Goal: Task Accomplishment & Management: Use online tool/utility

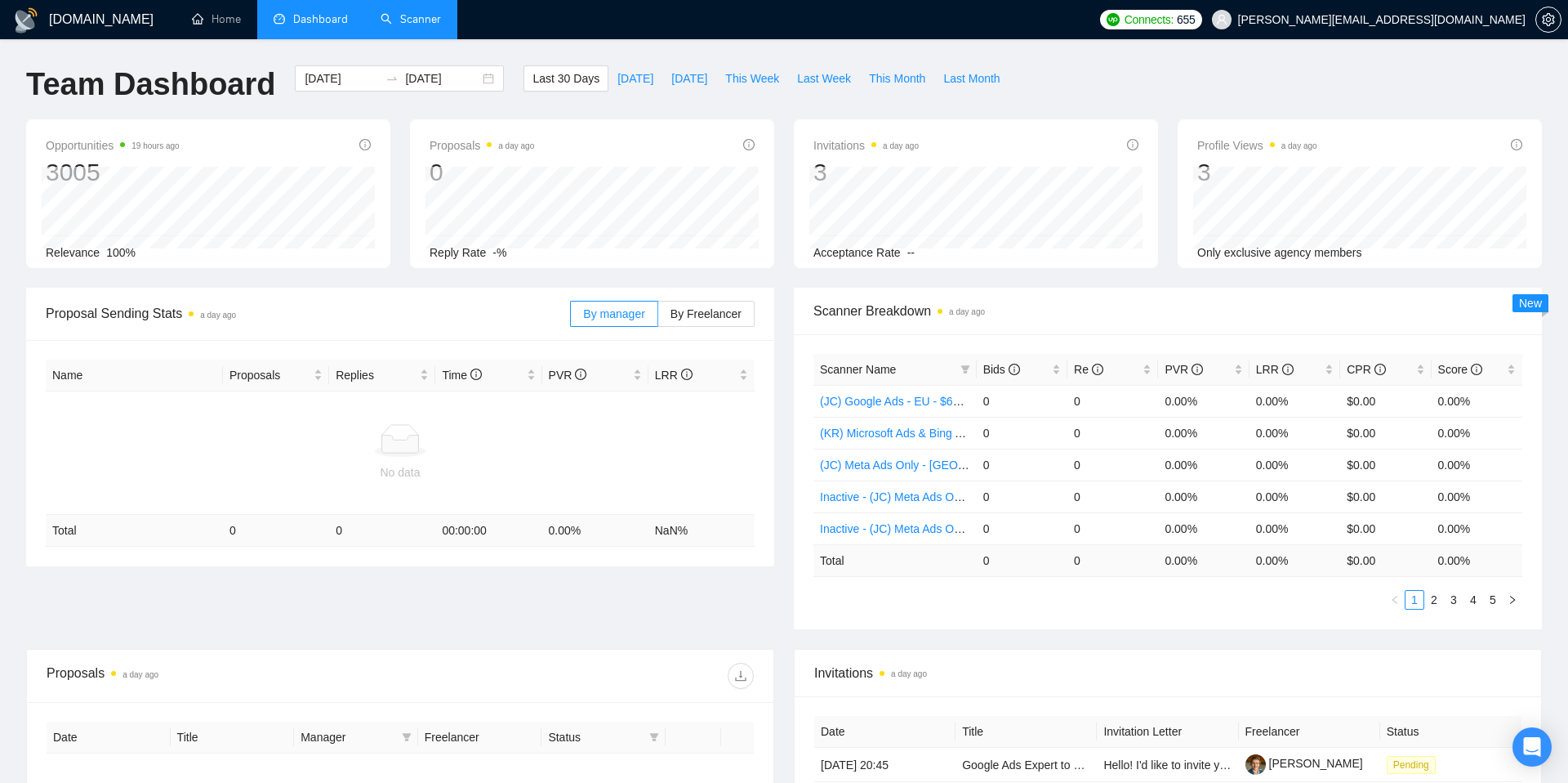
click at [411, 15] on link "Scanner" at bounding box center [411, 19] width 61 height 13
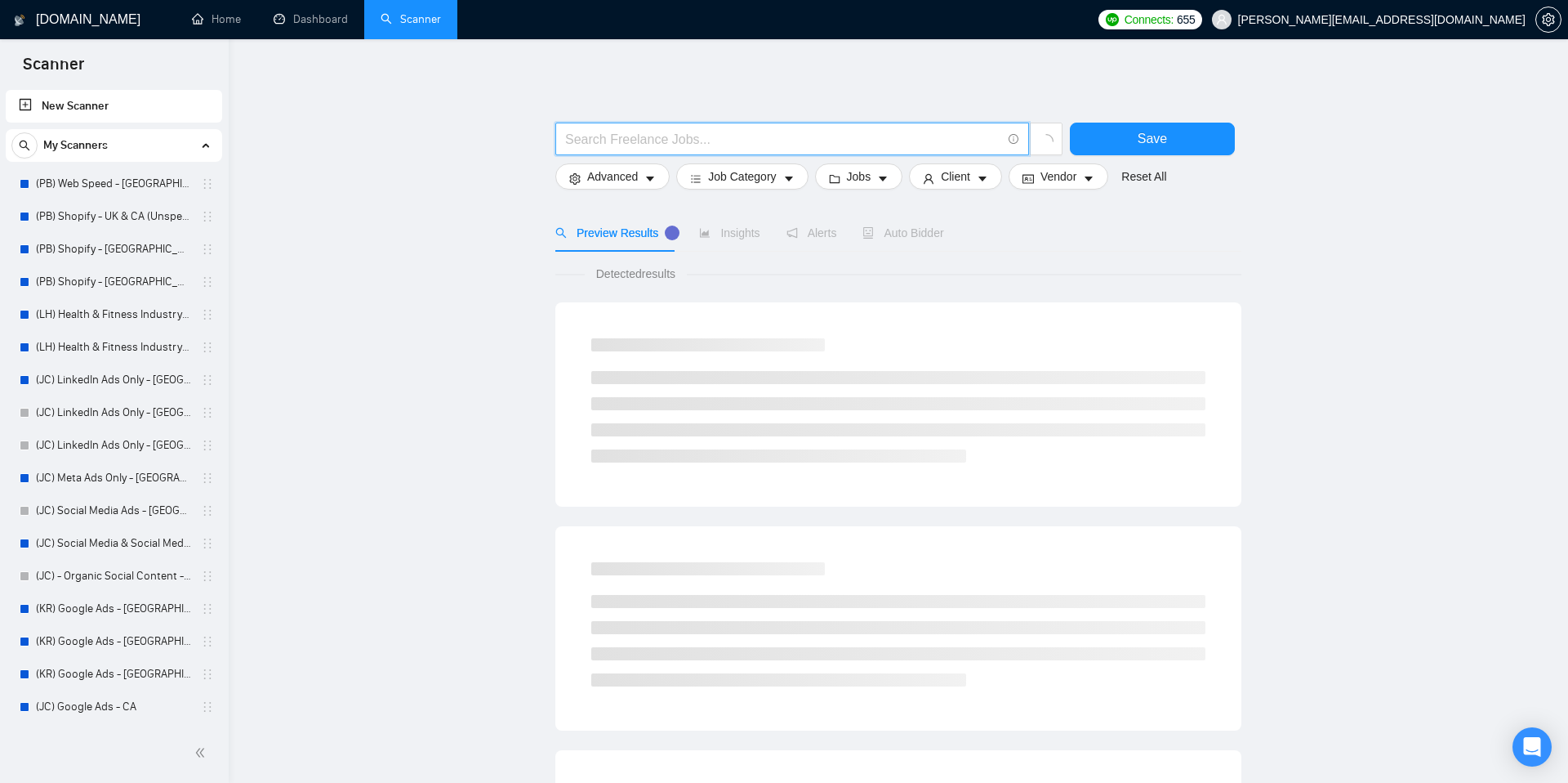
click at [605, 140] on input "text" at bounding box center [784, 139] width 436 height 20
type input "("
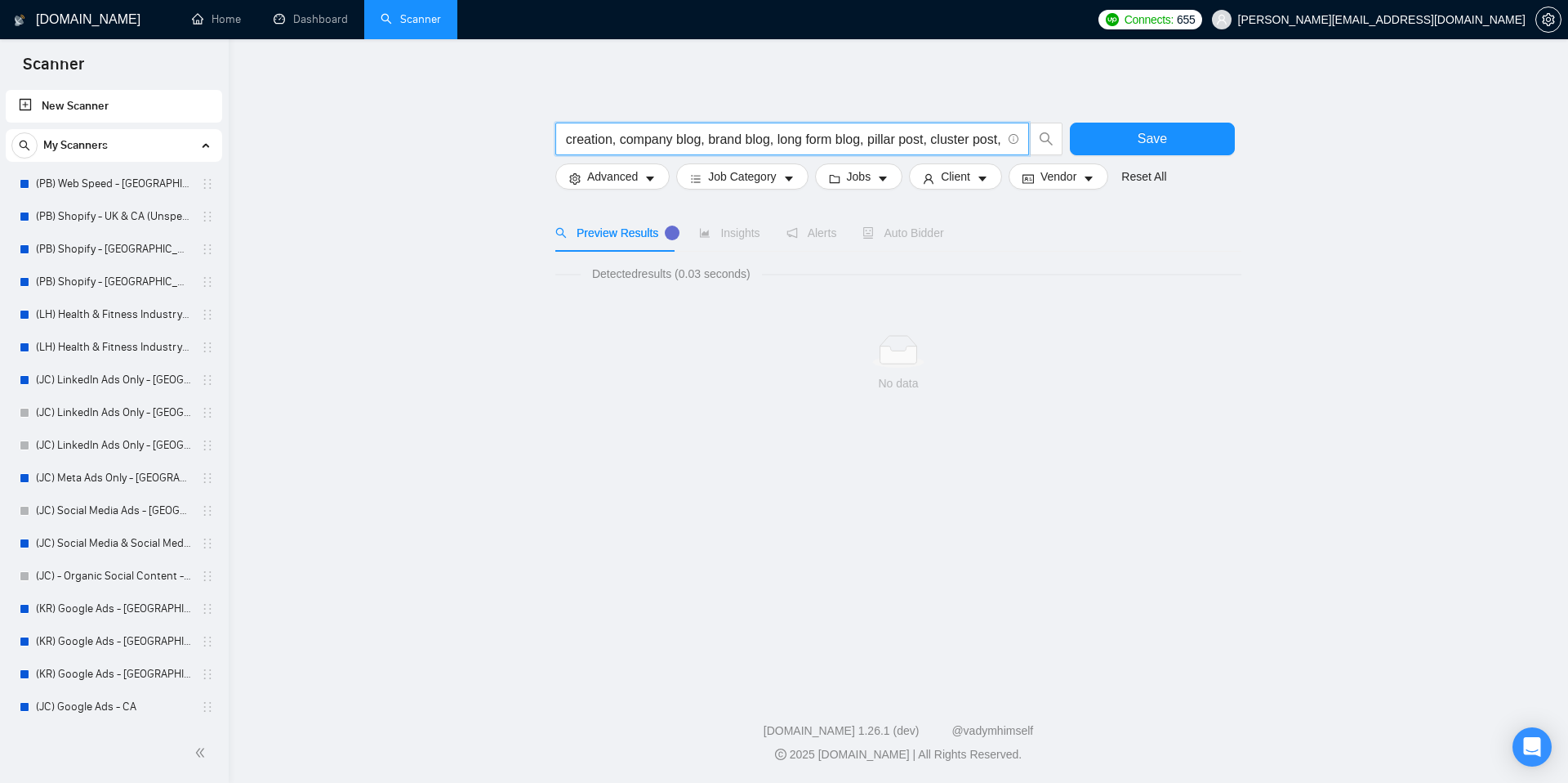
scroll to position [0, 344]
type input "Copywriter, blog content, blog writer, blog writing, blog creation, company blo…"
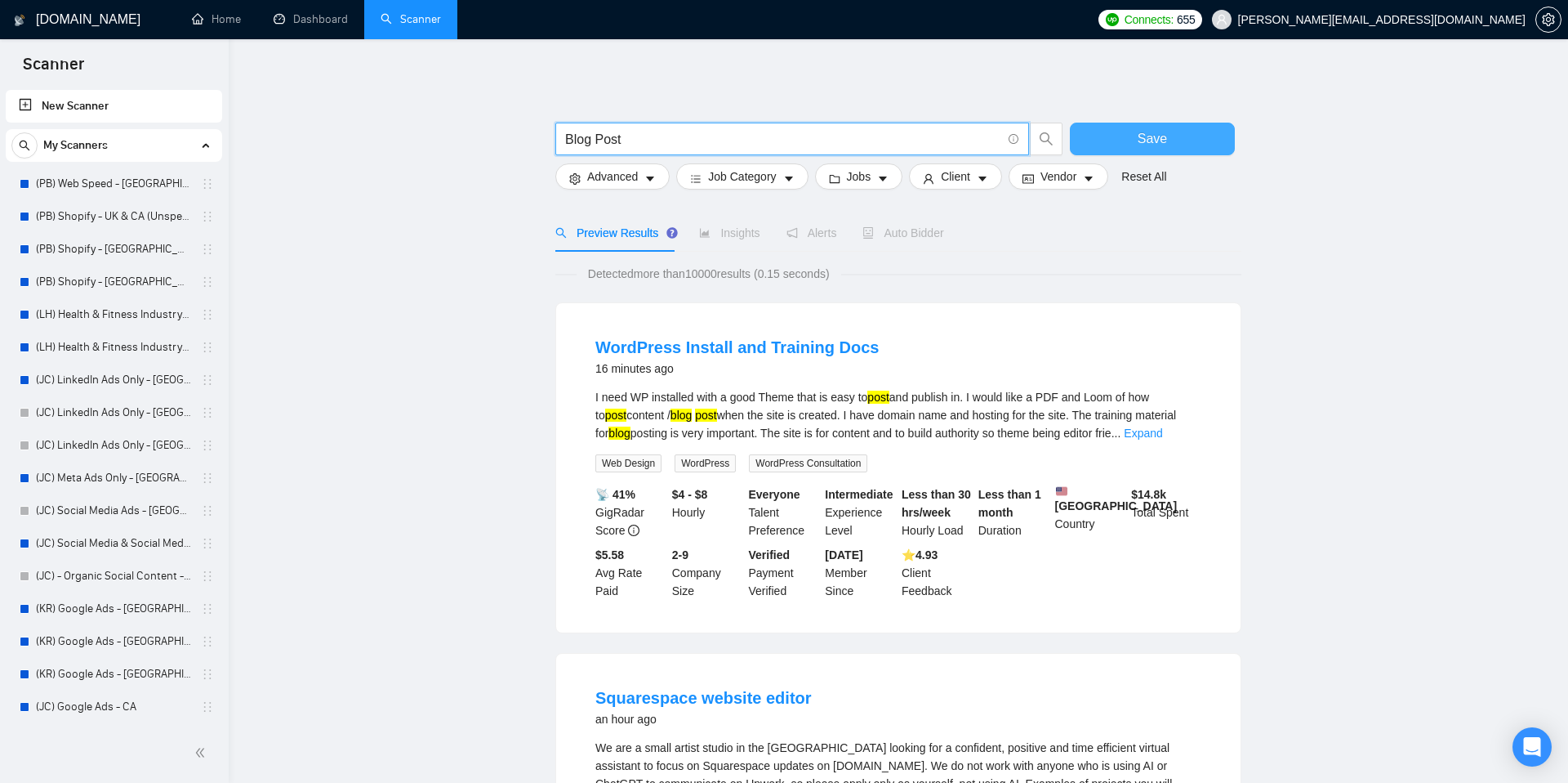
type input "Blog Post"
click at [1126, 142] on button "Save" at bounding box center [1153, 139] width 165 height 33
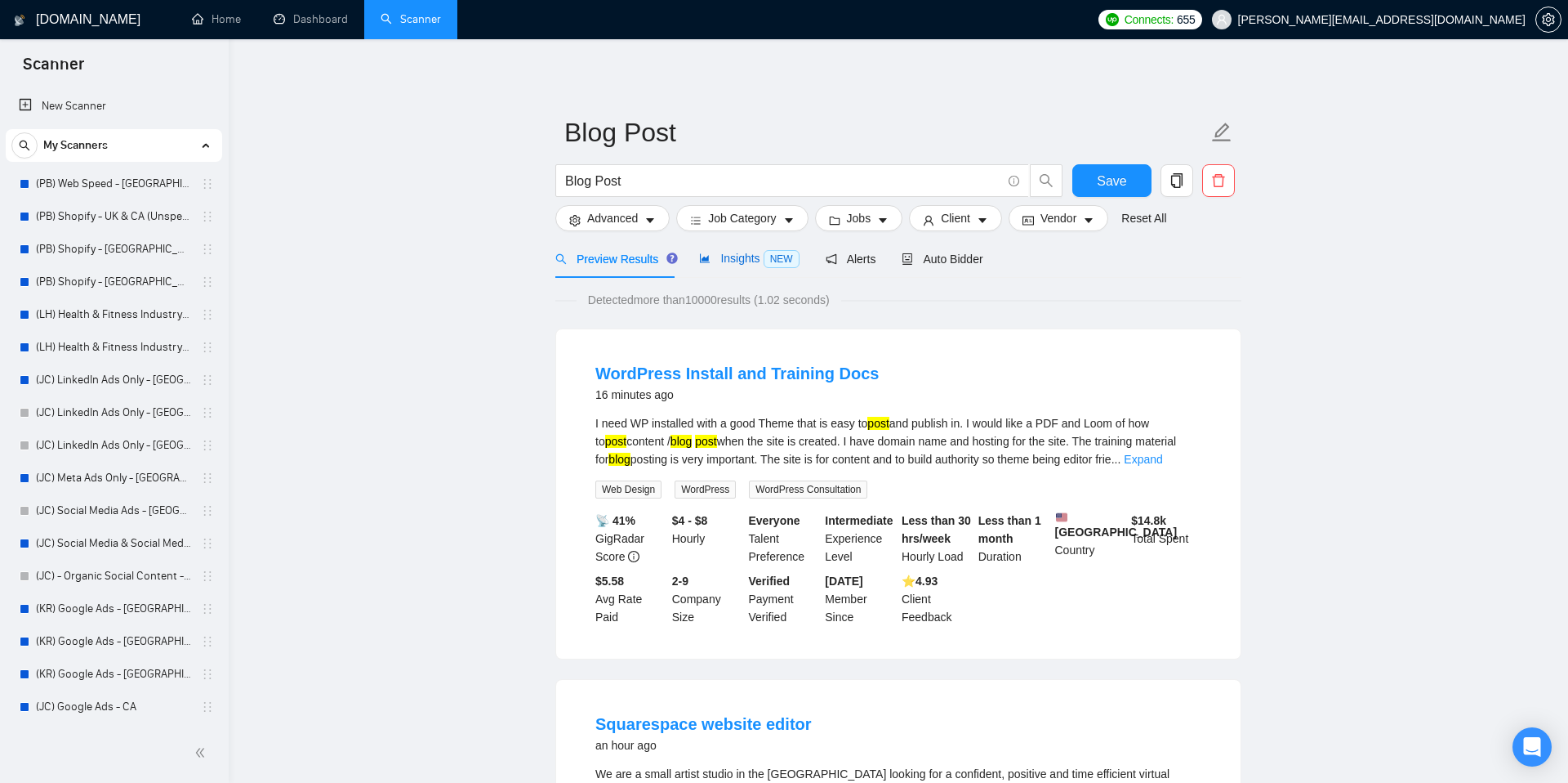
click at [715, 260] on span "Insights NEW" at bounding box center [749, 259] width 100 height 13
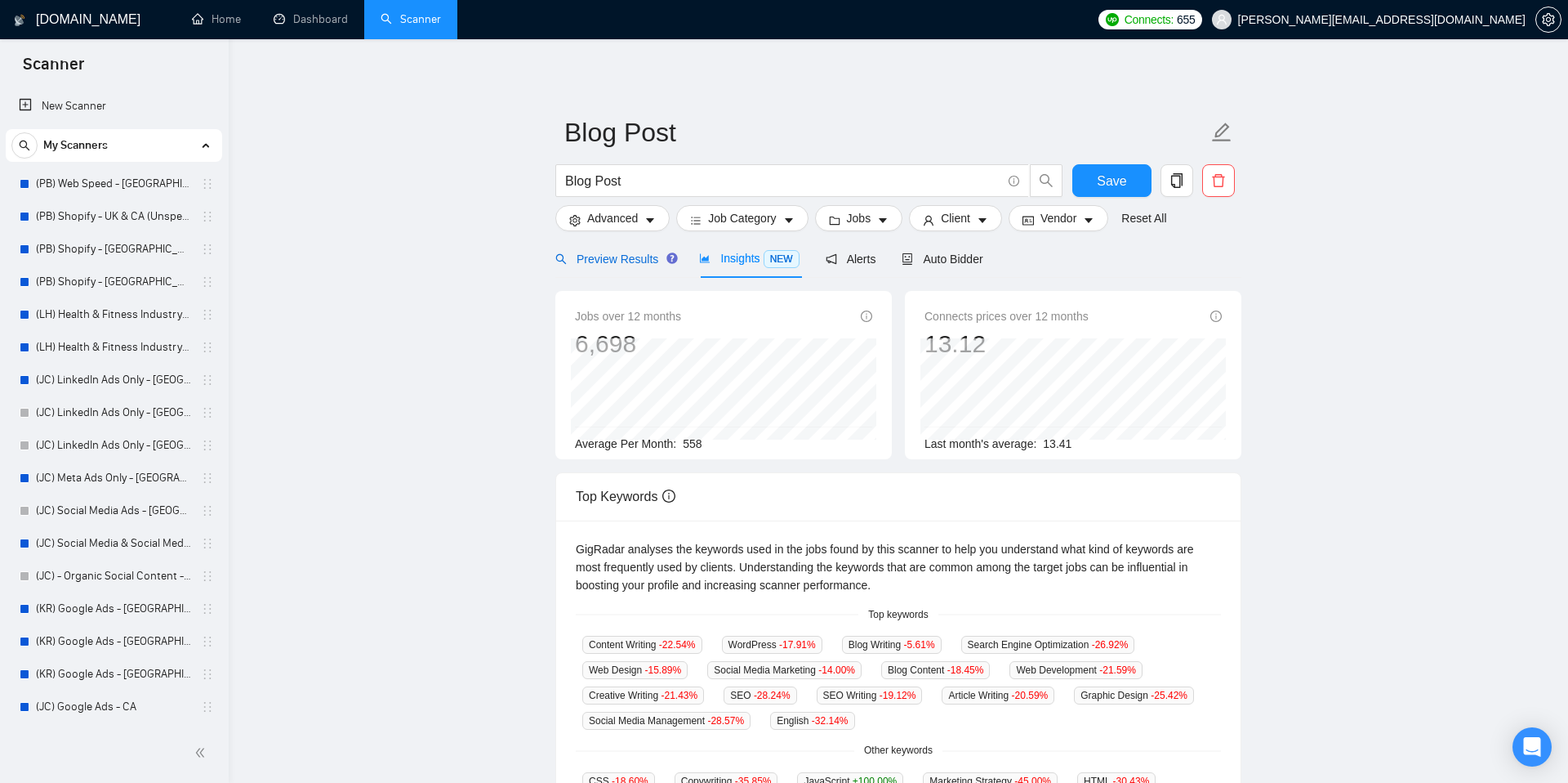
click at [617, 256] on span "Preview Results" at bounding box center [614, 259] width 117 height 13
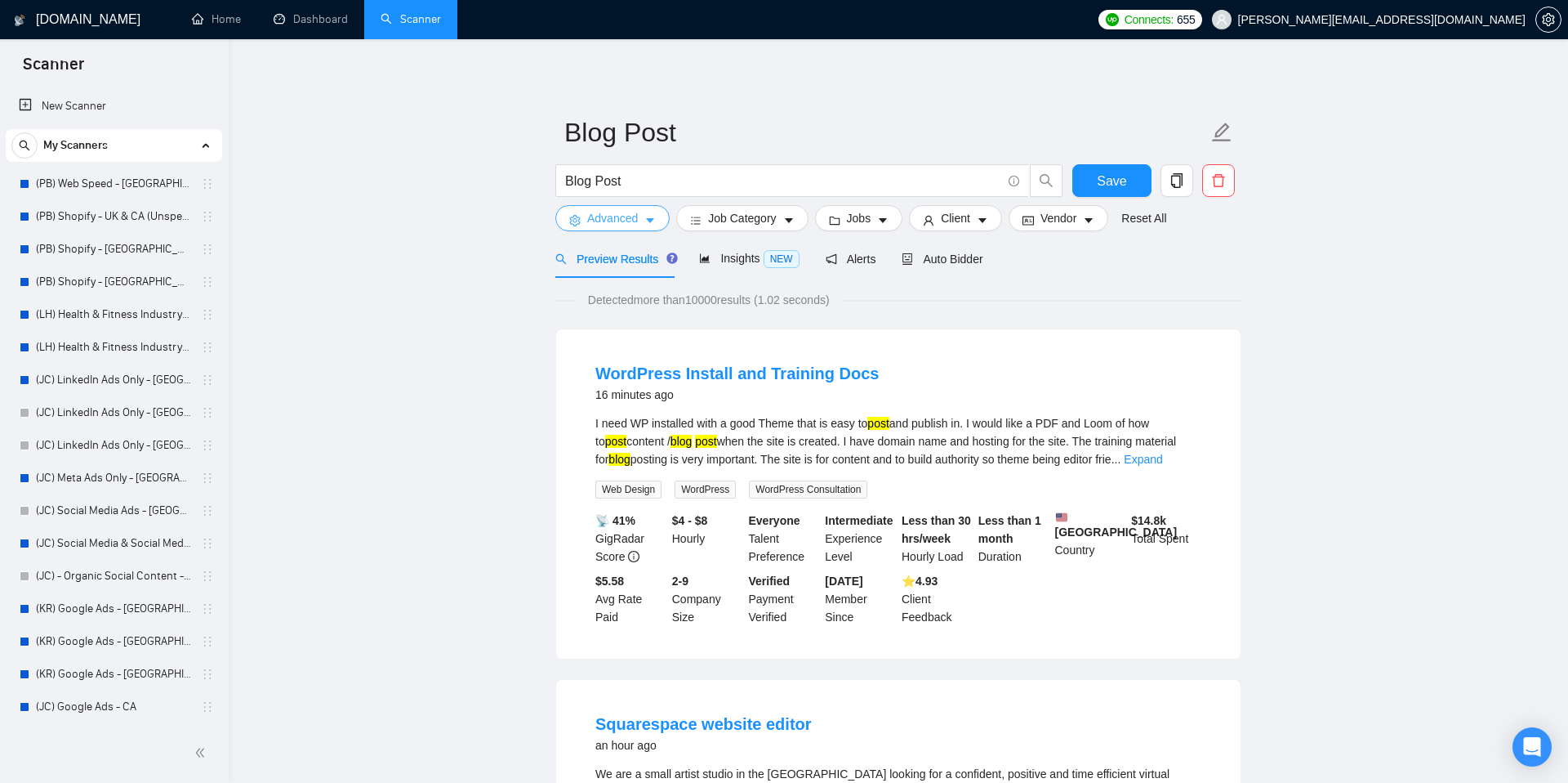
click at [649, 225] on icon "caret-down" at bounding box center [650, 220] width 12 height 12
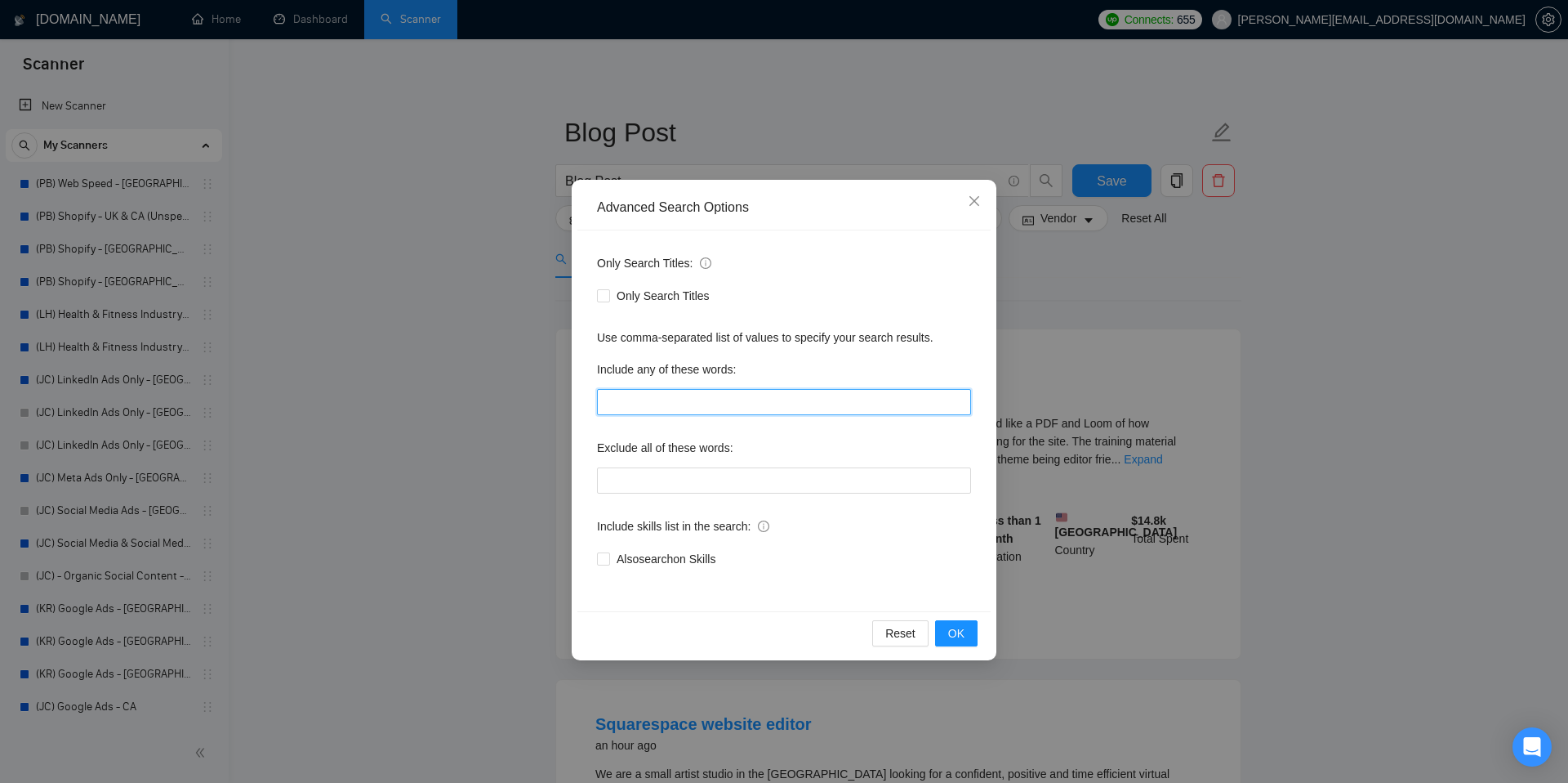
click at [657, 399] on input "text" at bounding box center [784, 401] width 374 height 26
type input "blog post, blog writing, content writing, SEO writing, copywriter, blog content…"
click at [952, 634] on span "OK" at bounding box center [956, 633] width 16 height 18
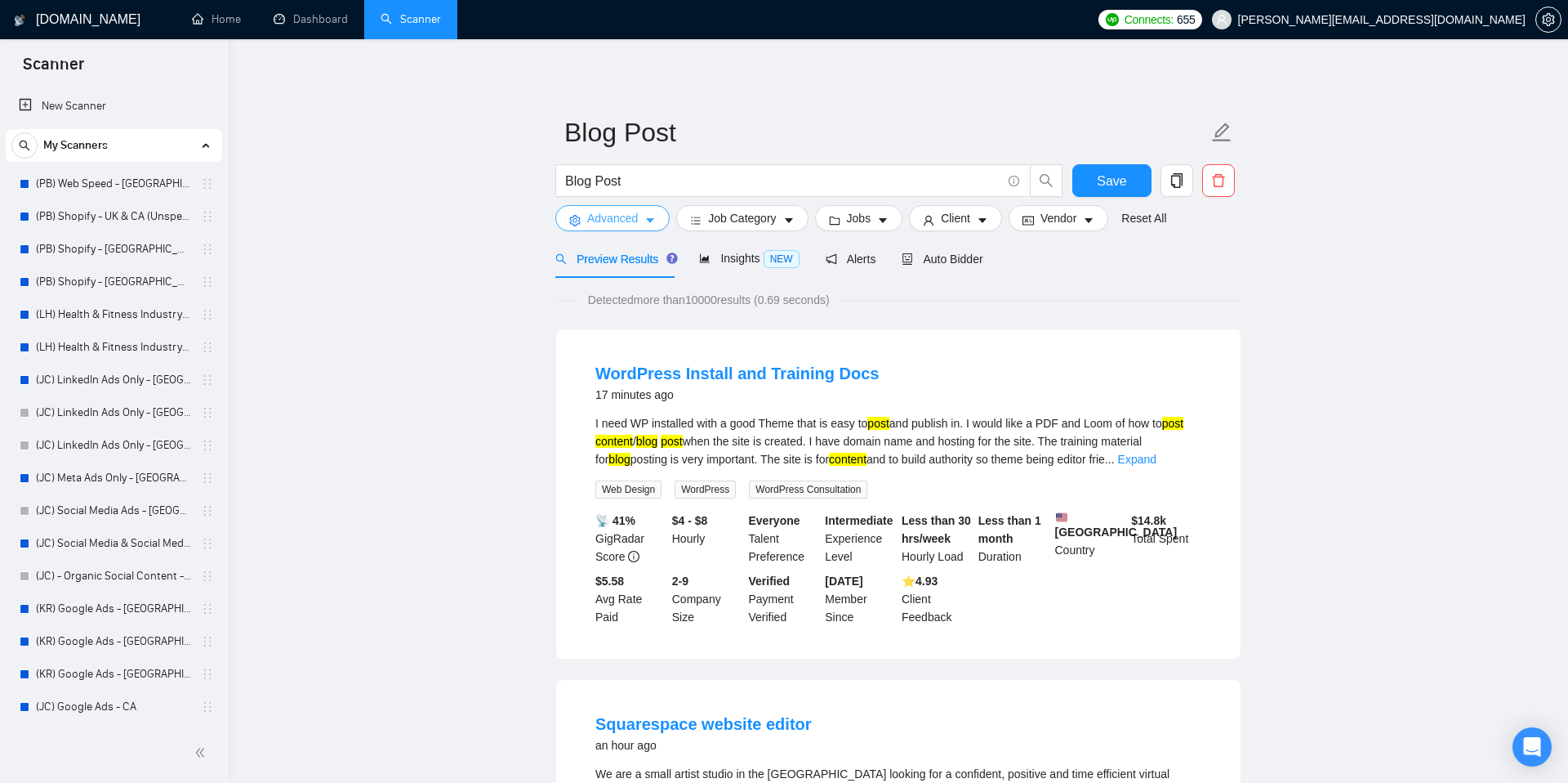
click at [659, 220] on button "Advanced" at bounding box center [612, 217] width 114 height 26
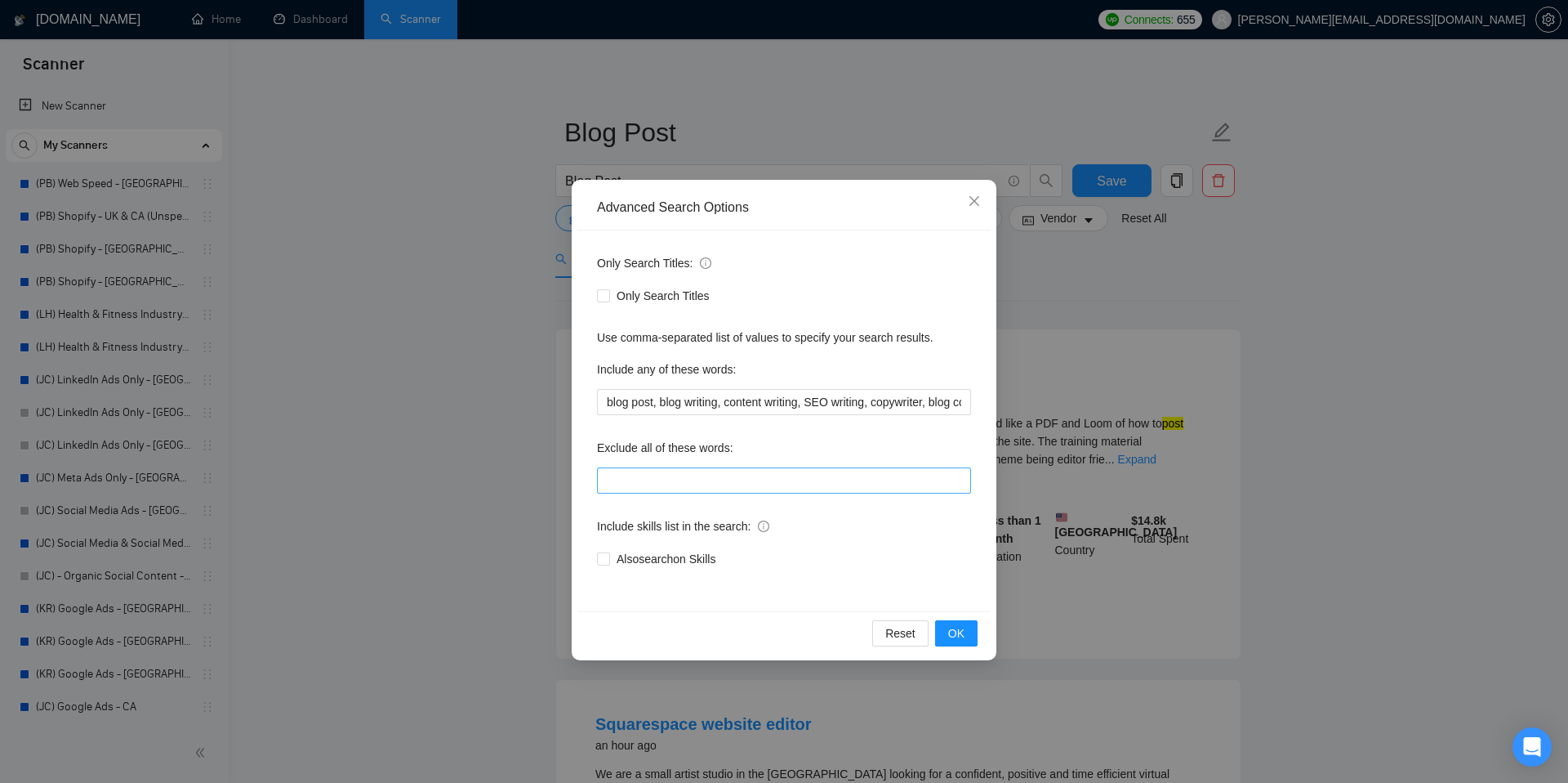
click at [670, 493] on div "Only Search Titles: Only Search Titles Use comma-separated list of values to sp…" at bounding box center [784, 421] width 413 height 381
click at [660, 489] on input "text" at bounding box center [784, 480] width 374 height 26
click at [966, 629] on button "OK" at bounding box center [957, 633] width 42 height 26
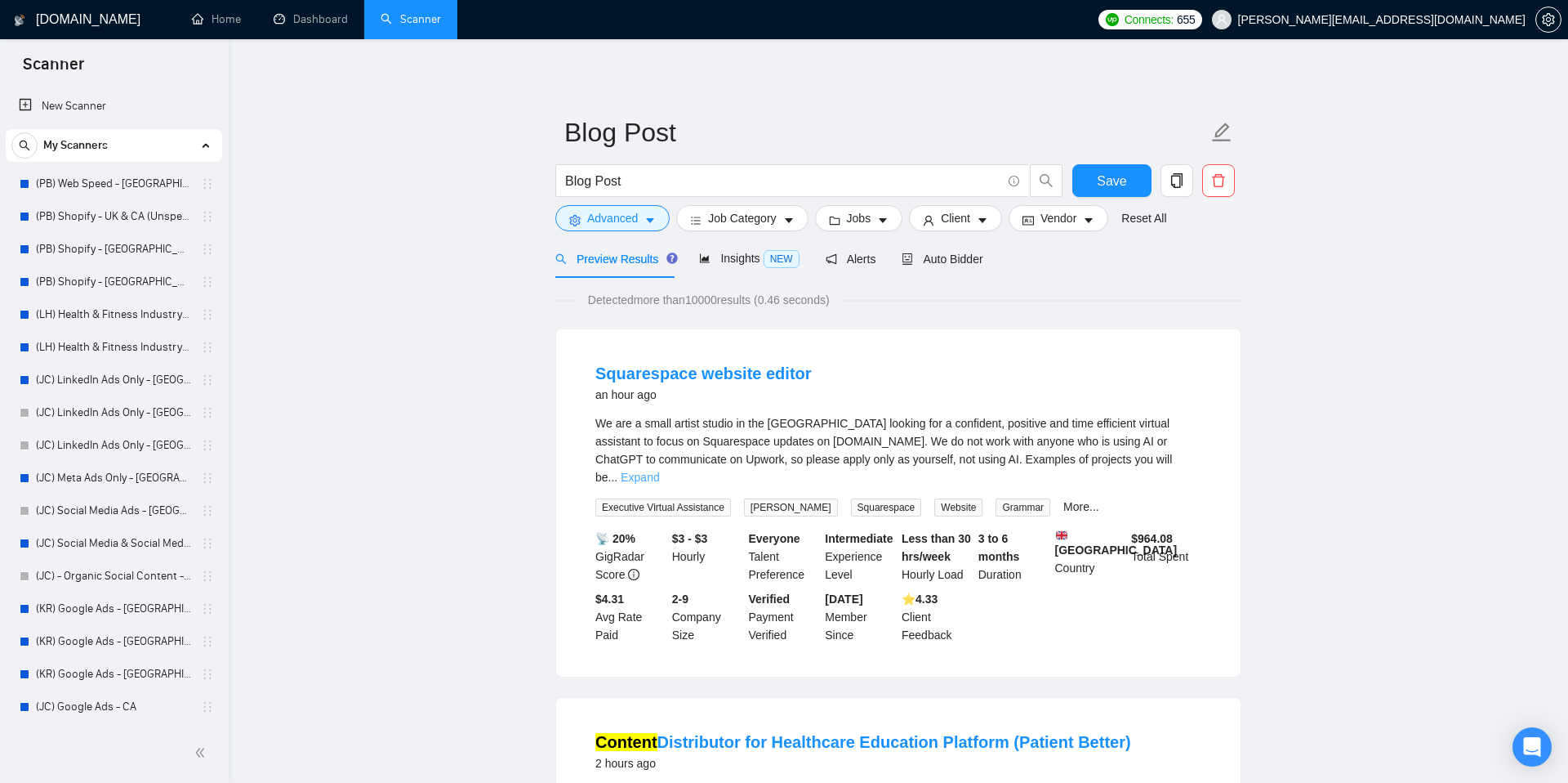
click at [660, 470] on link "Expand" at bounding box center [640, 477] width 38 height 13
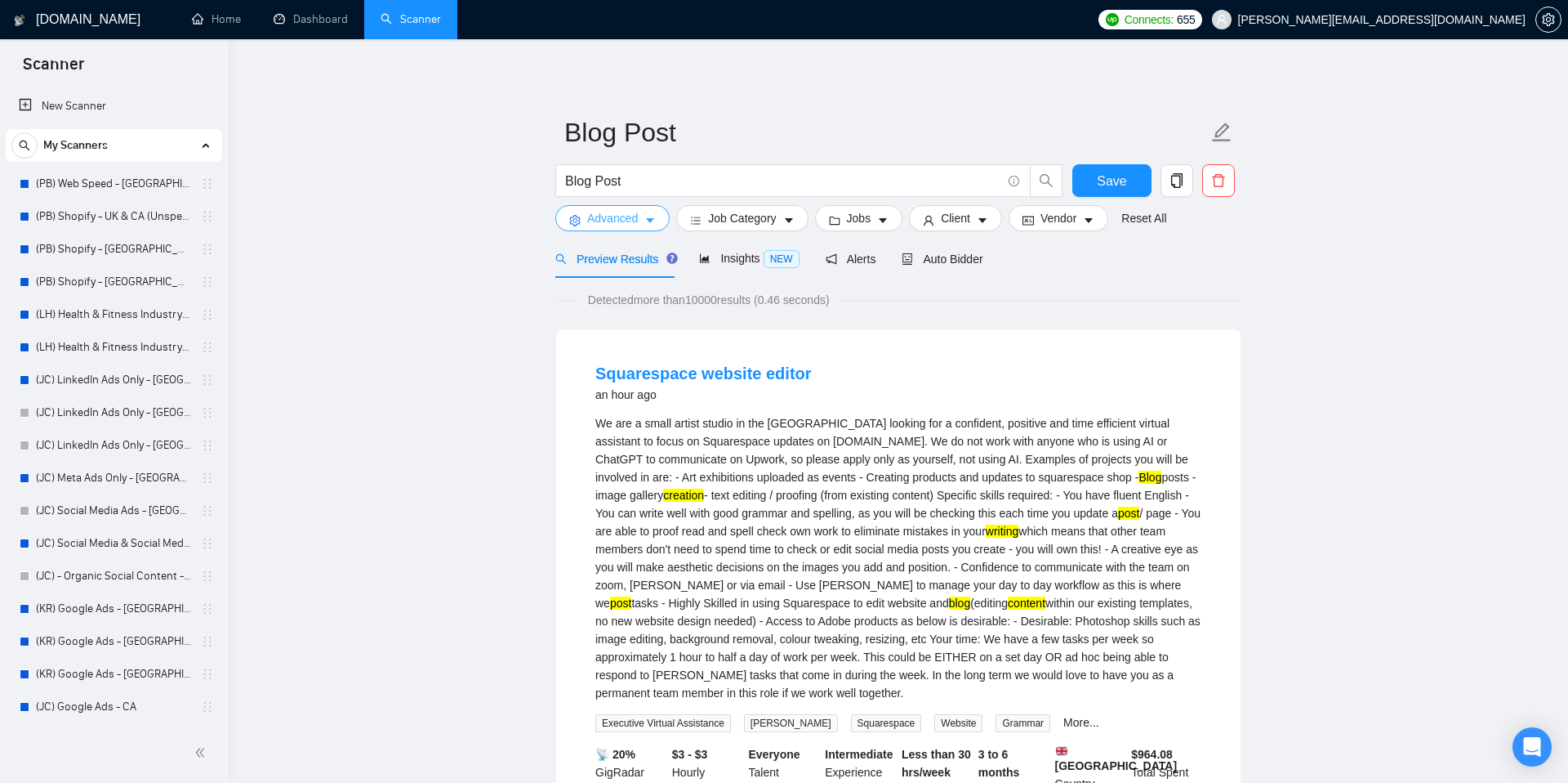
click at [656, 222] on icon "caret-down" at bounding box center [650, 220] width 12 height 12
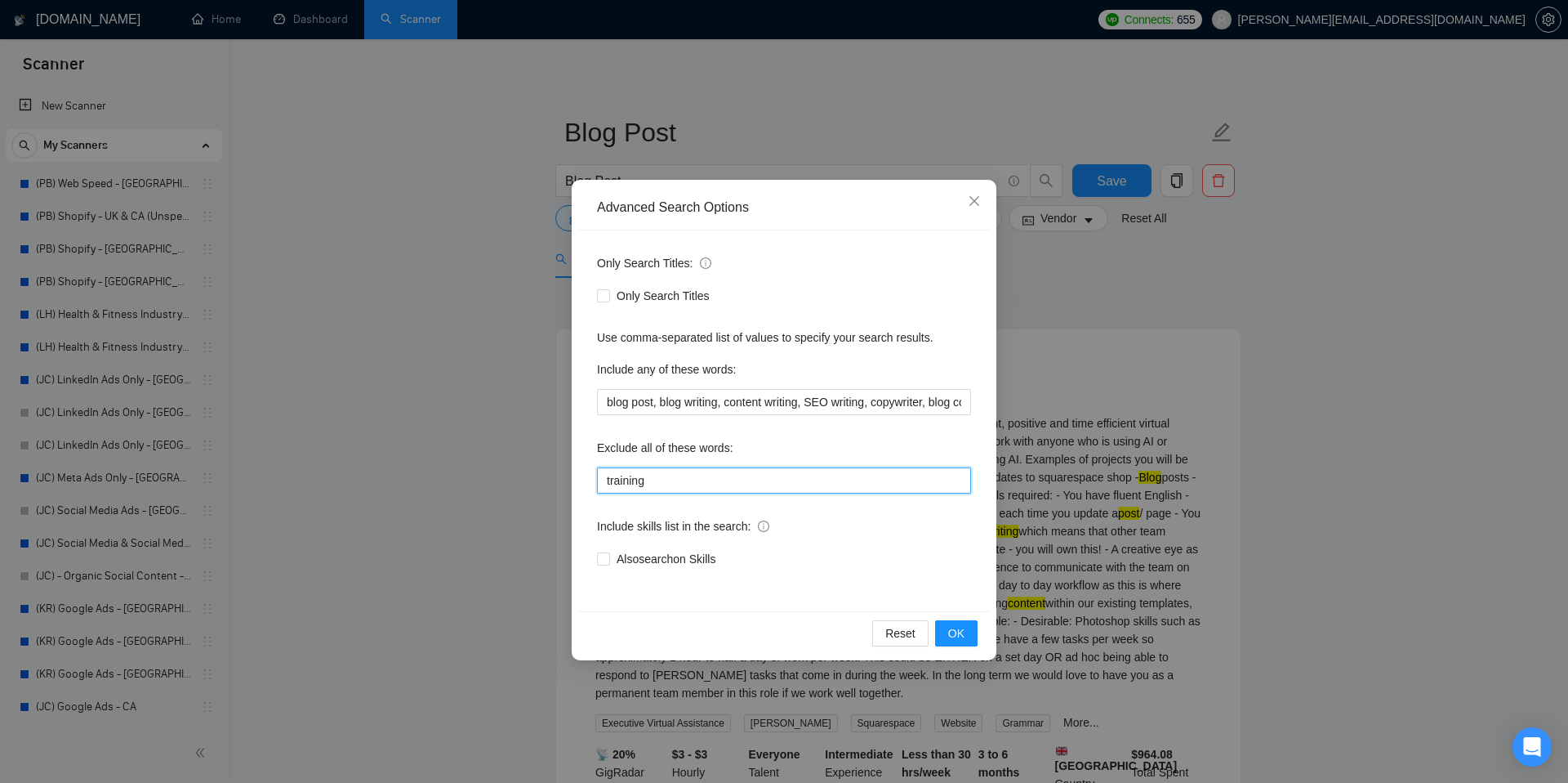
click at [686, 483] on input "training" at bounding box center [784, 480] width 374 height 26
type input "training, editor"
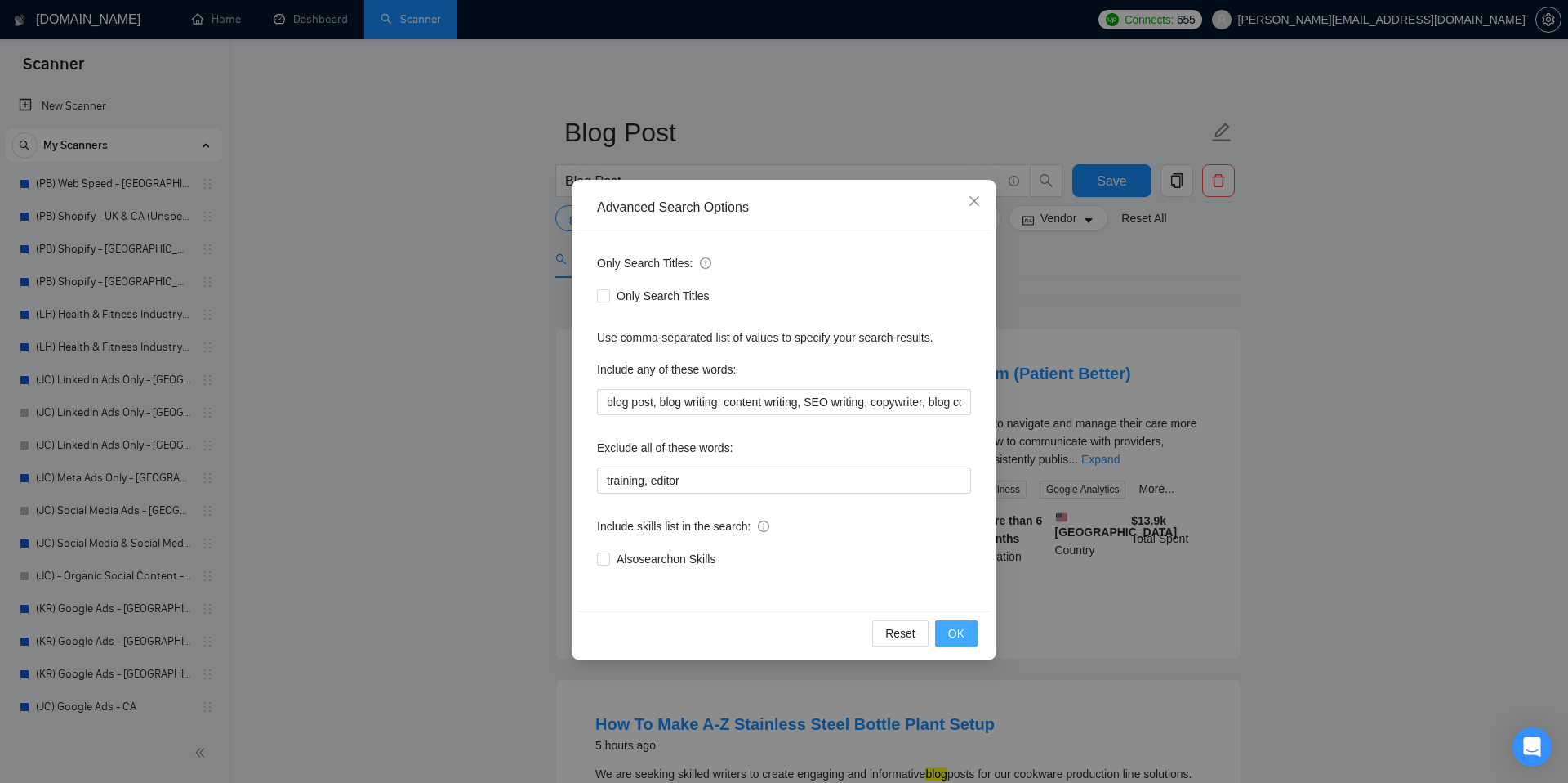
click at [944, 632] on button "OK" at bounding box center [957, 633] width 42 height 26
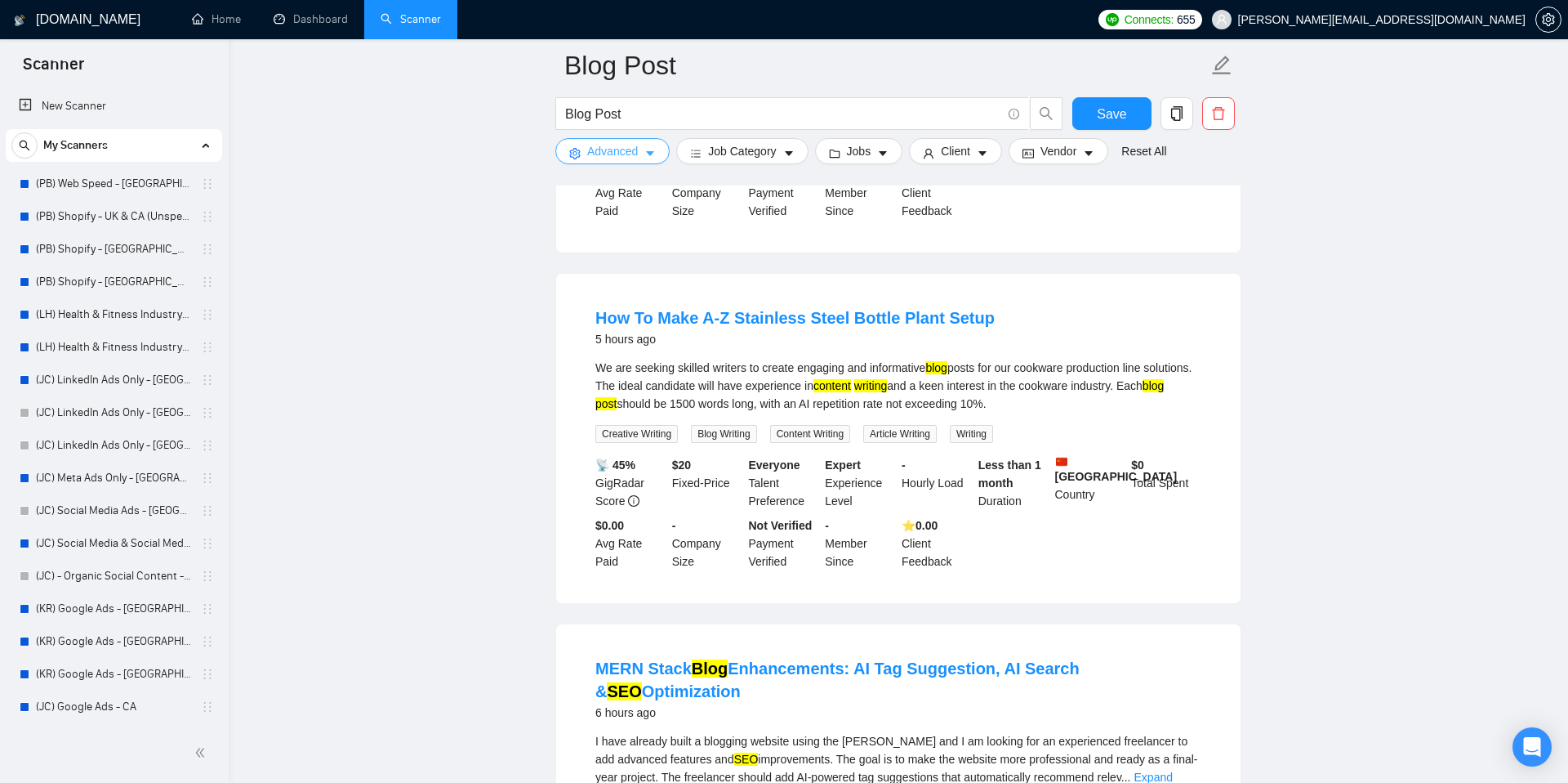
scroll to position [417, 0]
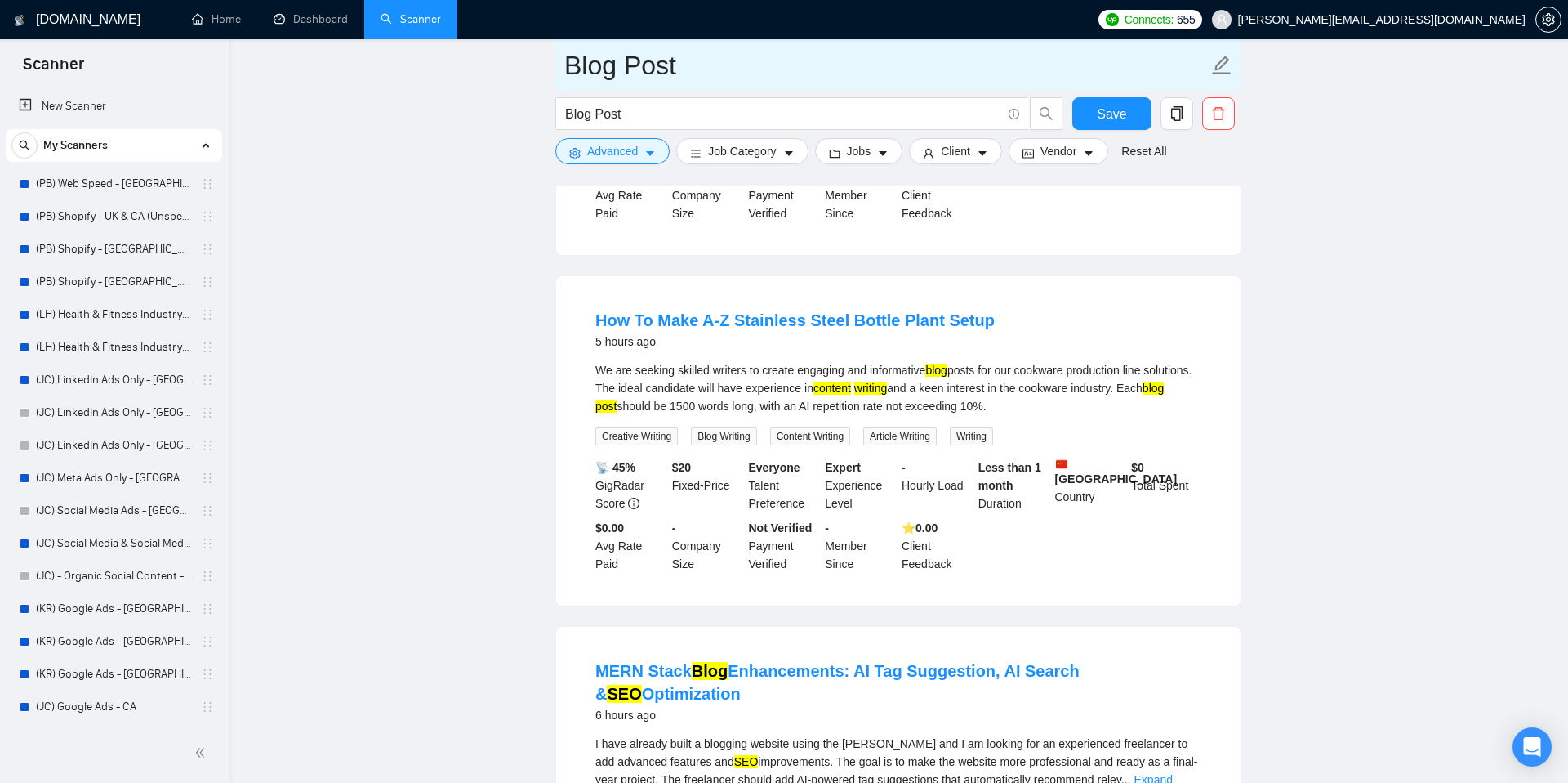
click at [1218, 62] on icon "edit" at bounding box center [1222, 65] width 21 height 21
drag, startPoint x: 722, startPoint y: 66, endPoint x: 548, endPoint y: 55, distance: 174.3
type input "J"
type input "(JC) - Content Generation"
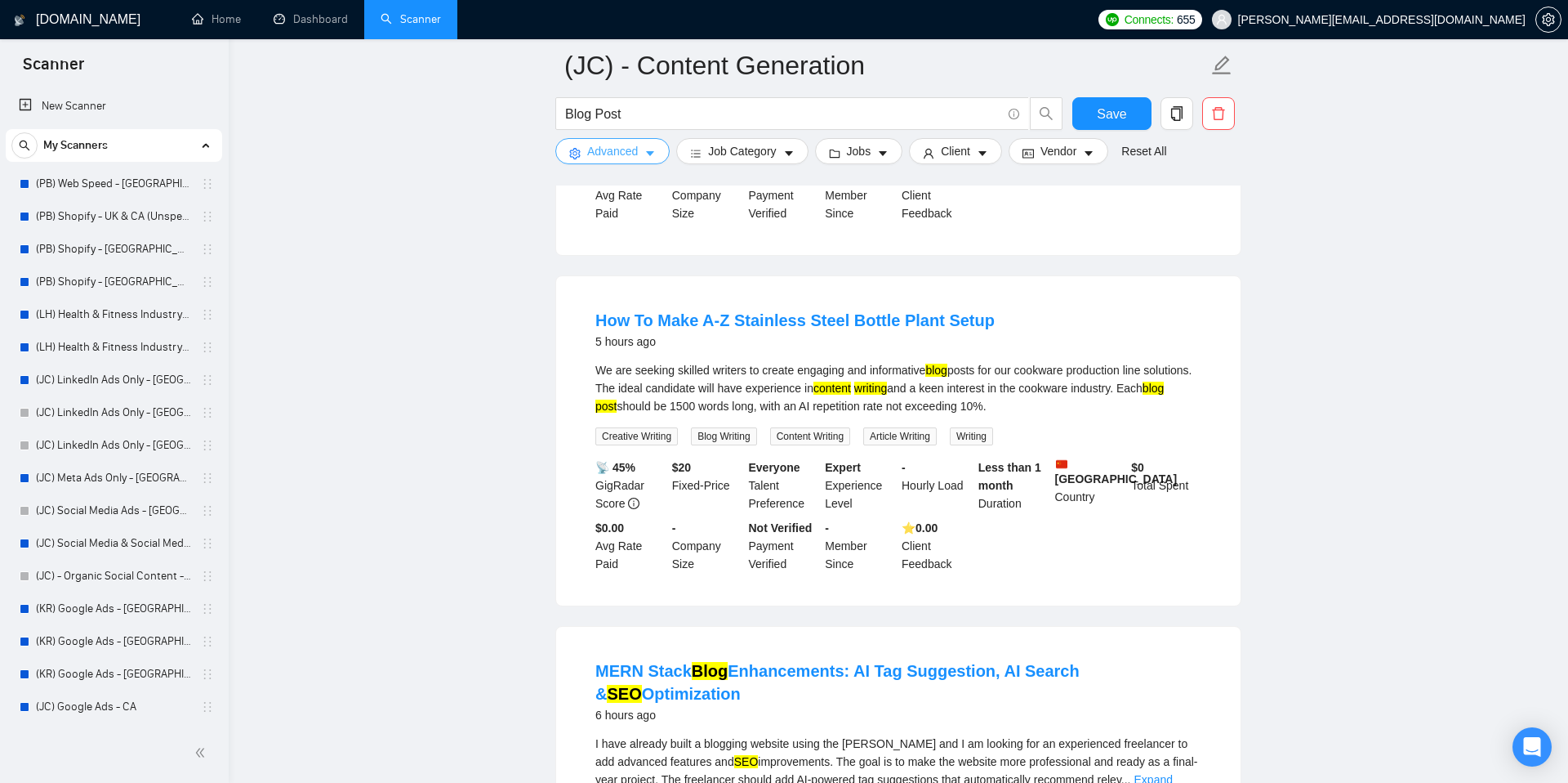
click at [656, 149] on icon "caret-down" at bounding box center [650, 154] width 12 height 12
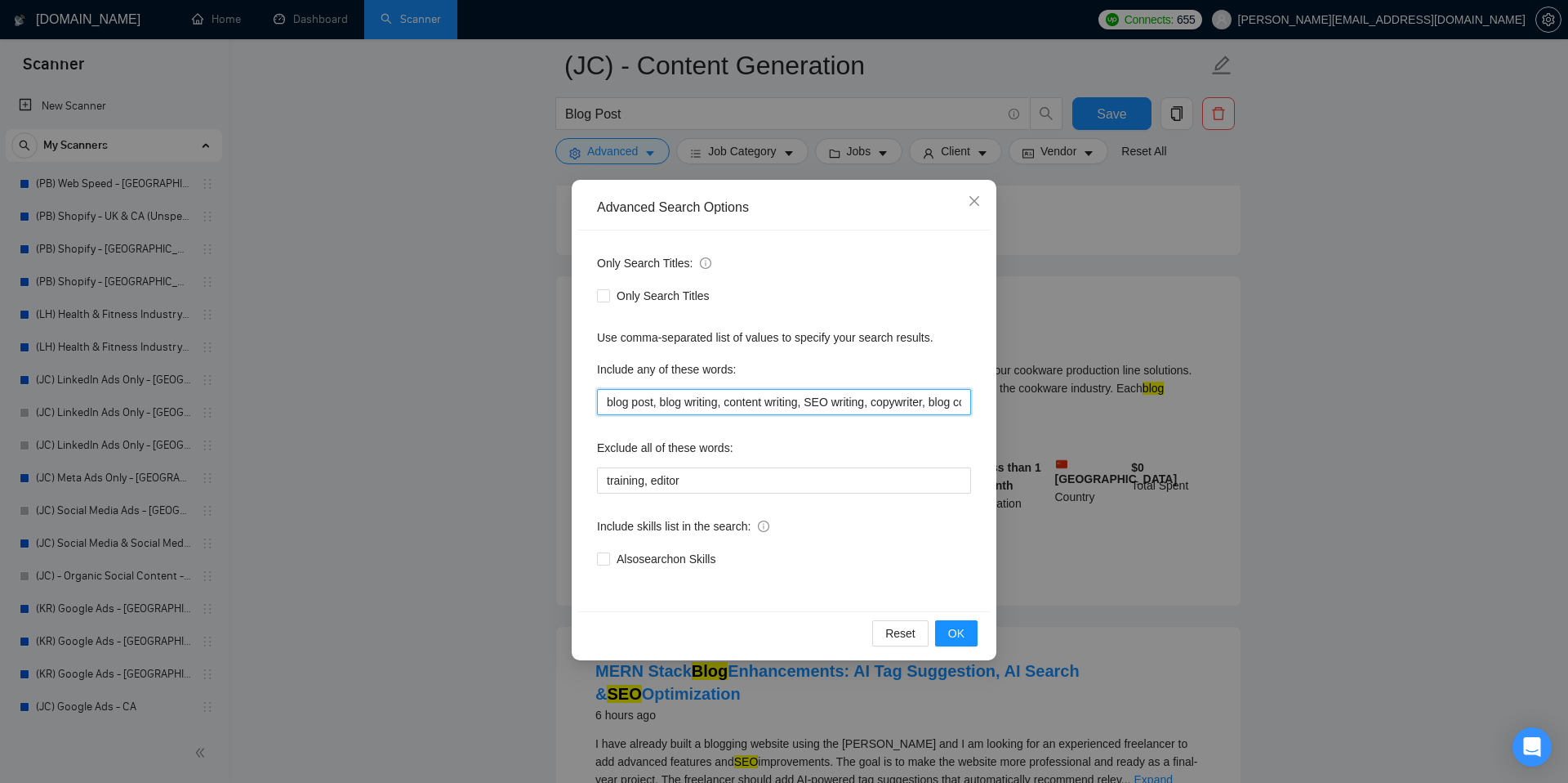
click at [908, 400] on input "blog post, blog writing, content writing, SEO writing, copywriter, blog content…" at bounding box center [784, 401] width 374 height 26
drag, startPoint x: 937, startPoint y: 403, endPoint x: 1009, endPoint y: 403, distance: 72.0
click at [1009, 403] on div "Advanced Search Options Only Search Titles: Only Search Titles Use comma-separa…" at bounding box center [784, 392] width 1568 height 783
drag, startPoint x: 932, startPoint y: 402, endPoint x: 991, endPoint y: 399, distance: 59.1
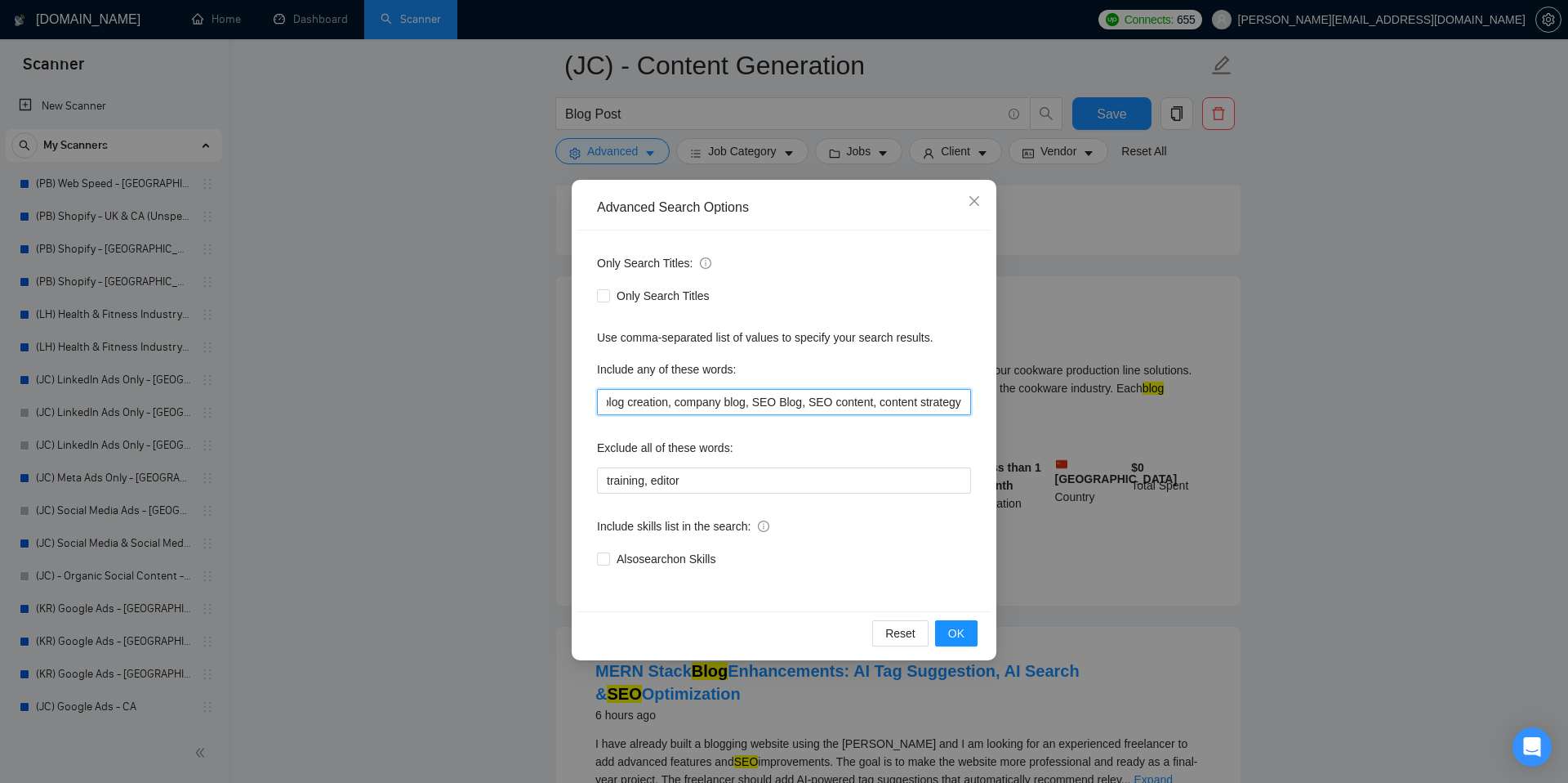
click at [991, 399] on div "Advanced Search Options Only Search Titles: Only Search Titles Use comma-separa…" at bounding box center [784, 419] width 425 height 480
click at [963, 402] on input "blog post, blog writing, content writing, SEO writing, copywriter, blog content…" at bounding box center [784, 401] width 374 height 26
type input "blog post, blog writing, content writing, SEO writing, copywriter, blog content…"
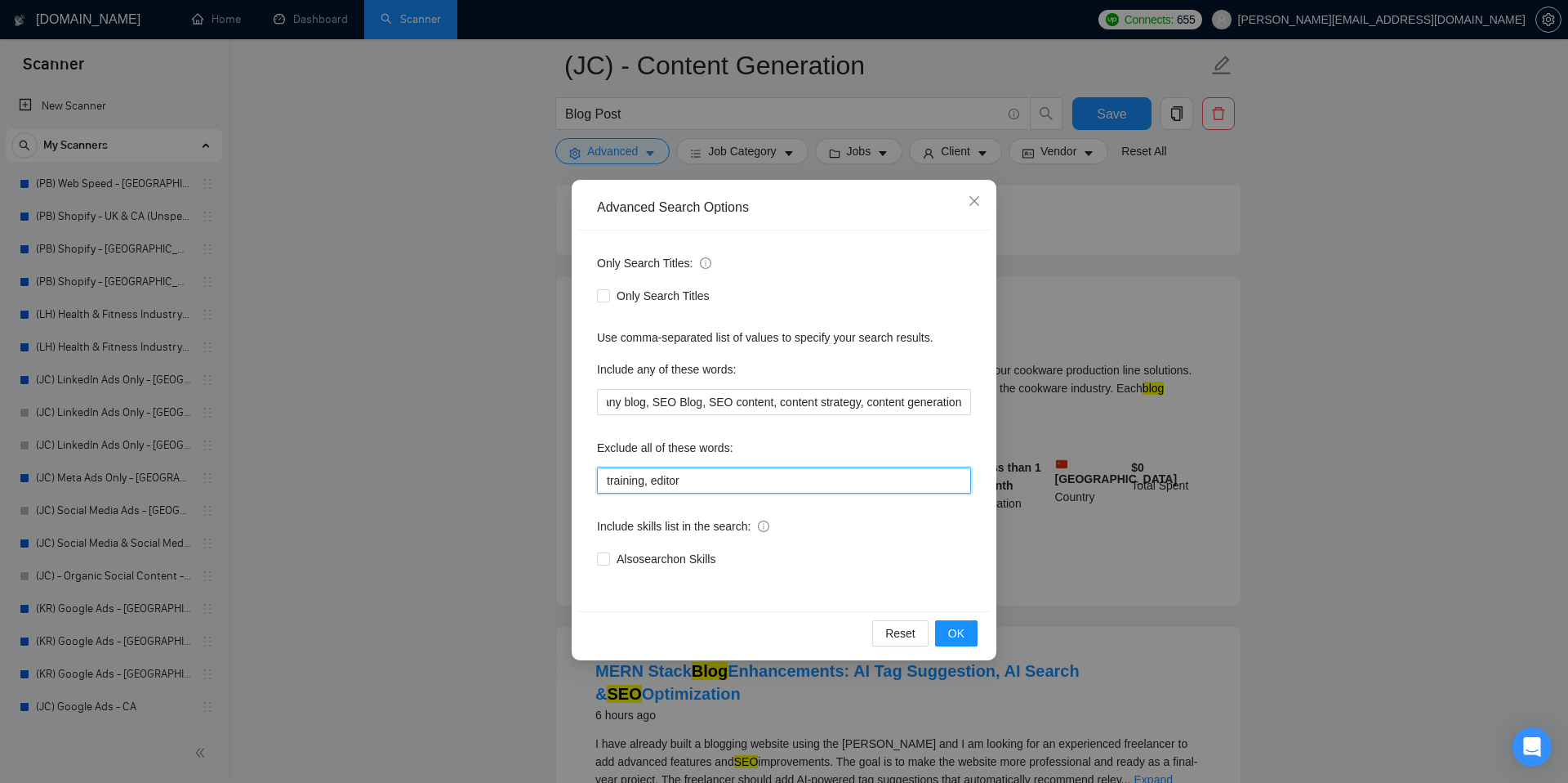
scroll to position [0, 0]
click at [721, 481] on input "training, editor" at bounding box center [784, 480] width 374 height 26
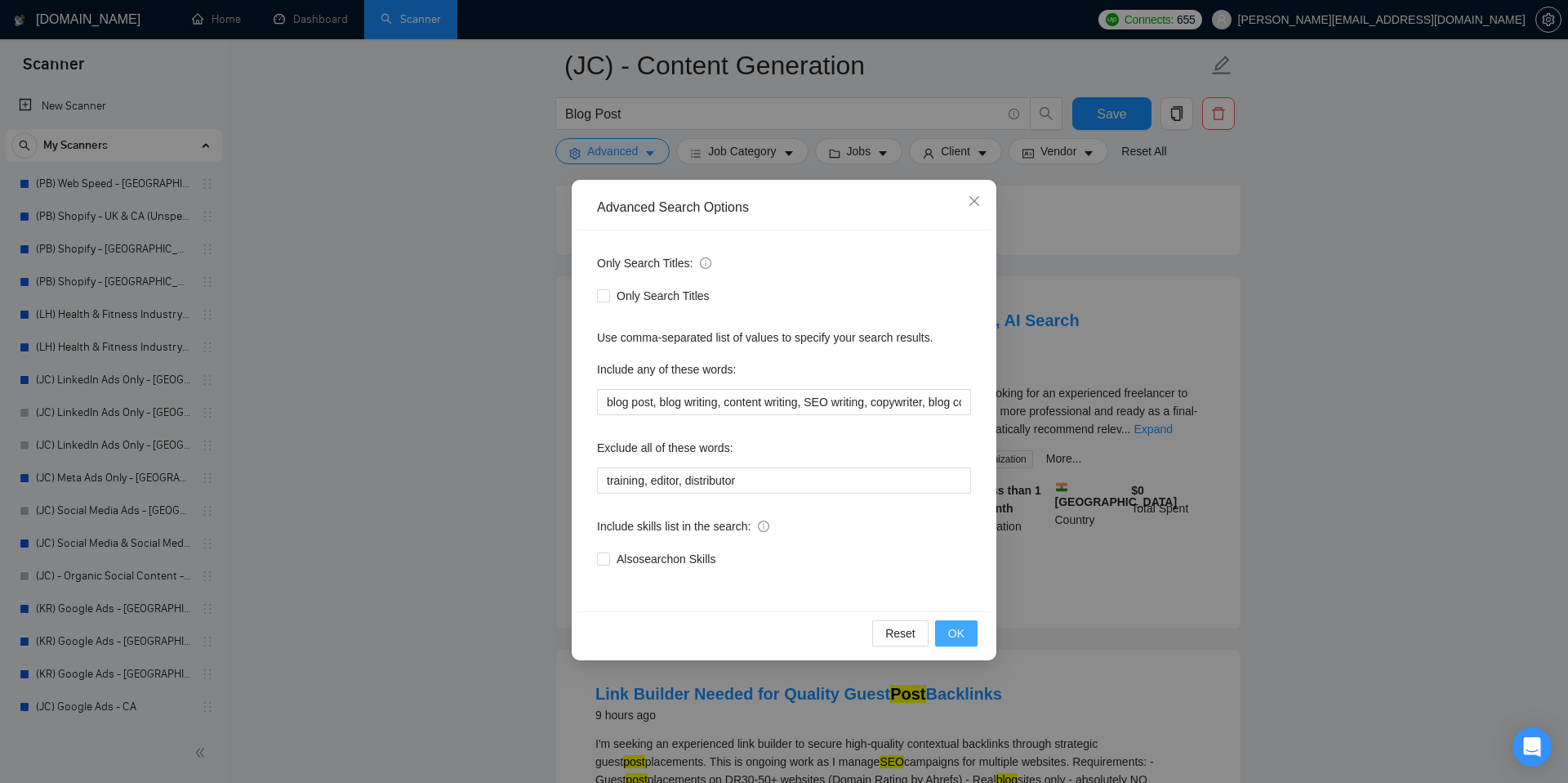
click at [957, 630] on span "OK" at bounding box center [956, 633] width 16 height 18
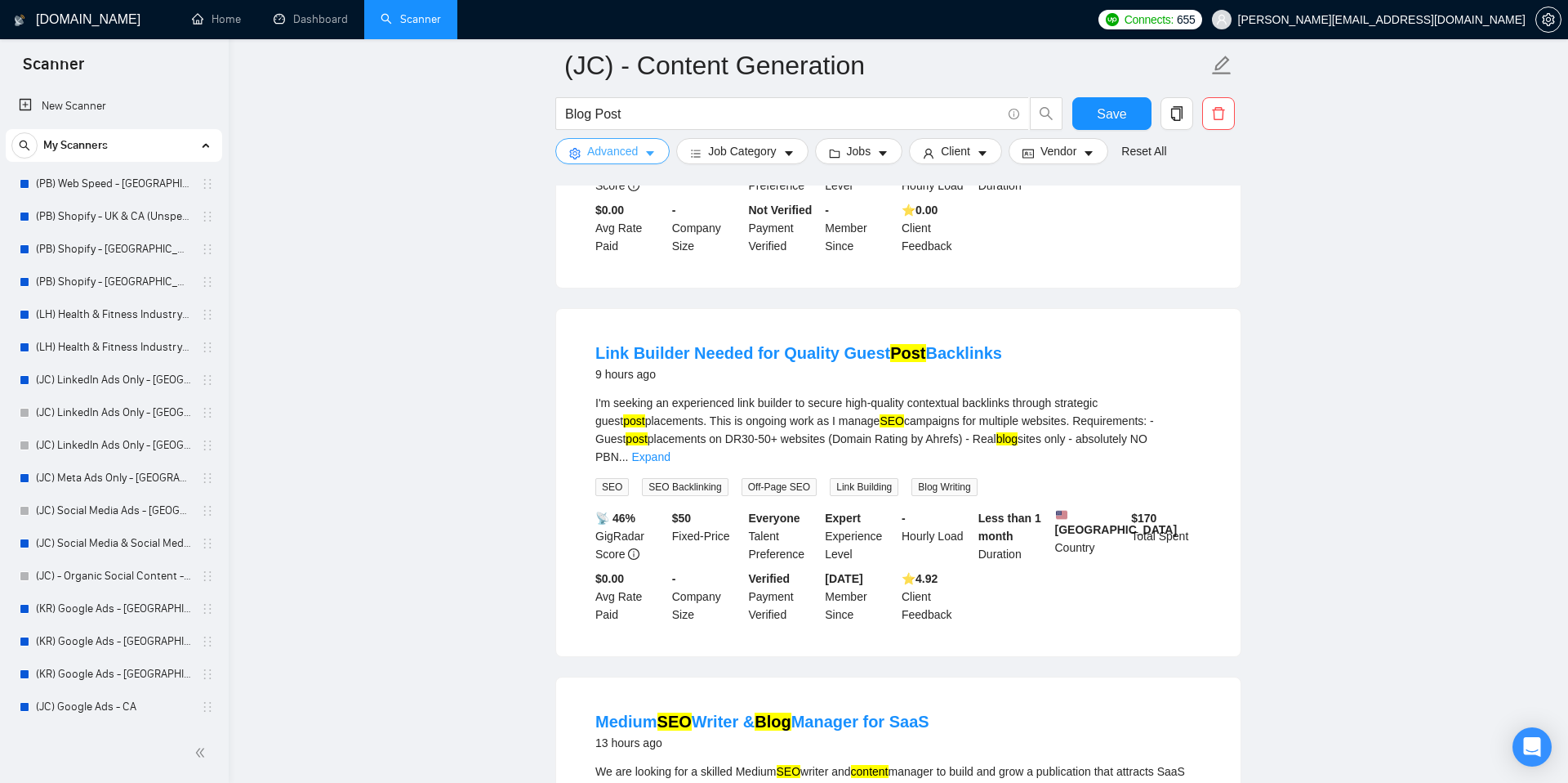
scroll to position [703, 0]
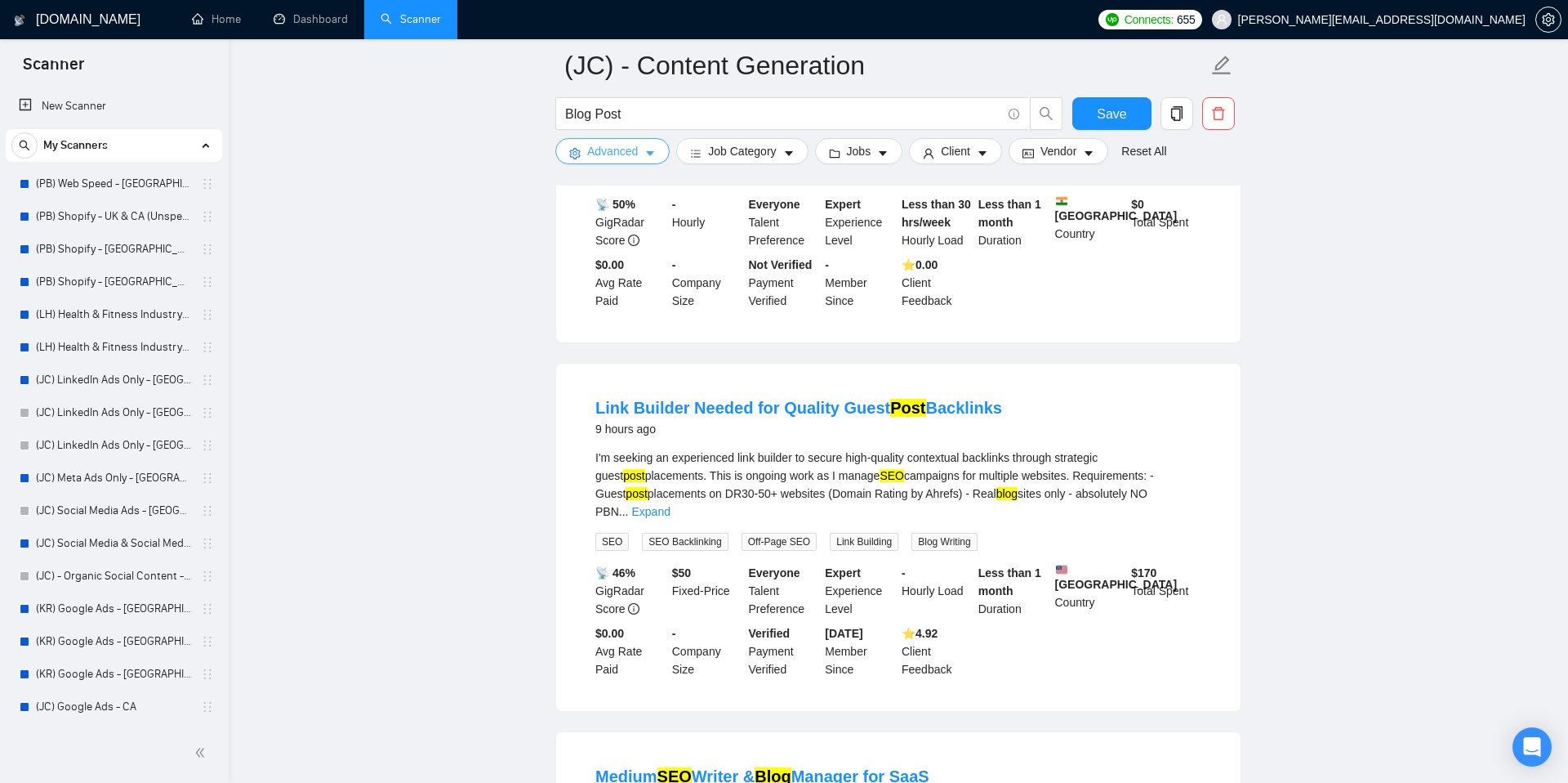
click at [642, 154] on button "Advanced" at bounding box center [612, 151] width 114 height 26
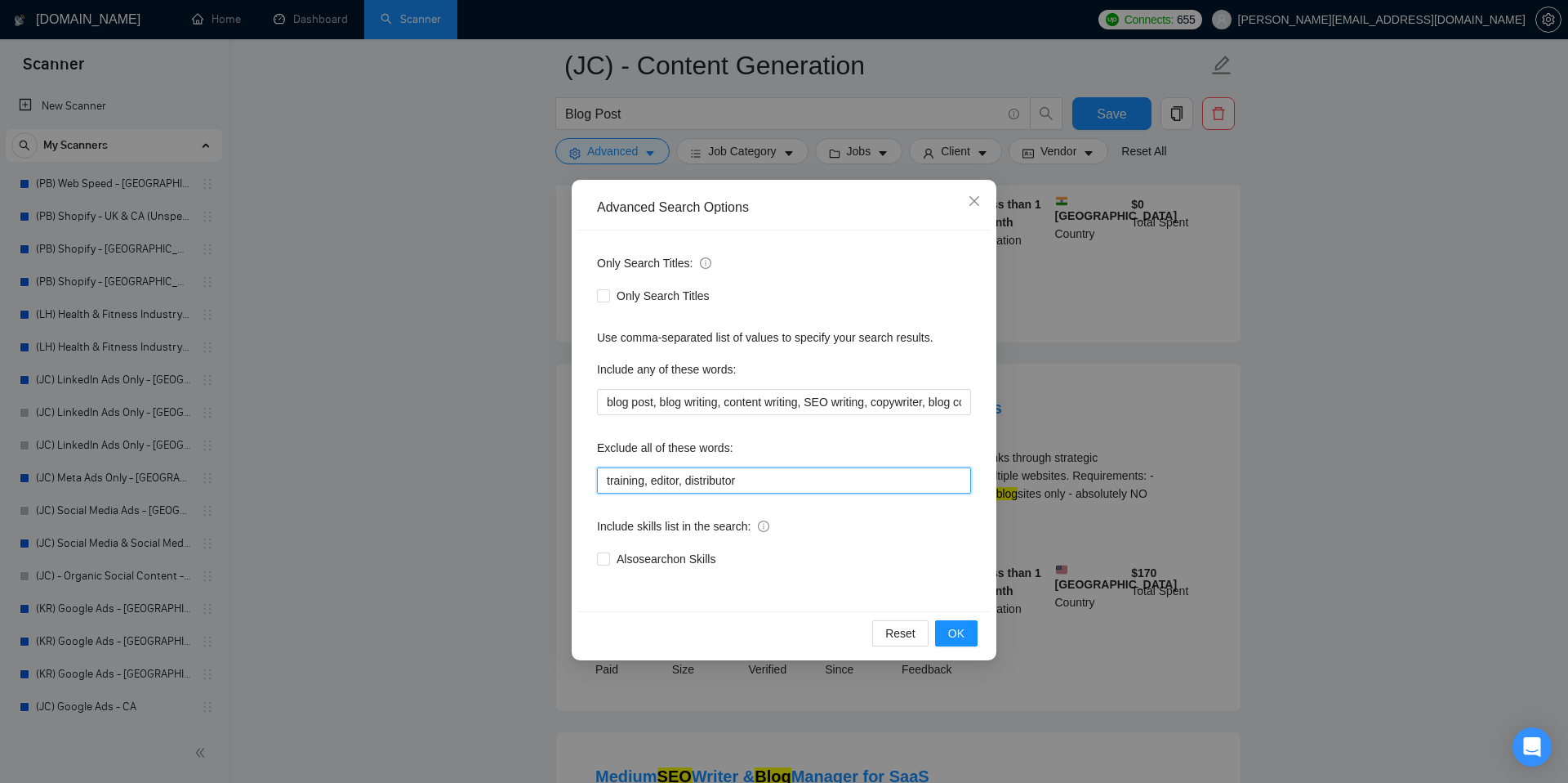
click at [751, 472] on input "training, editor, distributor" at bounding box center [784, 480] width 374 height 26
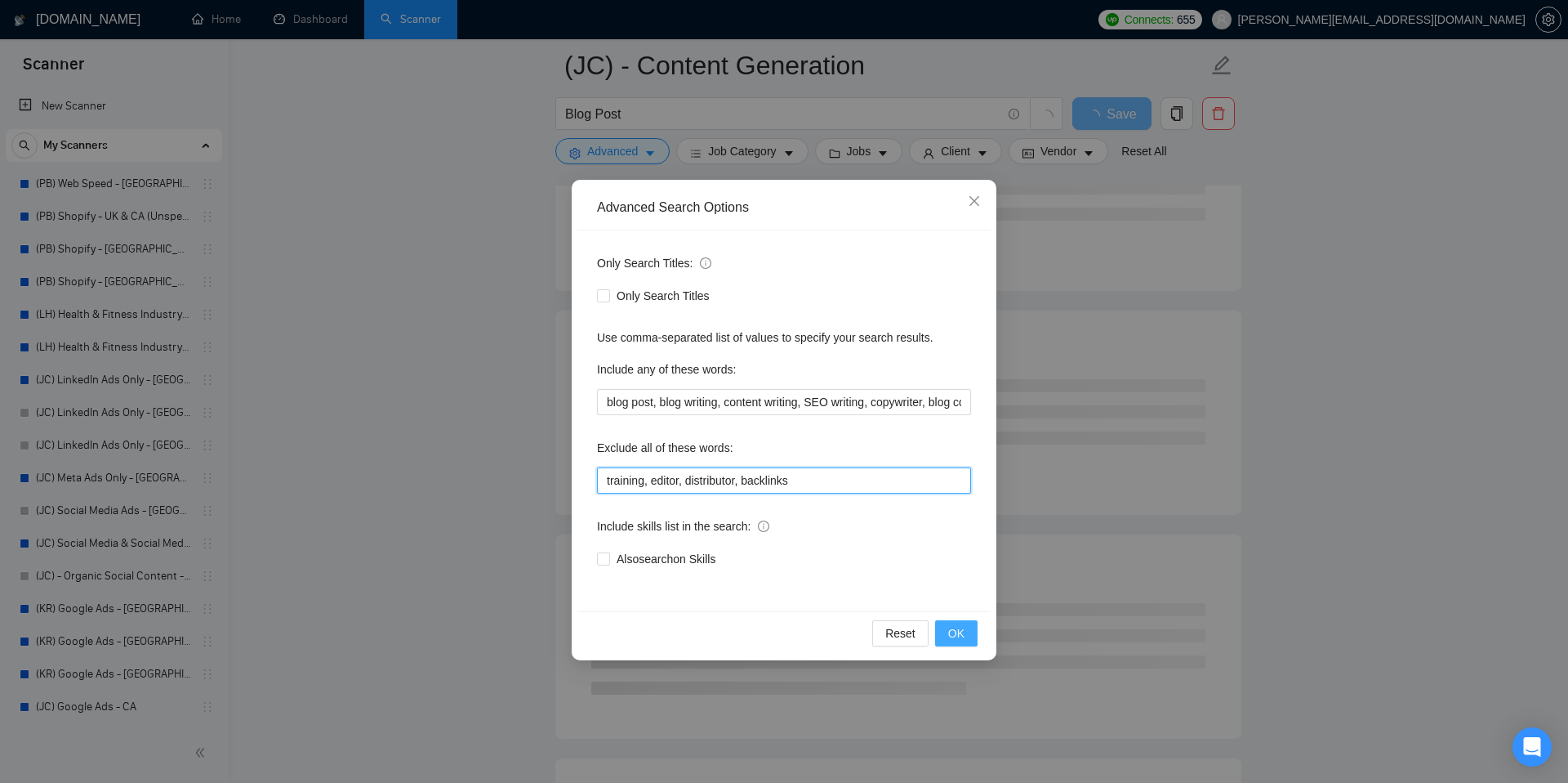
type input "training, editor, distributor, backlinks"
click at [956, 635] on span "OK" at bounding box center [956, 633] width 16 height 18
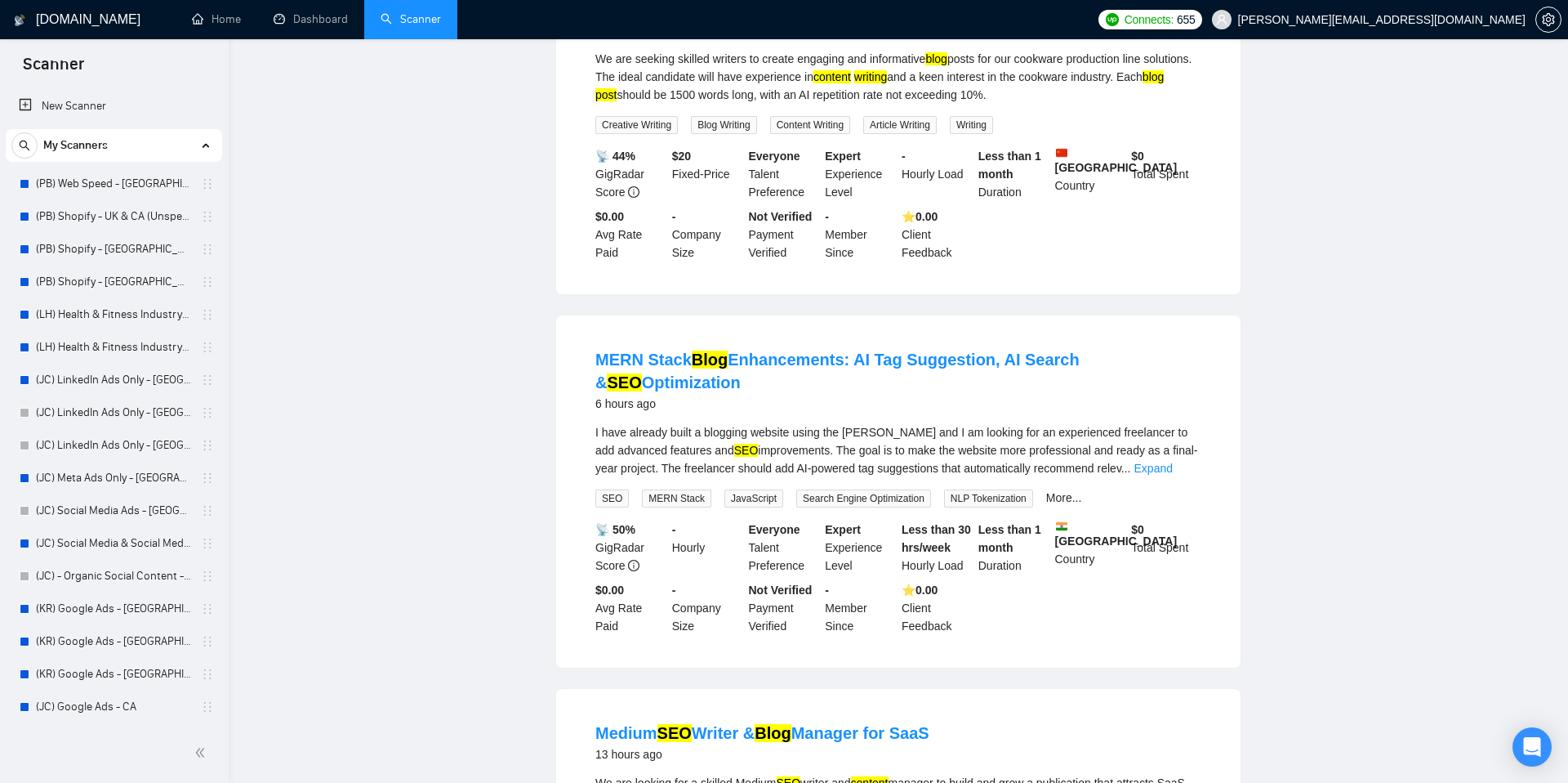
scroll to position [0, 0]
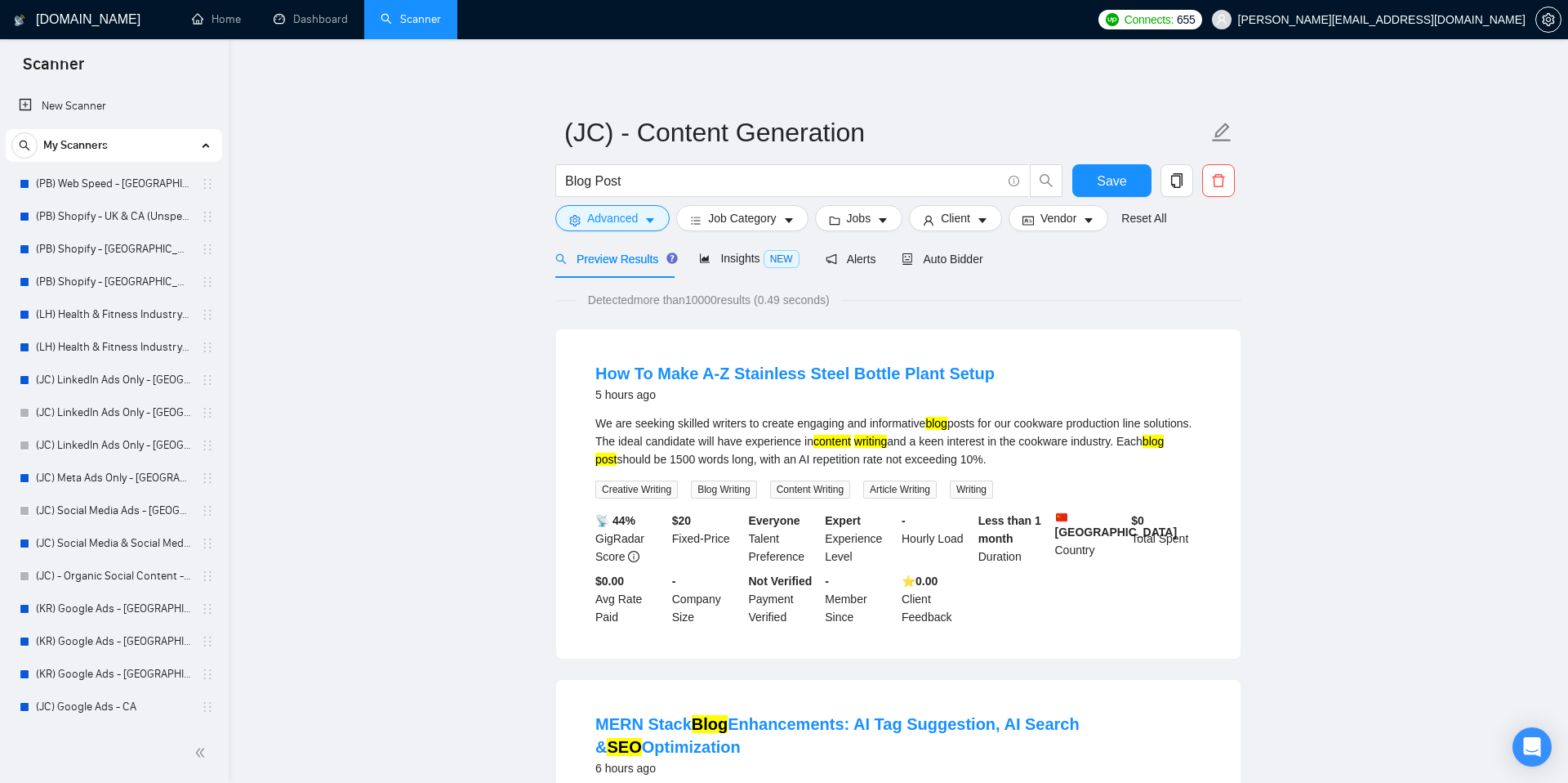
click at [1061, 378] on div "How To Make A-Z Stainless Steel Bottle Plant Setup 5 hours ago" at bounding box center [898, 383] width 606 height 42
click at [714, 263] on span "Insights NEW" at bounding box center [749, 259] width 100 height 13
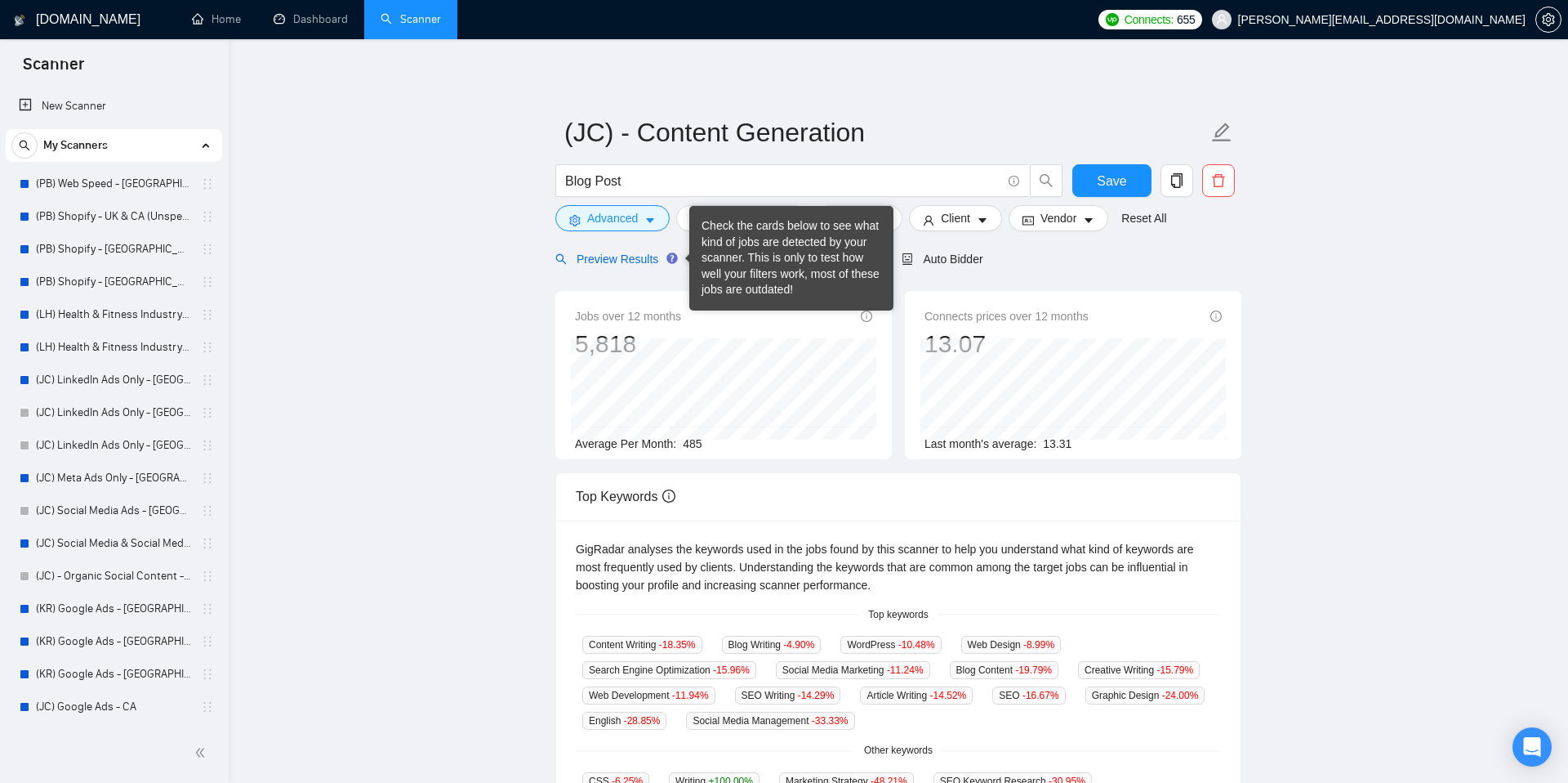
click at [616, 261] on span "Preview Results" at bounding box center [614, 259] width 117 height 13
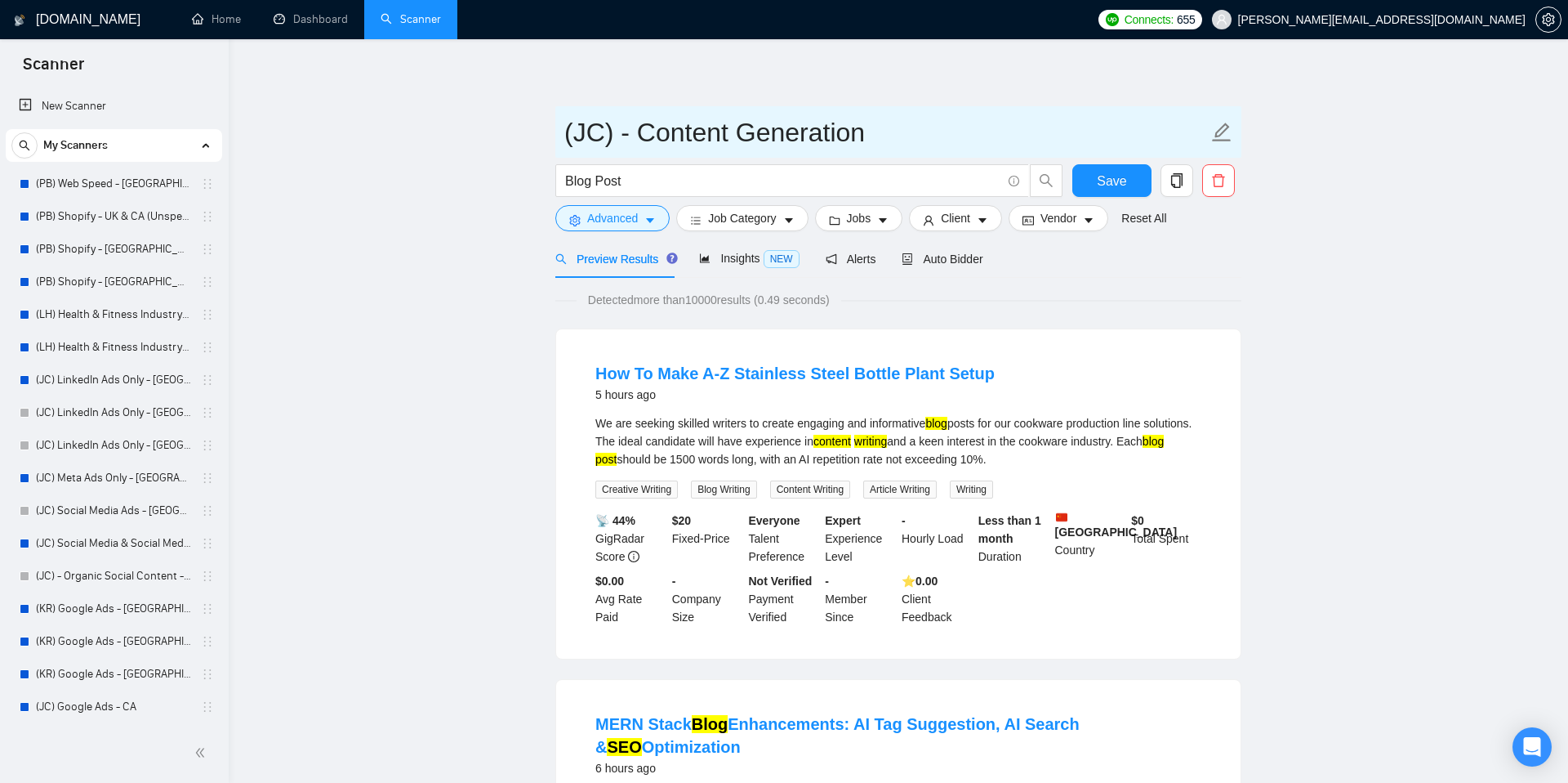
click at [967, 106] on span "(JC) - Content Generation" at bounding box center [899, 132] width 686 height 52
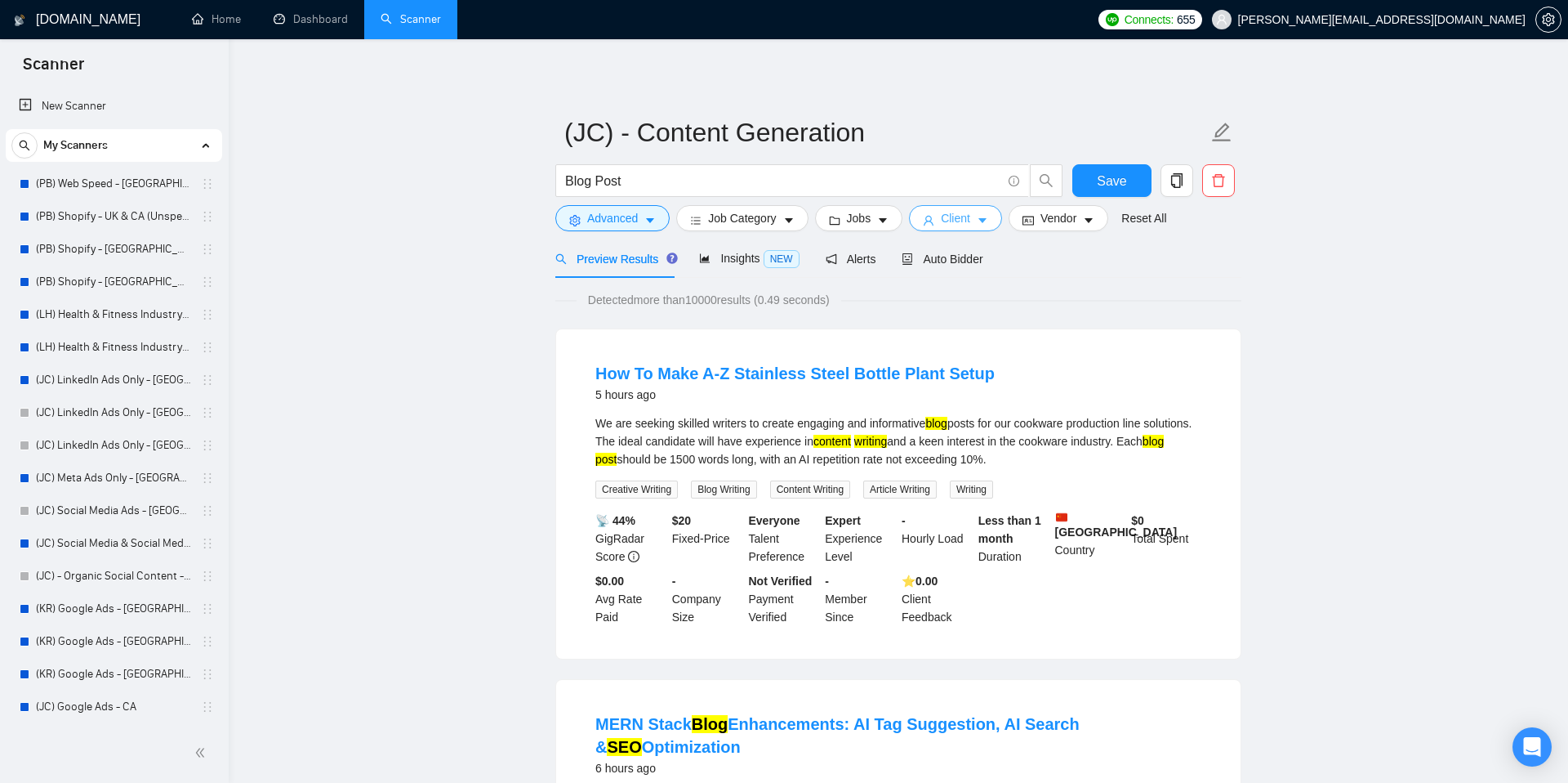
click at [963, 223] on span "Client" at bounding box center [956, 217] width 30 height 18
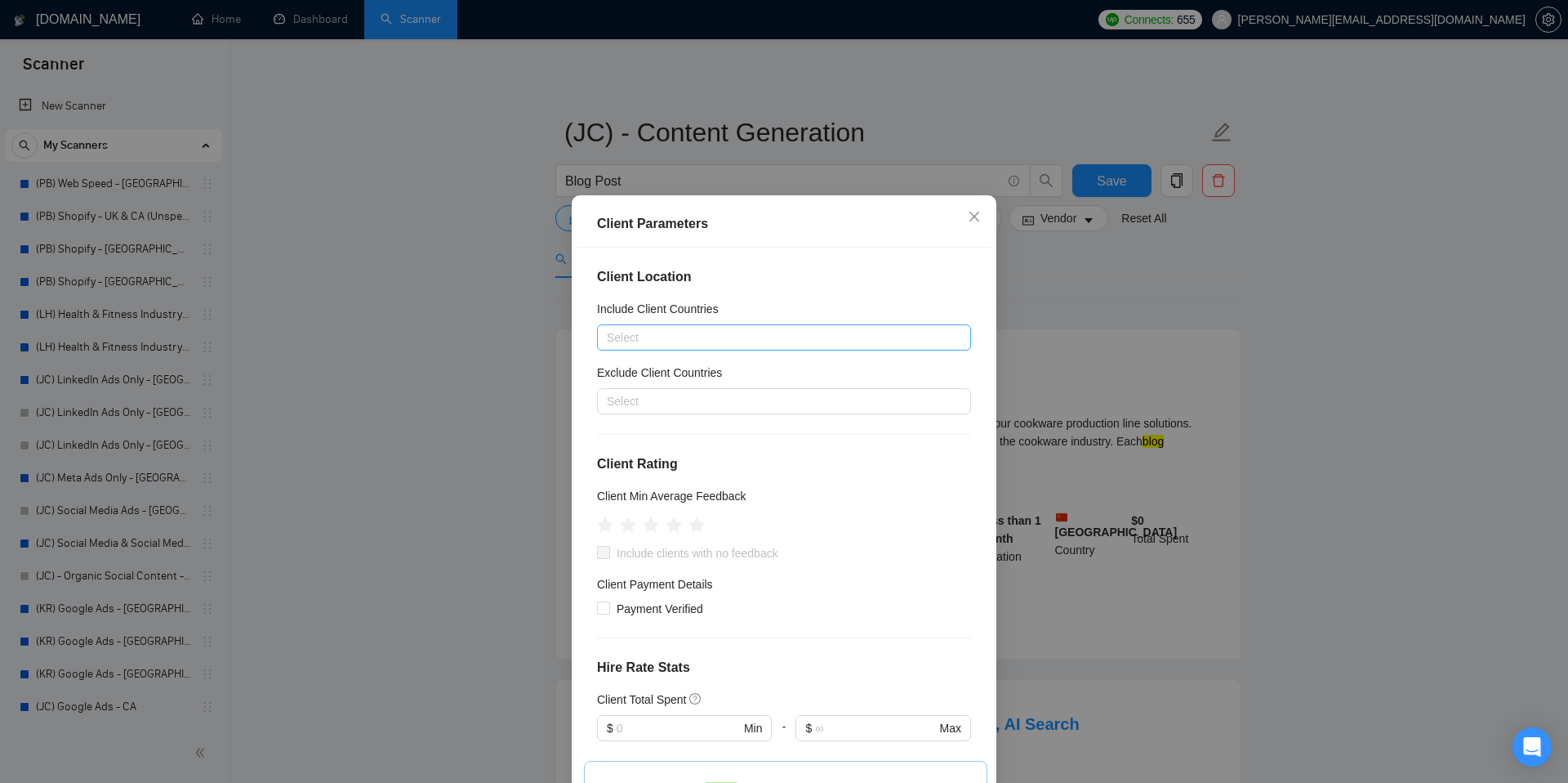
click at [745, 341] on div at bounding box center [776, 338] width 350 height 19
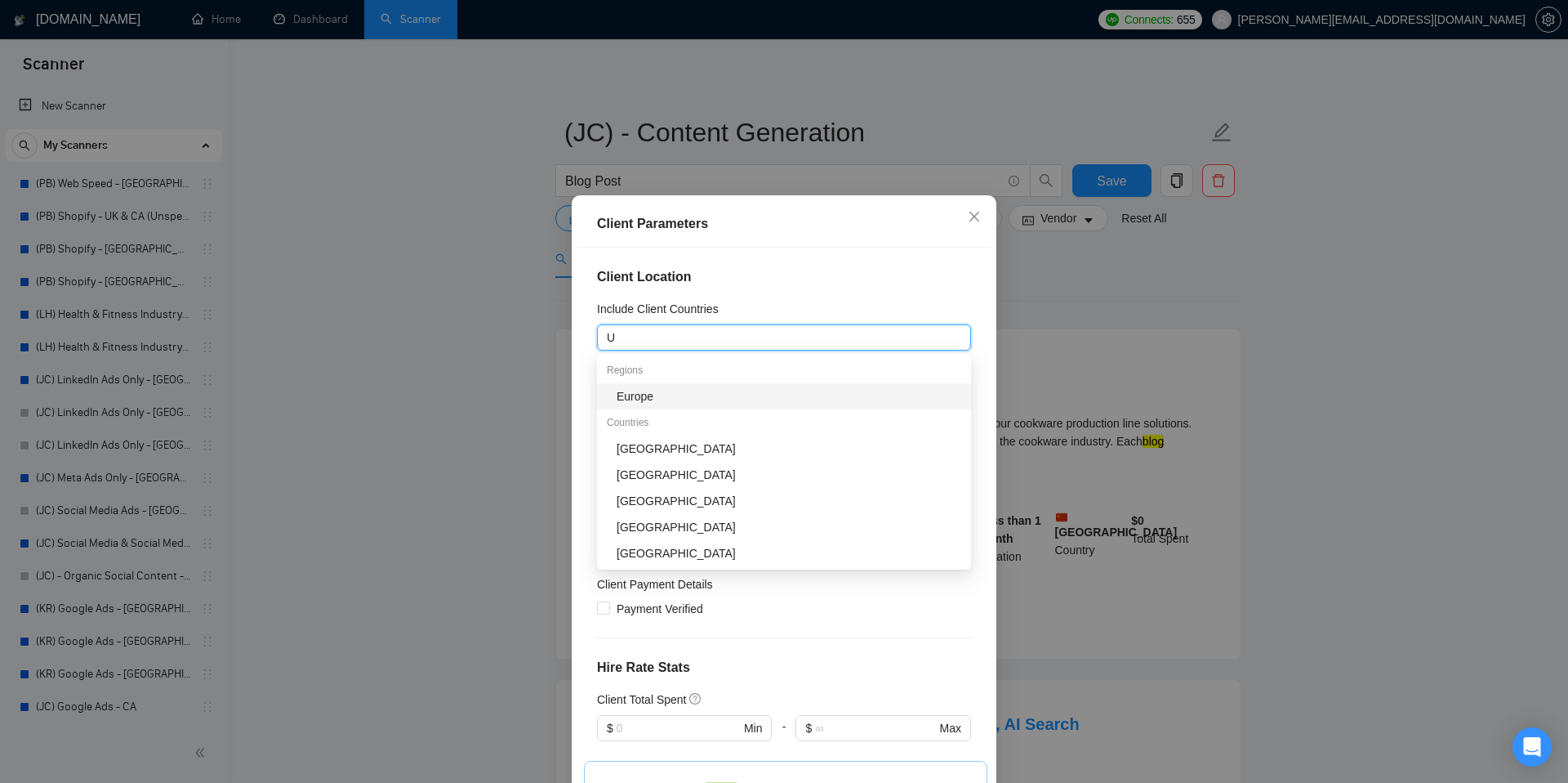
type input "Un"
click at [785, 290] on div "Client Location Include Client Countries [GEOGRAPHIC_DATA] Exclude Client Count…" at bounding box center [784, 521] width 413 height 548
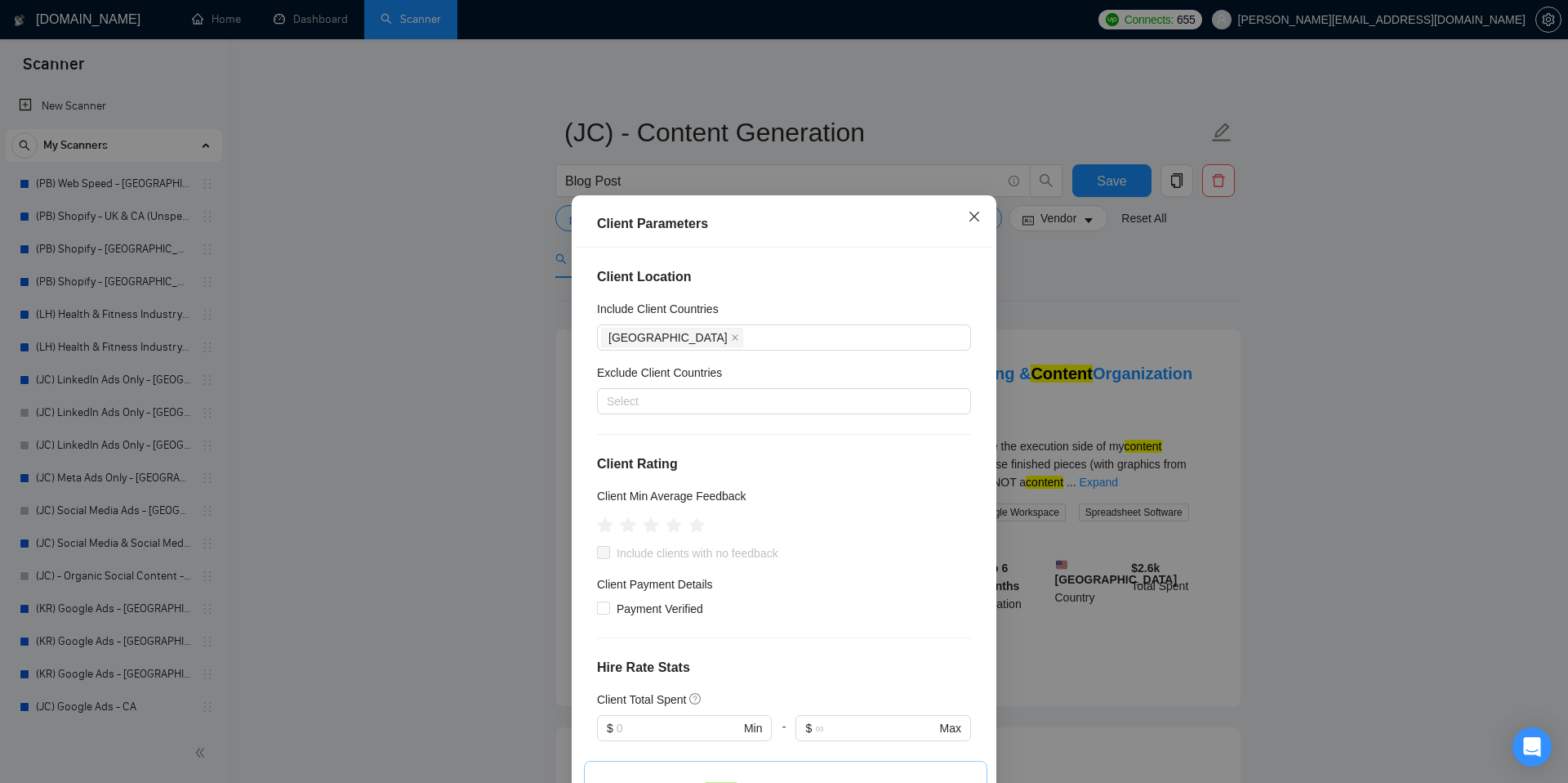
click at [972, 219] on icon "close" at bounding box center [974, 216] width 10 height 10
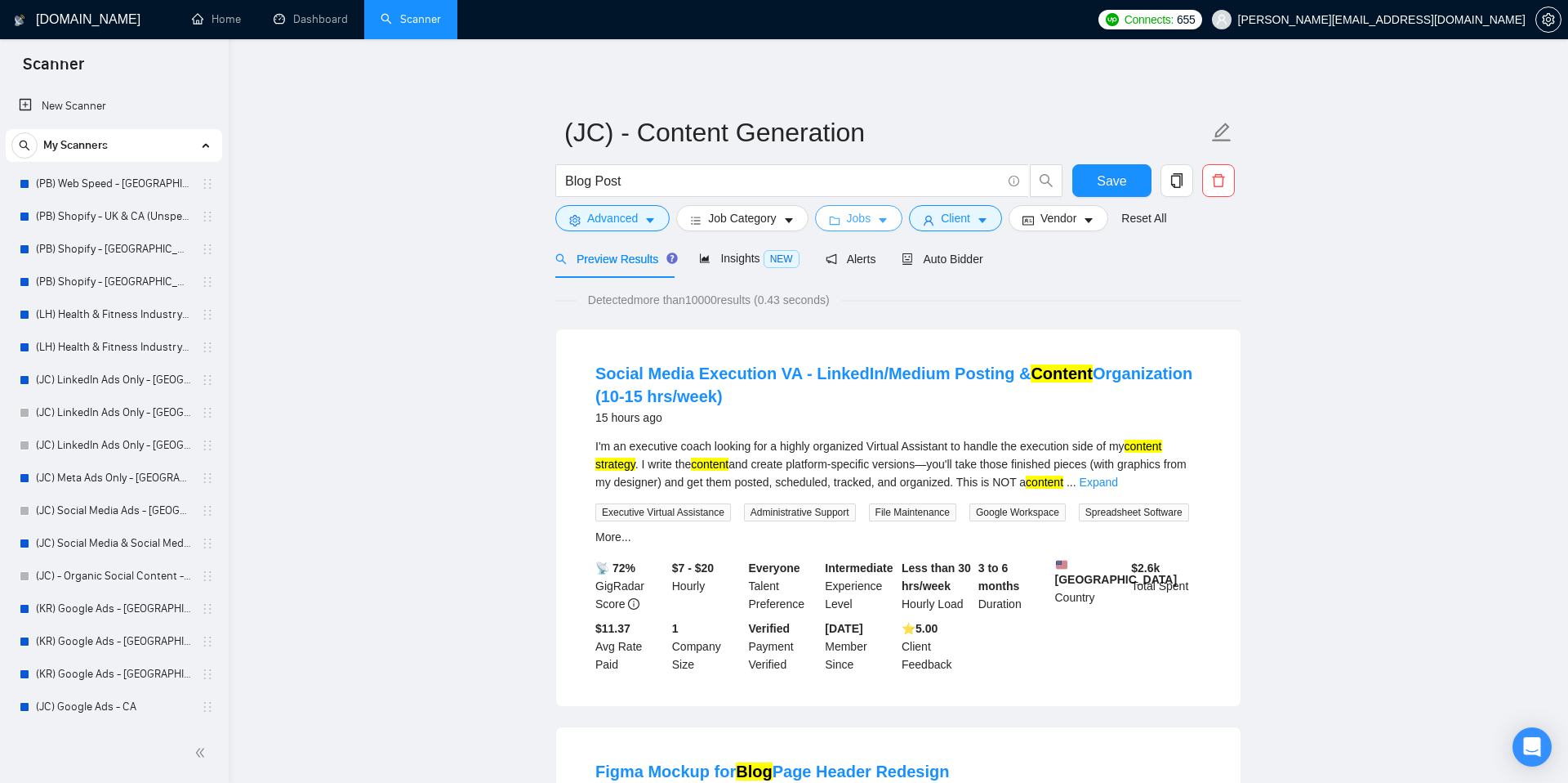
click at [888, 222] on icon "caret-down" at bounding box center [883, 220] width 12 height 12
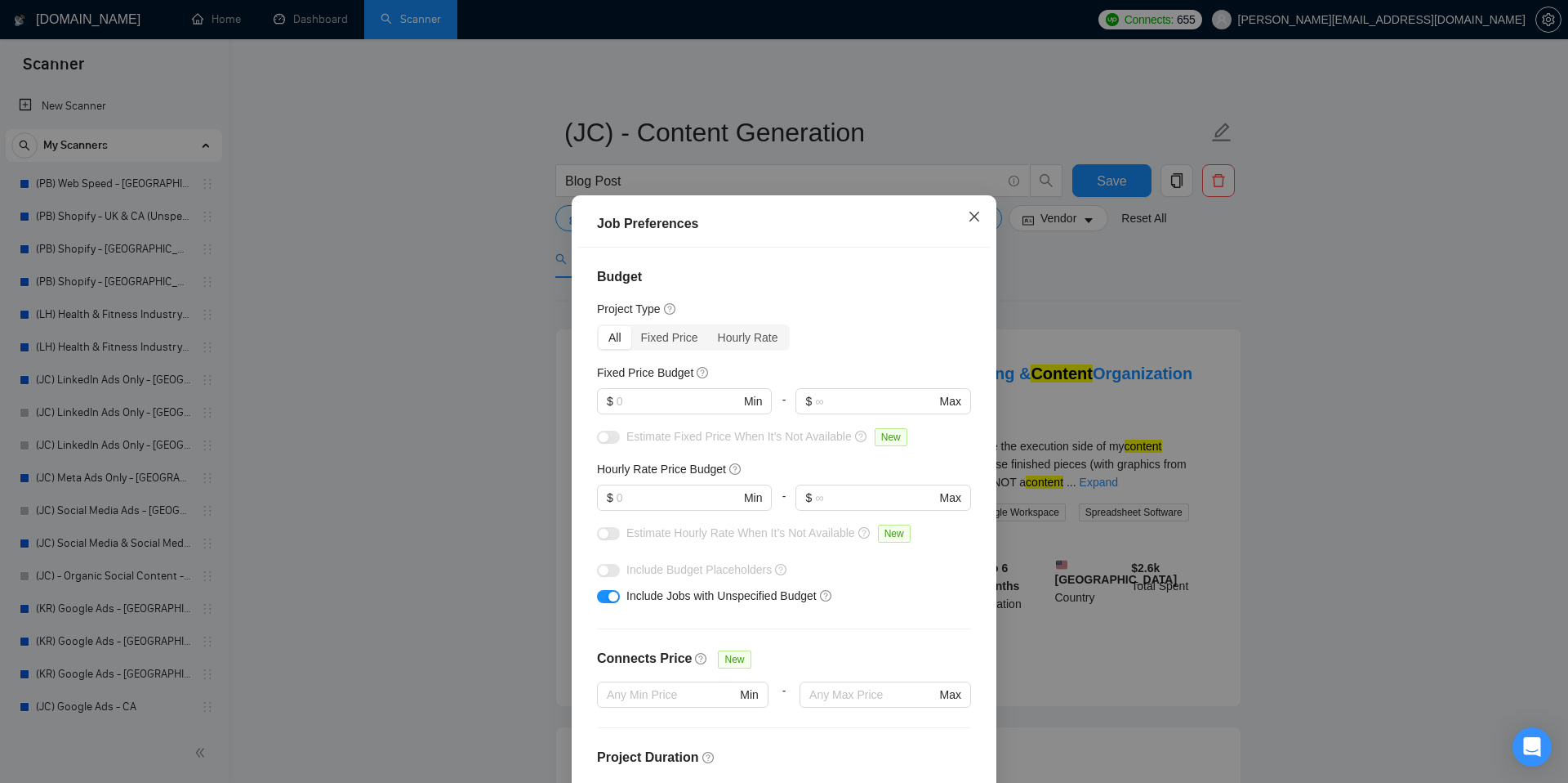
click at [971, 220] on icon "close" at bounding box center [974, 216] width 10 height 10
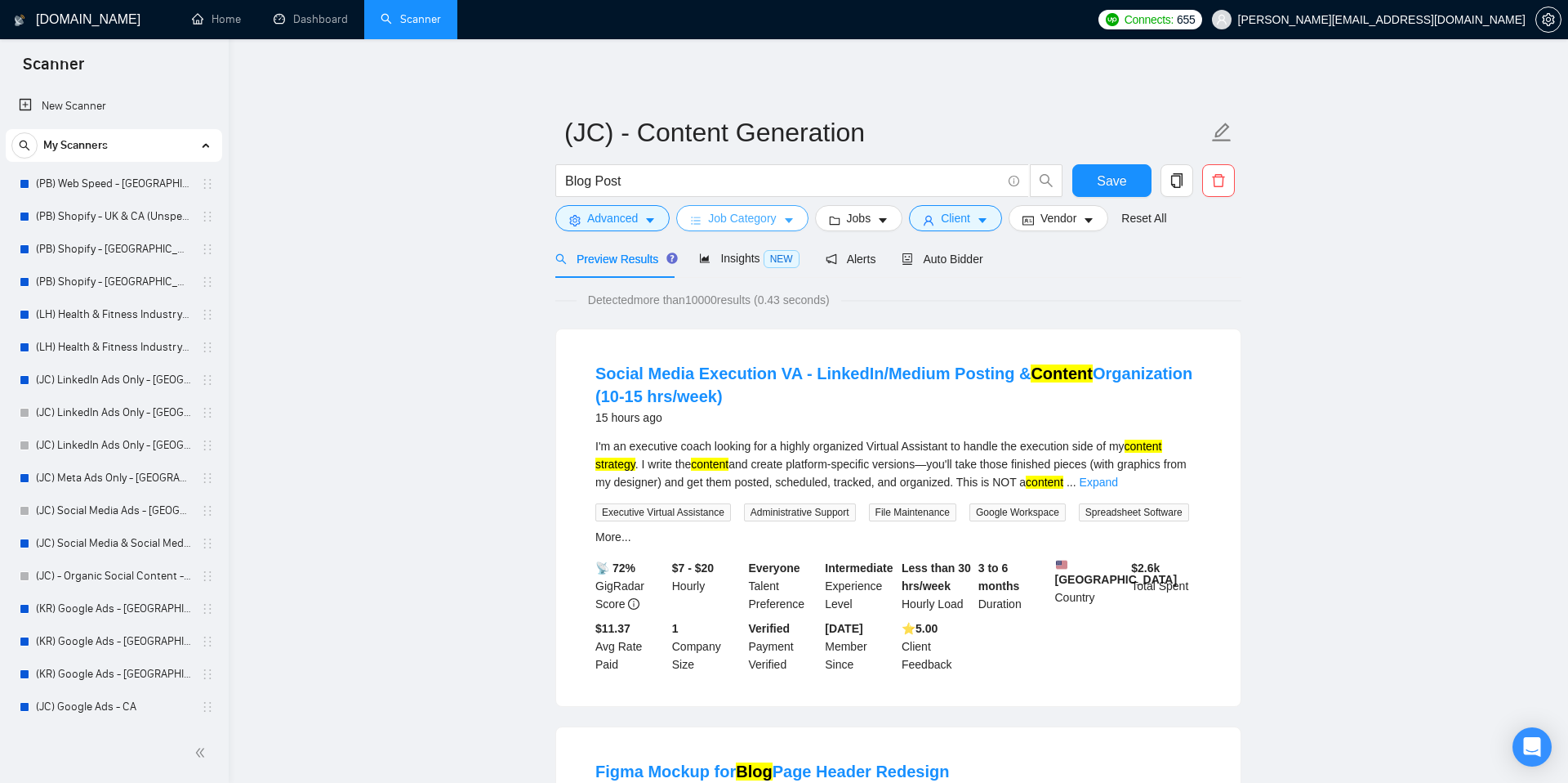
click at [786, 227] on button "Job Category" at bounding box center [741, 217] width 132 height 26
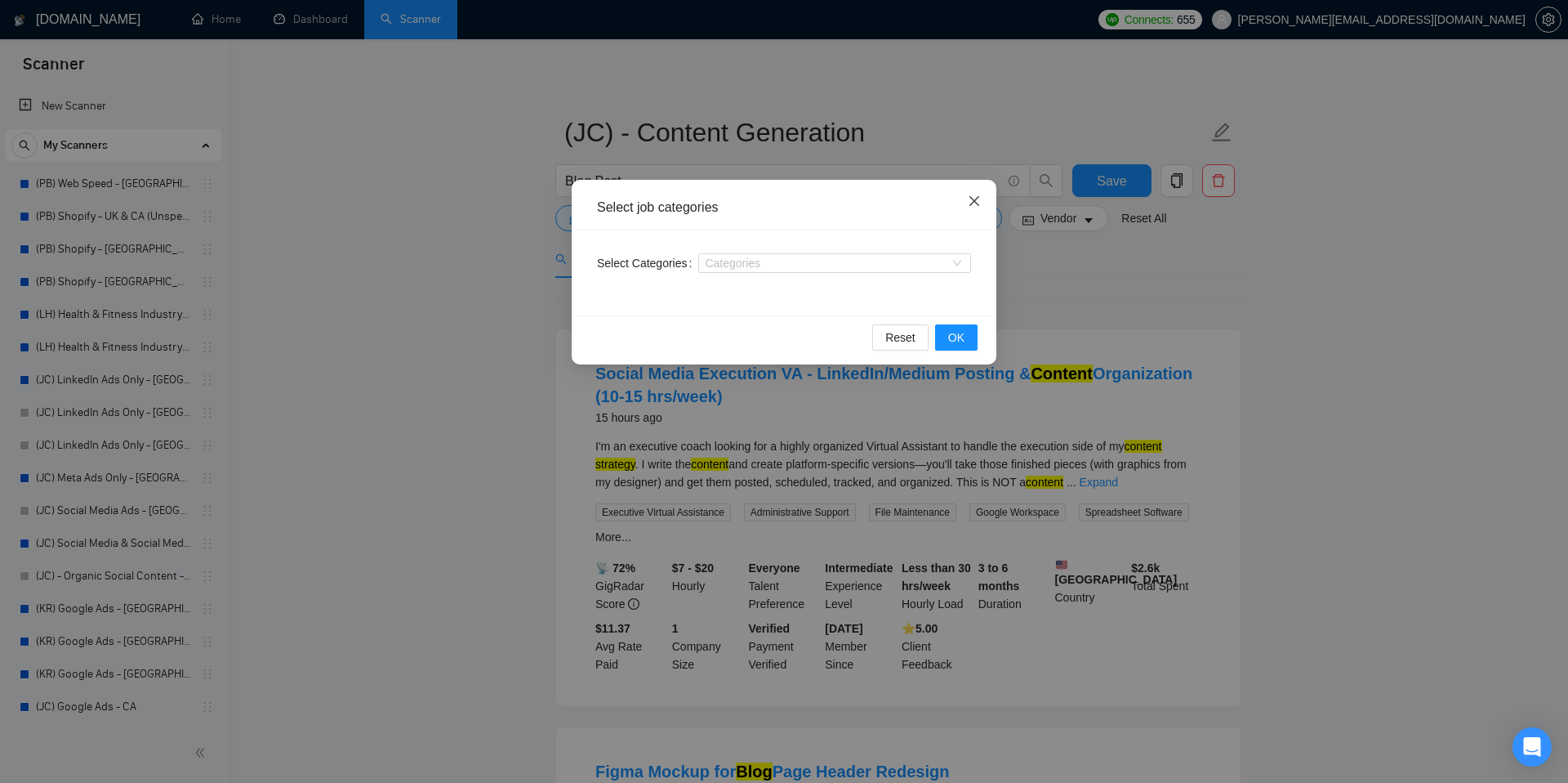
click at [972, 197] on icon "close" at bounding box center [975, 201] width 13 height 13
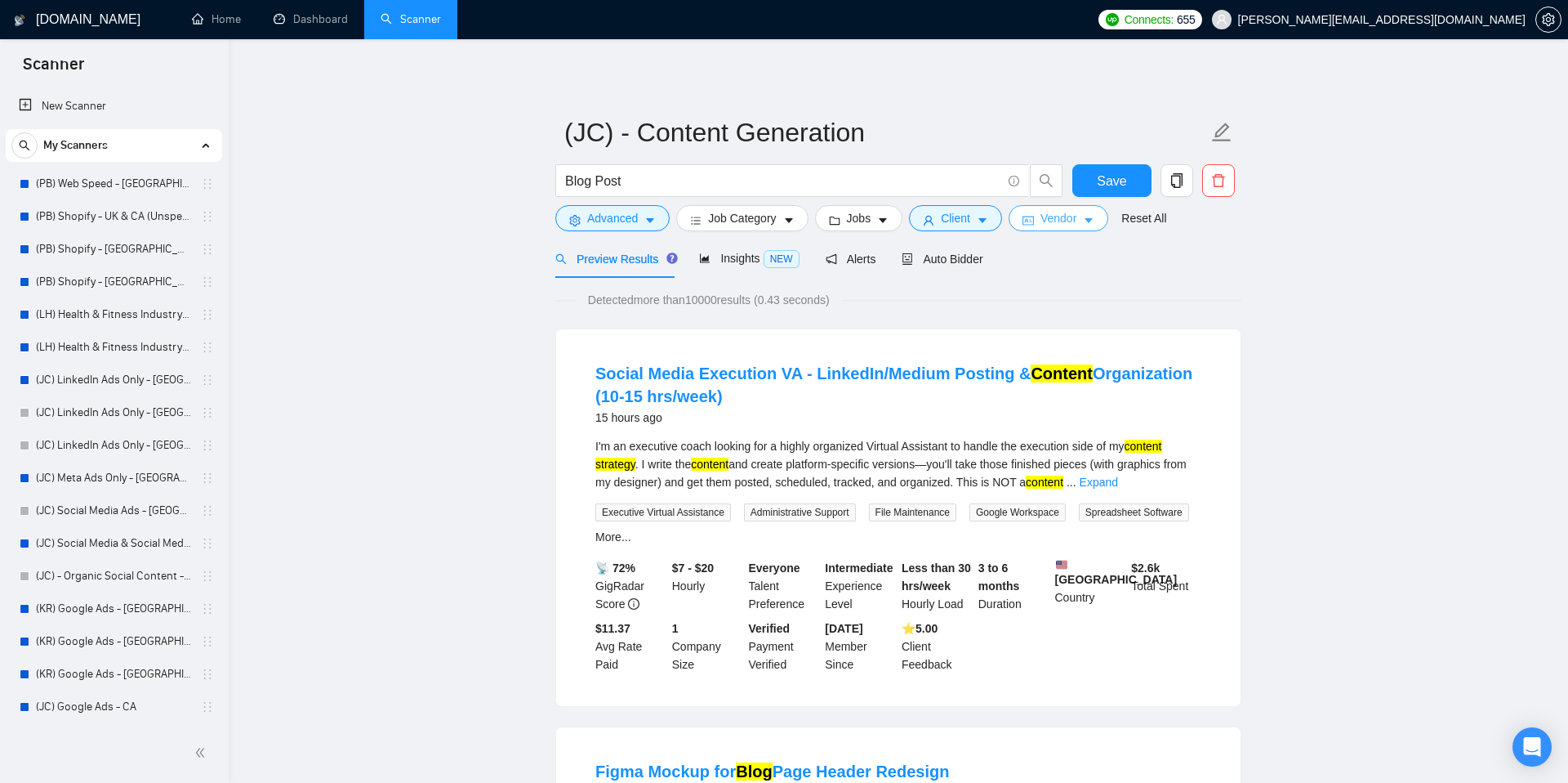
click at [1050, 215] on span "Vendor" at bounding box center [1058, 217] width 36 height 18
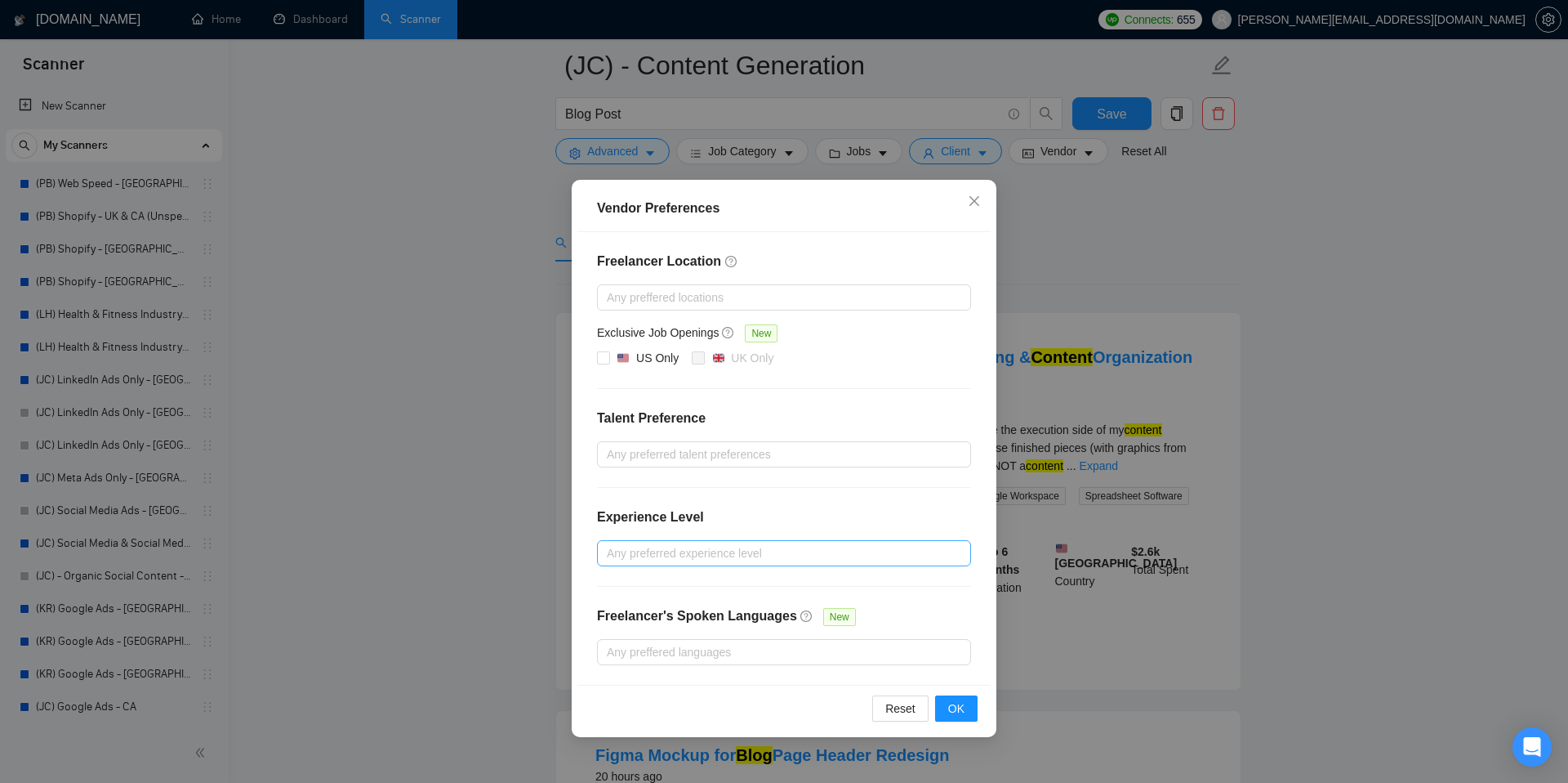
scroll to position [219, 0]
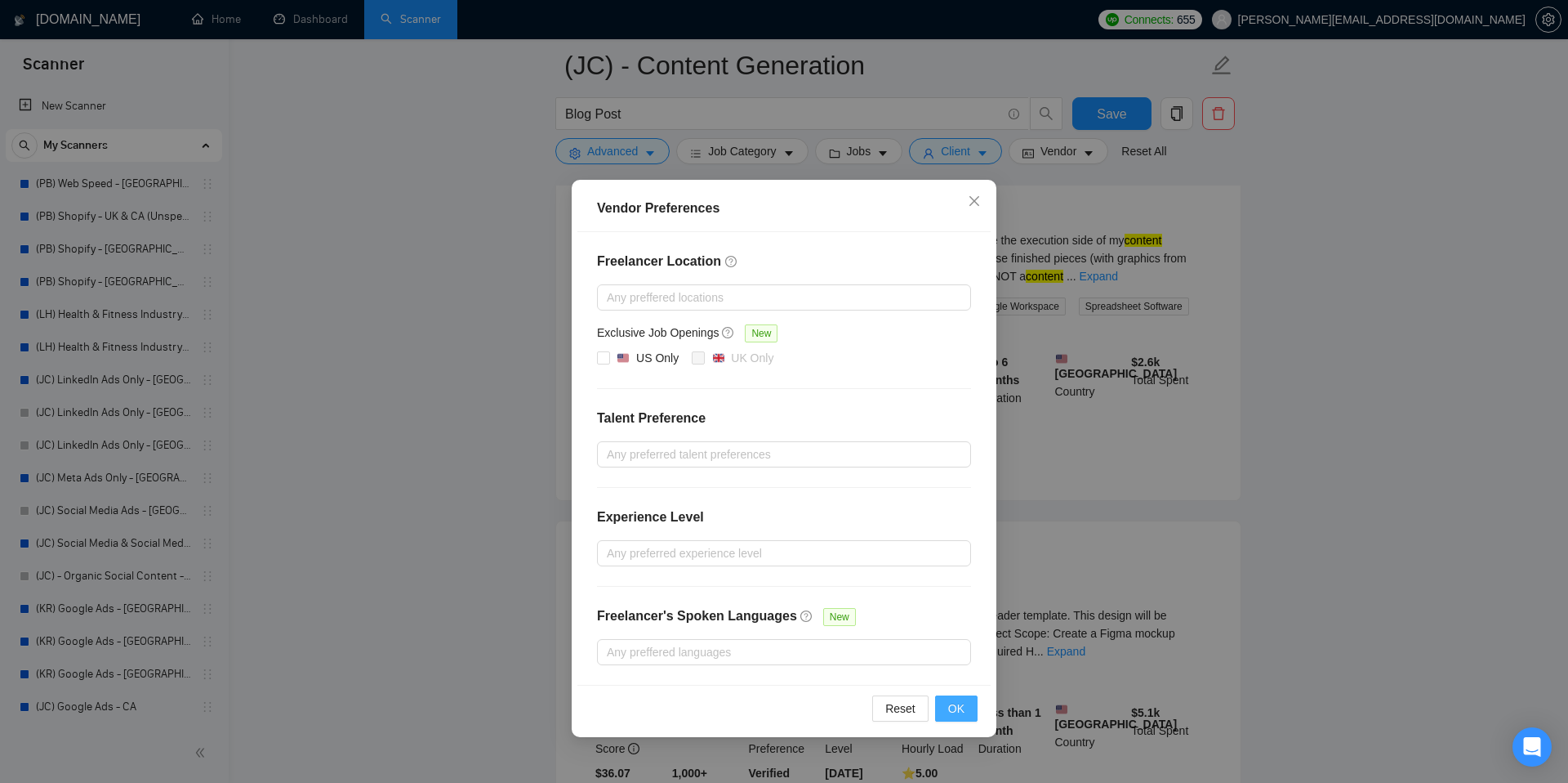
click at [962, 703] on span "OK" at bounding box center [956, 708] width 16 height 18
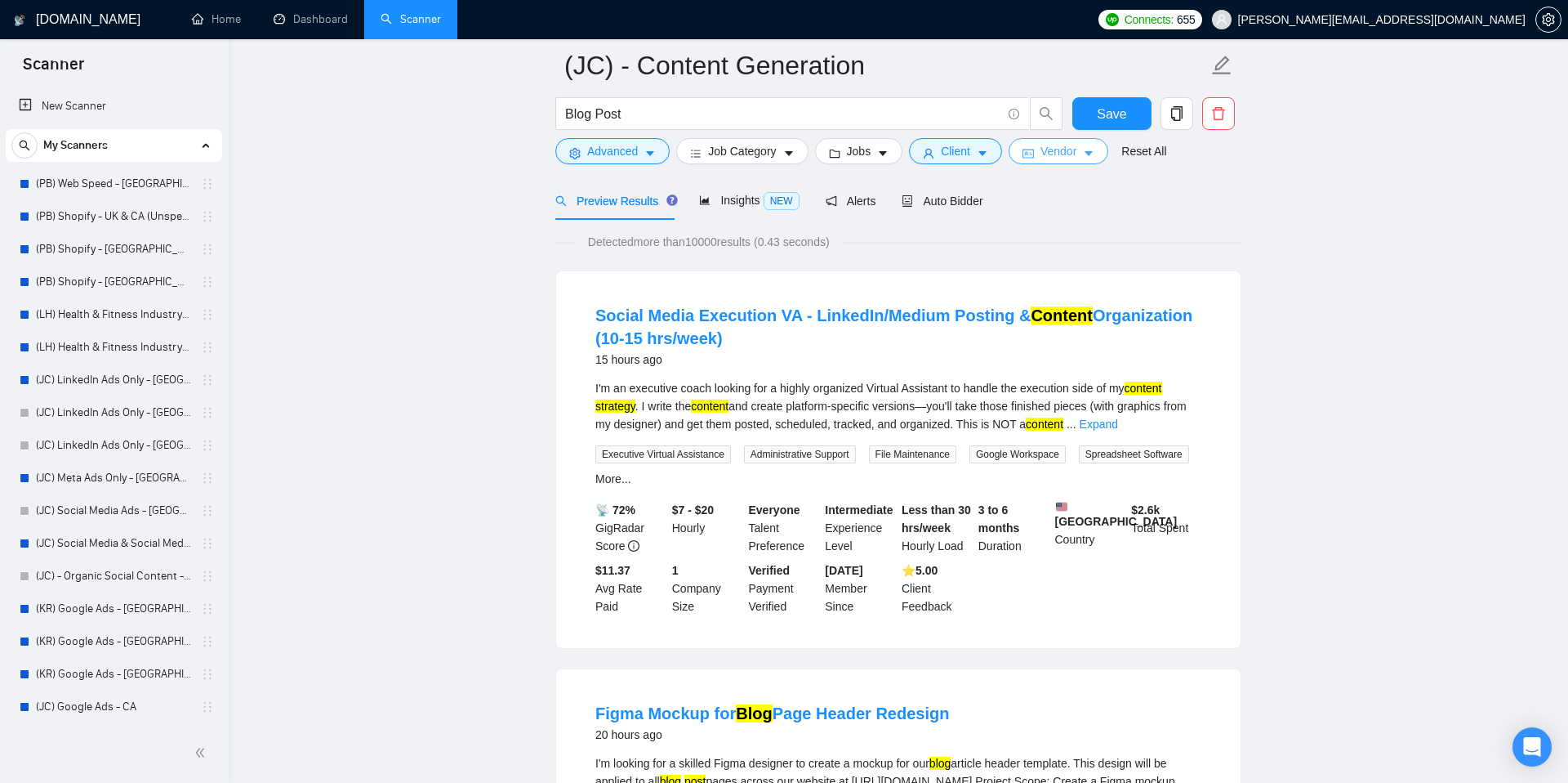
scroll to position [0, 0]
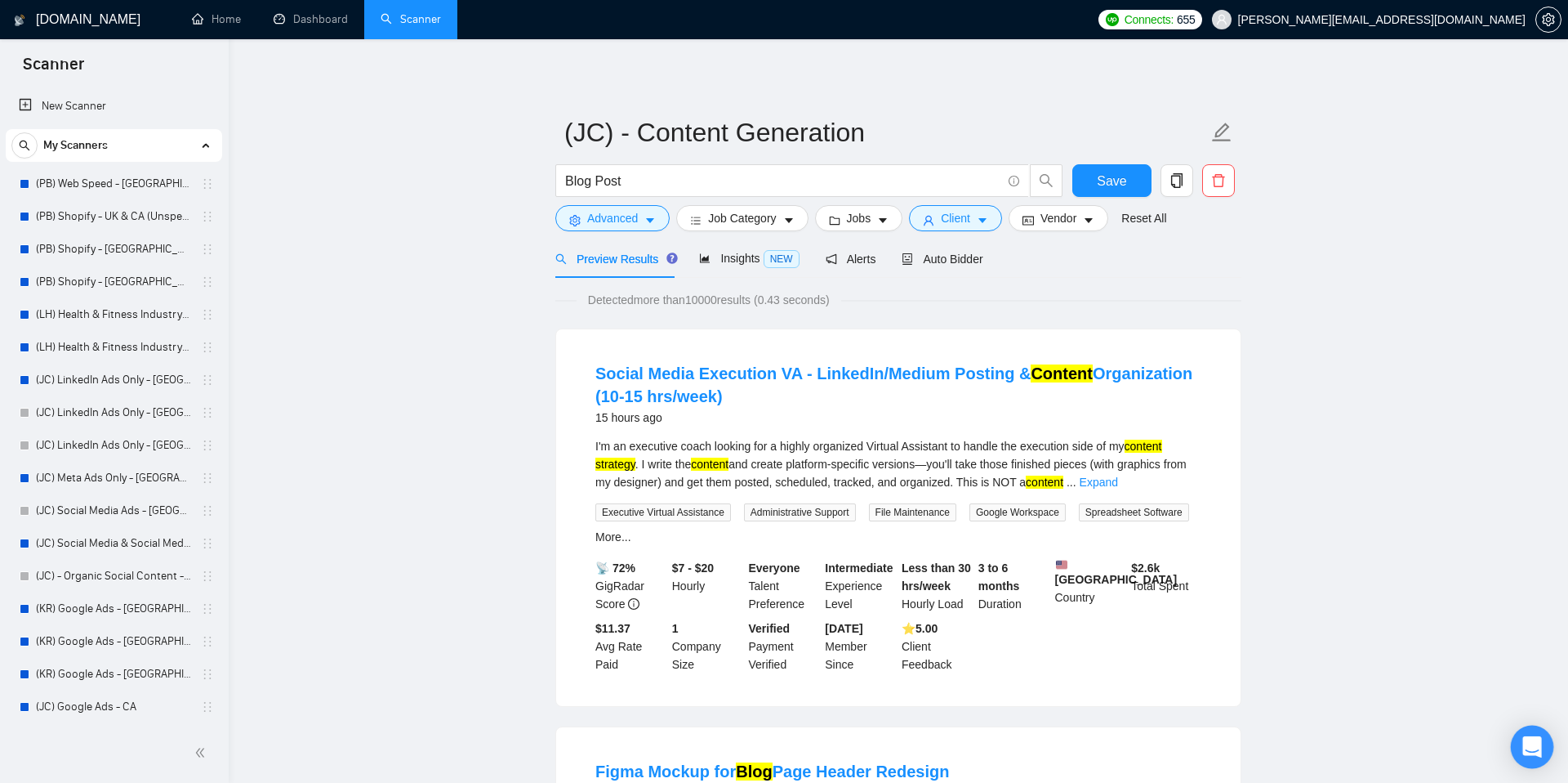
click at [1532, 752] on icon "Open Intercom Messenger" at bounding box center [1531, 746] width 19 height 21
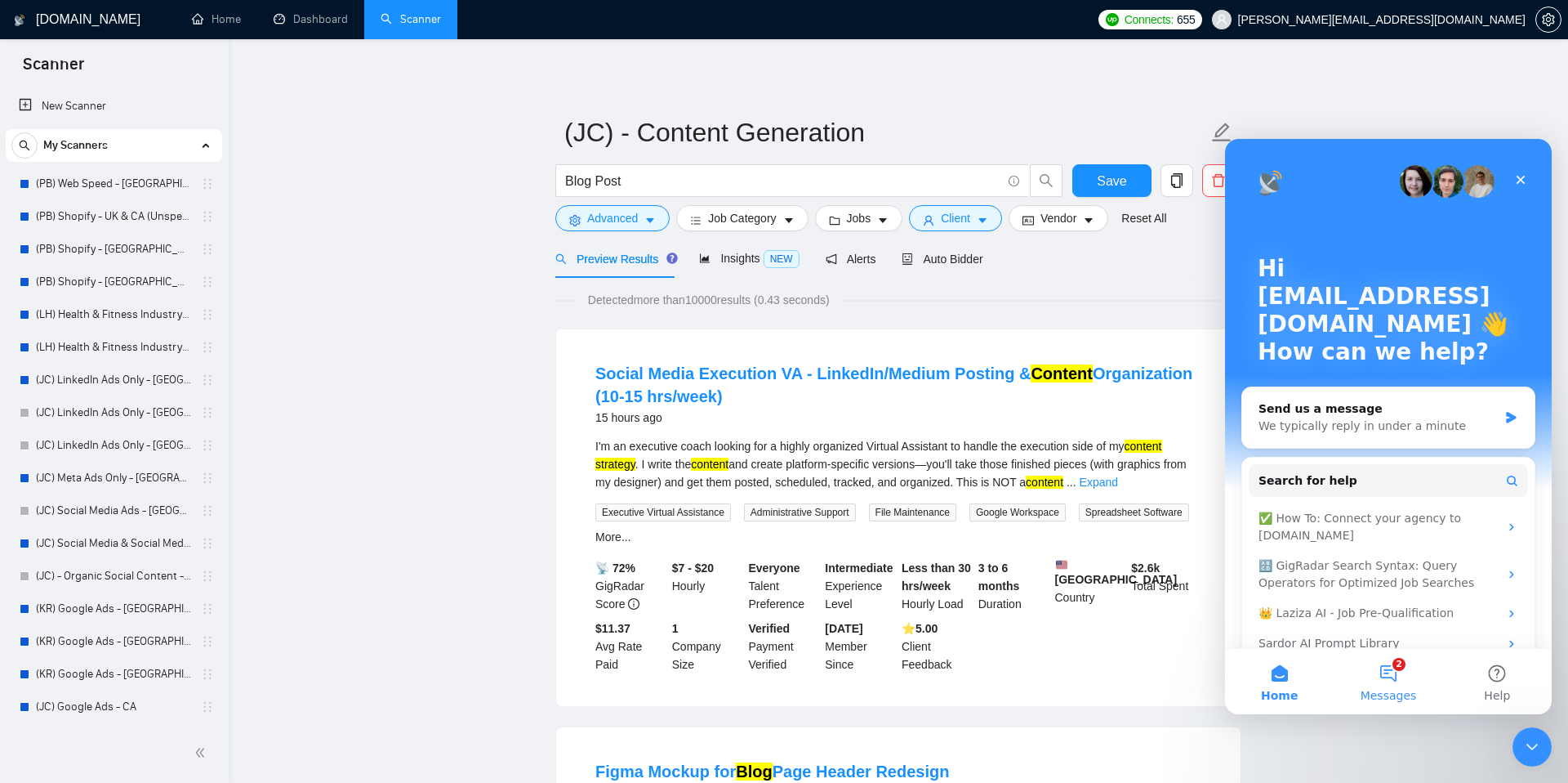
click at [1395, 678] on button "2 Messages" at bounding box center [1387, 681] width 109 height 65
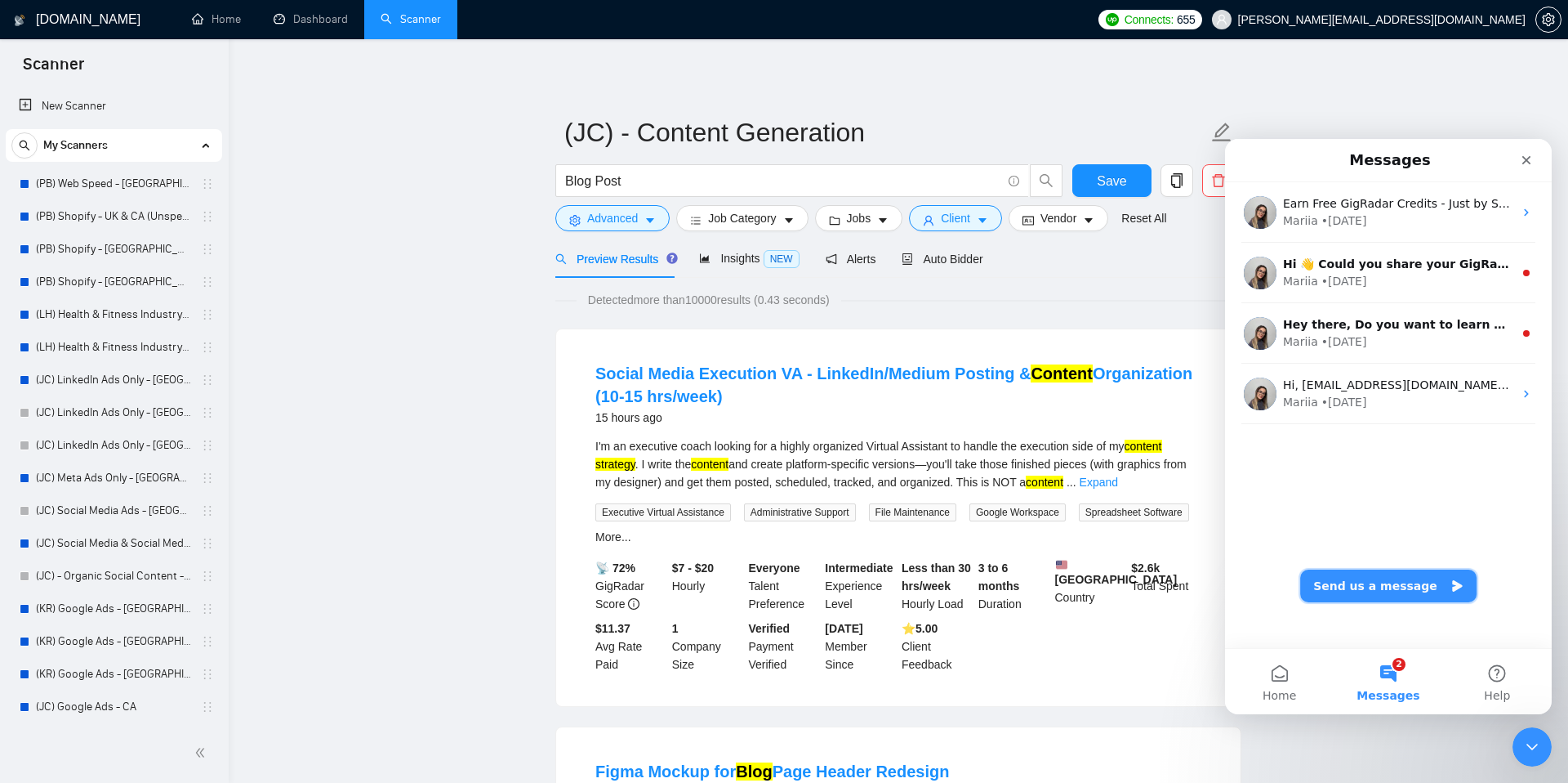
click at [1403, 593] on button "Send us a message" at bounding box center [1387, 586] width 176 height 33
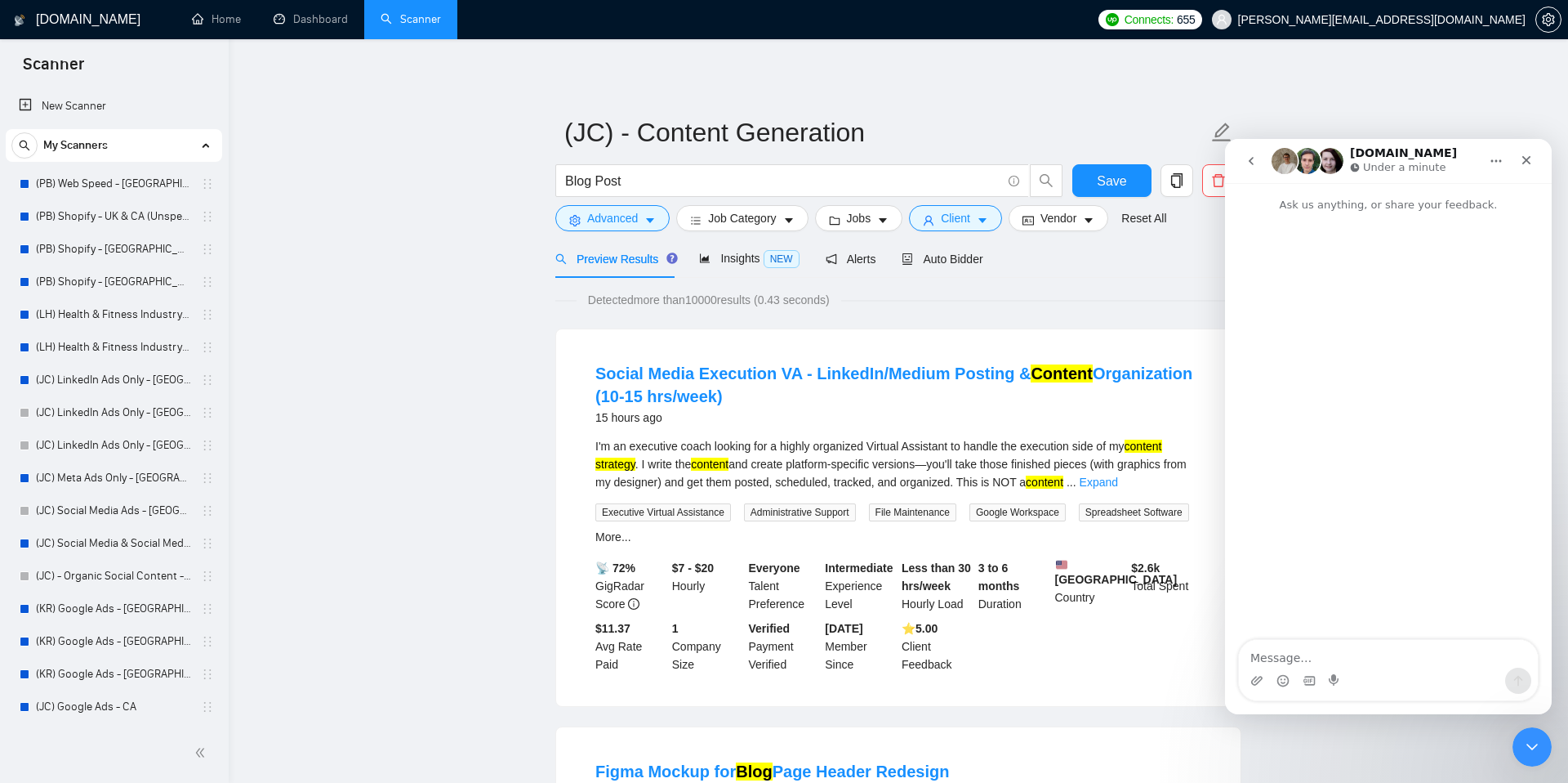
click at [1311, 657] on textarea "Message…" at bounding box center [1388, 653] width 299 height 28
type textarea "Hello! I'm curious how me and another user on my account can bid for the same j…"
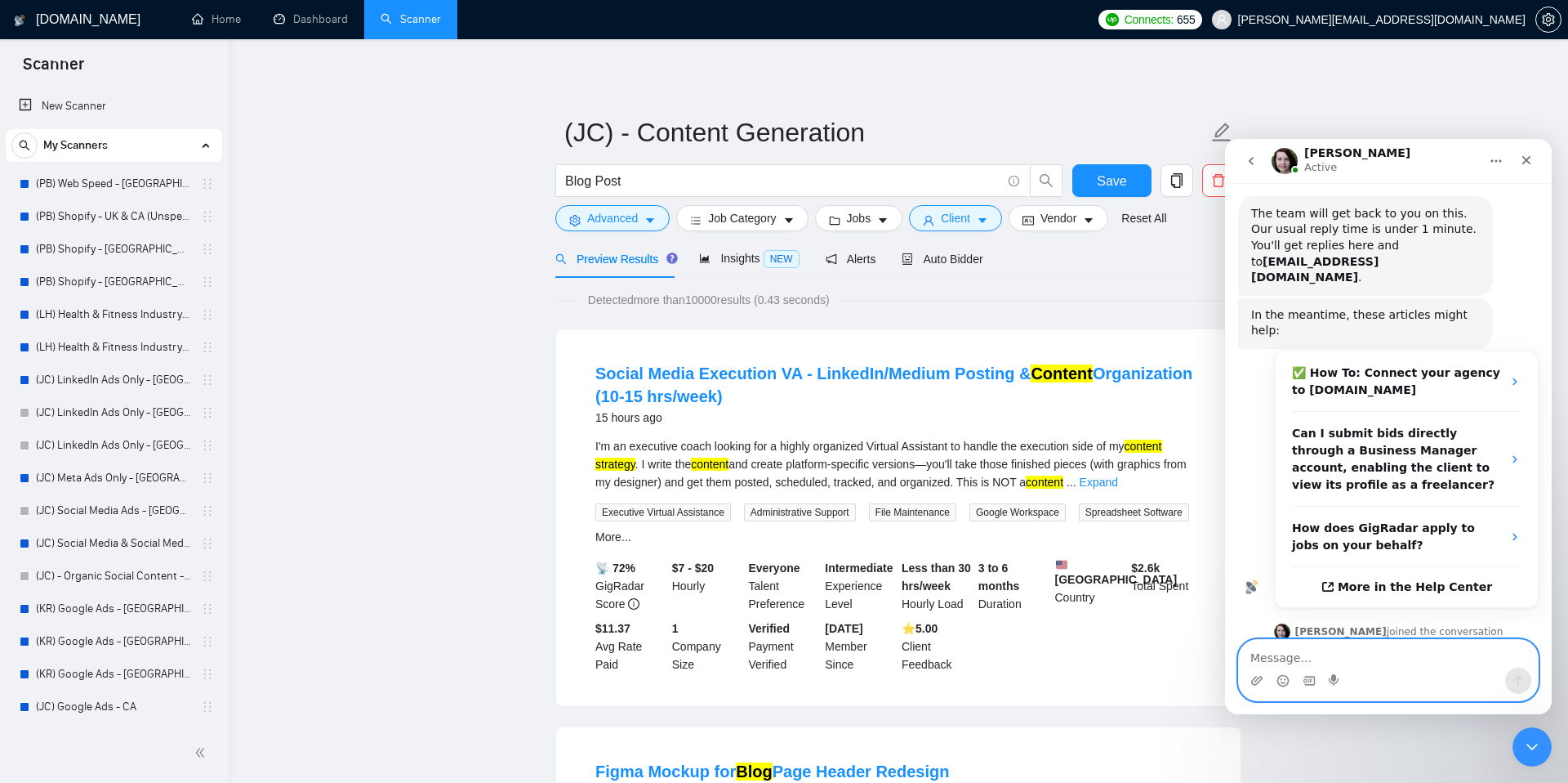
scroll to position [222, 0]
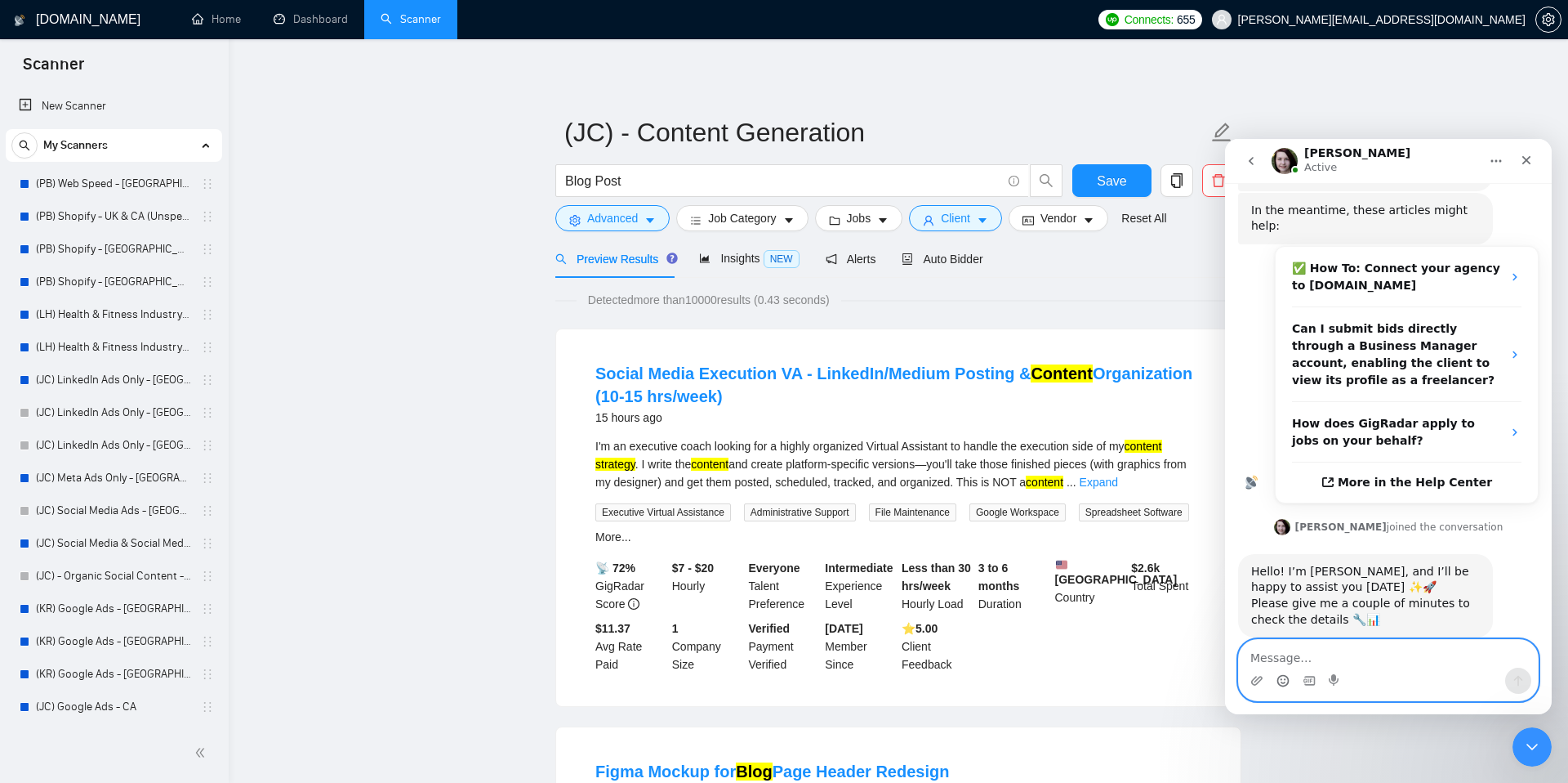
click at [1282, 678] on icon "Emoji picker" at bounding box center [1283, 681] width 13 height 13
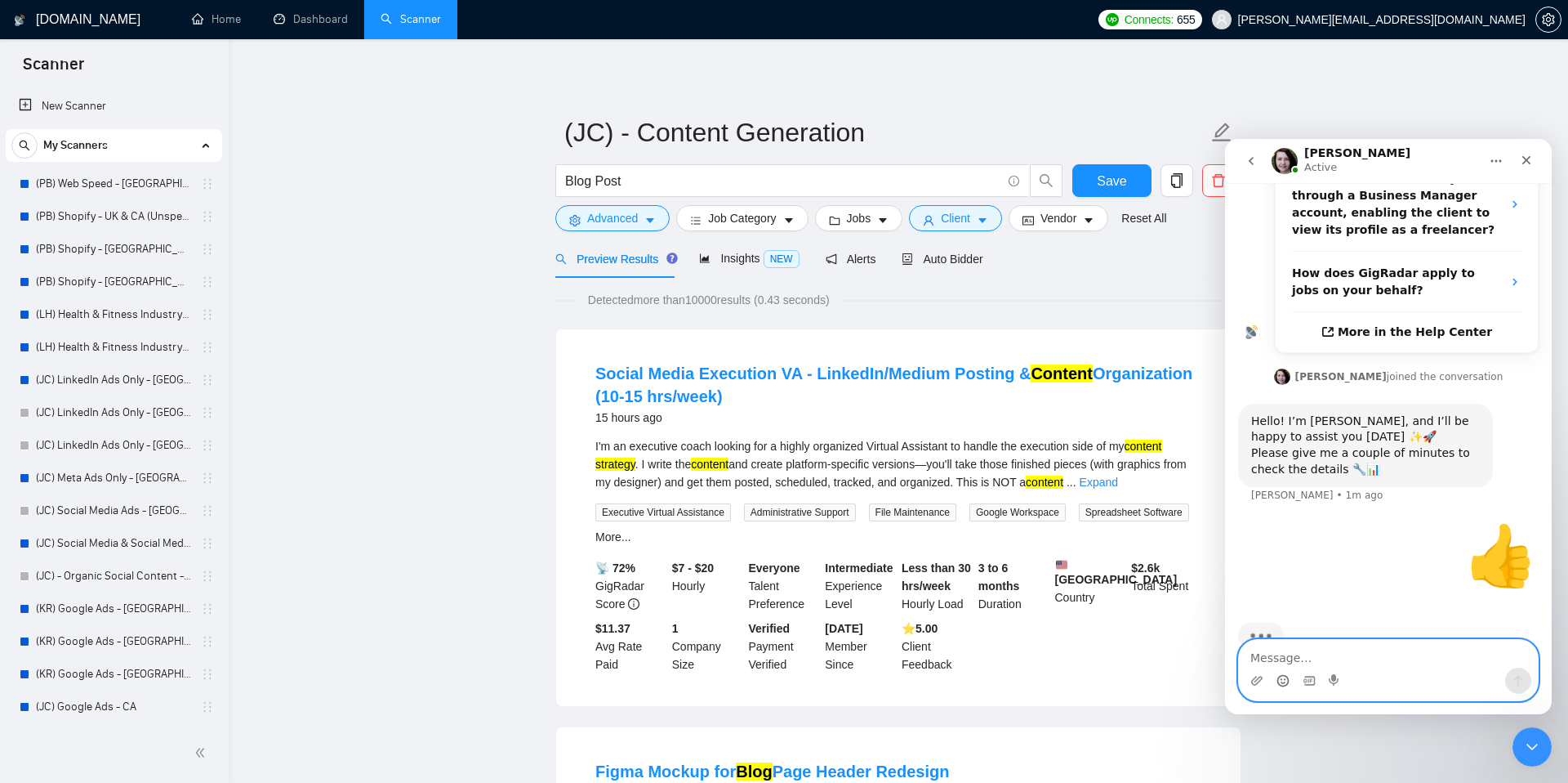
scroll to position [377, 0]
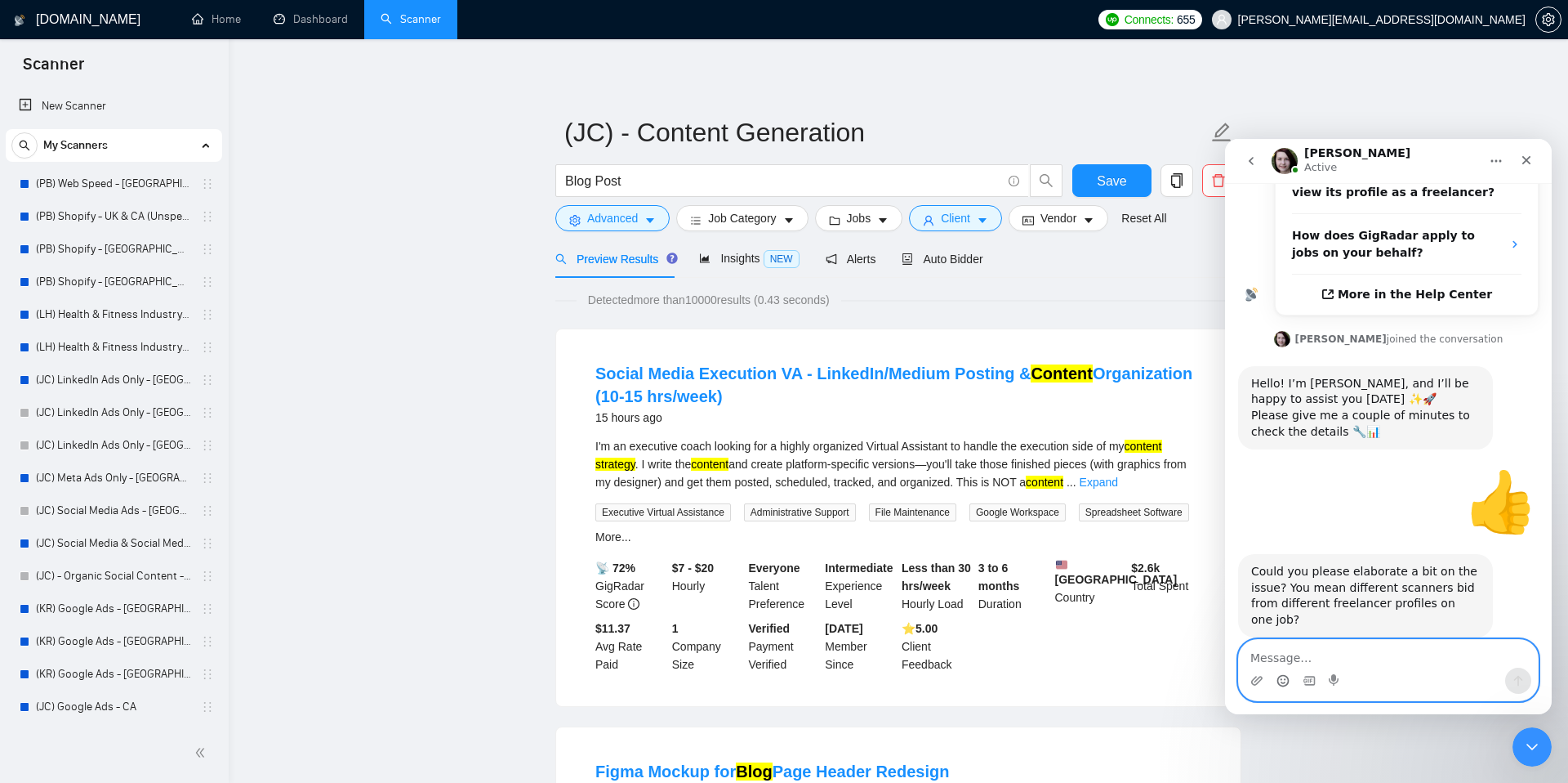
click at [1306, 661] on textarea "Message…" at bounding box center [1388, 653] width 299 height 28
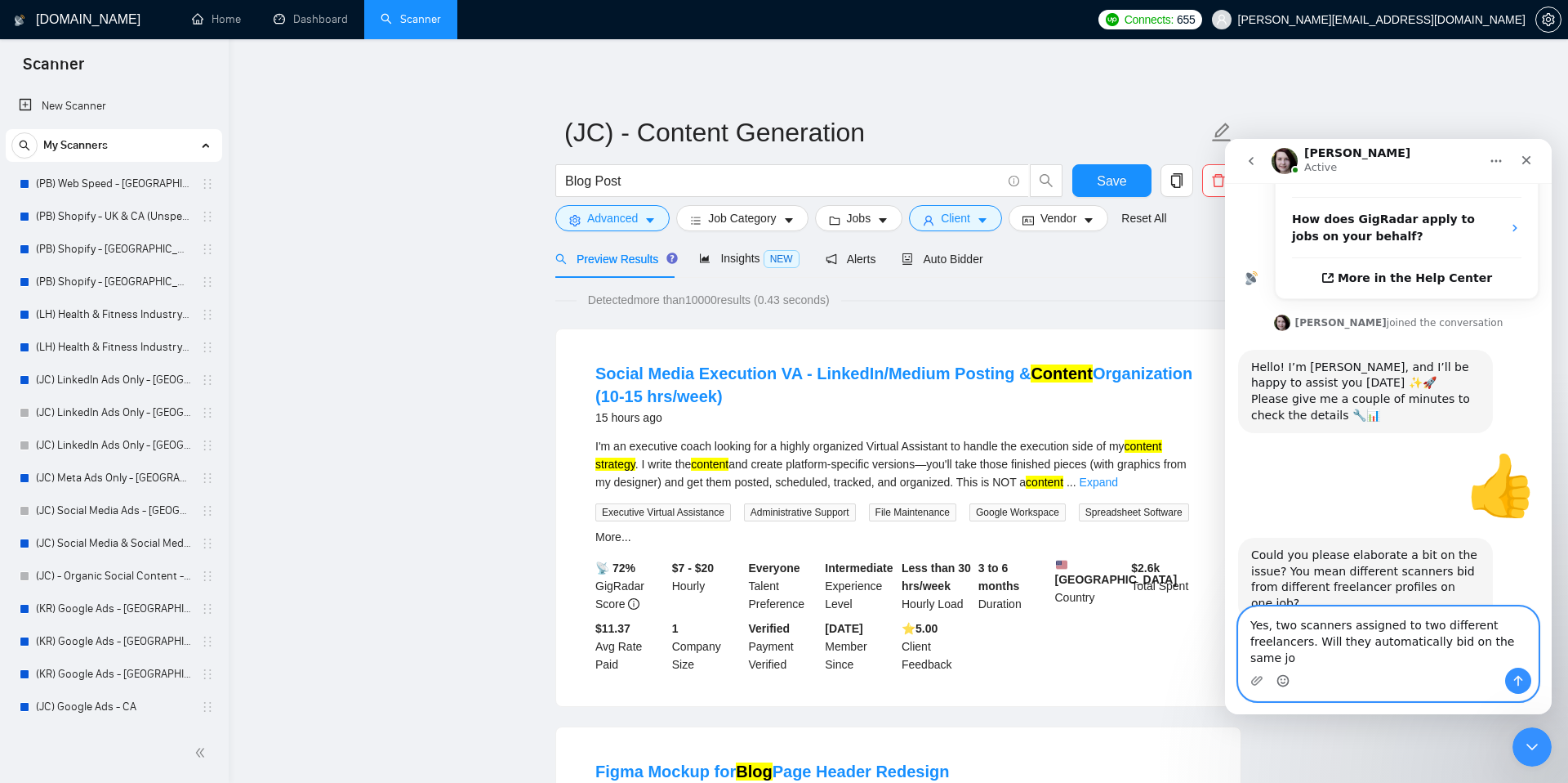
scroll to position [442, 0]
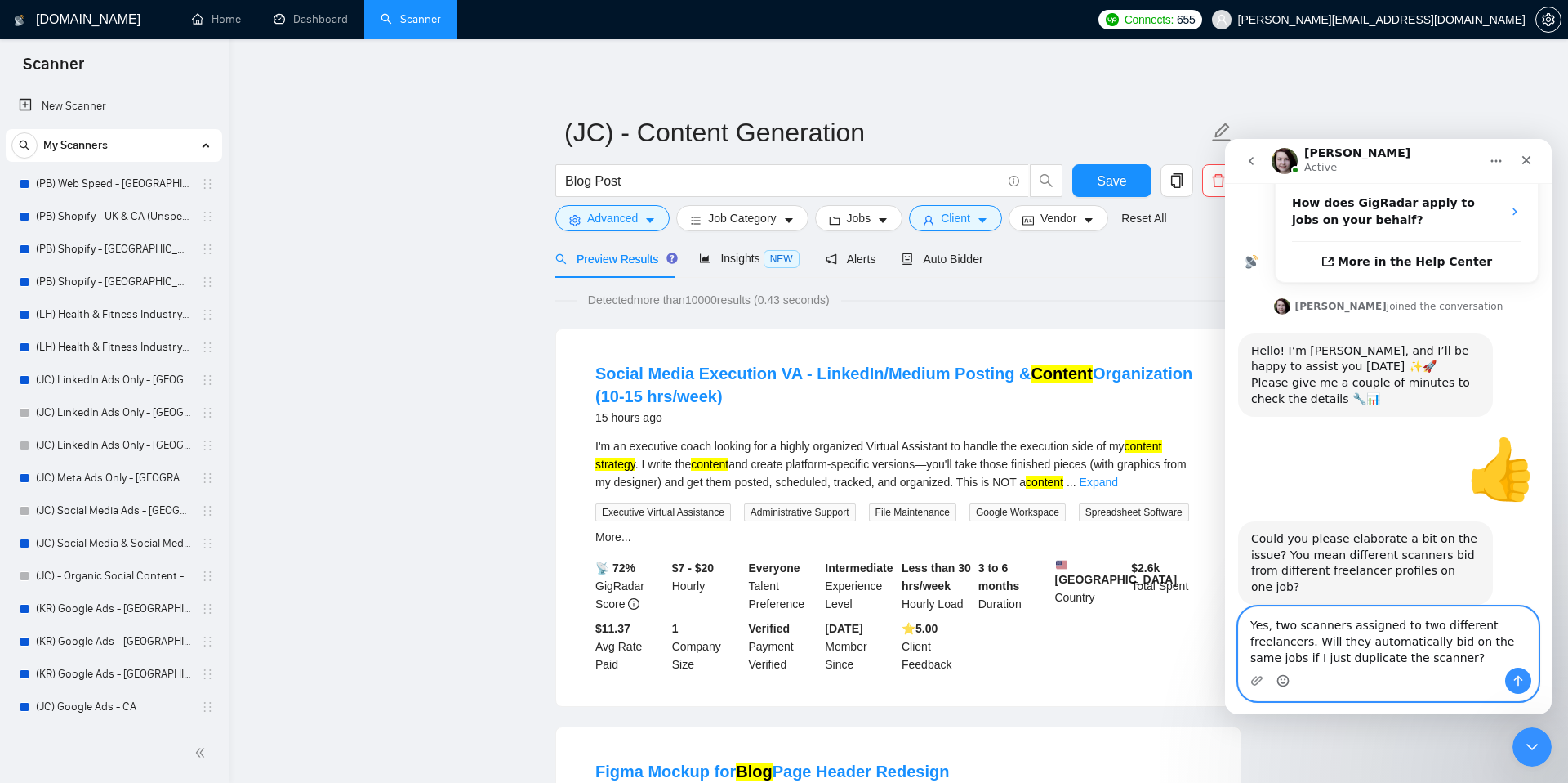
type textarea "Yes, two scanners assigned to two different freelancers. Will they automaticall…"
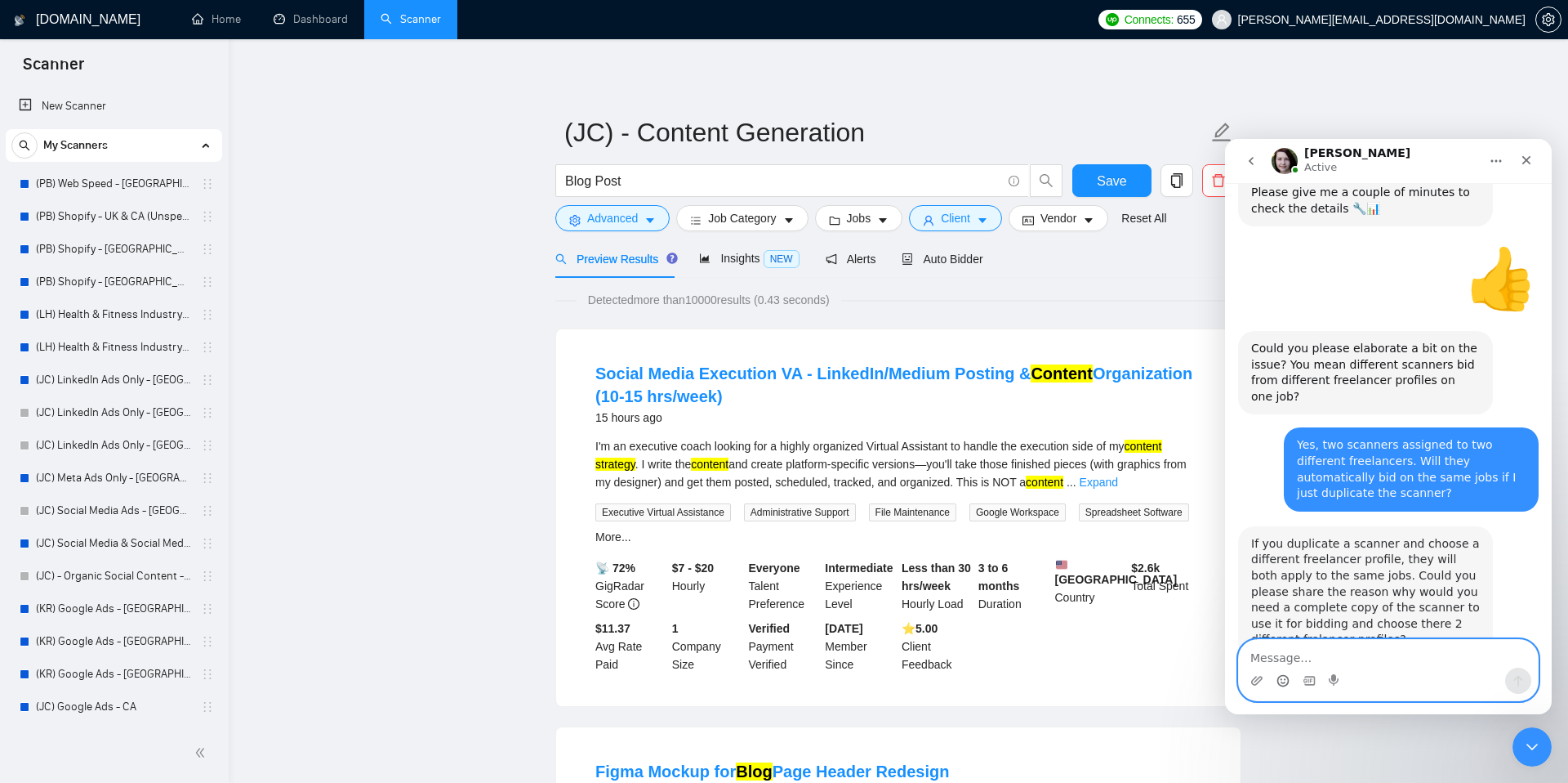
scroll to position [652, 0]
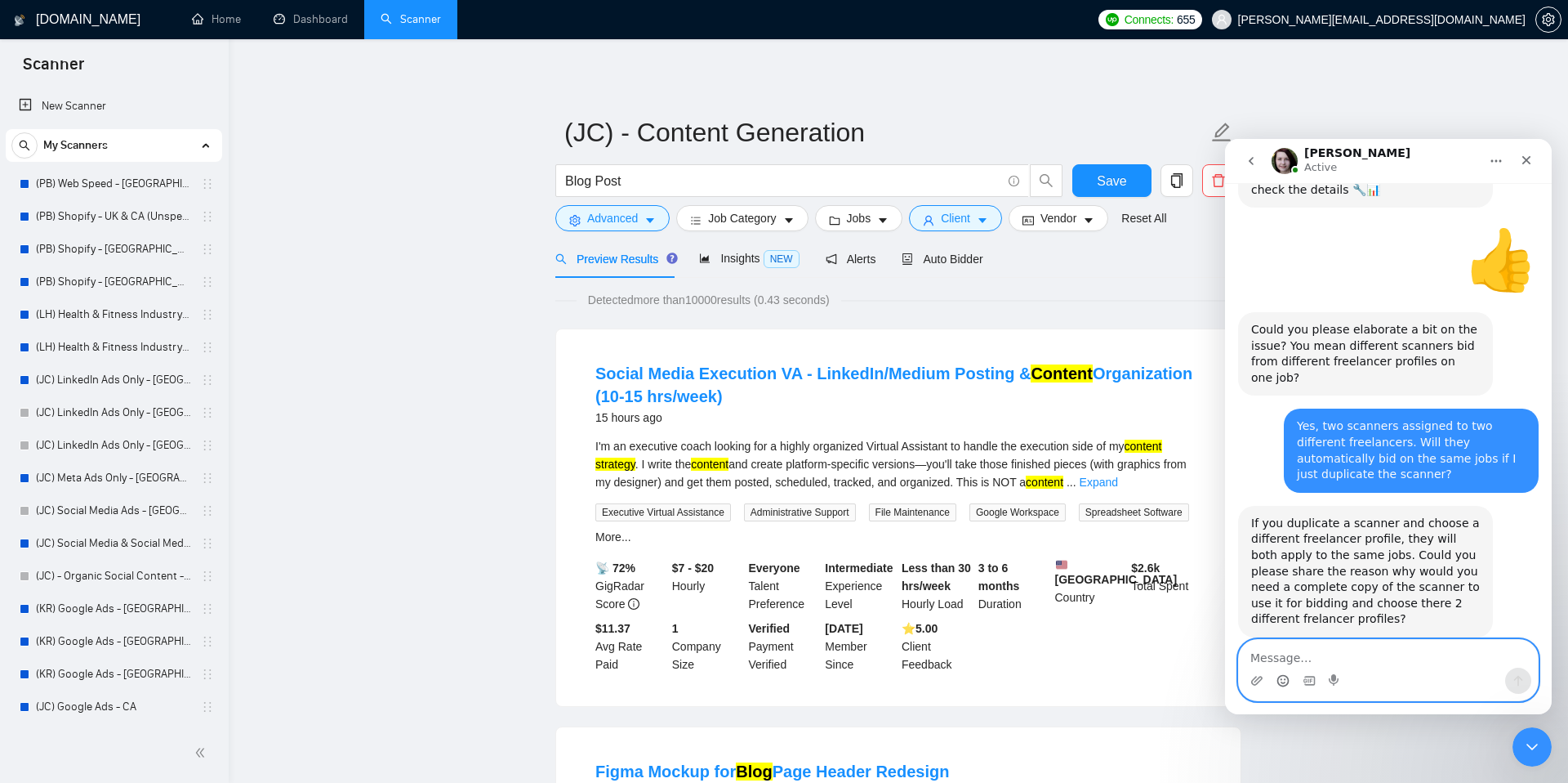
click at [1288, 660] on textarea "Message…" at bounding box center [1388, 653] width 299 height 28
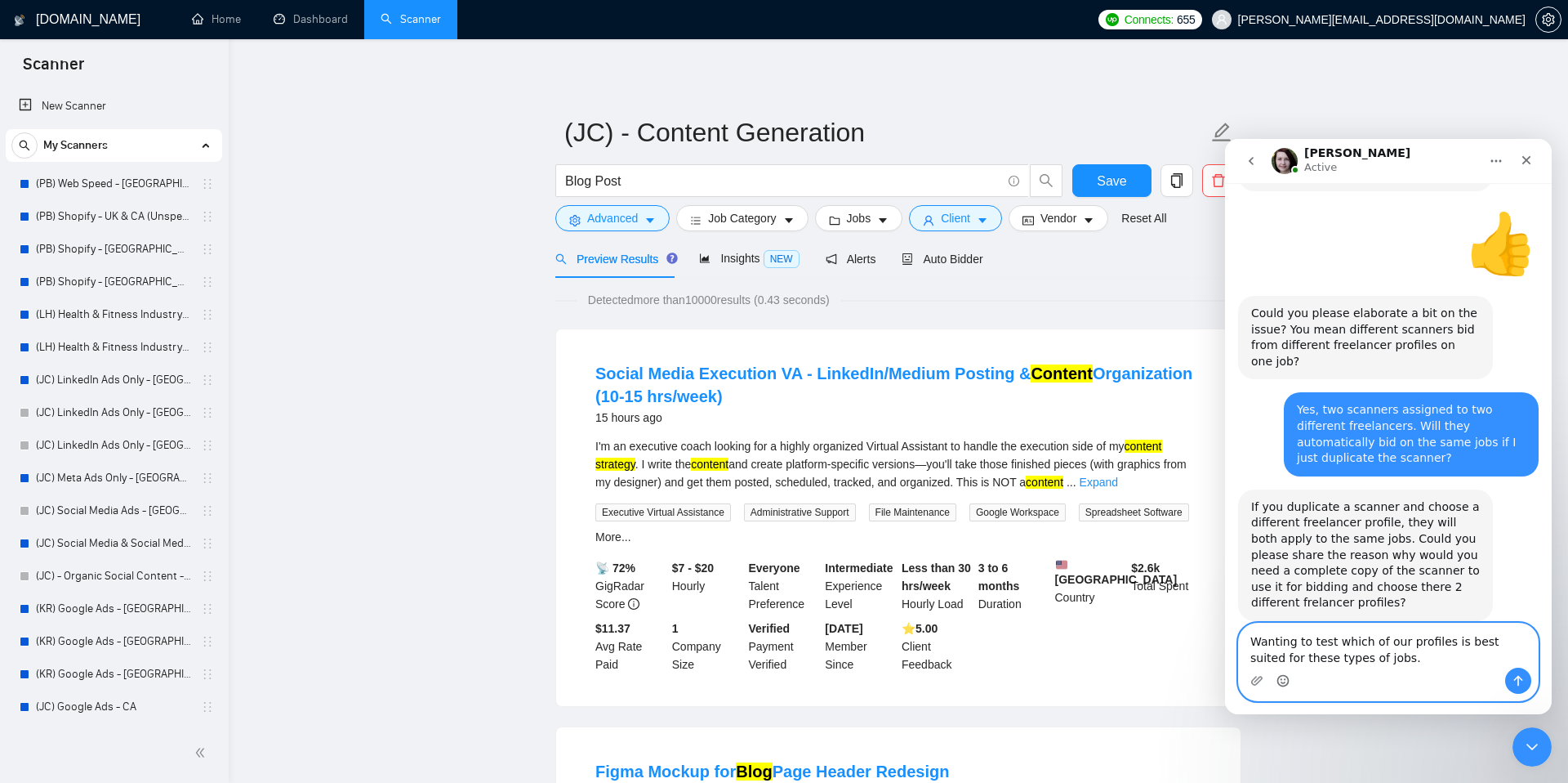
type textarea "Wanting to test which of our profiles is best suited for these types of jobs."
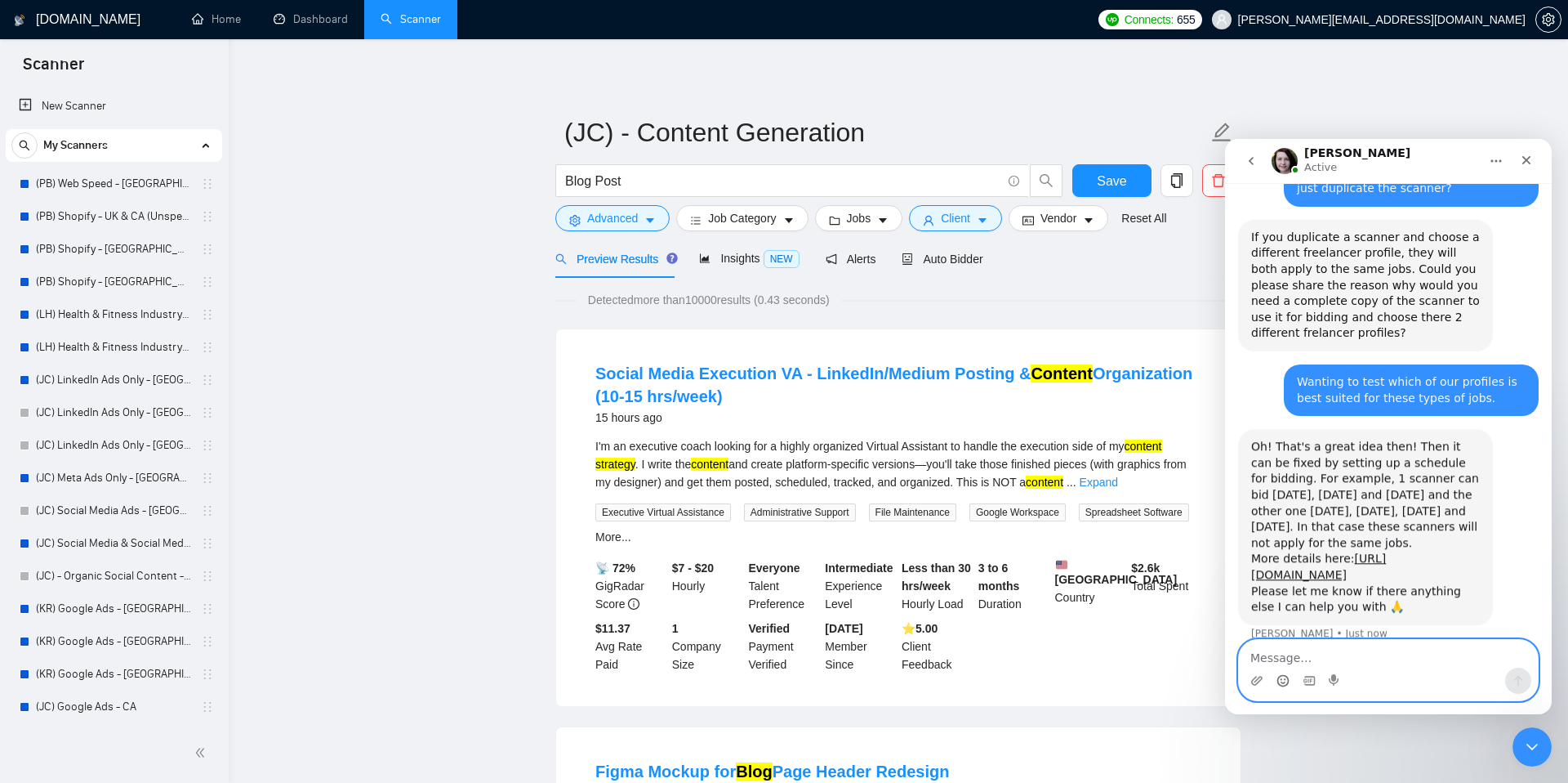
scroll to position [942, 0]
click at [1312, 661] on textarea "Message…" at bounding box center [1388, 653] width 299 height 28
type textarea "Great to know, thank you!"
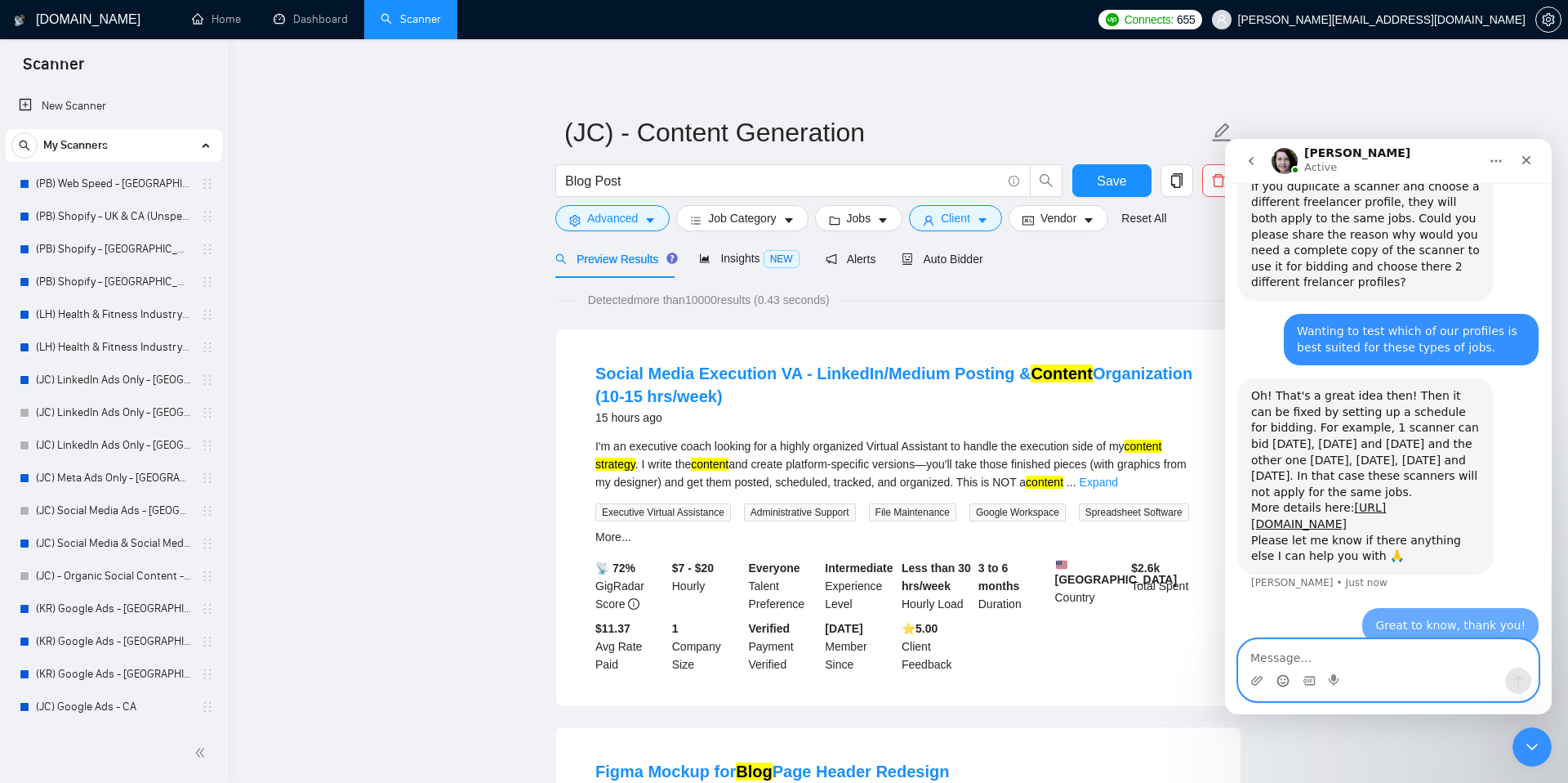
scroll to position [991, 0]
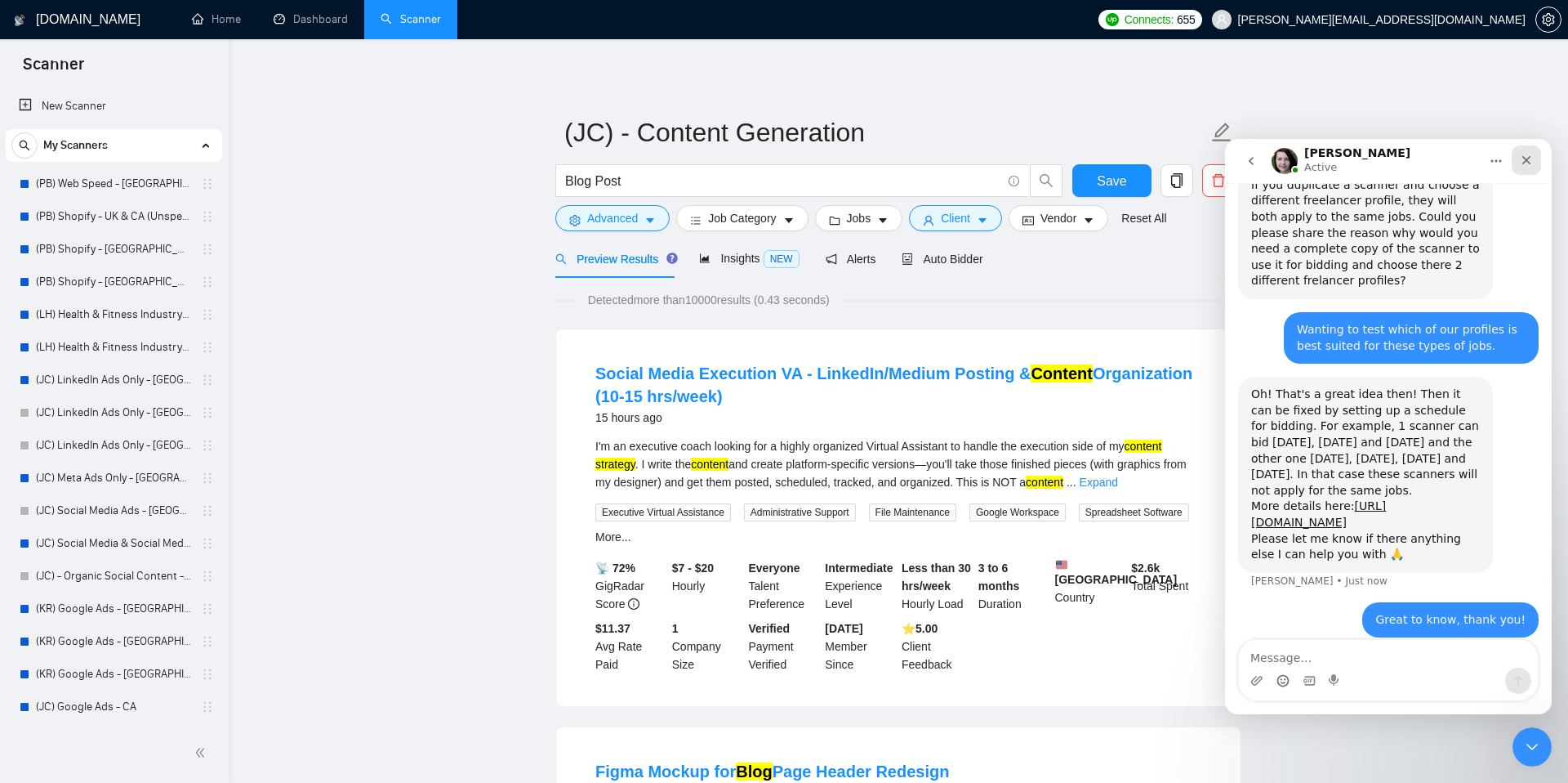
click at [1524, 170] on div "Close" at bounding box center [1526, 160] width 30 height 30
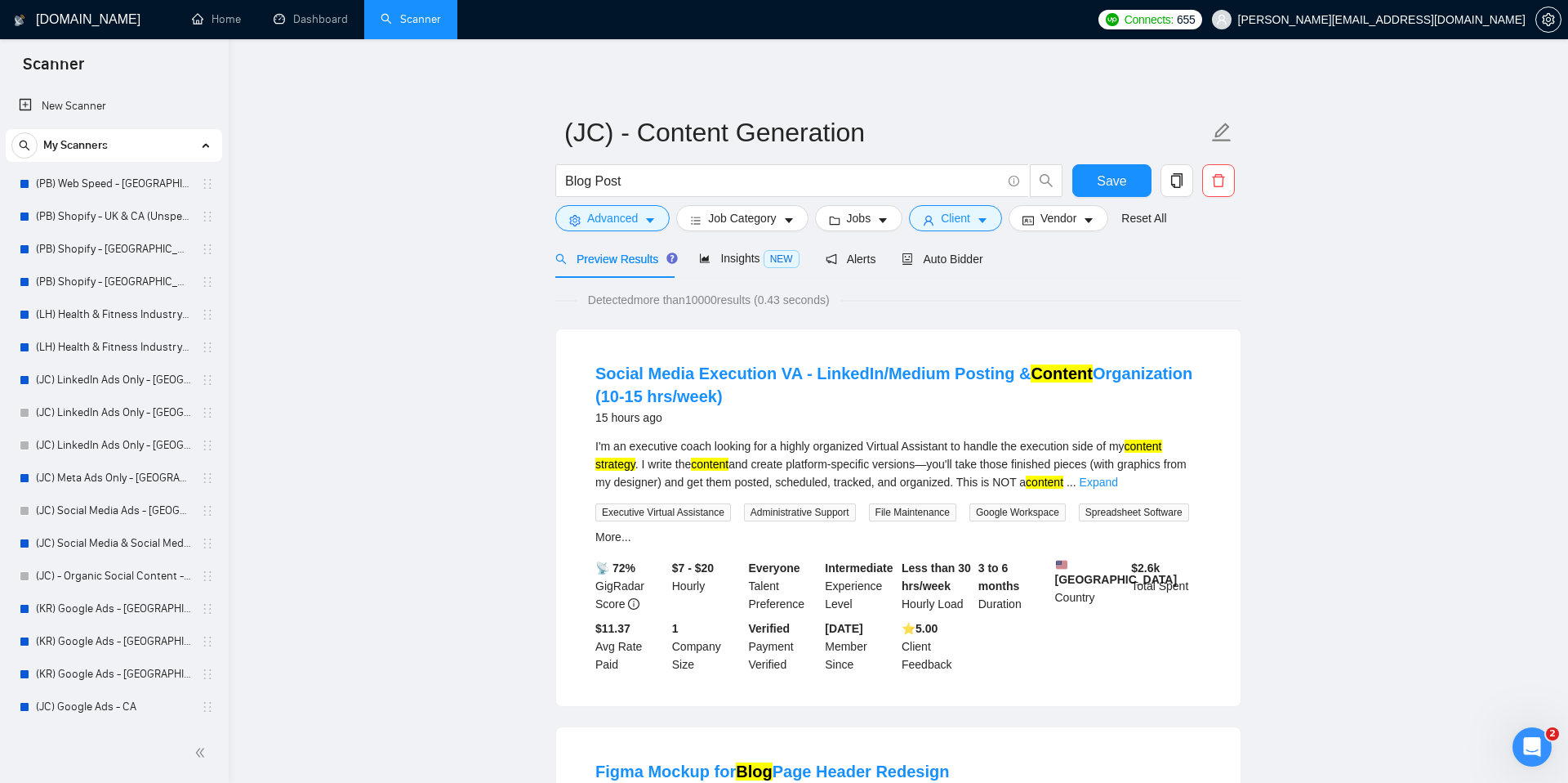
click at [677, 173] on input "Blog Post" at bounding box center [784, 181] width 436 height 20
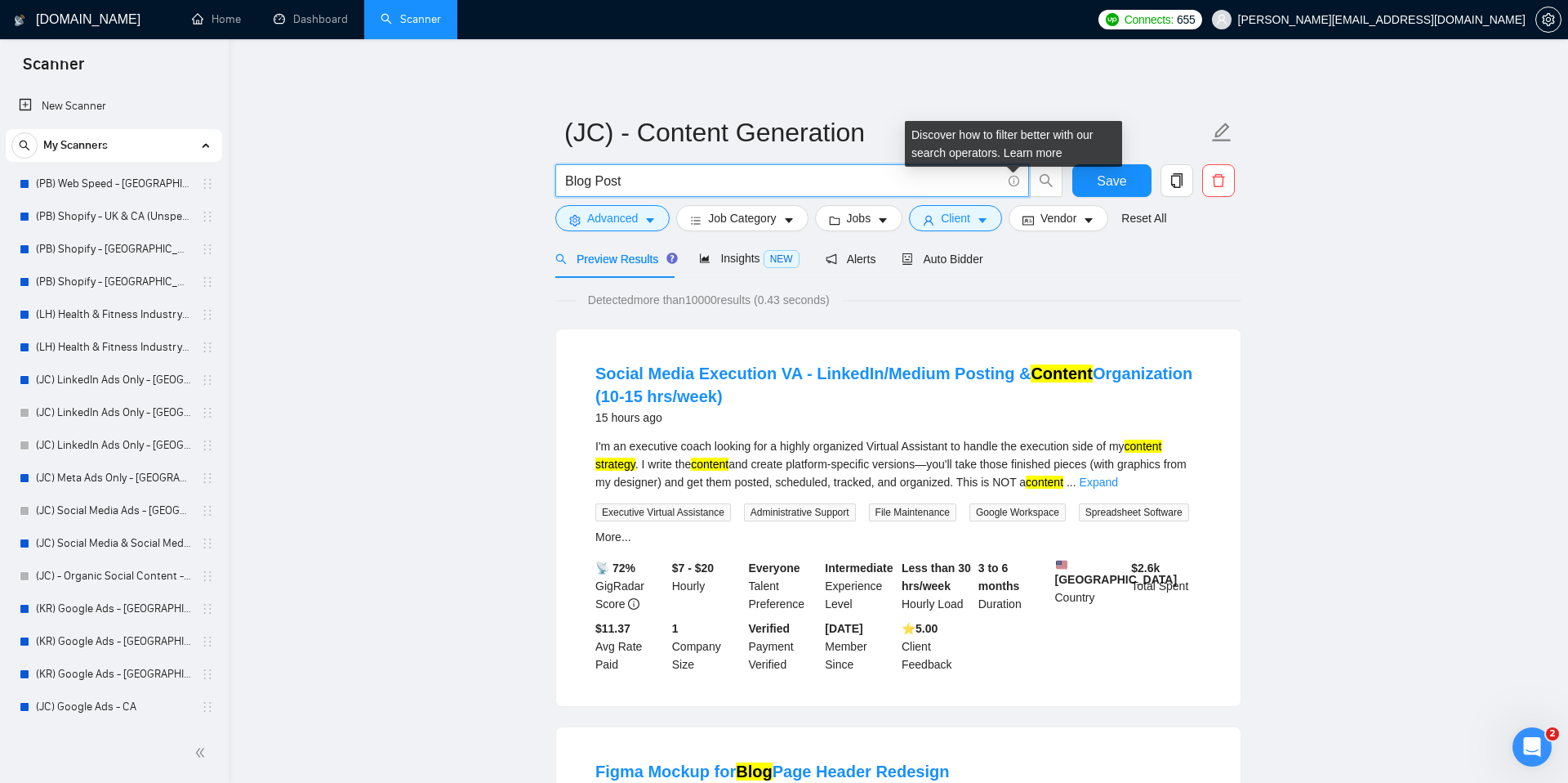
scroll to position [1053, 0]
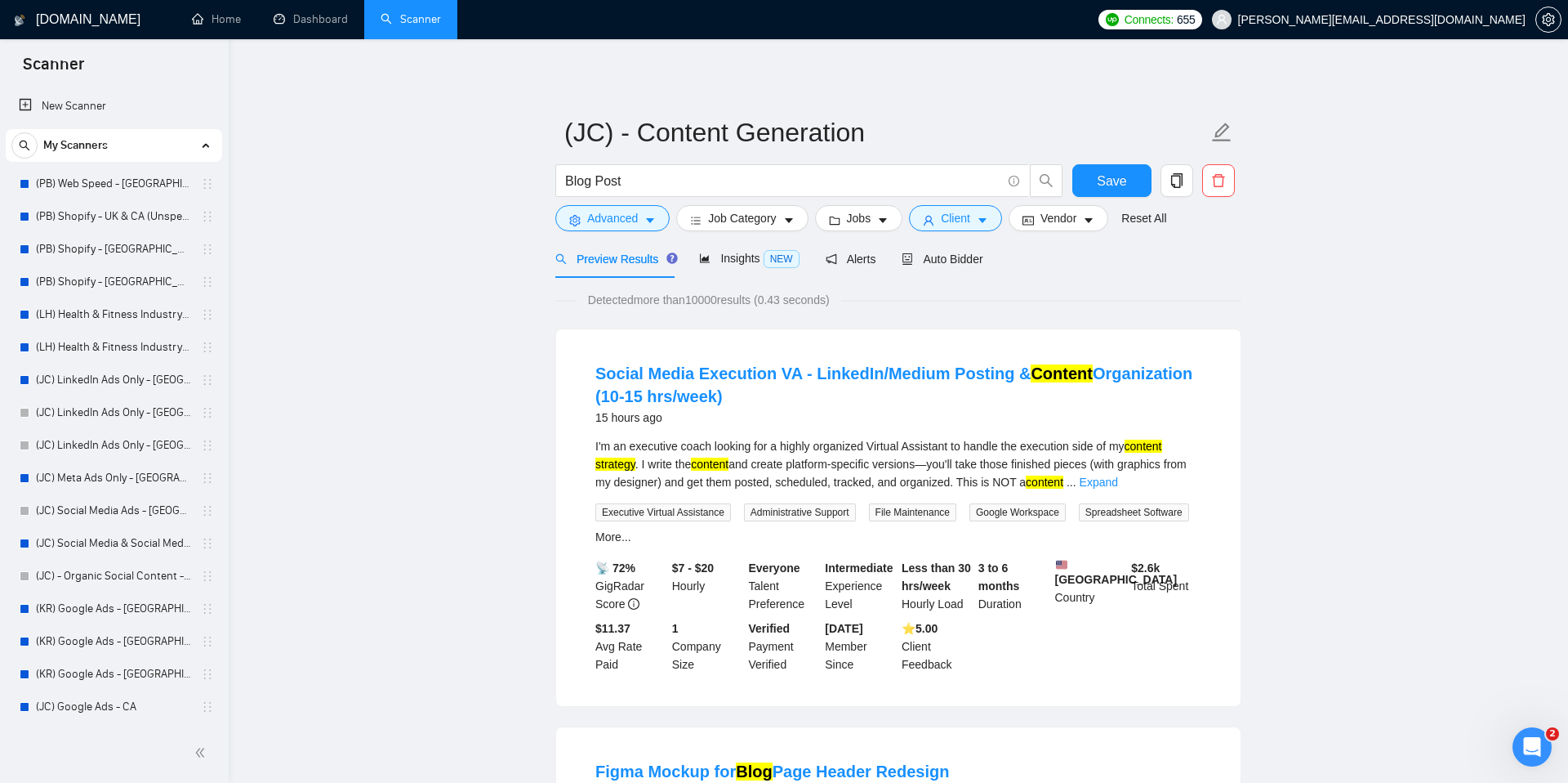
click at [653, 224] on icon "caret-down" at bounding box center [650, 220] width 12 height 12
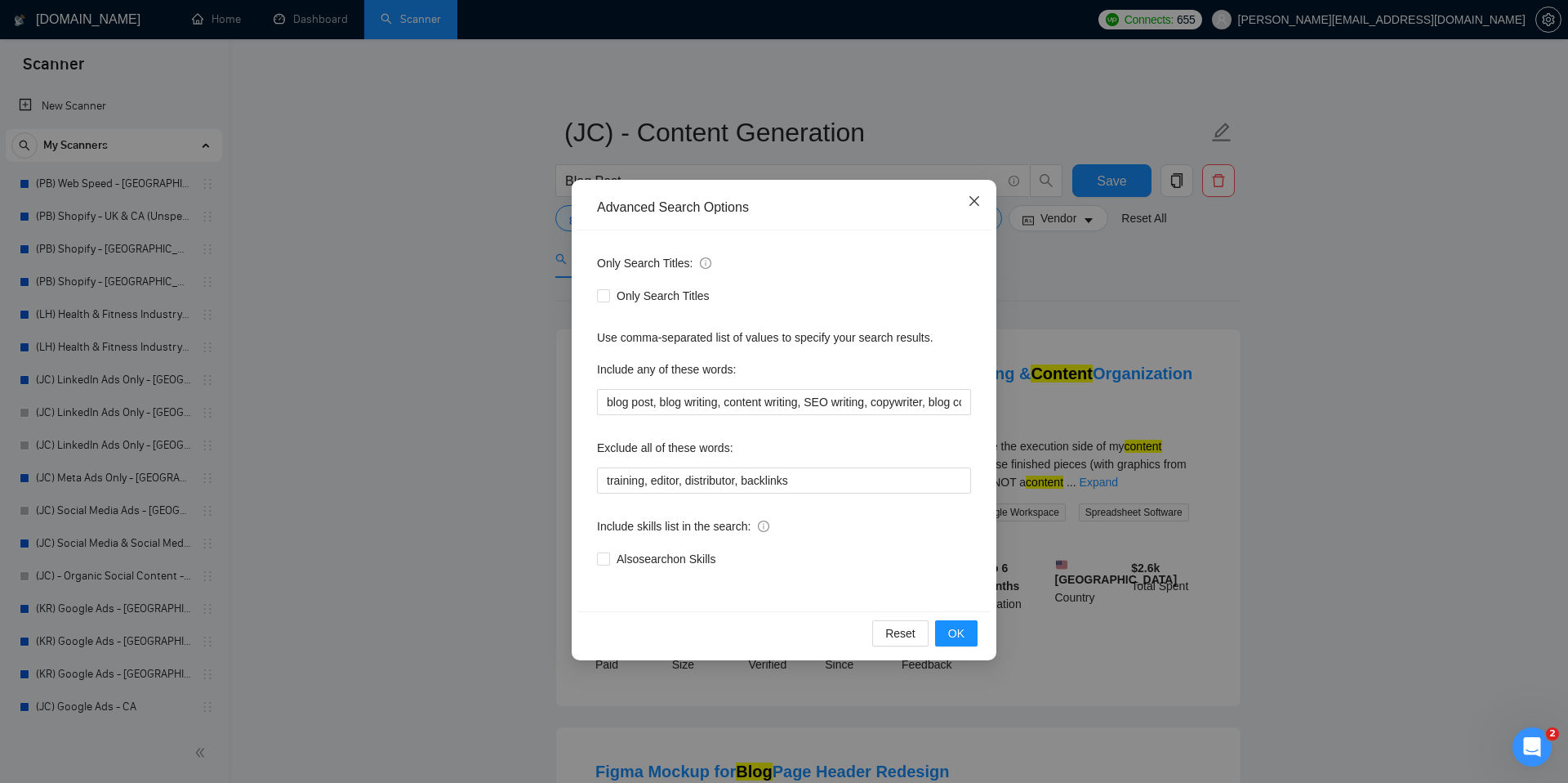
click at [968, 208] on icon "close" at bounding box center [975, 201] width 13 height 13
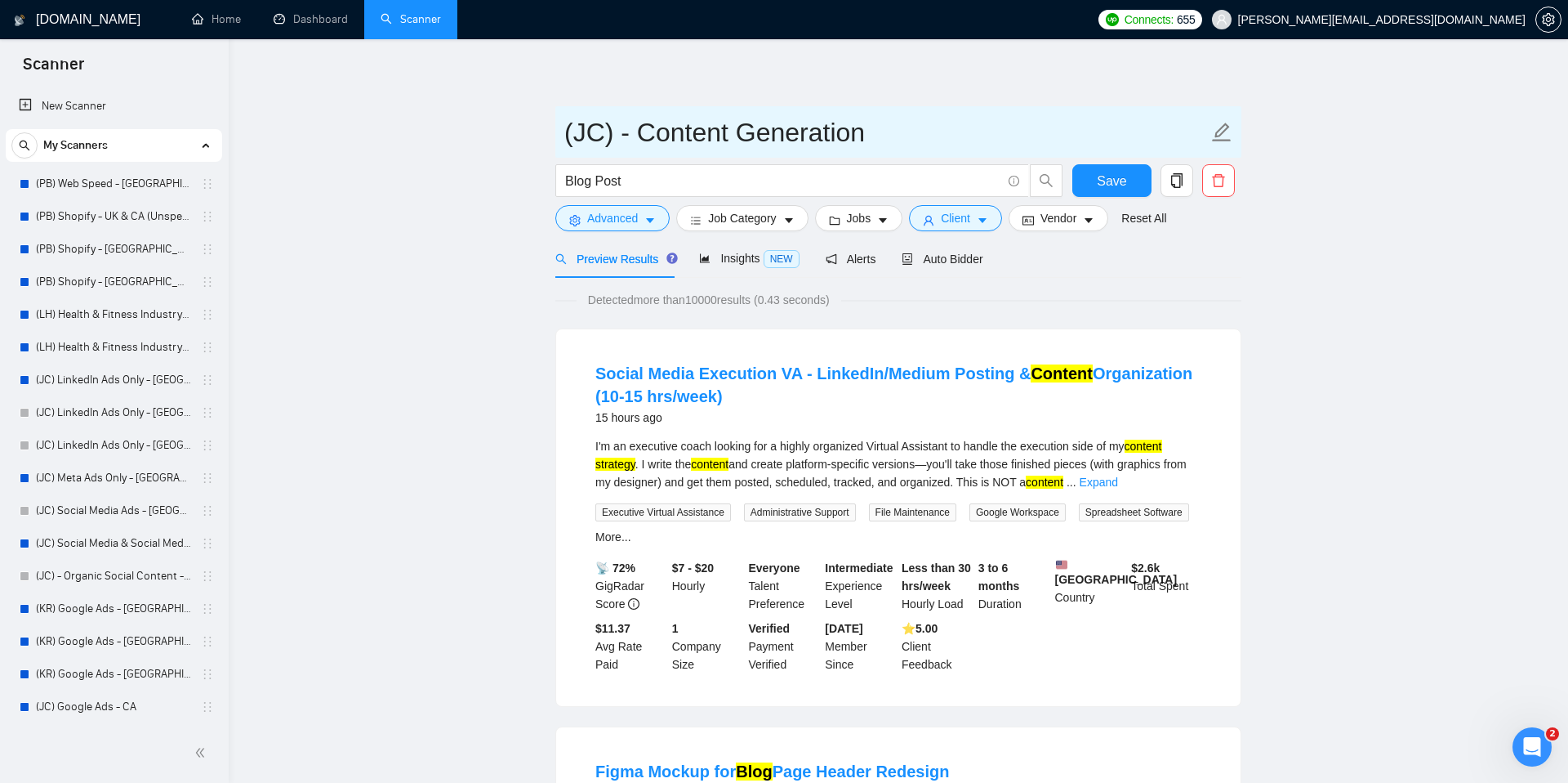
click at [904, 111] on span "(JC) - Content Generation" at bounding box center [899, 132] width 686 height 52
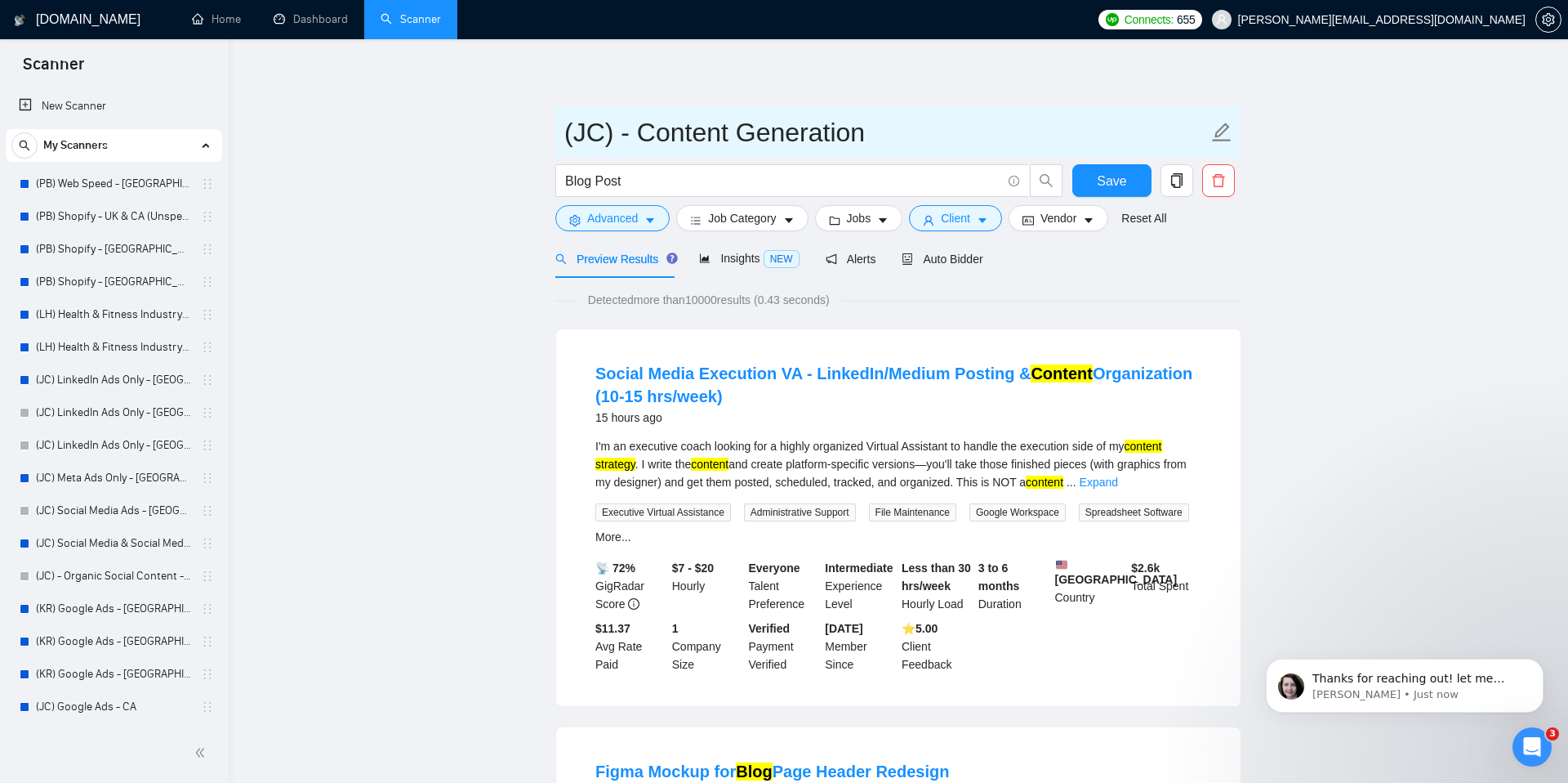
scroll to position [1055, 0]
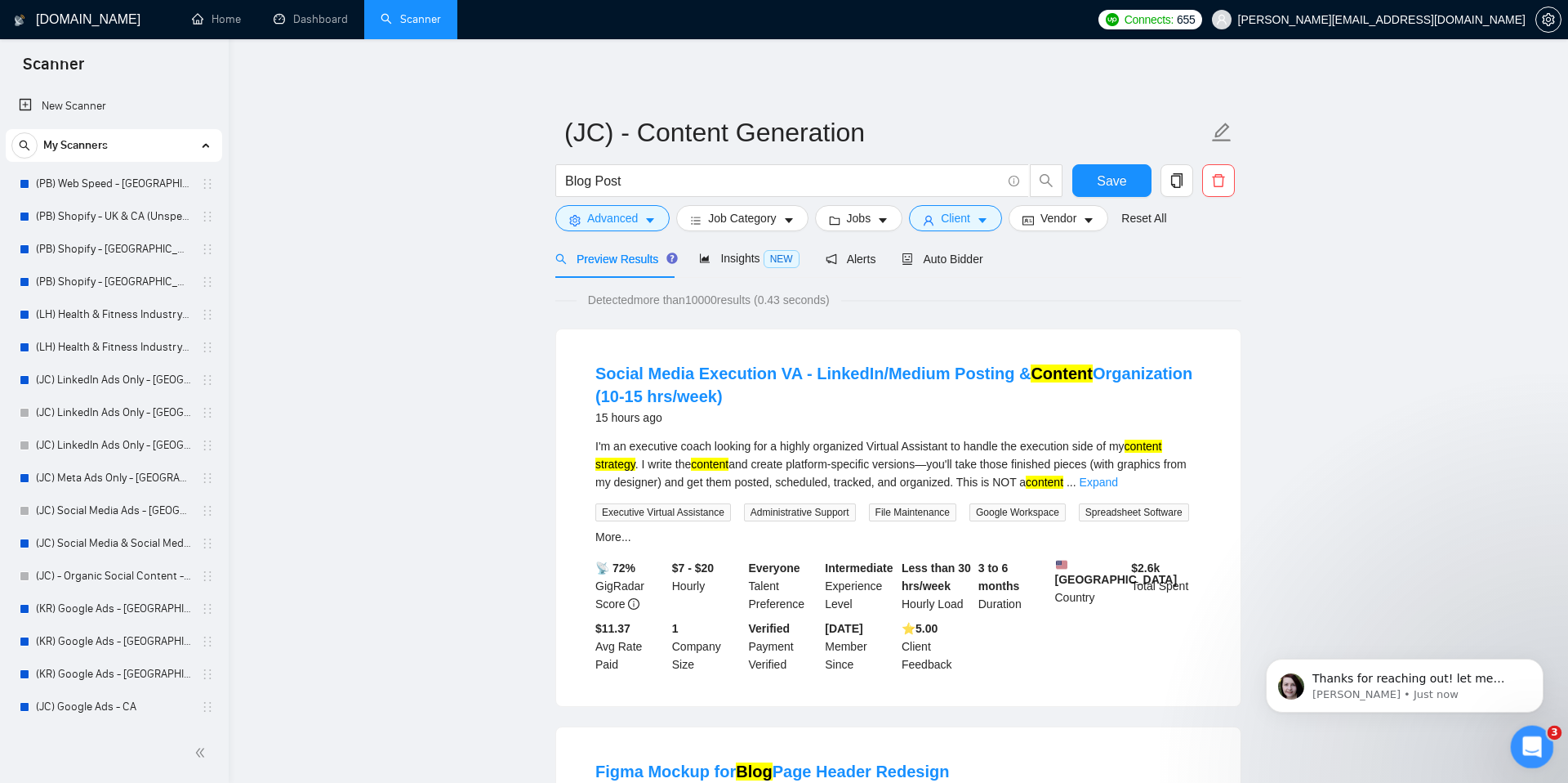
click at [1530, 746] on icon "Open Intercom Messenger" at bounding box center [1530, 745] width 12 height 13
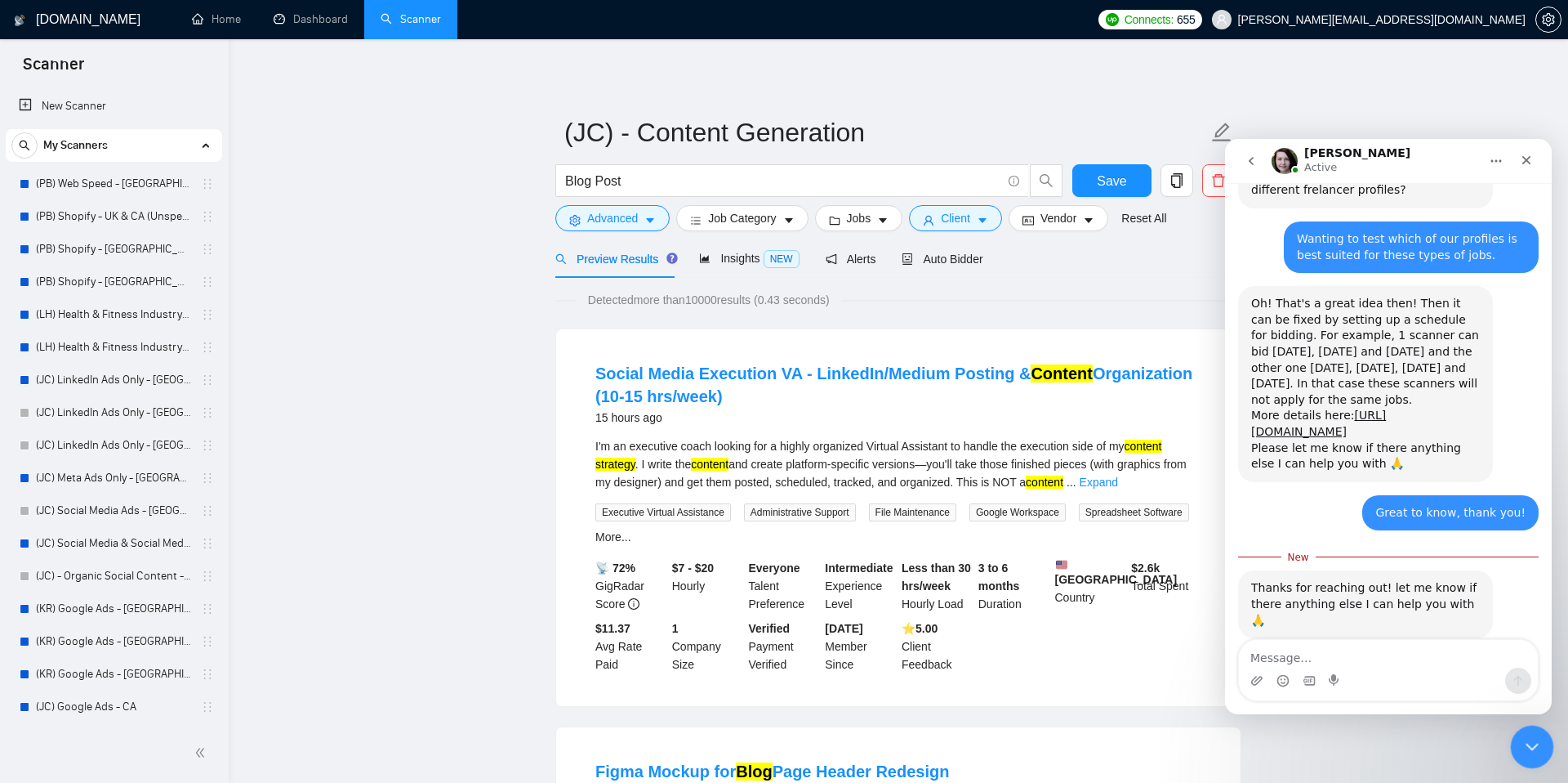
scroll to position [1082, 0]
click at [1523, 741] on icon "Close Intercom Messenger" at bounding box center [1530, 745] width 19 height 19
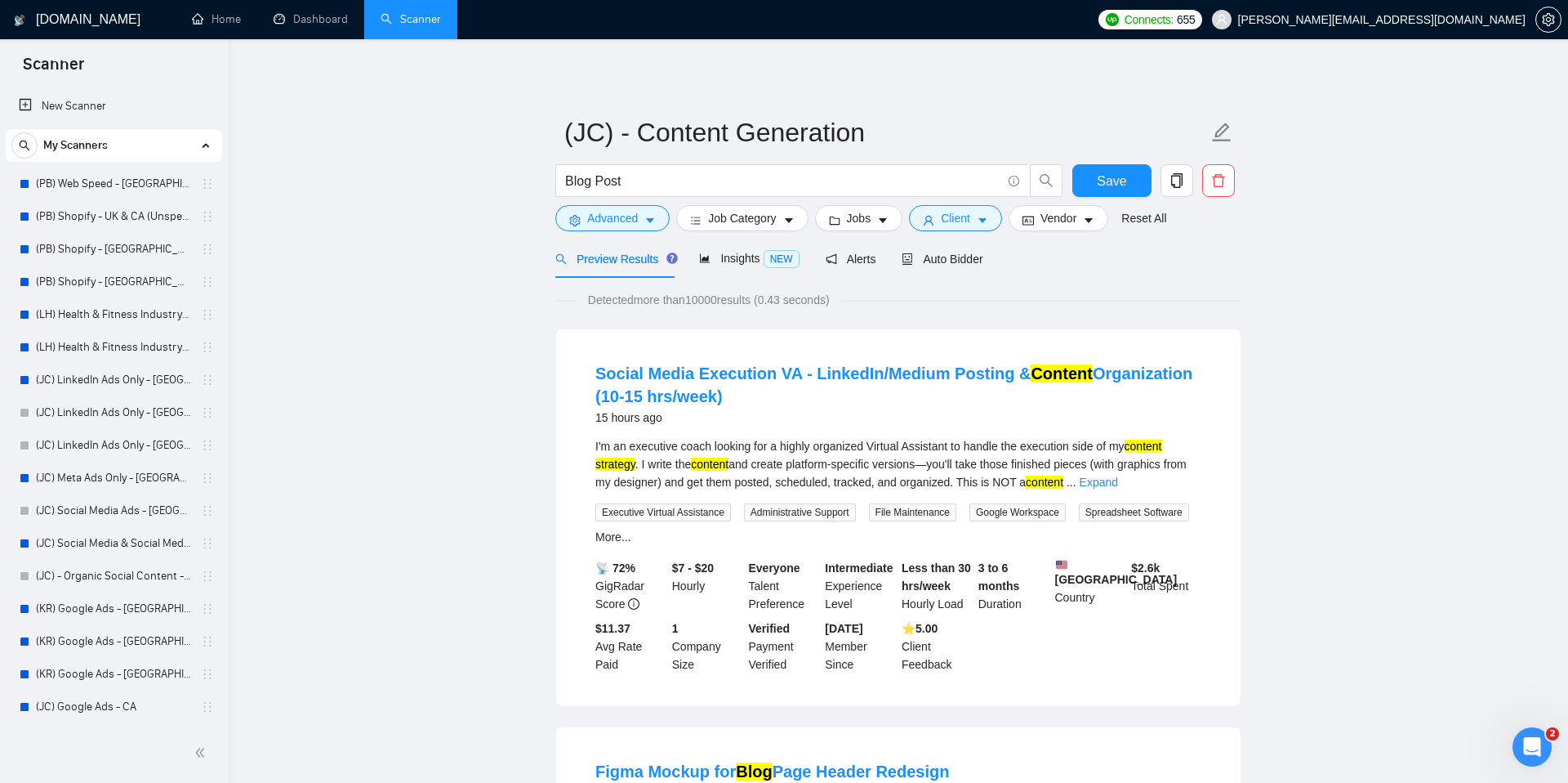
click at [1531, 746] on icon "Open Intercom Messenger" at bounding box center [1530, 745] width 27 height 27
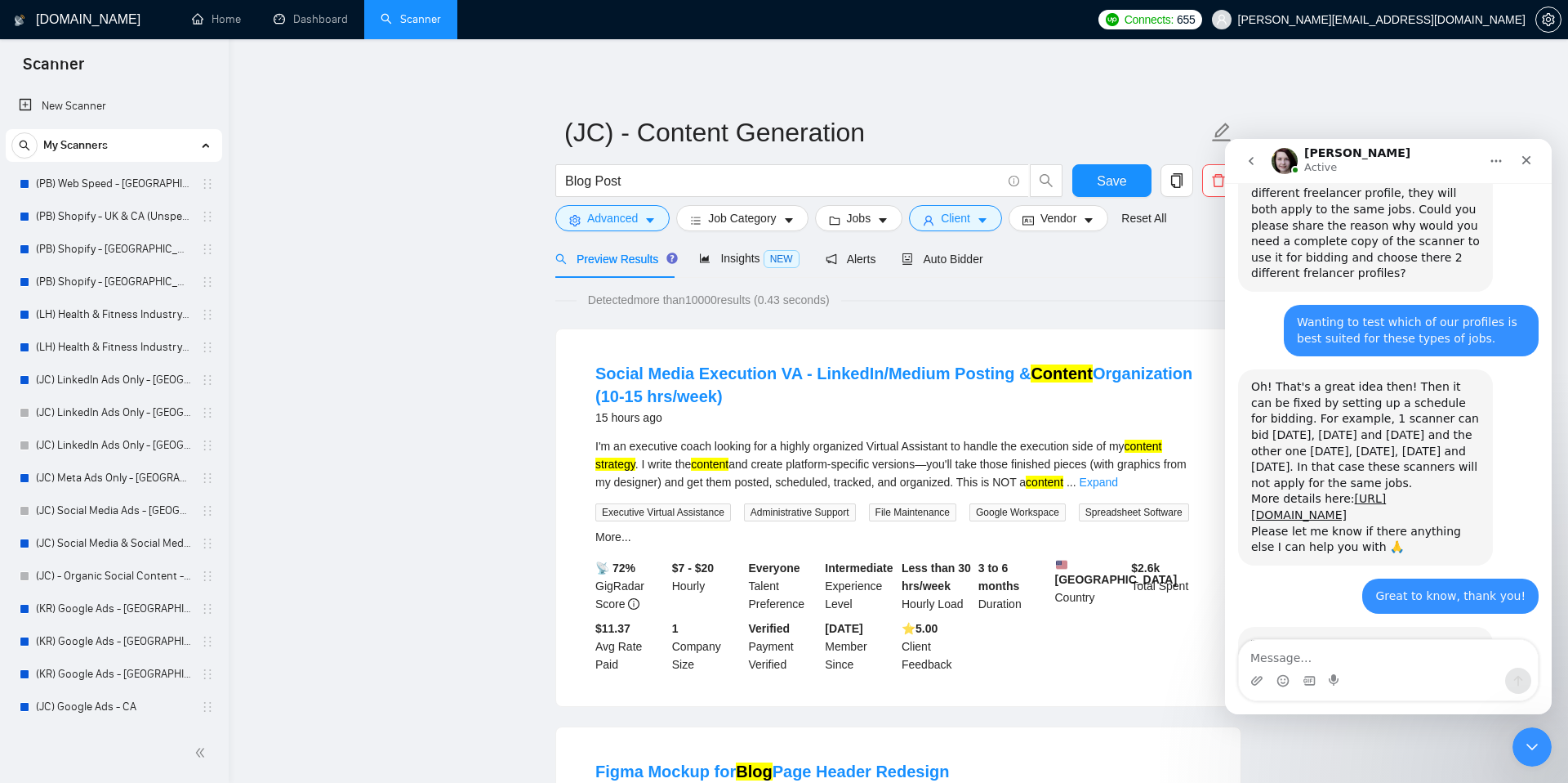
scroll to position [1055, 0]
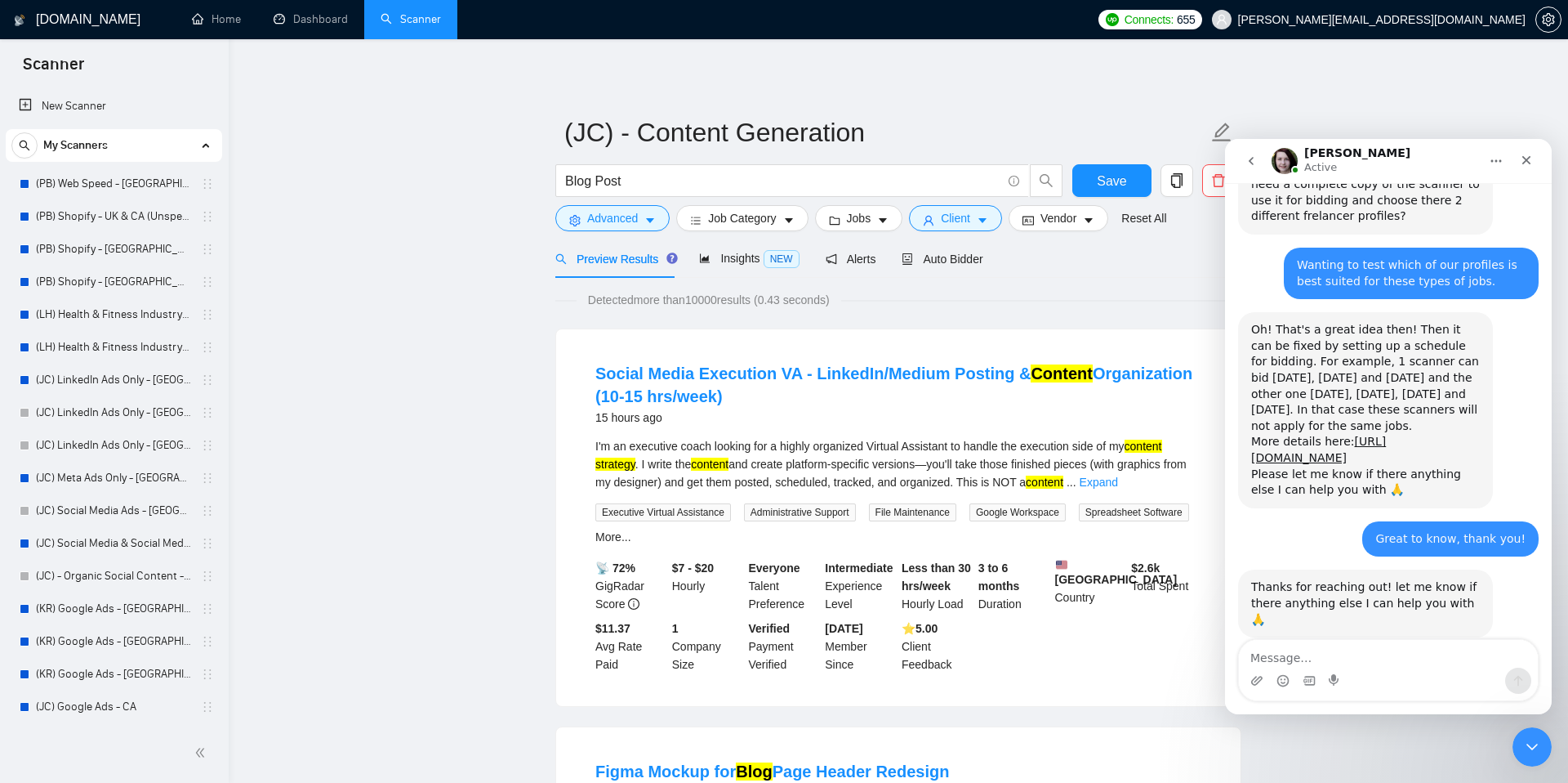
click at [1251, 164] on icon "go back" at bounding box center [1251, 161] width 5 height 8
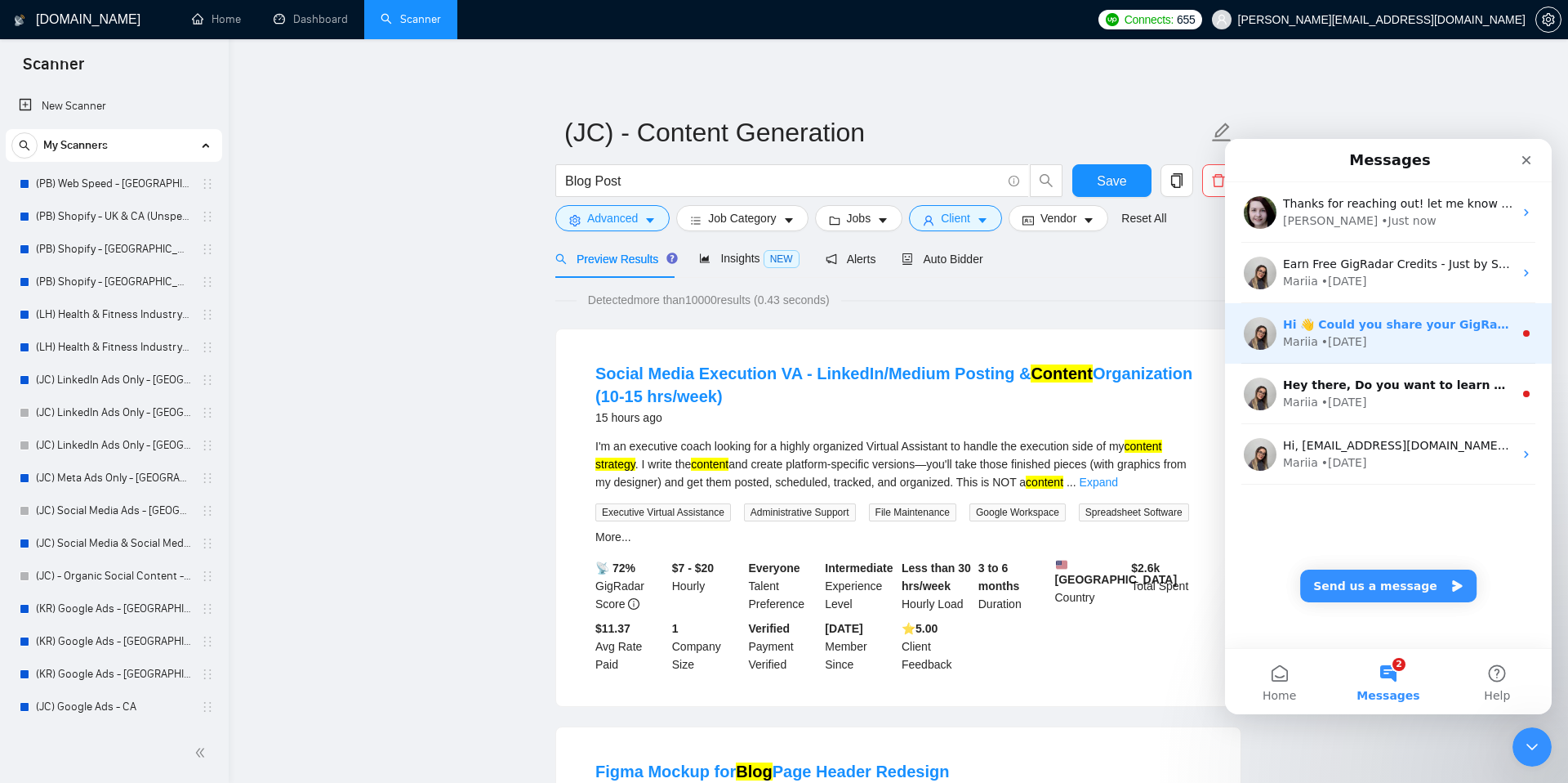
click at [1354, 343] on div "• [DATE]" at bounding box center [1344, 342] width 46 height 17
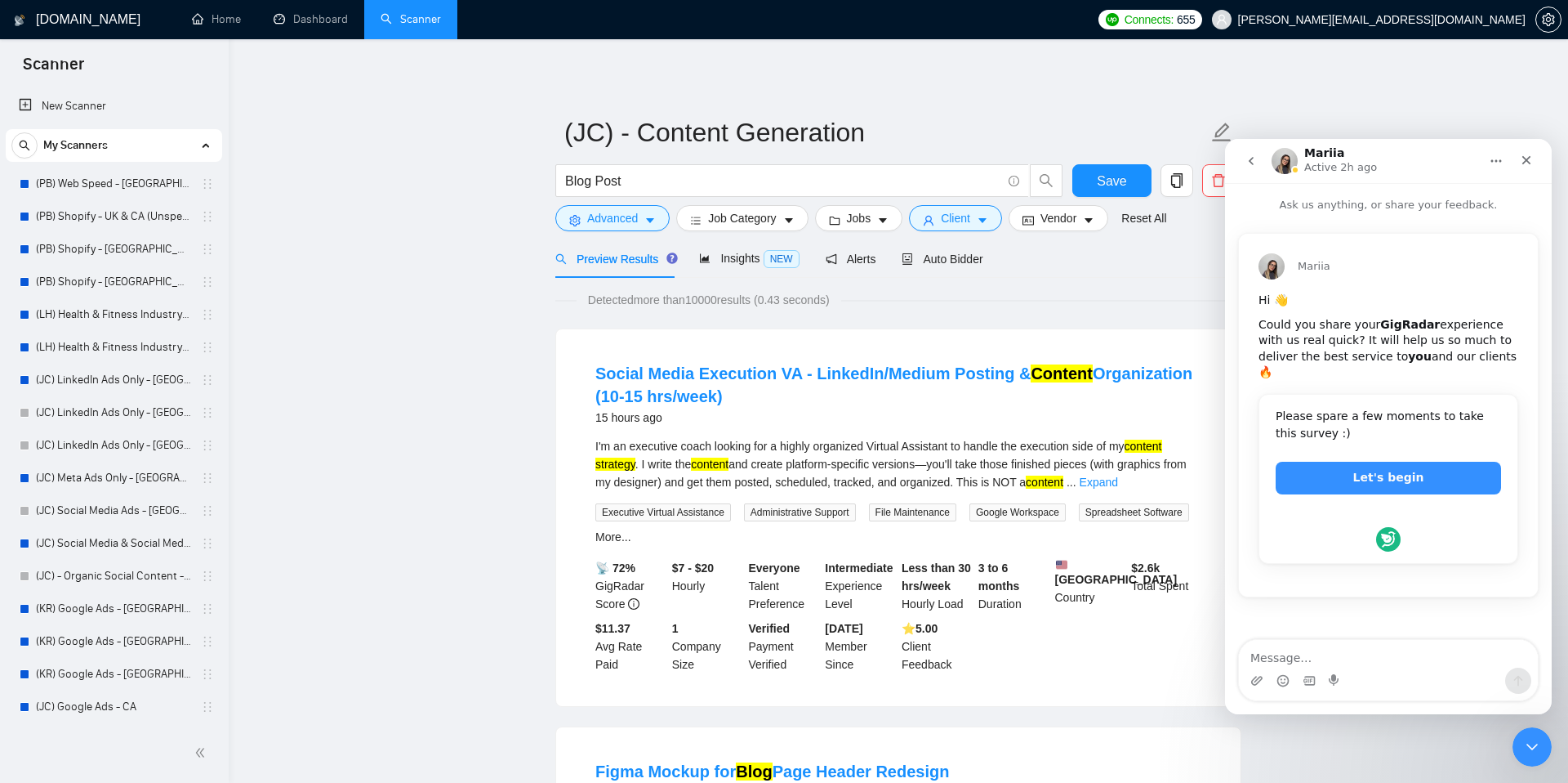
click at [1245, 160] on icon "go back" at bounding box center [1252, 162] width 13 height 13
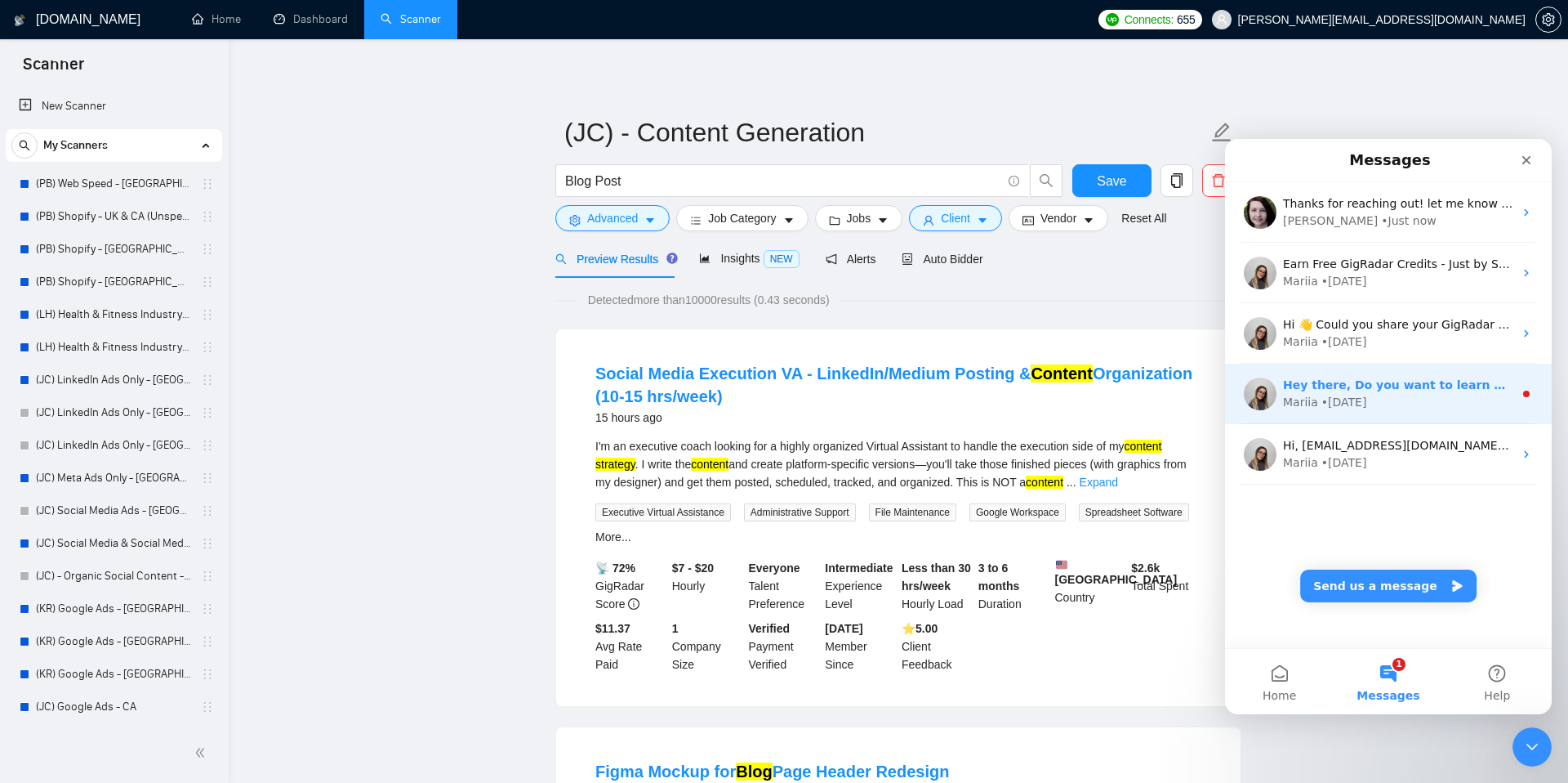
click at [1367, 405] on div "• [DATE]" at bounding box center [1344, 402] width 46 height 17
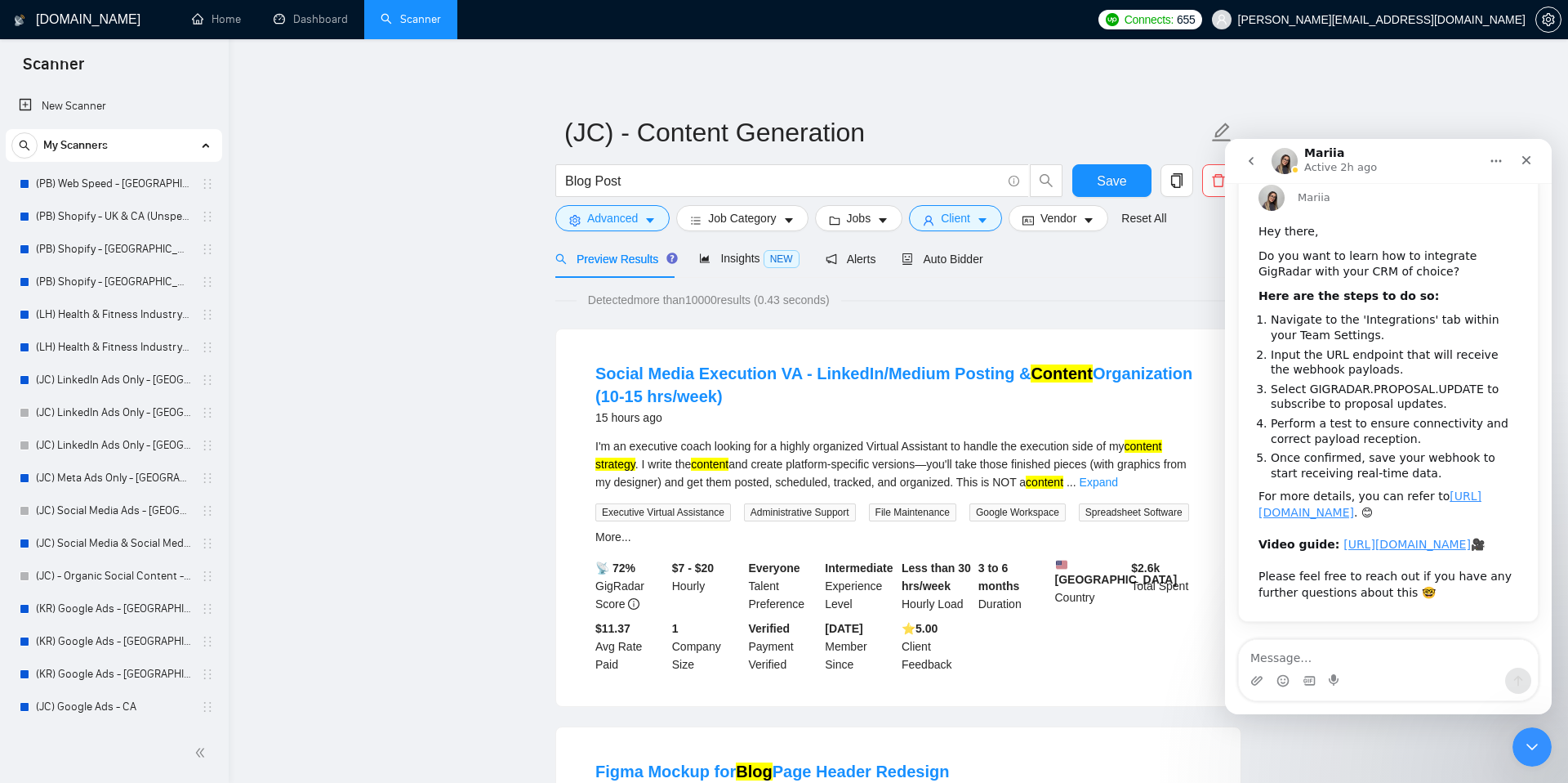
scroll to position [149, 0]
click at [1253, 164] on icon "go back" at bounding box center [1252, 162] width 13 height 13
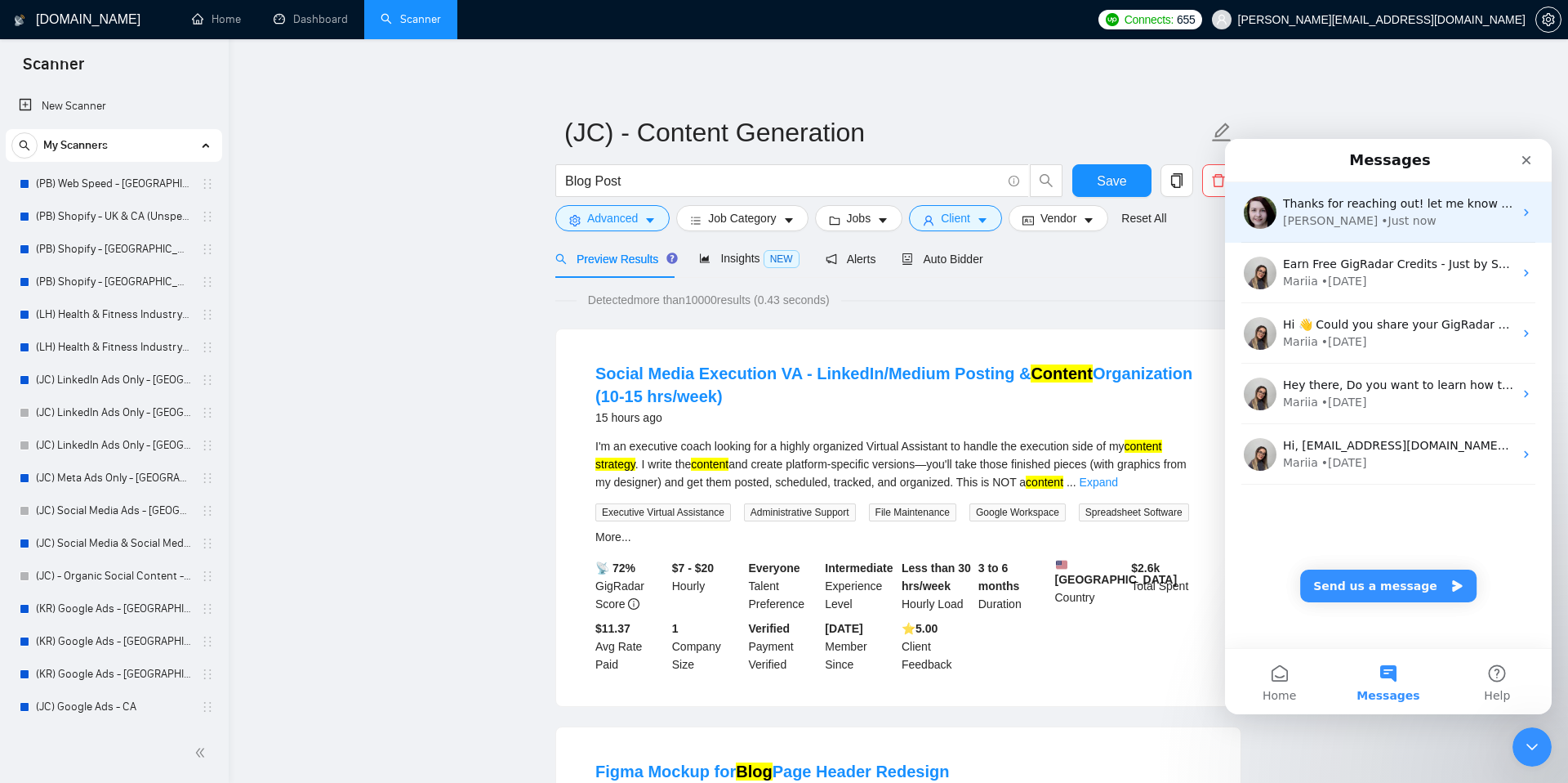
click at [1408, 225] on div "[PERSON_NAME] • Just now" at bounding box center [1399, 221] width 231 height 17
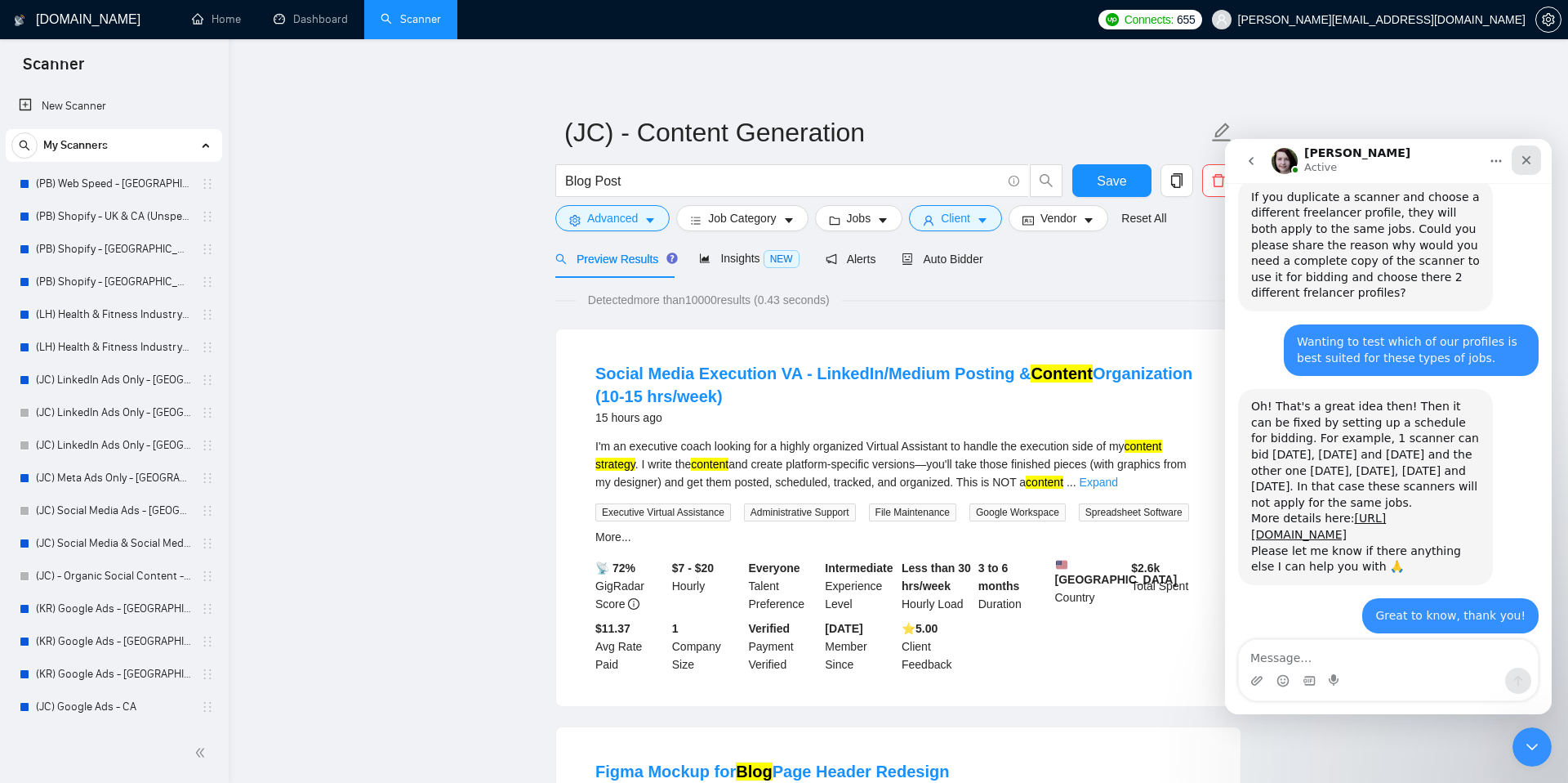
click at [1531, 164] on icon "Close" at bounding box center [1527, 161] width 13 height 13
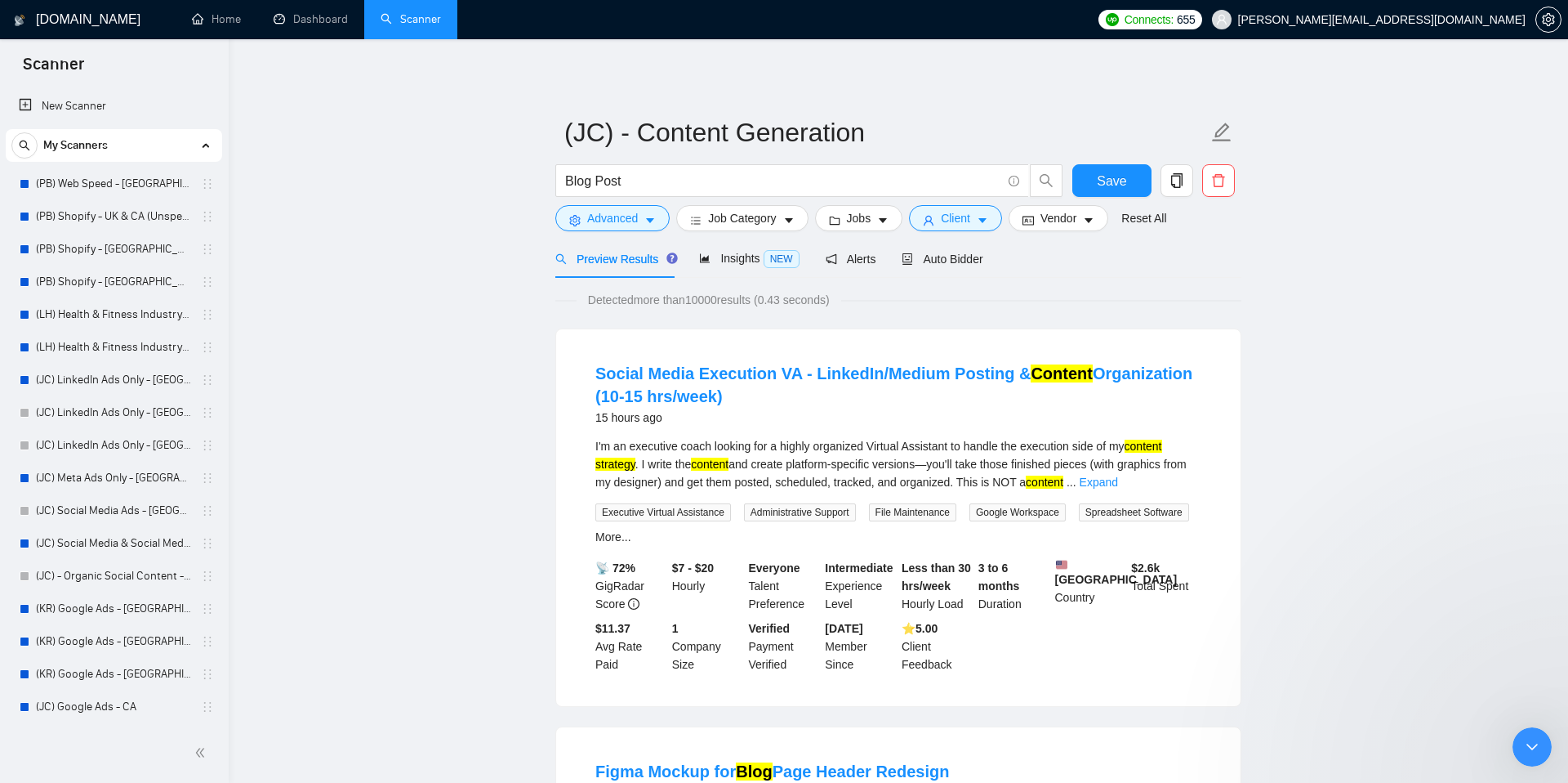
scroll to position [1055, 0]
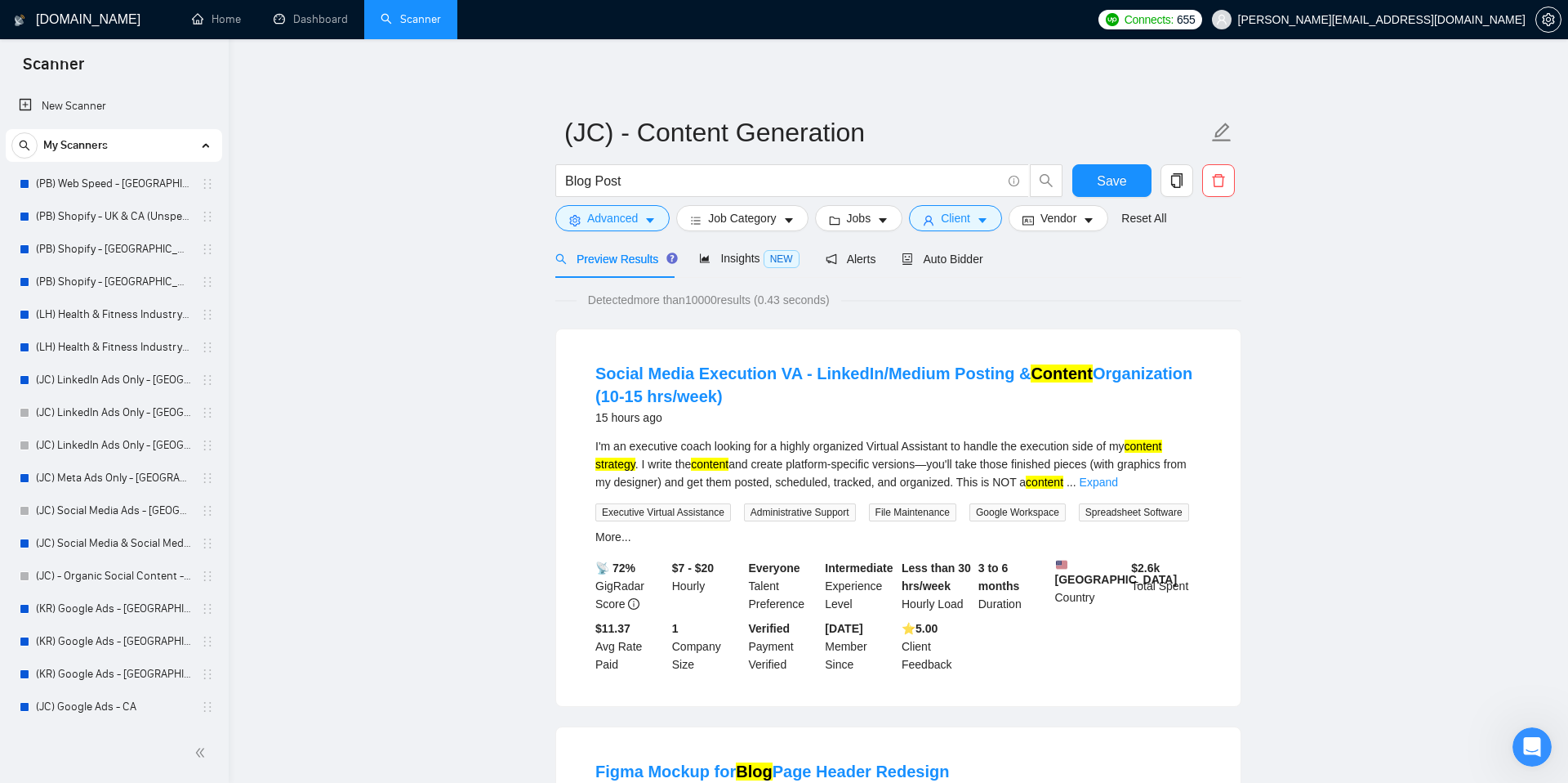
click at [972, 264] on span "Auto Bidder" at bounding box center [942, 259] width 81 height 13
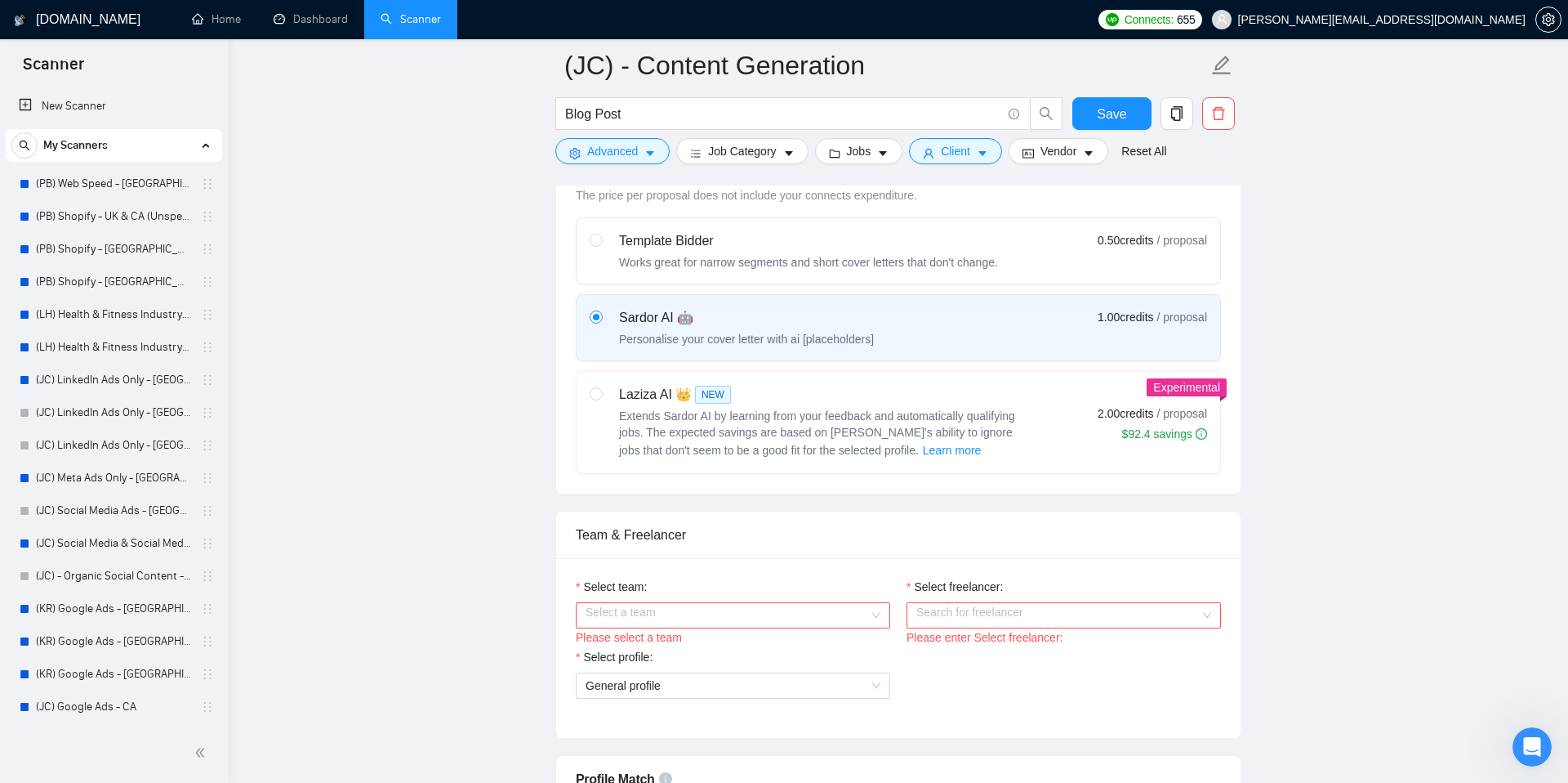
scroll to position [497, 0]
click at [828, 605] on input "Select team:" at bounding box center [727, 612] width 284 height 24
click at [760, 640] on div "Bane Digital" at bounding box center [733, 644] width 295 height 18
click at [947, 611] on input "Select freelancer:" at bounding box center [1058, 612] width 284 height 24
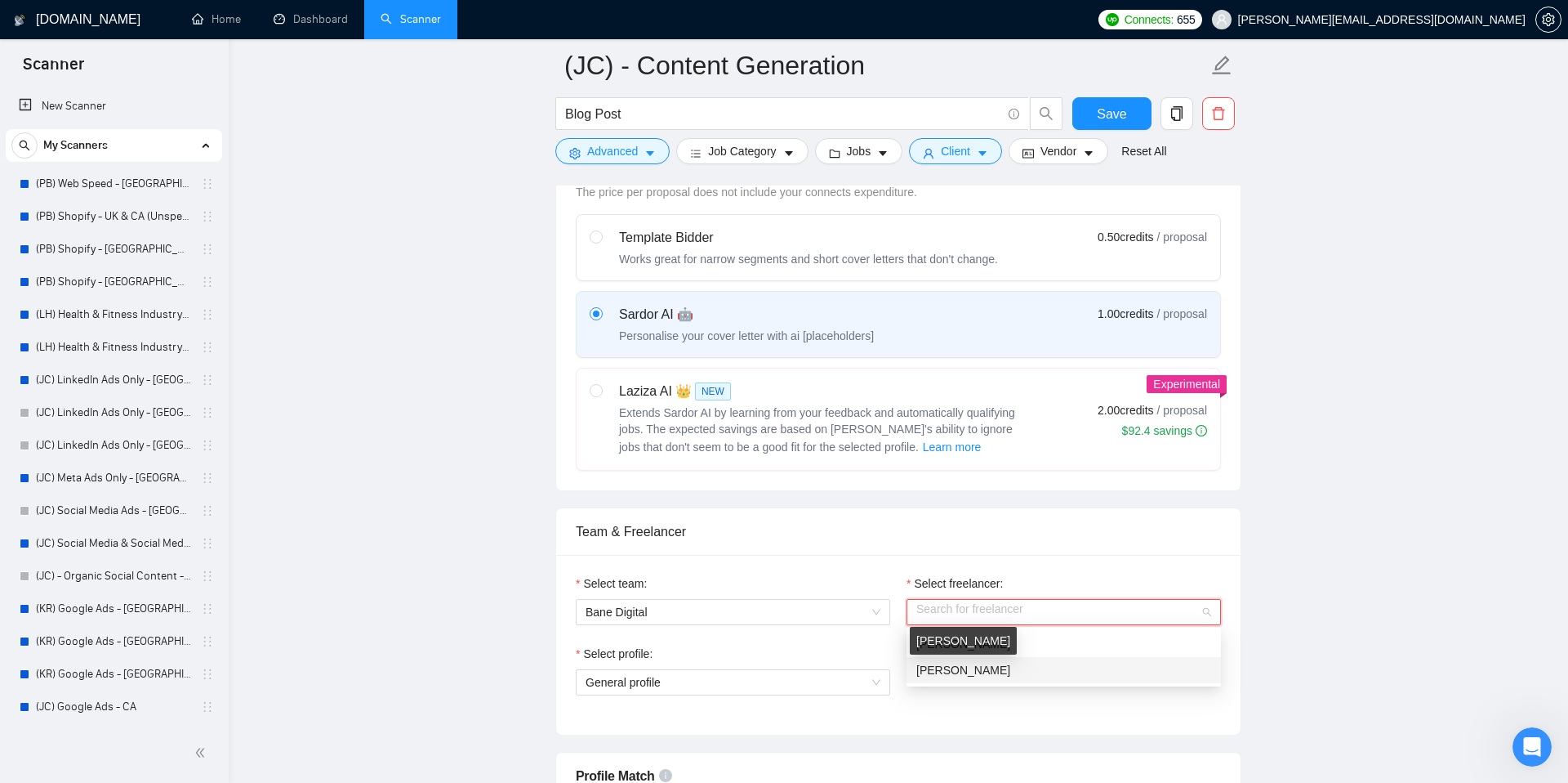
click at [997, 674] on span "[PERSON_NAME]" at bounding box center [963, 670] width 94 height 13
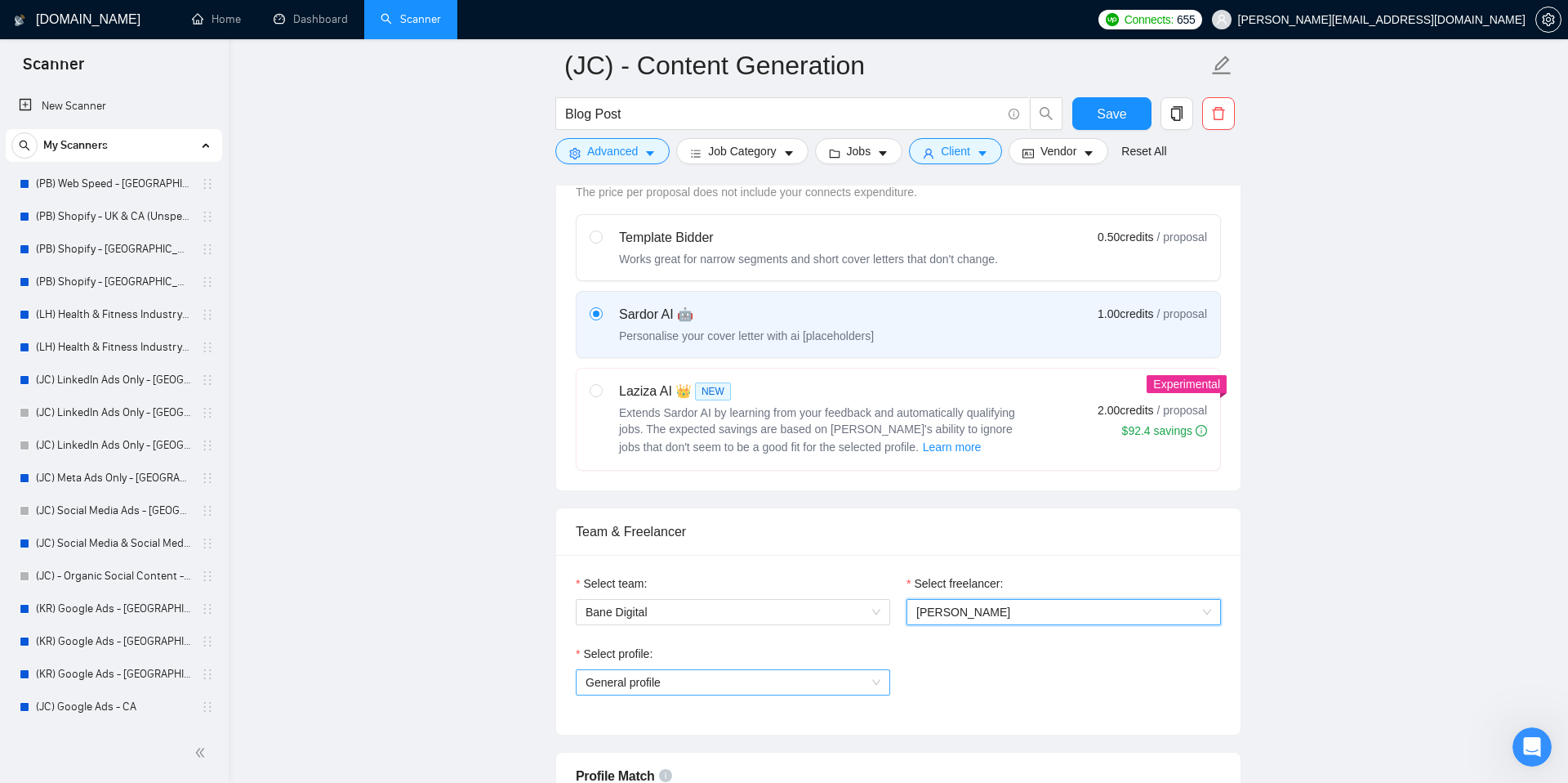
click at [812, 677] on span "General profile" at bounding box center [733, 682] width 295 height 24
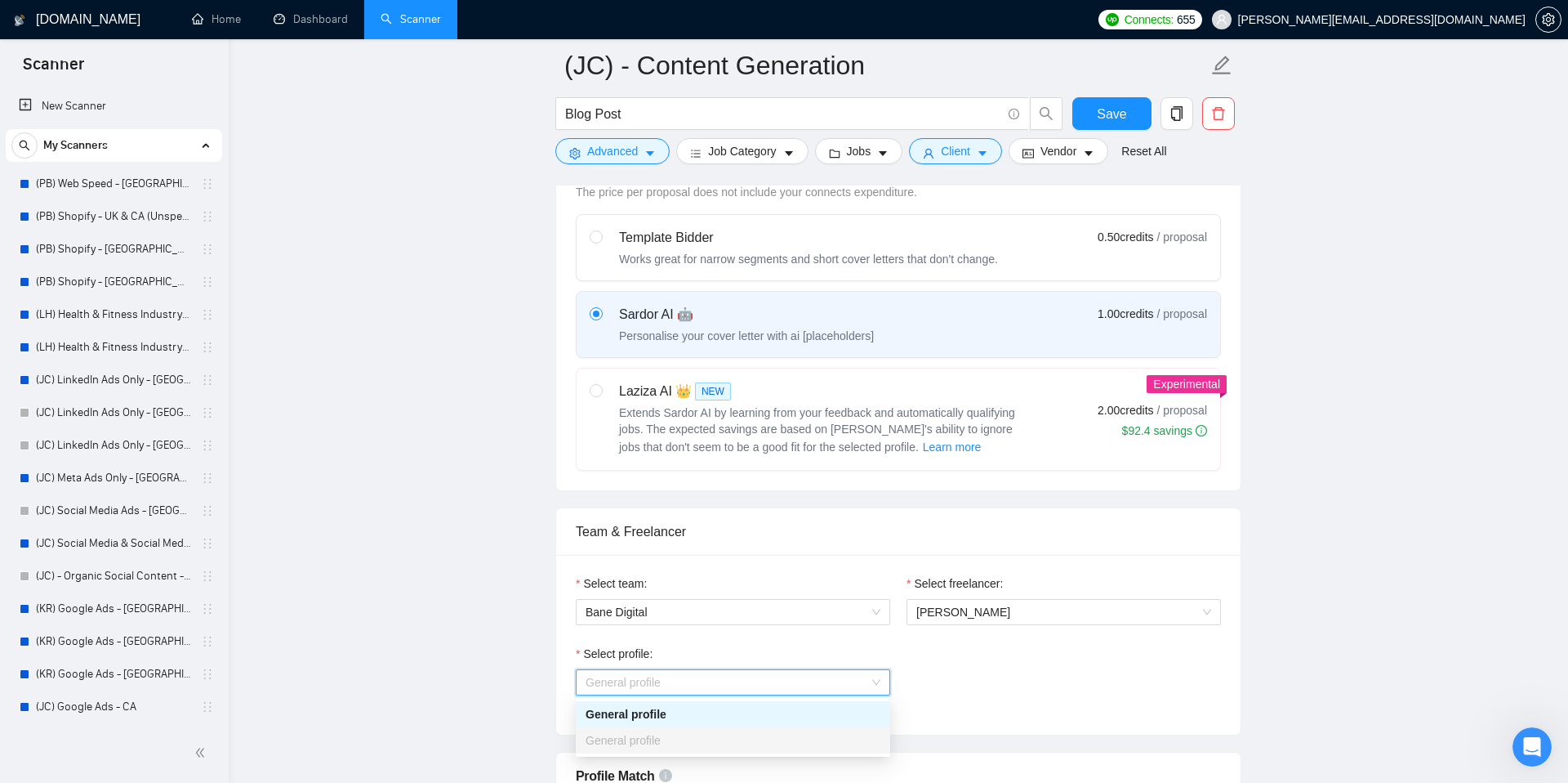
click at [813, 677] on span "General profile" at bounding box center [733, 682] width 295 height 24
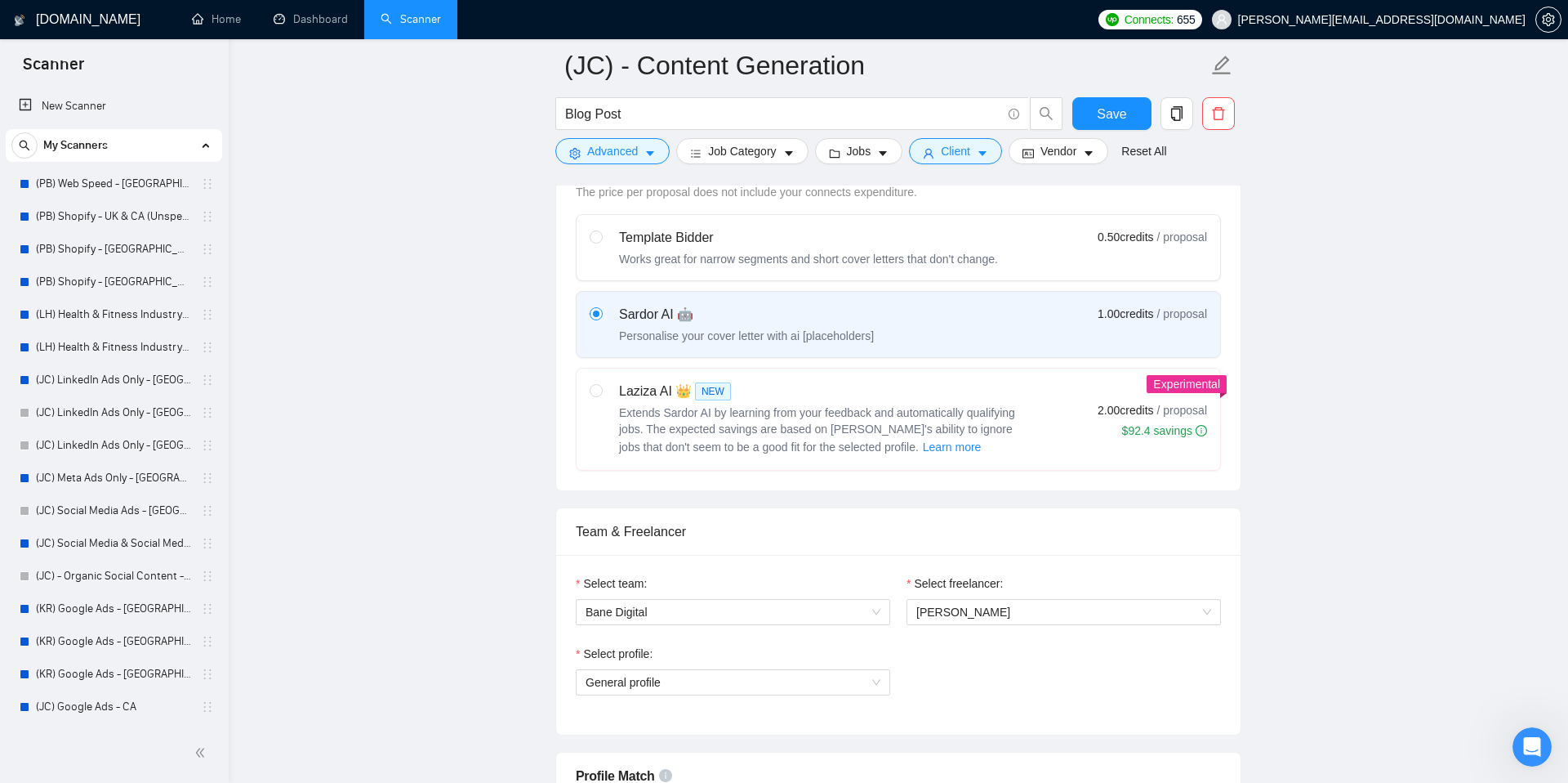
click at [991, 655] on div "Select profile: General profile" at bounding box center [898, 679] width 661 height 70
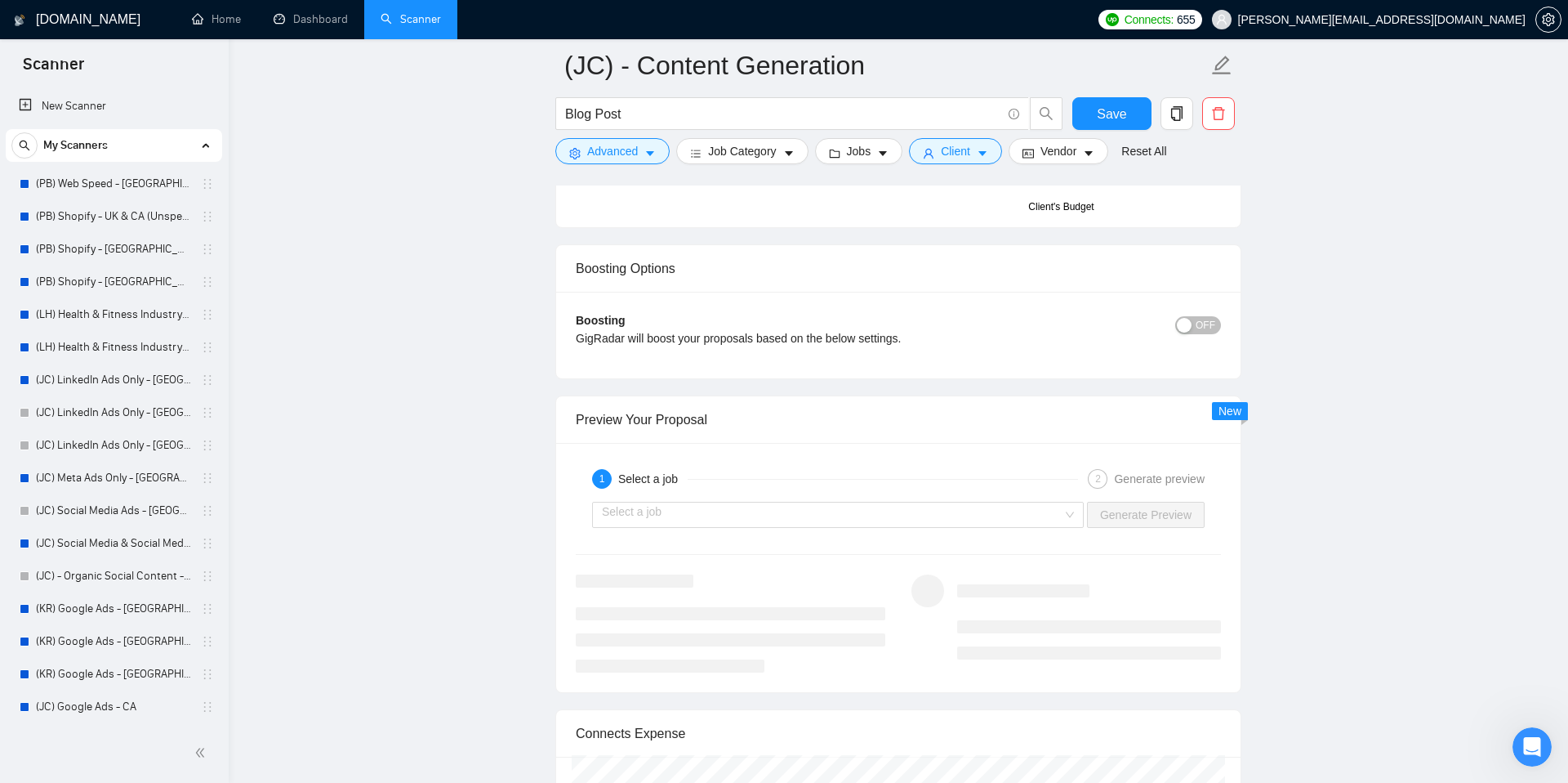
scroll to position [2816, 0]
click at [1103, 108] on span "Save" at bounding box center [1111, 114] width 30 height 20
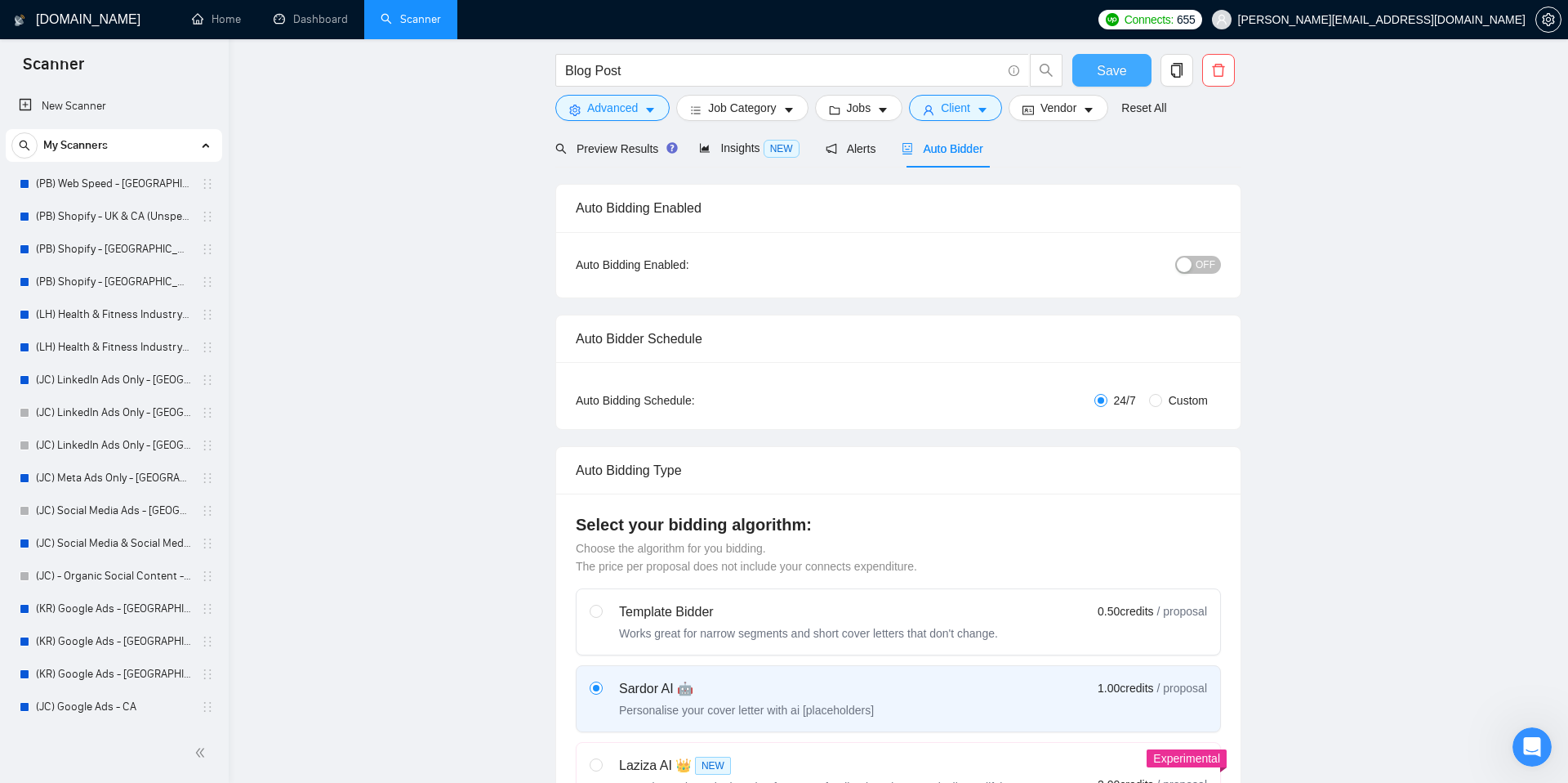
scroll to position [0, 0]
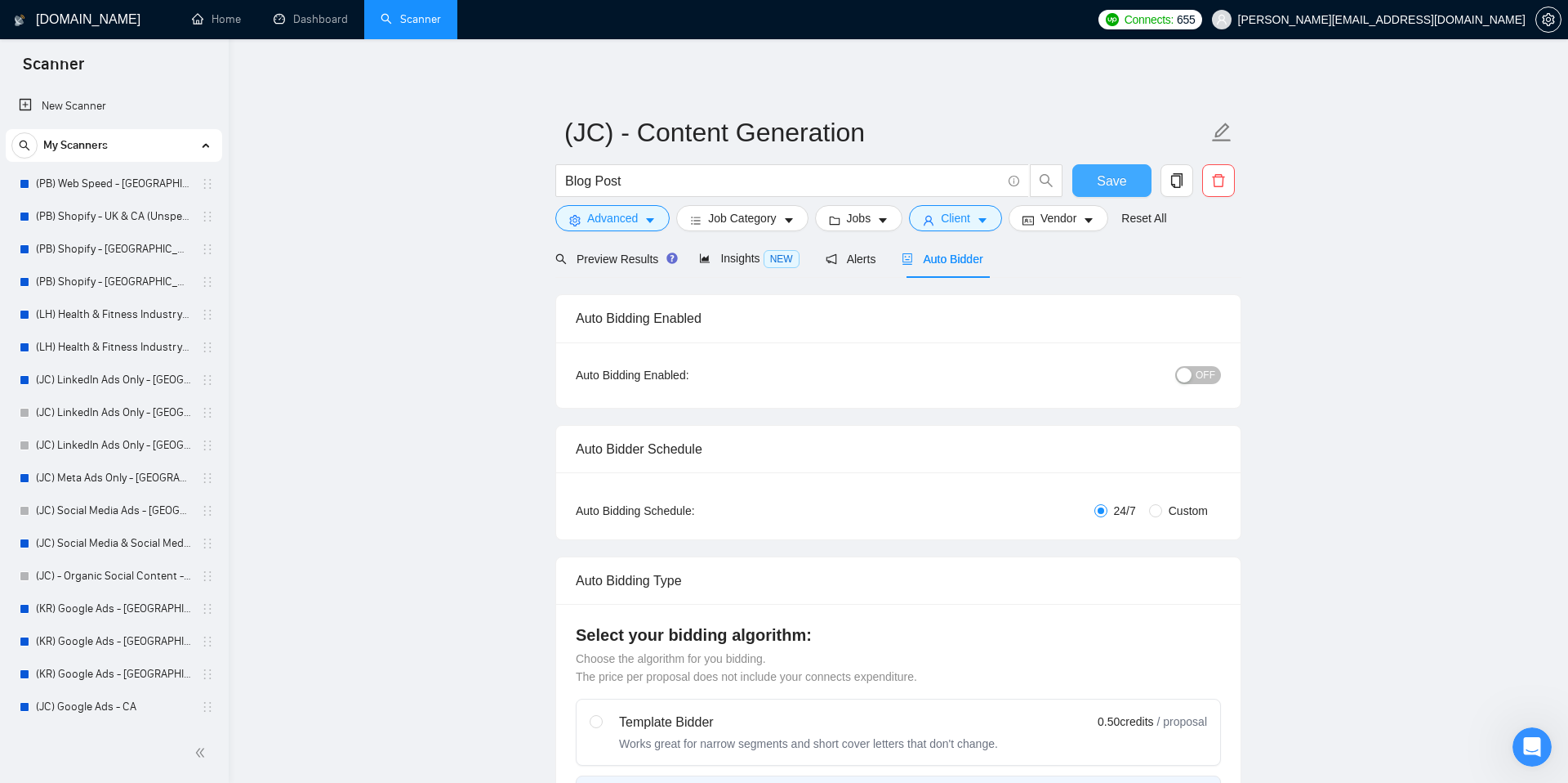
click at [1088, 182] on button "Save" at bounding box center [1111, 181] width 79 height 33
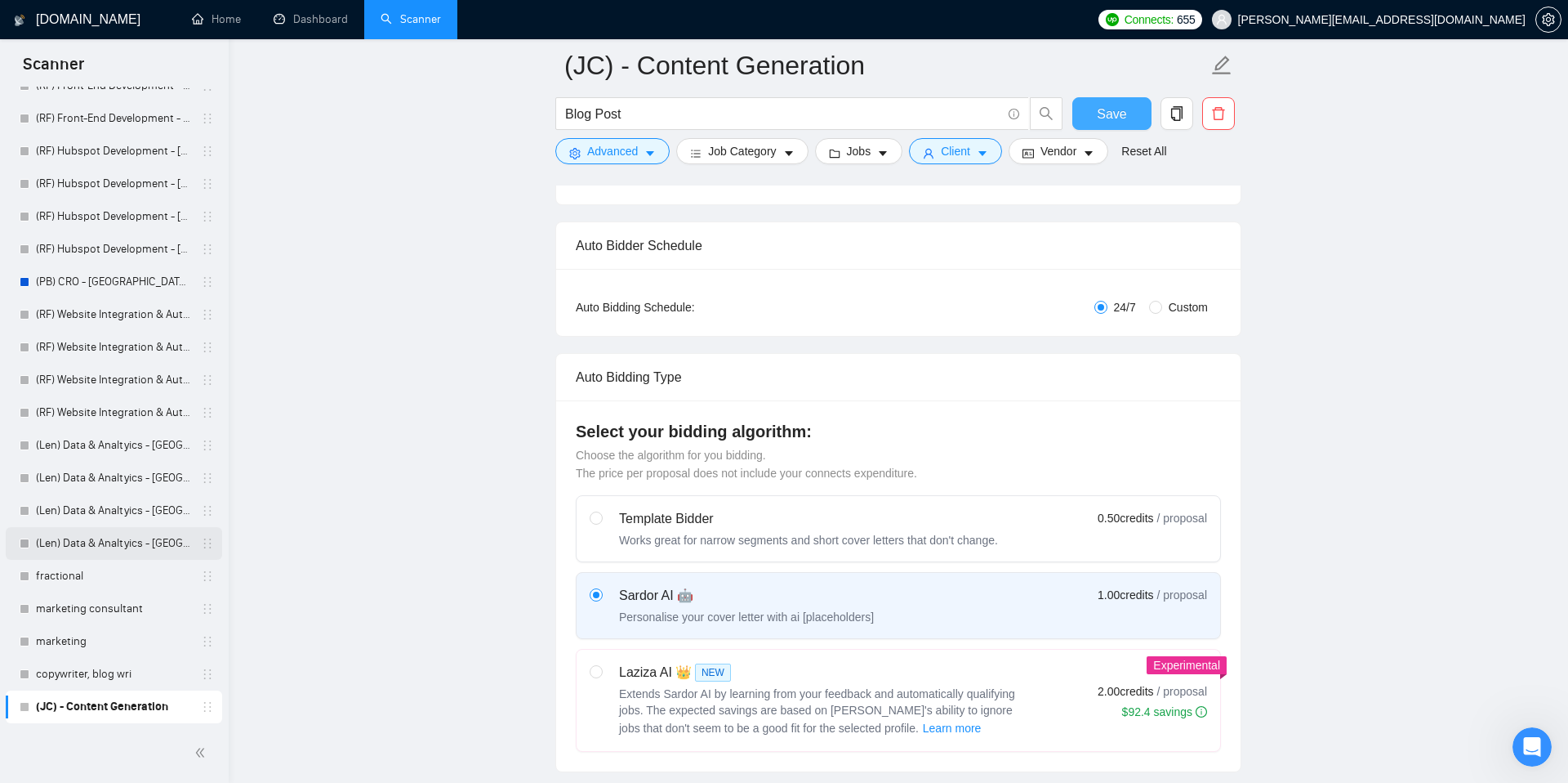
scroll to position [225, 0]
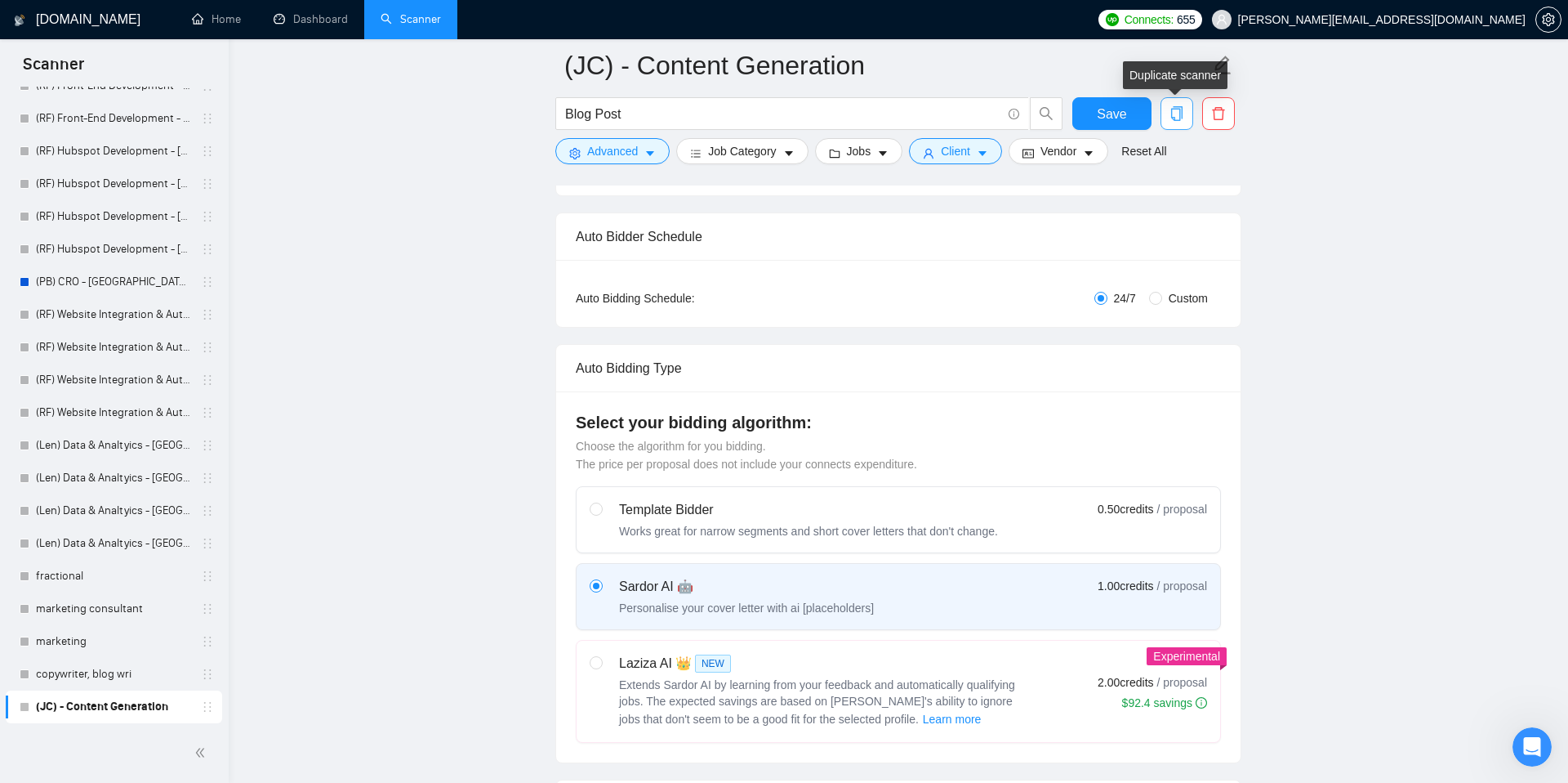
click at [1173, 114] on icon "copy" at bounding box center [1176, 113] width 14 height 14
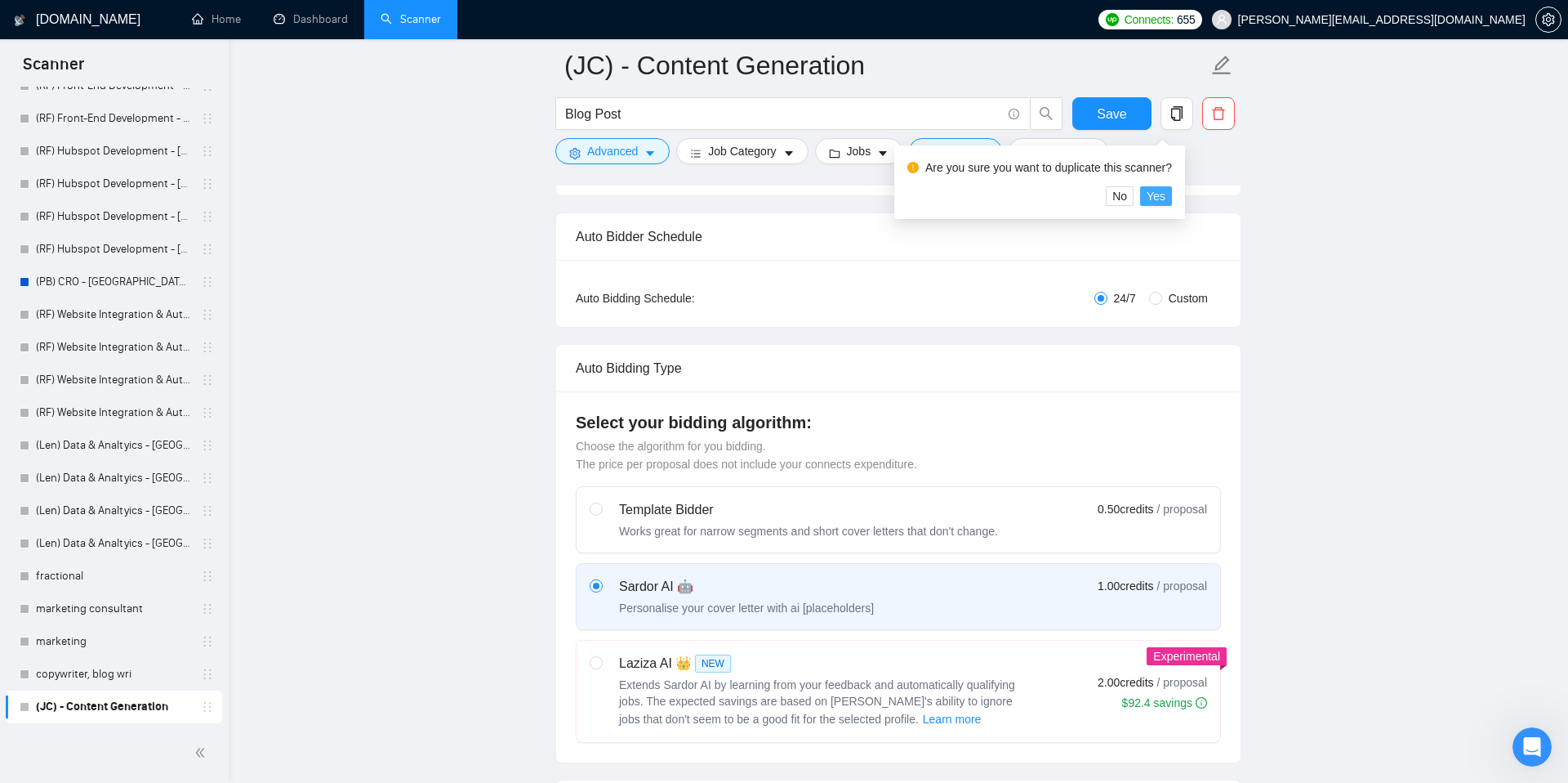
click at [1161, 197] on span "Yes" at bounding box center [1157, 196] width 19 height 18
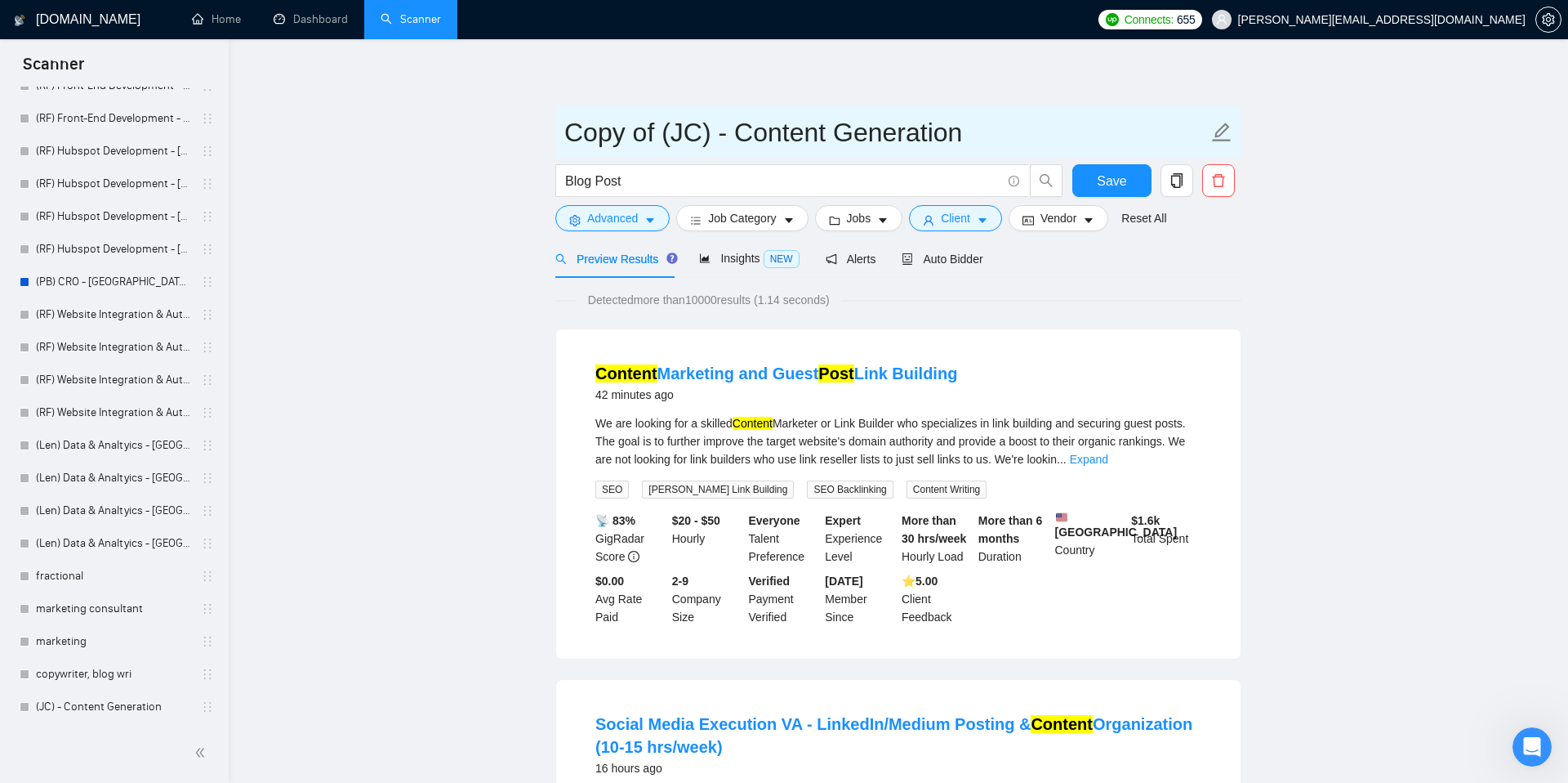
drag, startPoint x: 697, startPoint y: 131, endPoint x: 566, endPoint y: 130, distance: 131.0
click at [566, 130] on input "Copy of (JC) - Content Generation" at bounding box center [885, 132] width 643 height 40
type input "(KR) - Content Generation"
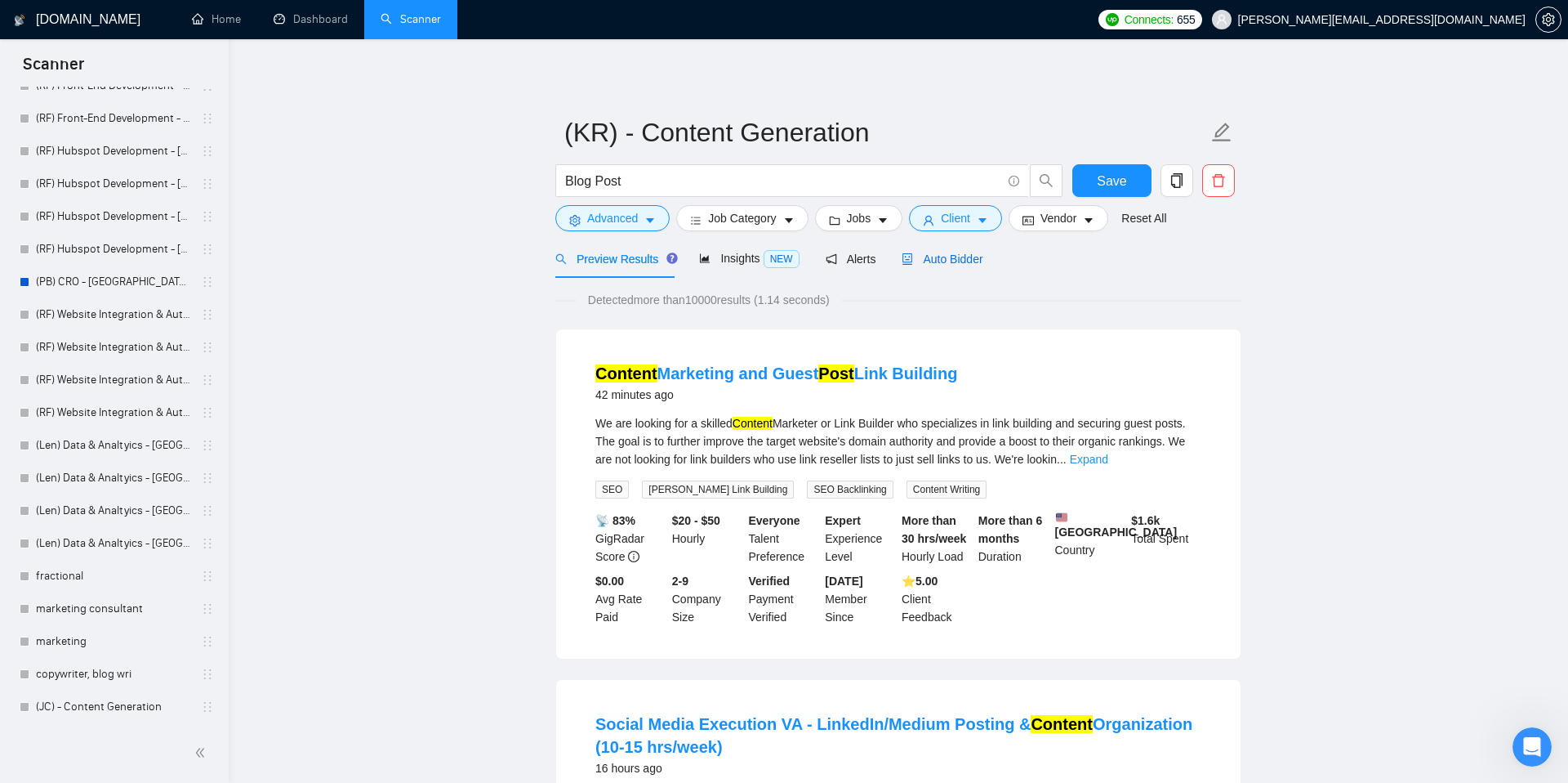
click at [966, 262] on span "Auto Bidder" at bounding box center [942, 259] width 81 height 13
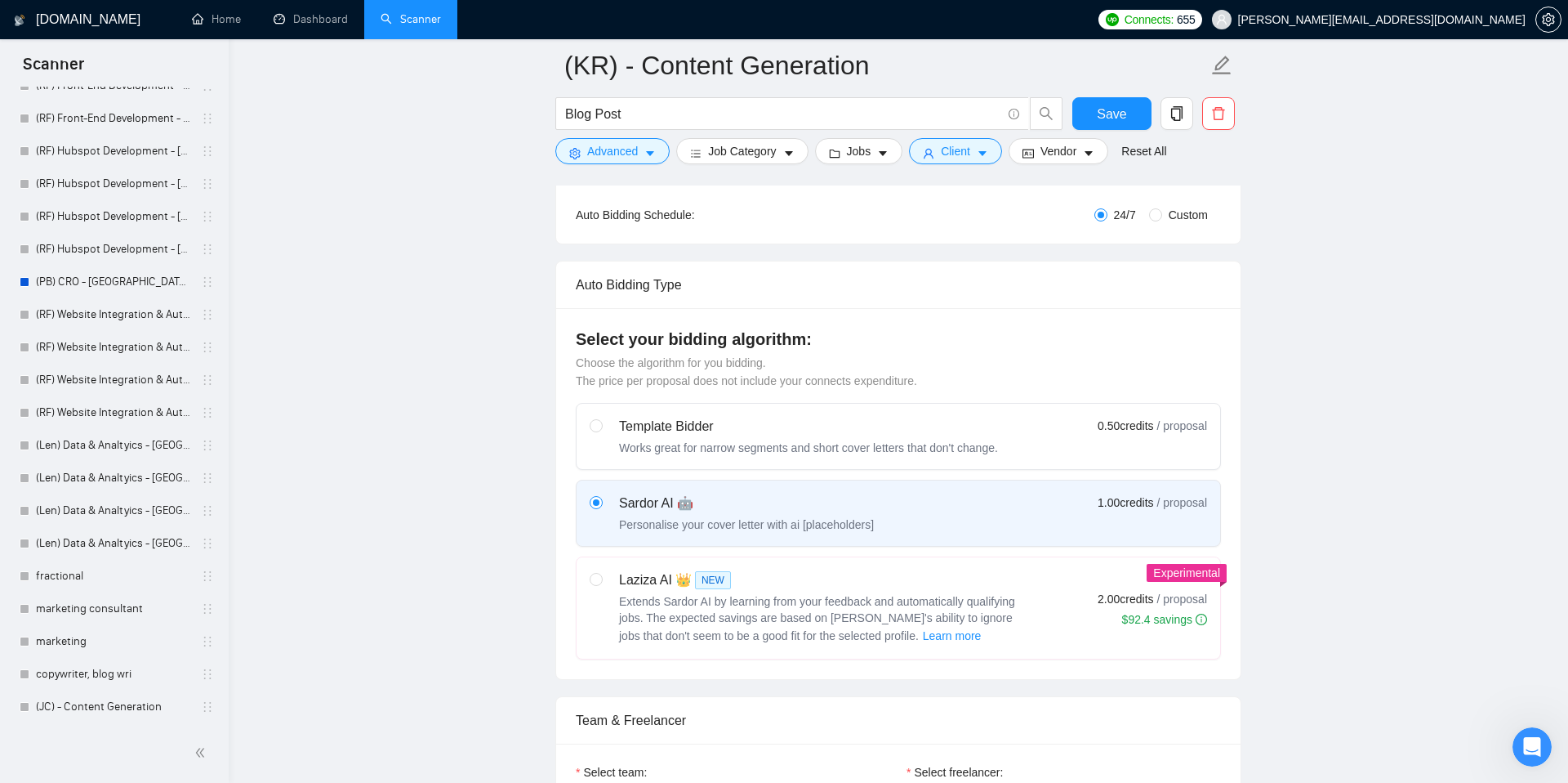
scroll to position [450, 0]
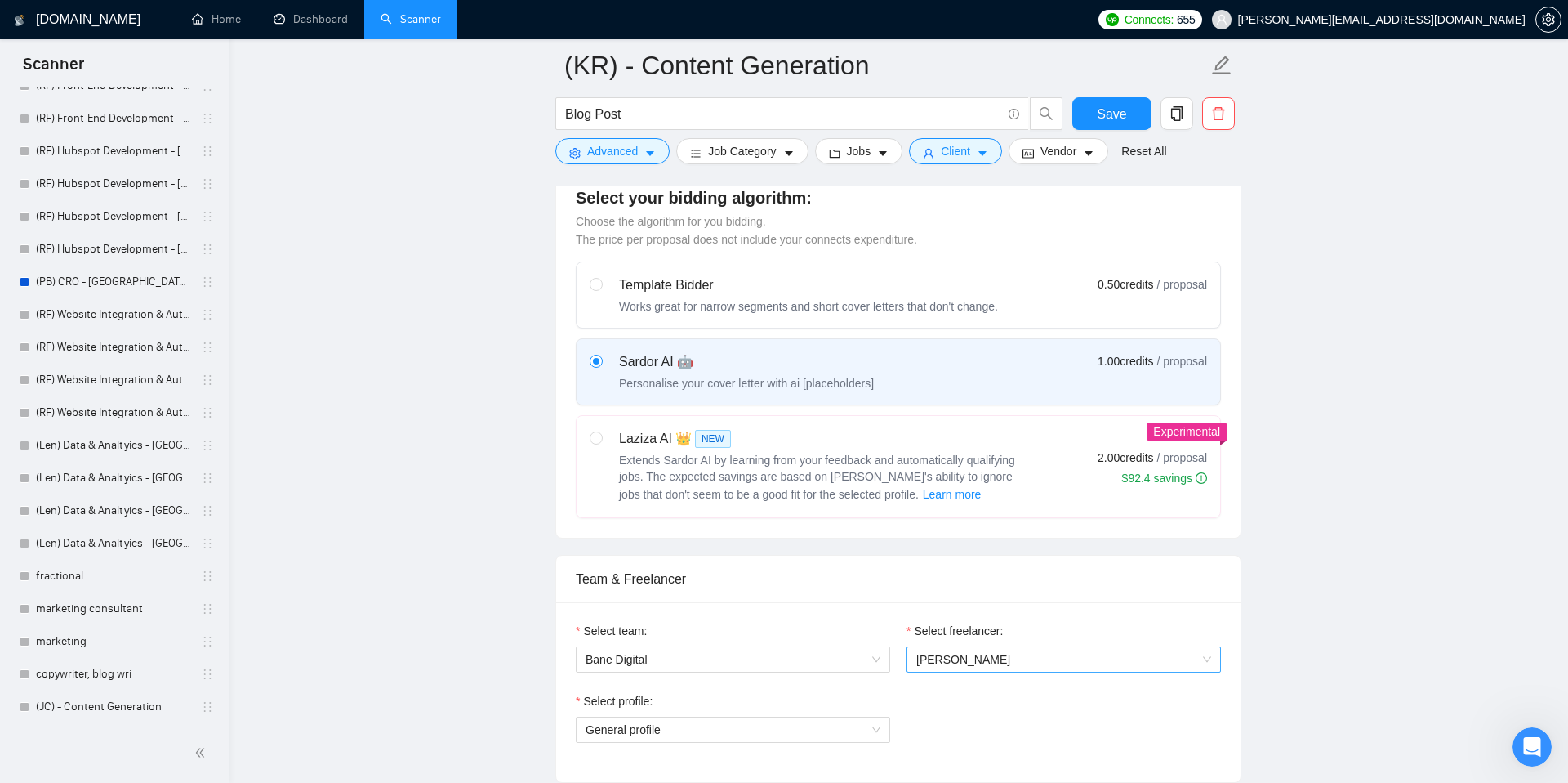
click at [932, 664] on span "[PERSON_NAME]" at bounding box center [963, 660] width 94 height 13
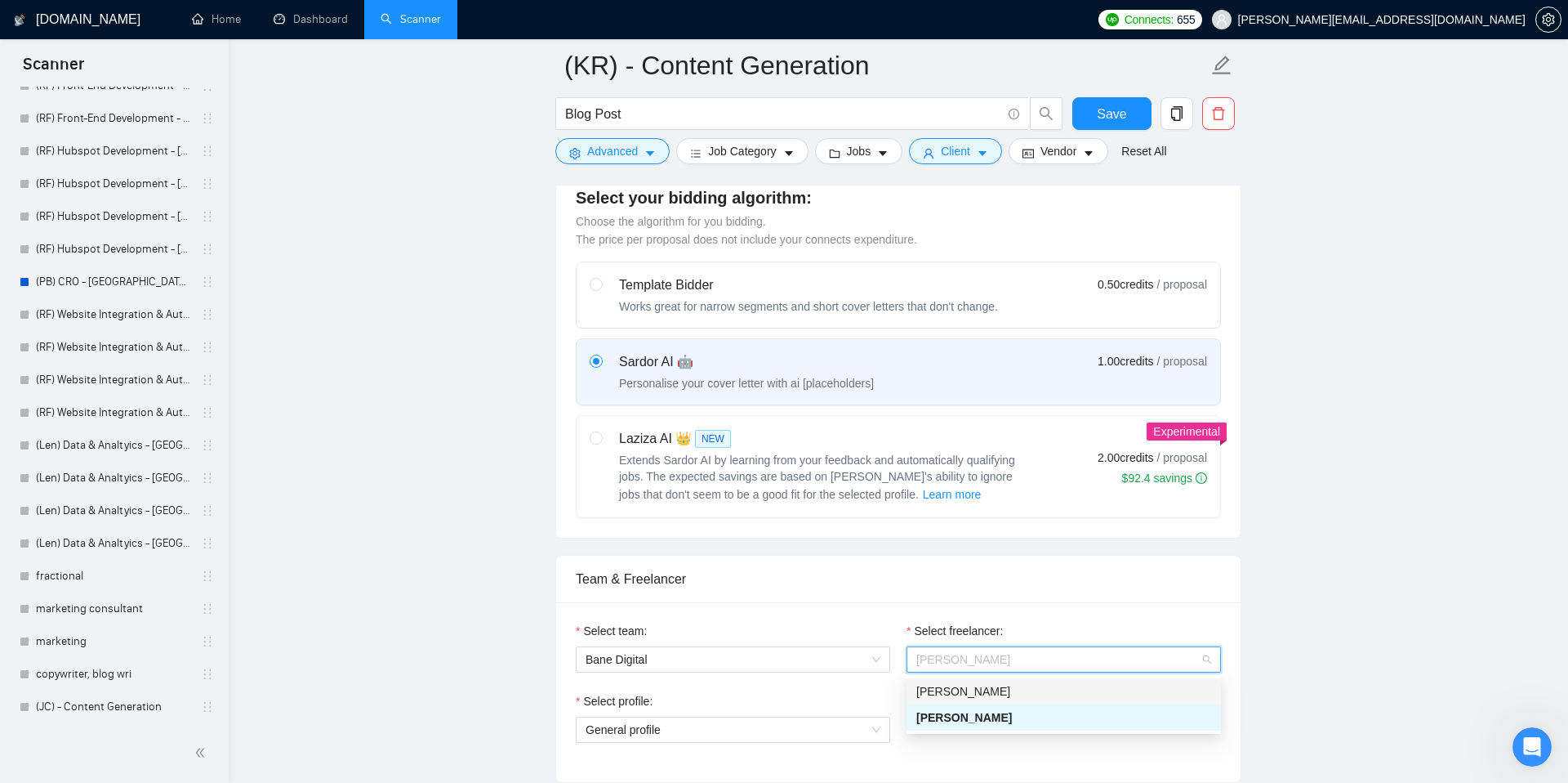
click at [955, 696] on span "[PERSON_NAME]" at bounding box center [963, 692] width 94 height 13
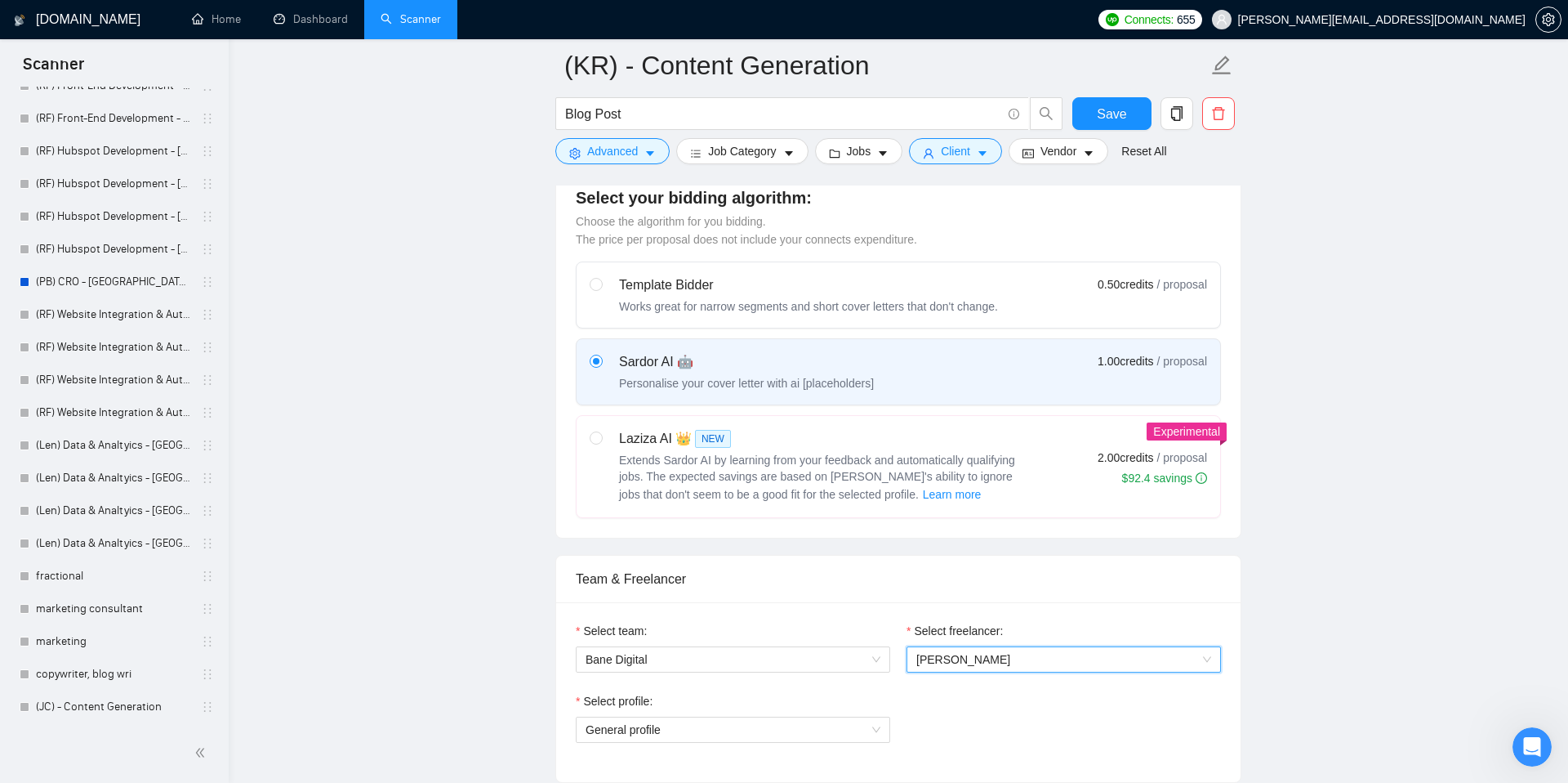
click at [931, 617] on div "Select team: Bane Digital Select freelancer: 1510401844379815936 [PERSON_NAME] …" at bounding box center [898, 692] width 684 height 180
click at [1094, 110] on button "Save" at bounding box center [1111, 114] width 79 height 33
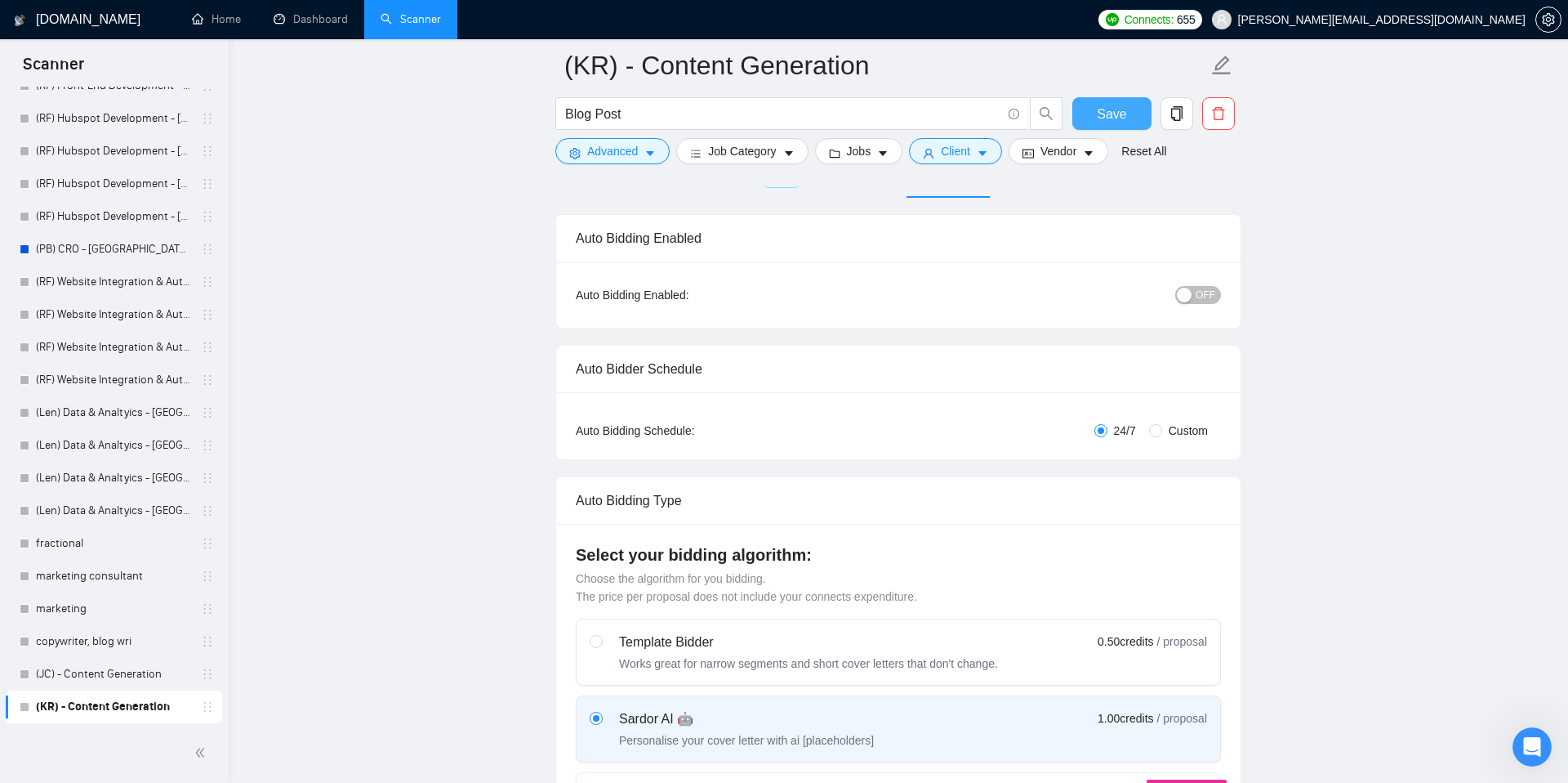
scroll to position [0, 0]
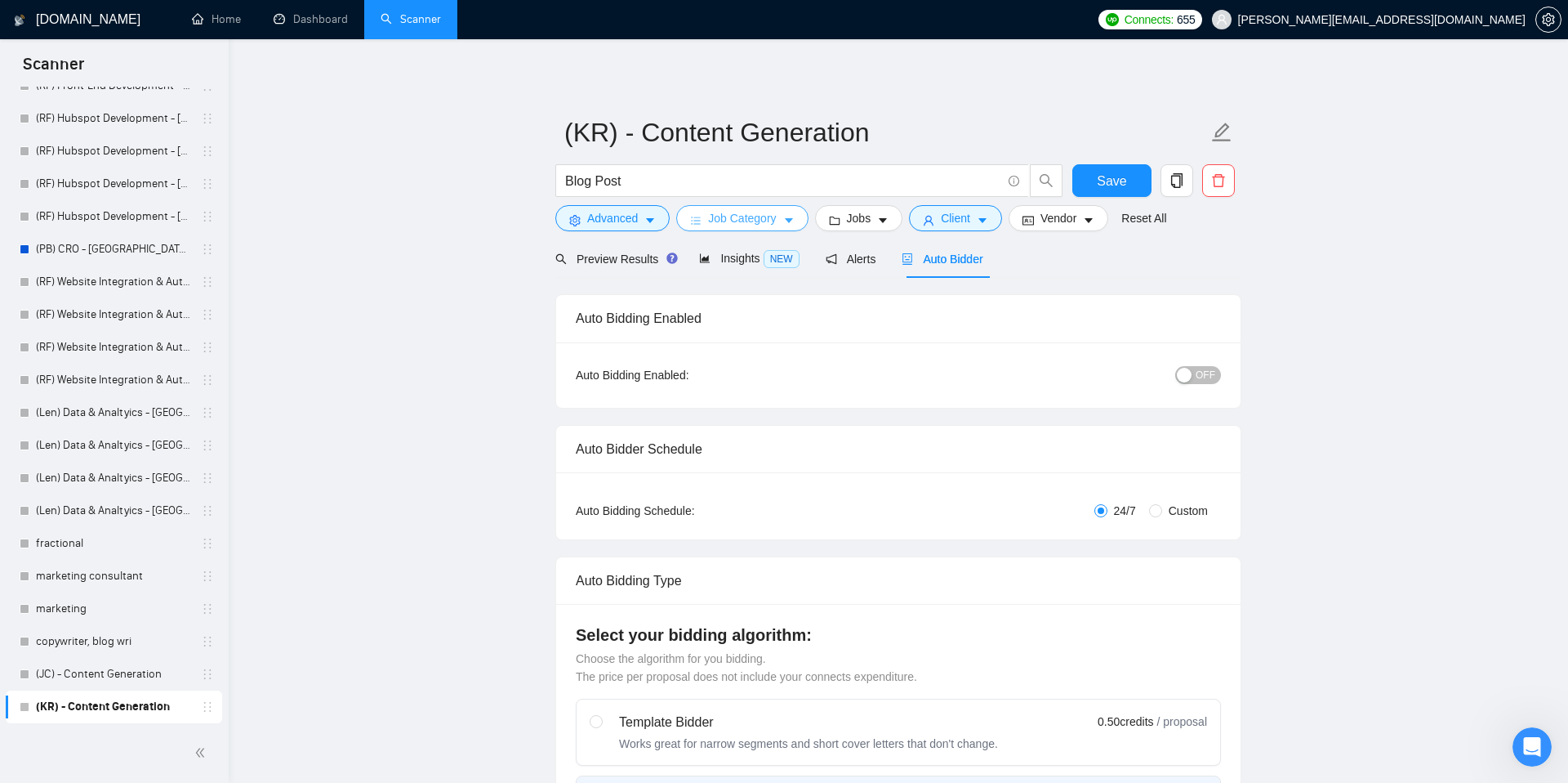
click at [758, 223] on span "Job Category" at bounding box center [741, 217] width 68 height 18
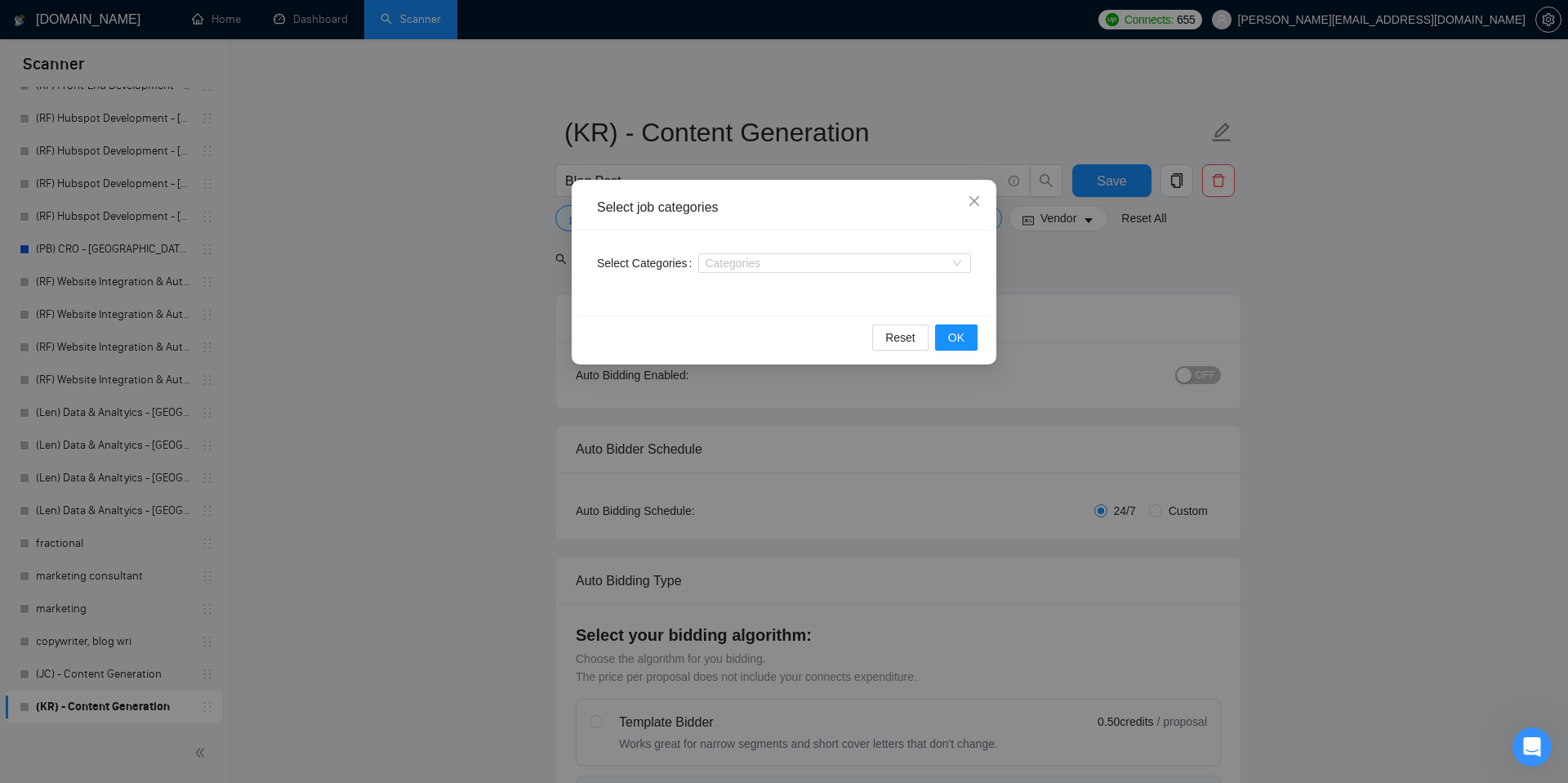
click at [888, 83] on div "Select job categories Select Categories Categories Reset OK" at bounding box center [784, 392] width 1568 height 783
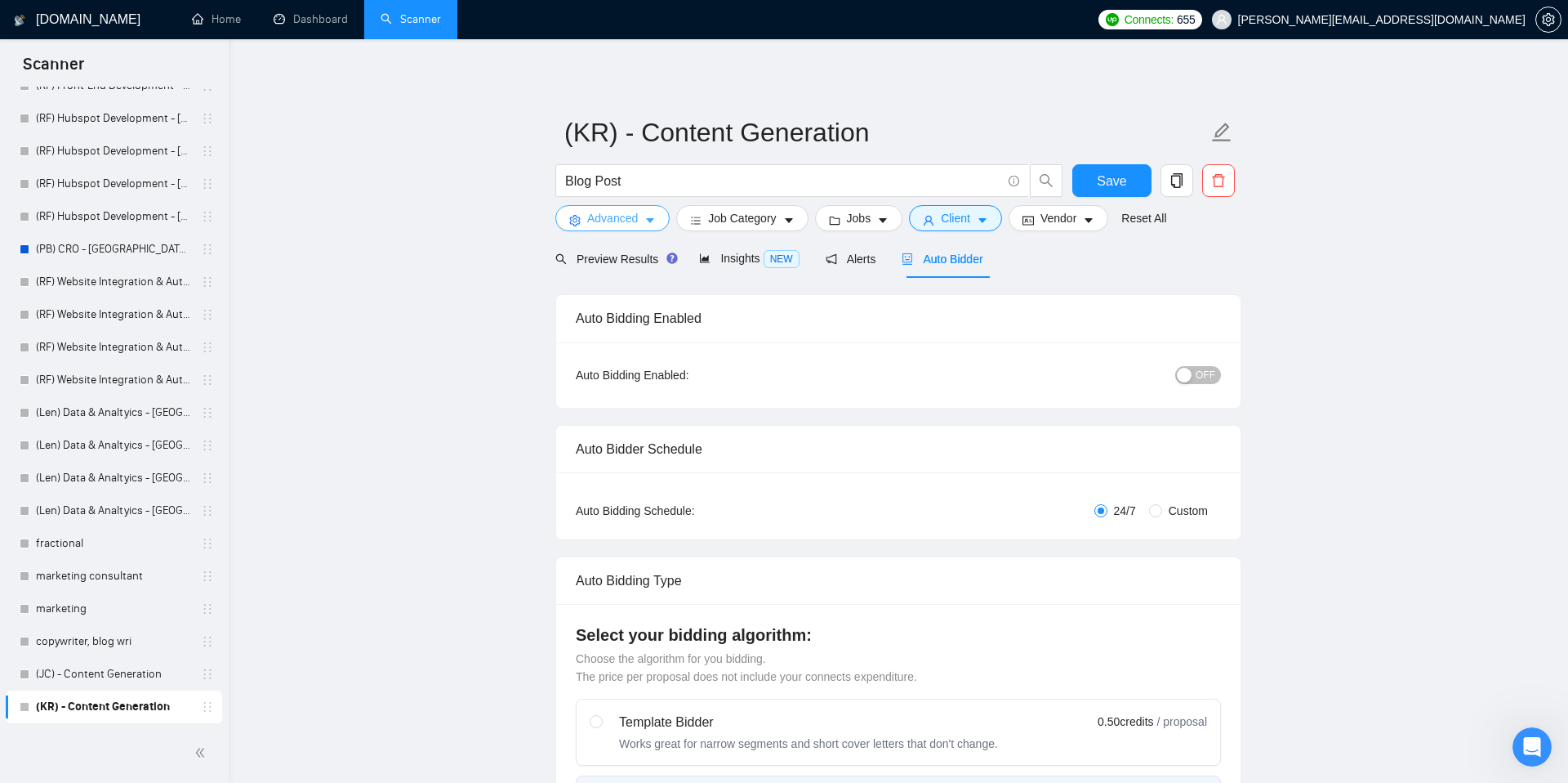
click at [658, 225] on button "Advanced" at bounding box center [612, 217] width 114 height 26
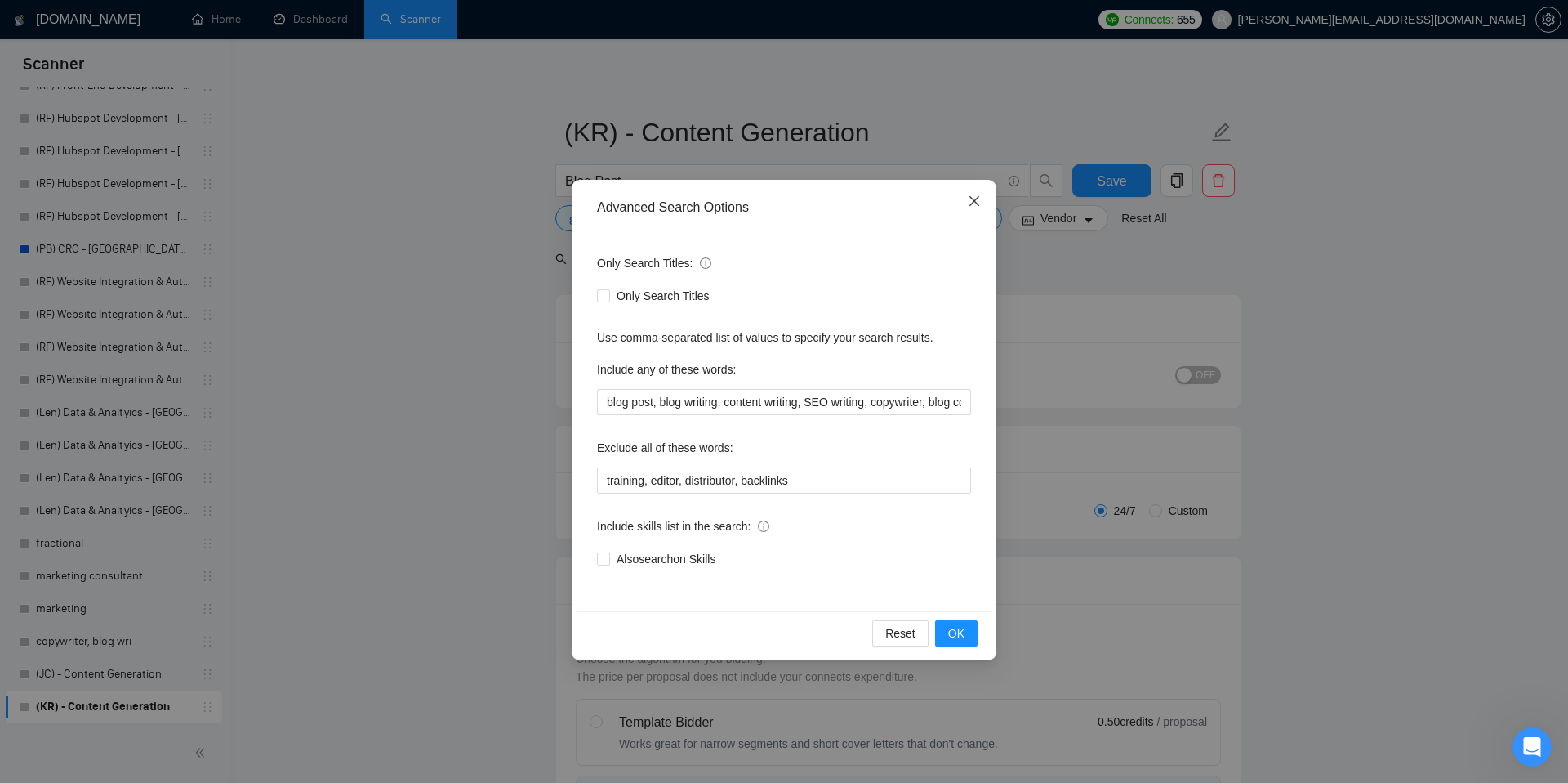
click at [975, 202] on icon "close" at bounding box center [975, 201] width 13 height 13
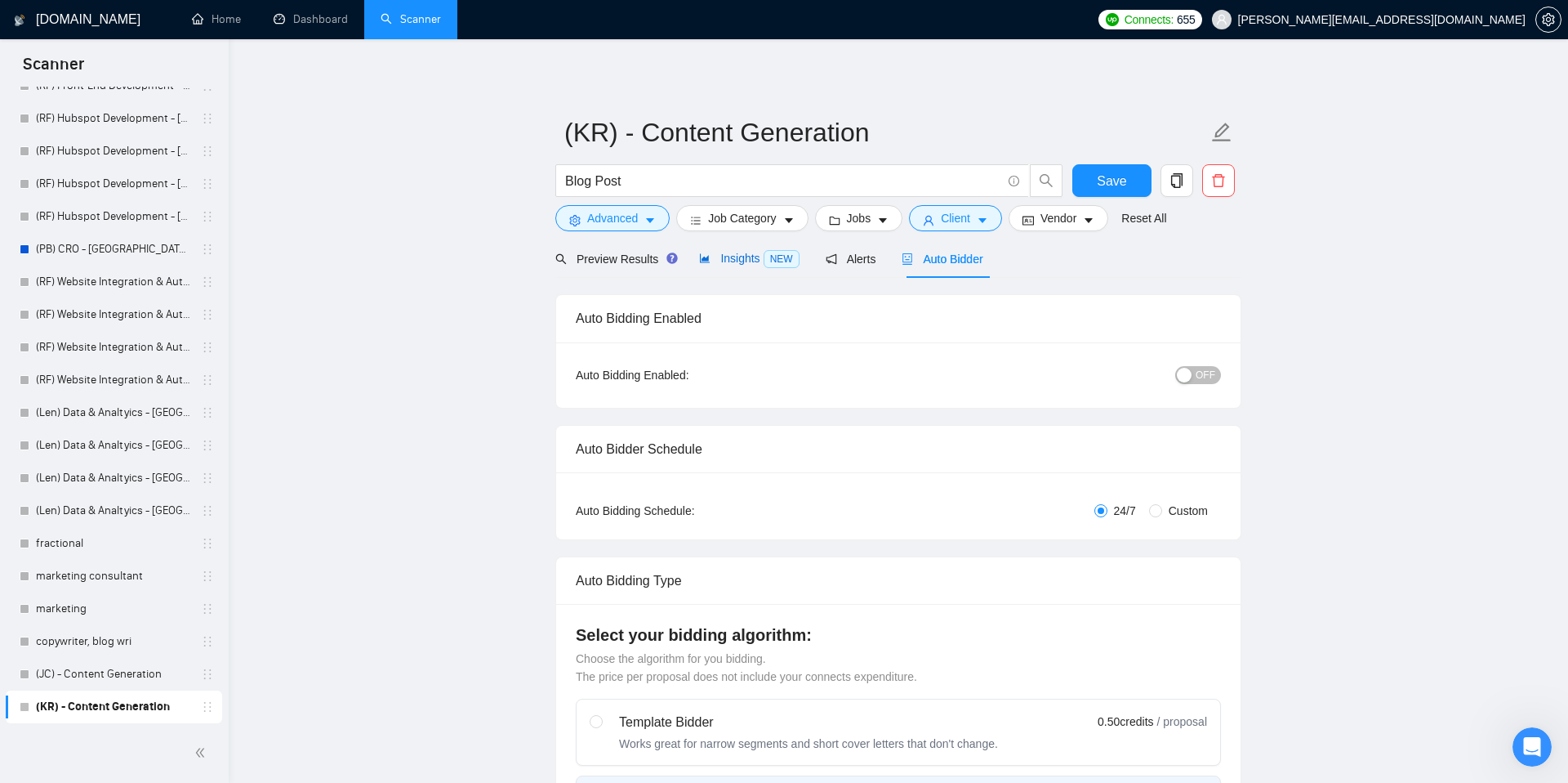
click at [749, 254] on span "Insights NEW" at bounding box center [749, 259] width 100 height 13
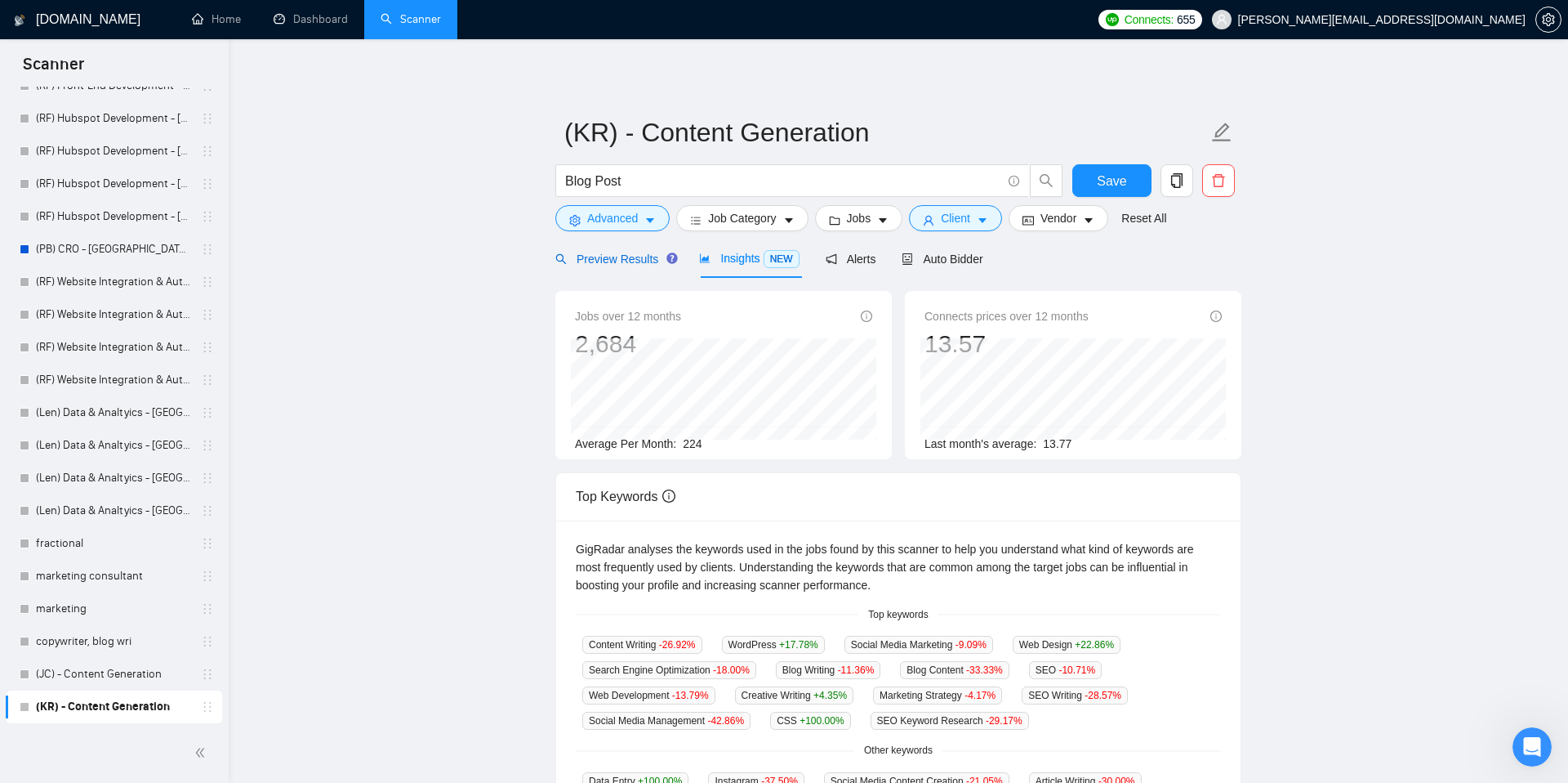
click at [620, 258] on span "Preview Results" at bounding box center [614, 259] width 117 height 13
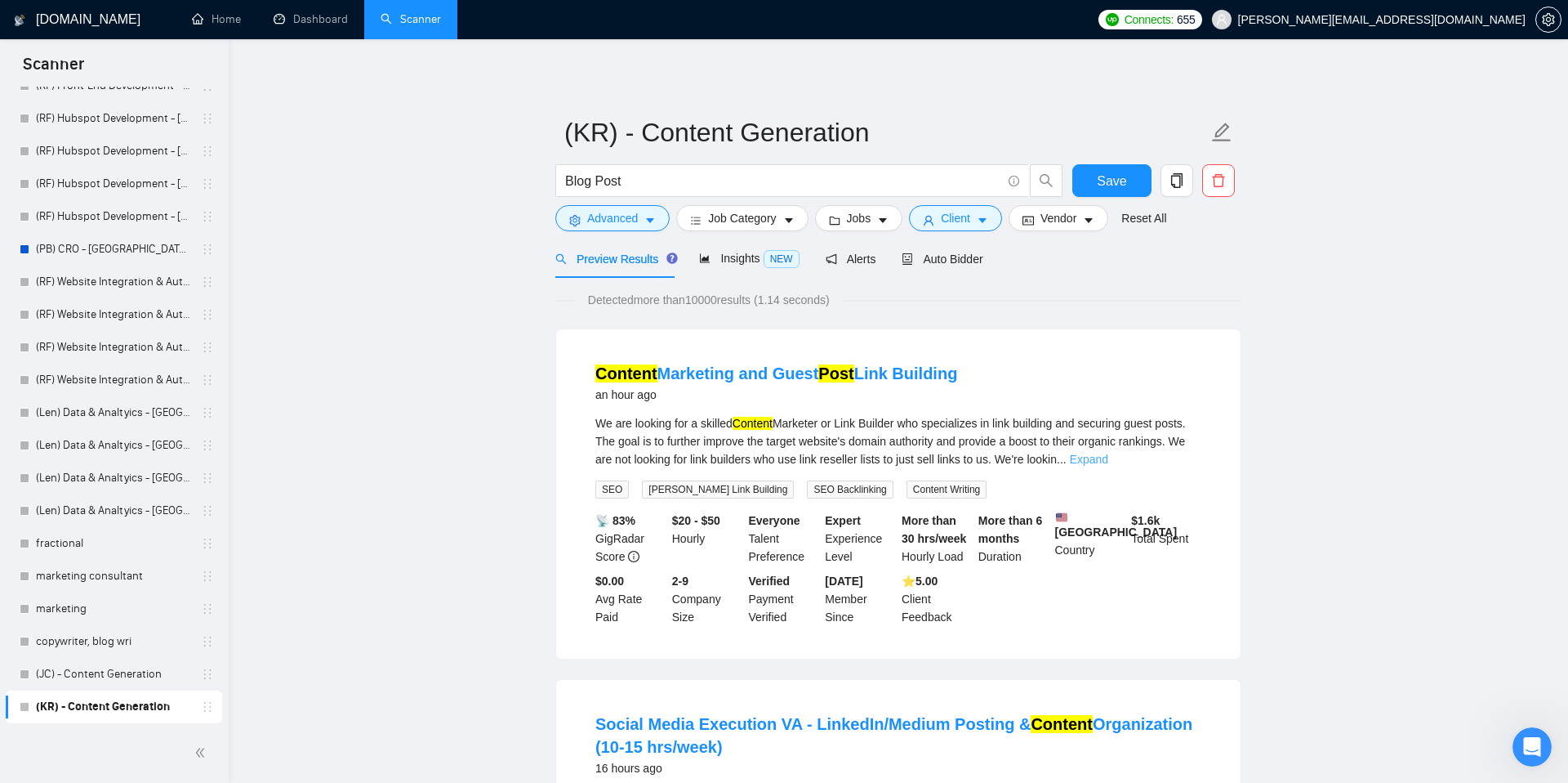
click at [1108, 459] on link "Expand" at bounding box center [1089, 460] width 38 height 13
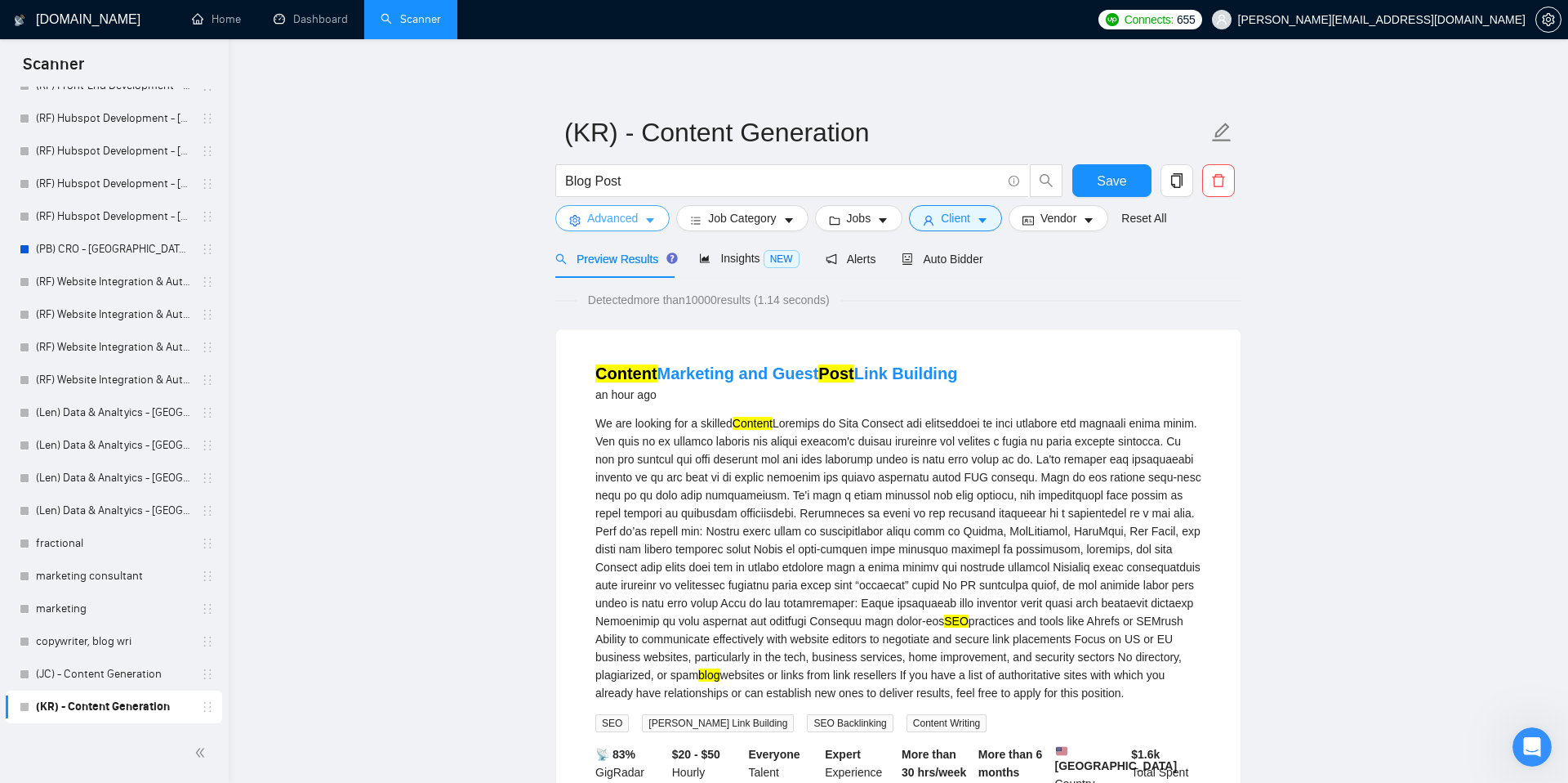
click at [660, 224] on button "Advanced" at bounding box center [612, 217] width 114 height 26
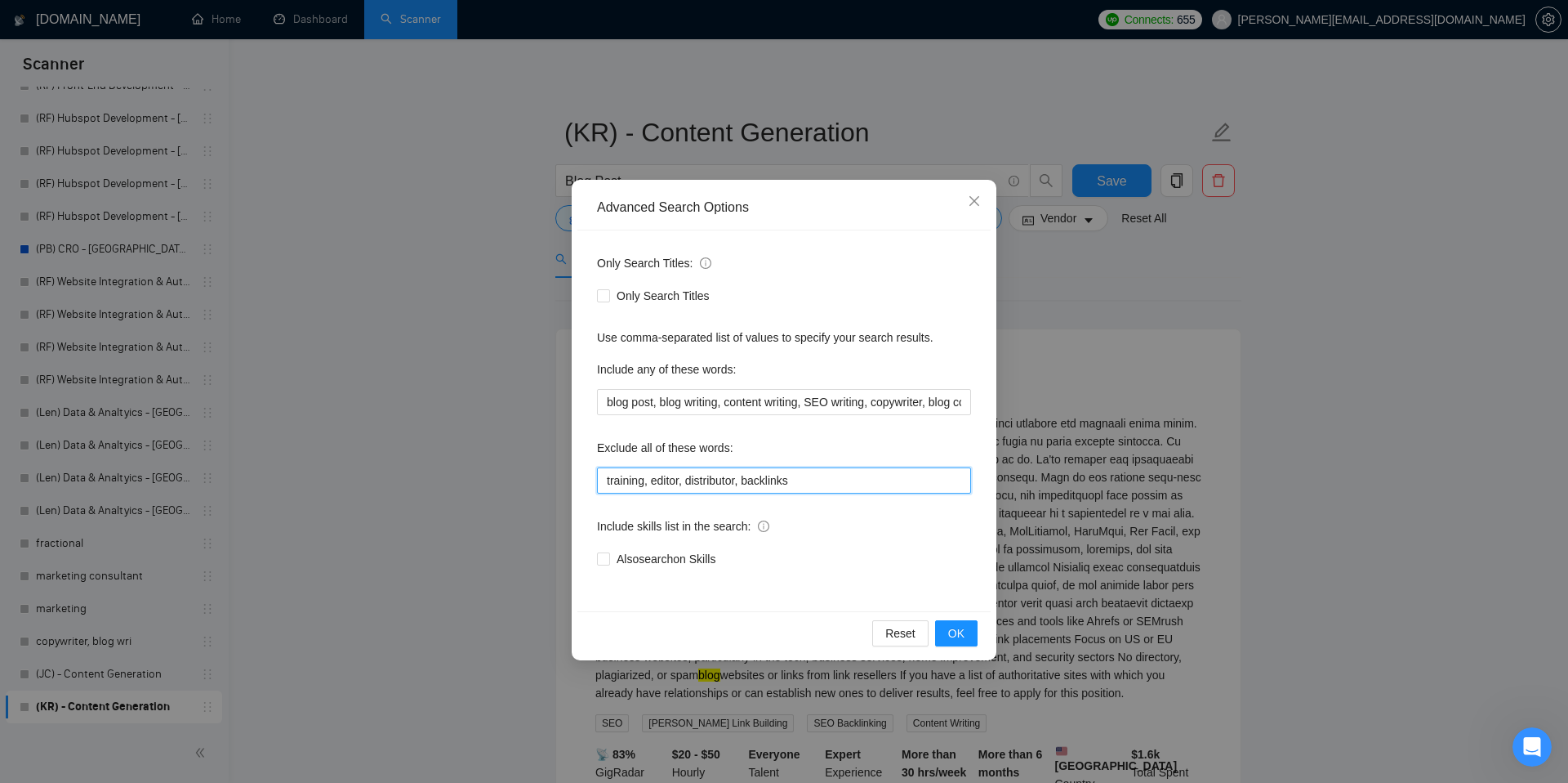
click at [820, 471] on input "training, editor, distributor, backlinks" at bounding box center [784, 480] width 374 height 26
type input "training, editor, distributor, backlinks, link building"
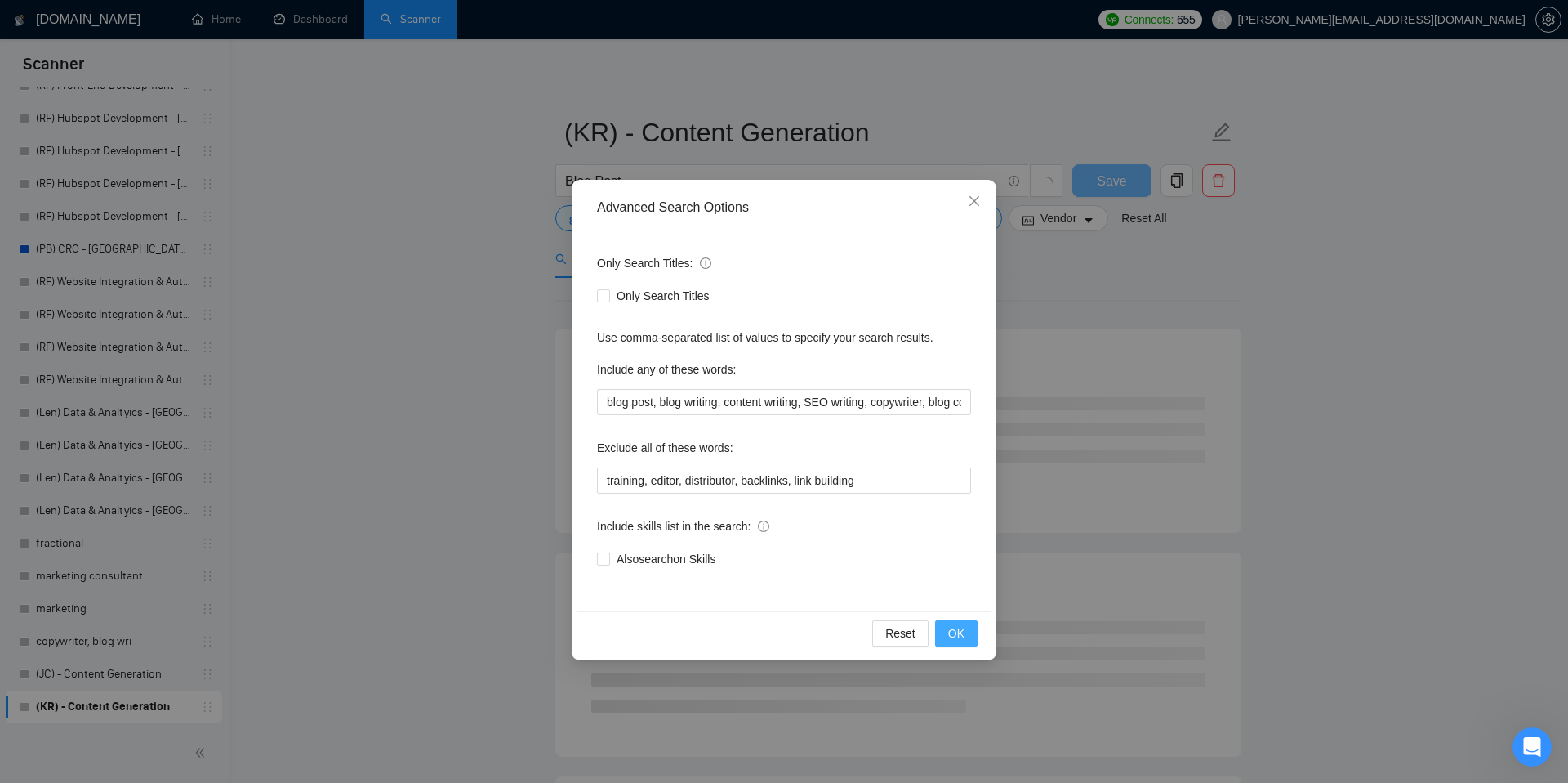
click at [948, 630] on span "OK" at bounding box center [956, 633] width 16 height 18
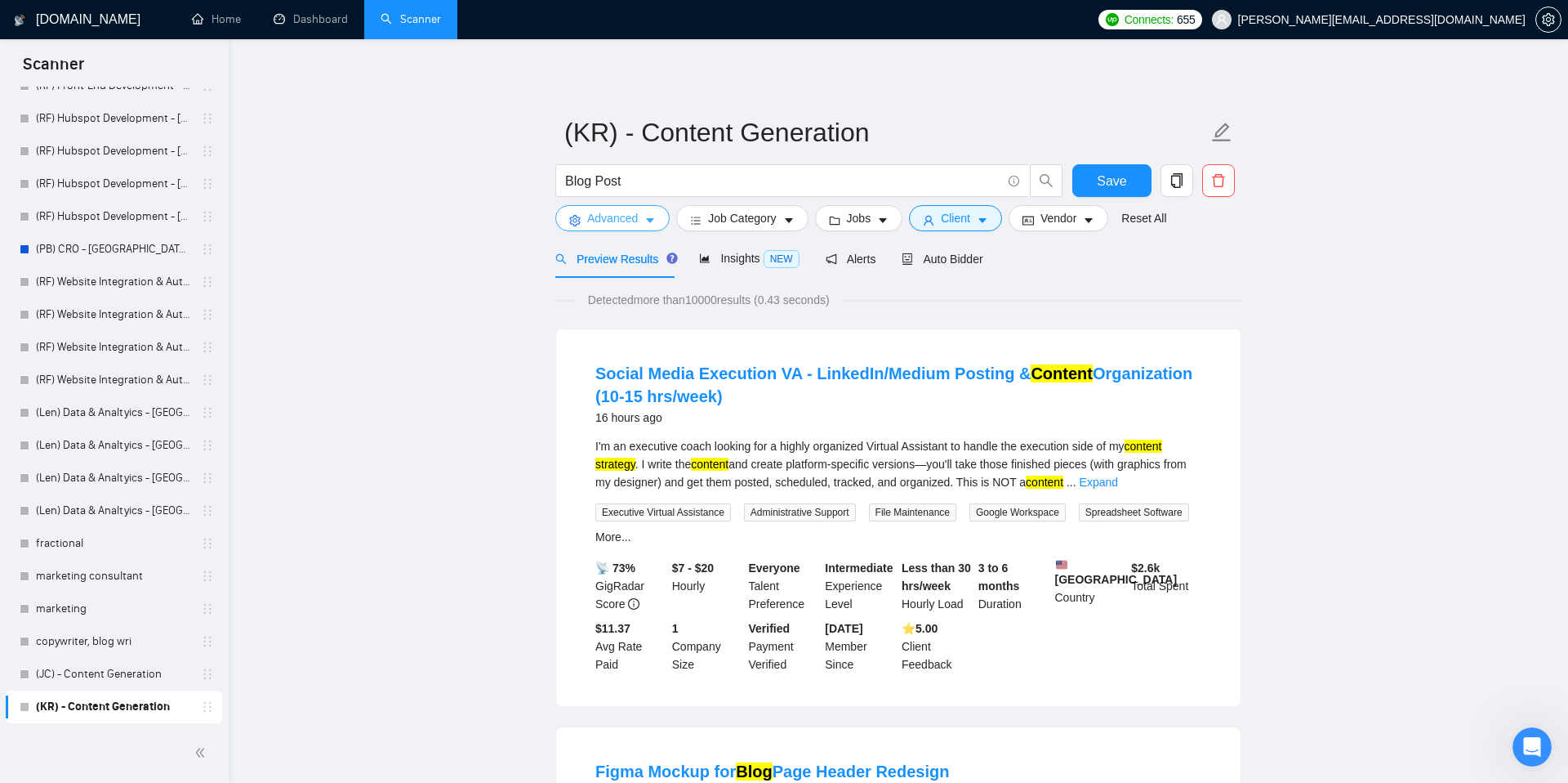
click at [652, 224] on icon "caret-down" at bounding box center [650, 220] width 12 height 12
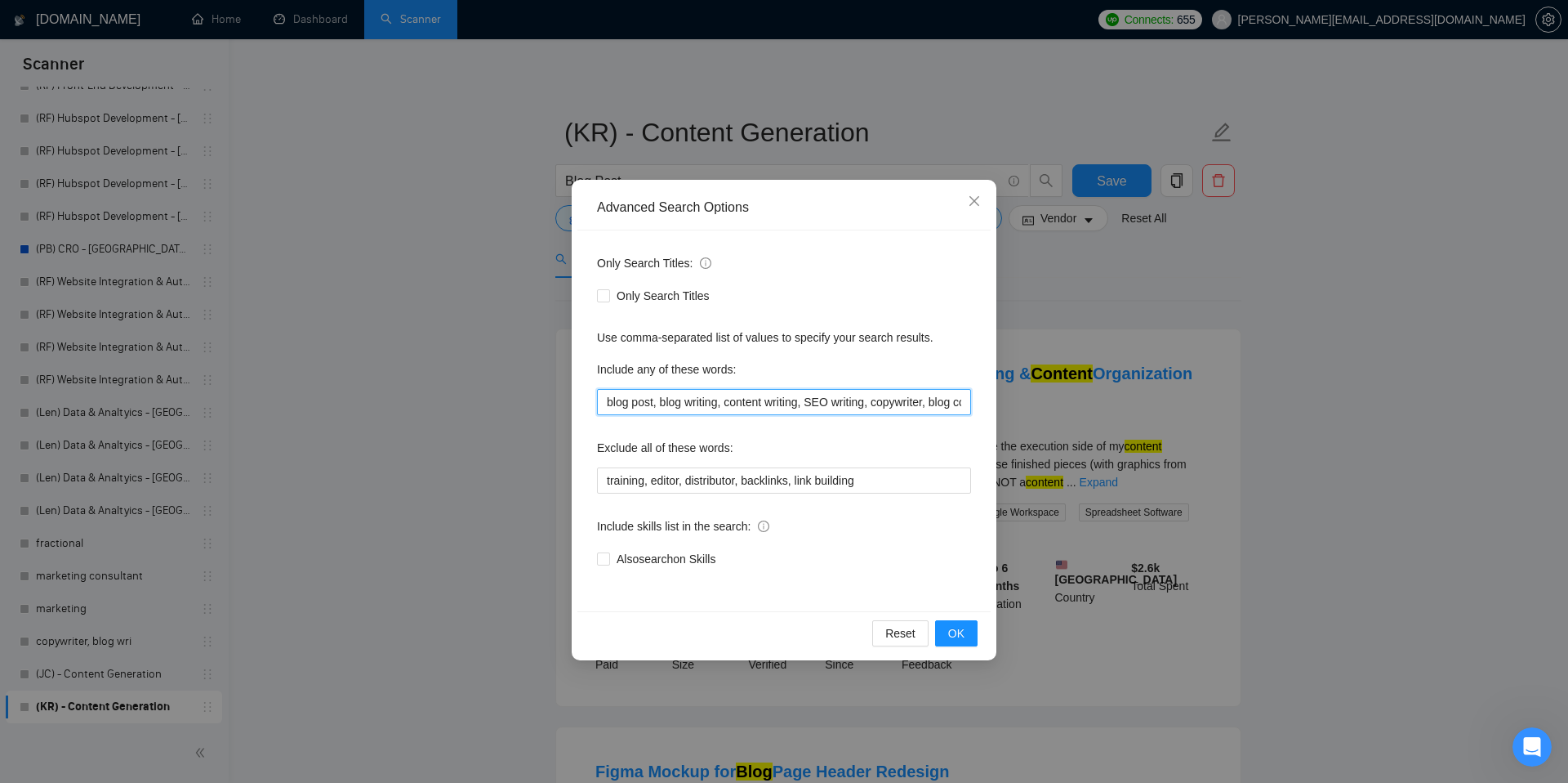
click at [607, 402] on input "blog post, blog writing, content writing, SEO writing, copywriter, blog content…" at bounding box center [784, 401] width 374 height 26
type input "website content, blog post, blog writing, content writing, SEO writing, copywri…"
click at [946, 632] on button "OK" at bounding box center [957, 633] width 42 height 26
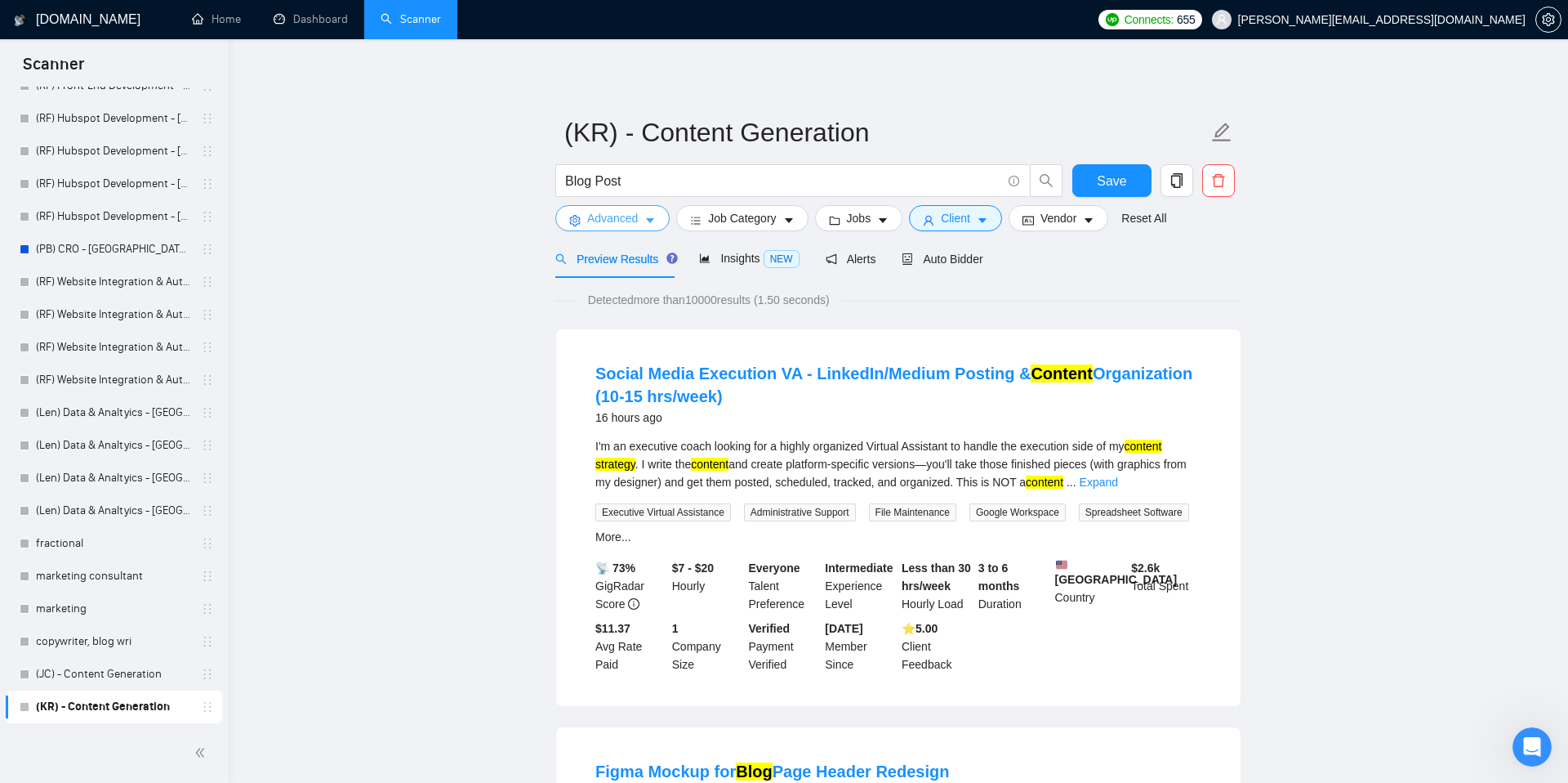
click at [655, 223] on icon "caret-down" at bounding box center [650, 220] width 12 height 12
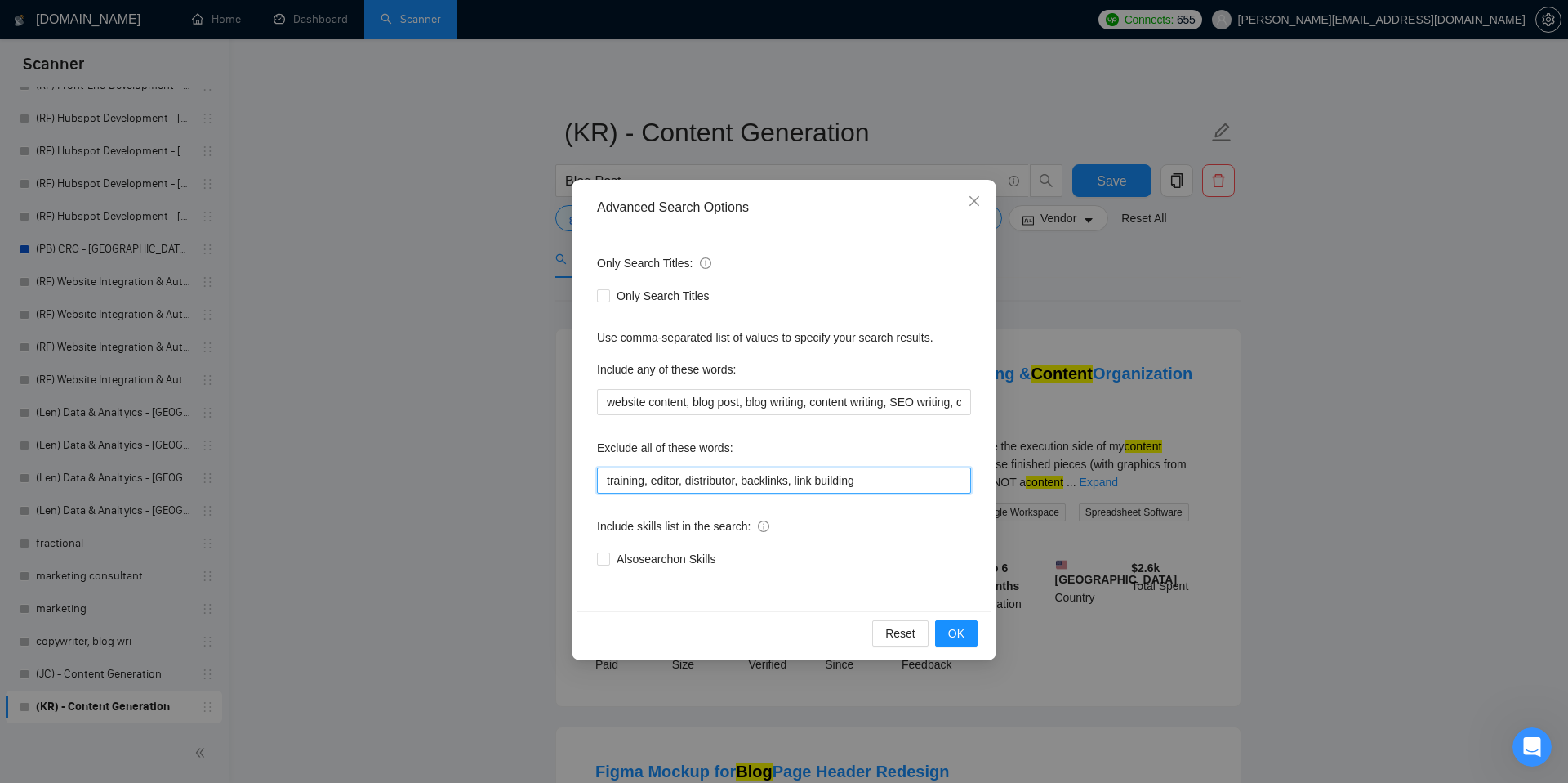
click at [880, 486] on input "training, editor, distributor, backlinks, link building" at bounding box center [784, 480] width 374 height 26
type input "training, editor, distributor, backlinks, link building, social media, facebook…"
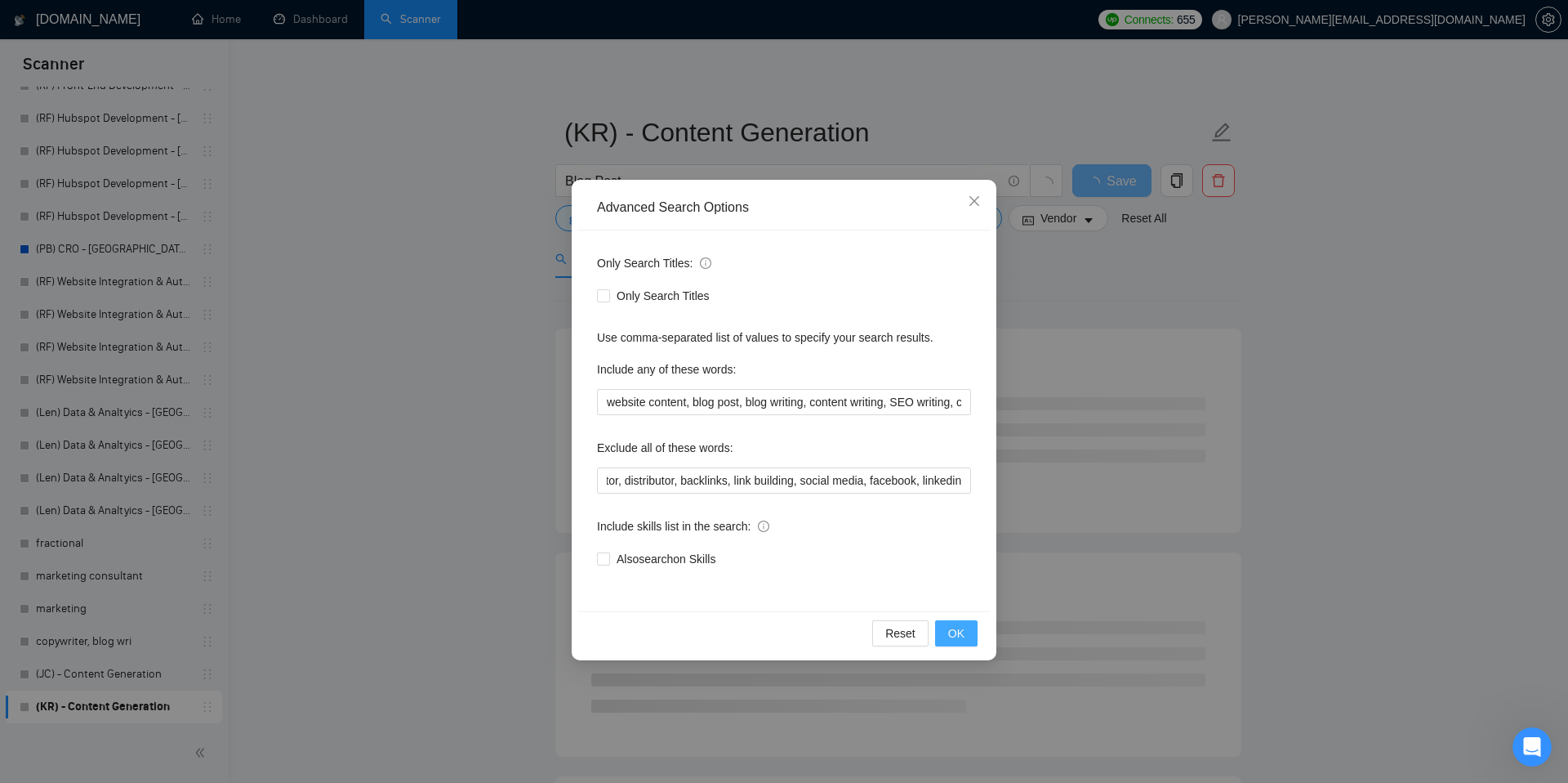
click at [952, 627] on span "OK" at bounding box center [956, 633] width 16 height 18
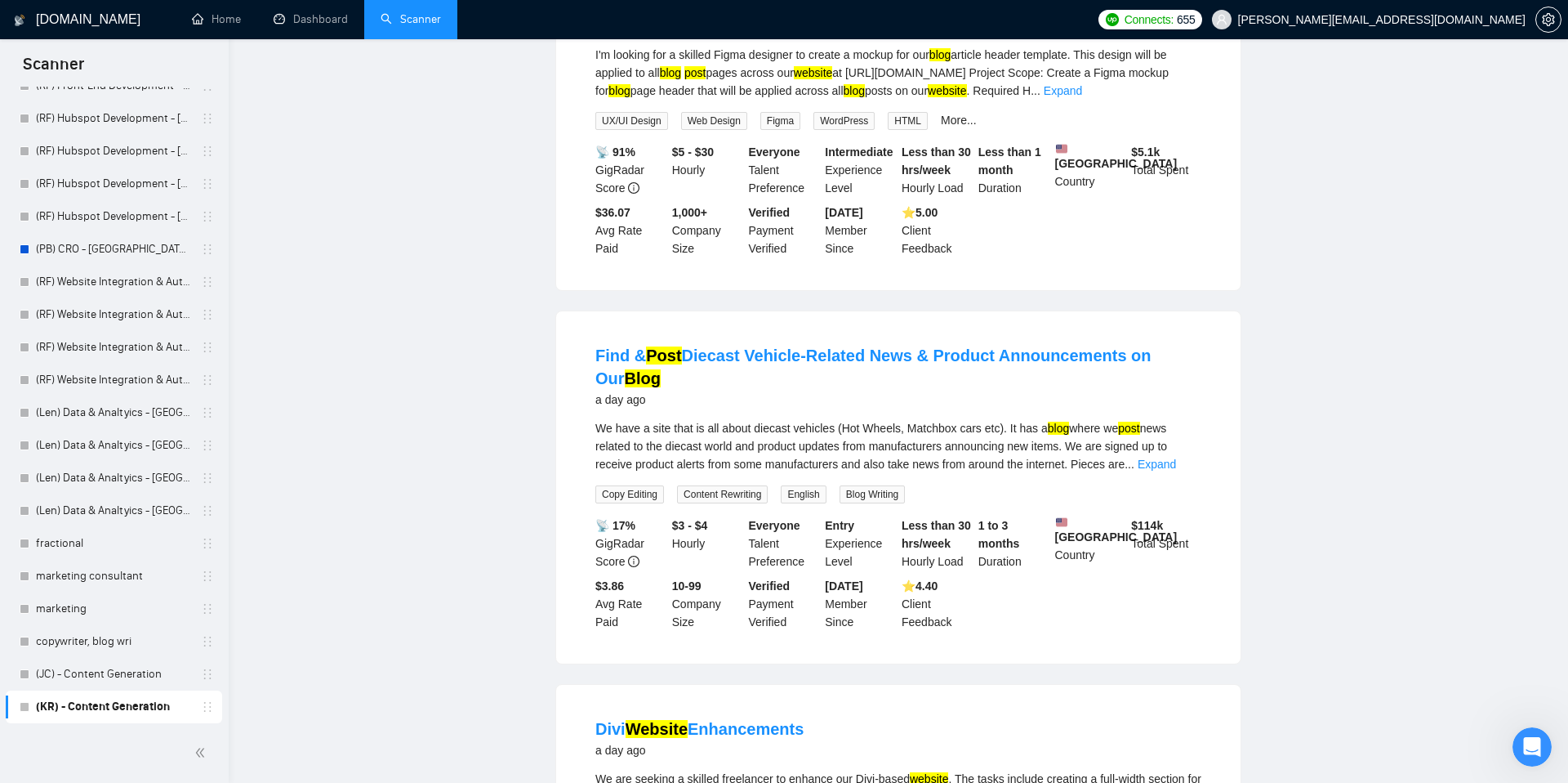
scroll to position [0, 0]
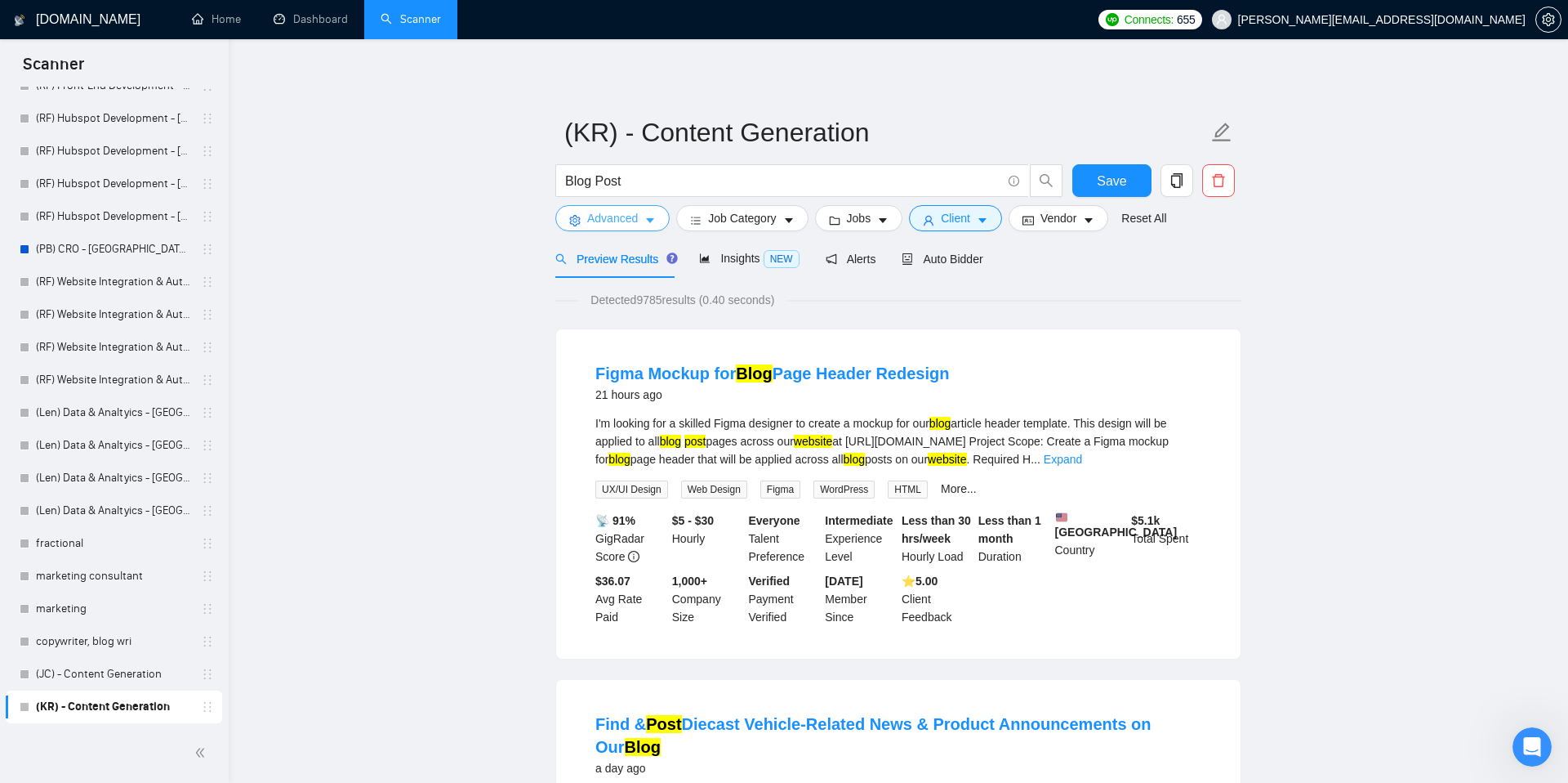
click at [648, 221] on icon "caret-down" at bounding box center [650, 220] width 12 height 12
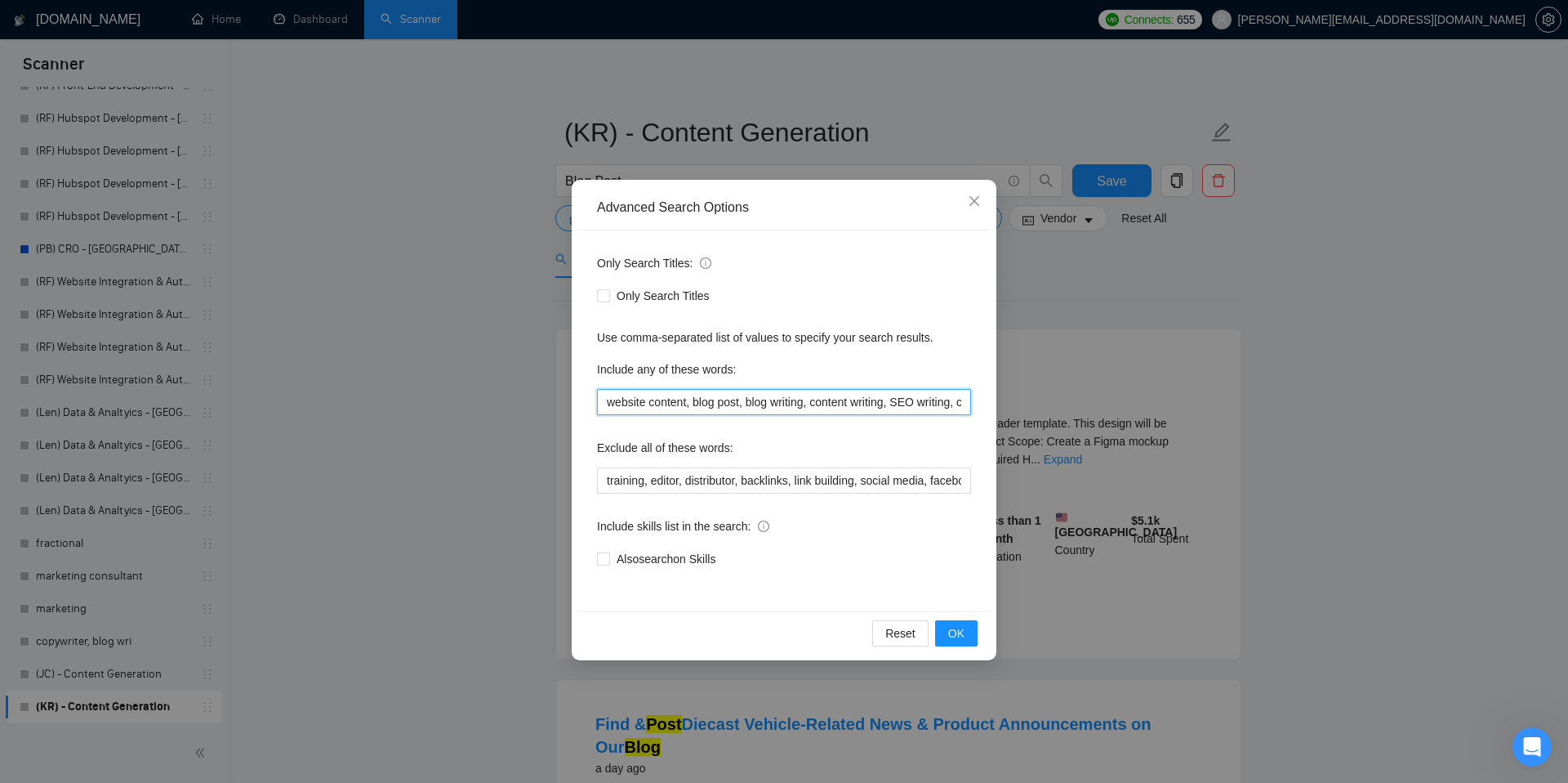
drag, startPoint x: 691, startPoint y: 399, endPoint x: 605, endPoint y: 398, distance: 86.0
click at [605, 398] on input "website content, blog post, blog writing, content writing, SEO writing, copywri…" at bounding box center [784, 401] width 374 height 26
type input "blog post, blog writing, content writing, SEO writing, copywriter, blog content…"
click at [956, 635] on span "OK" at bounding box center [956, 633] width 16 height 18
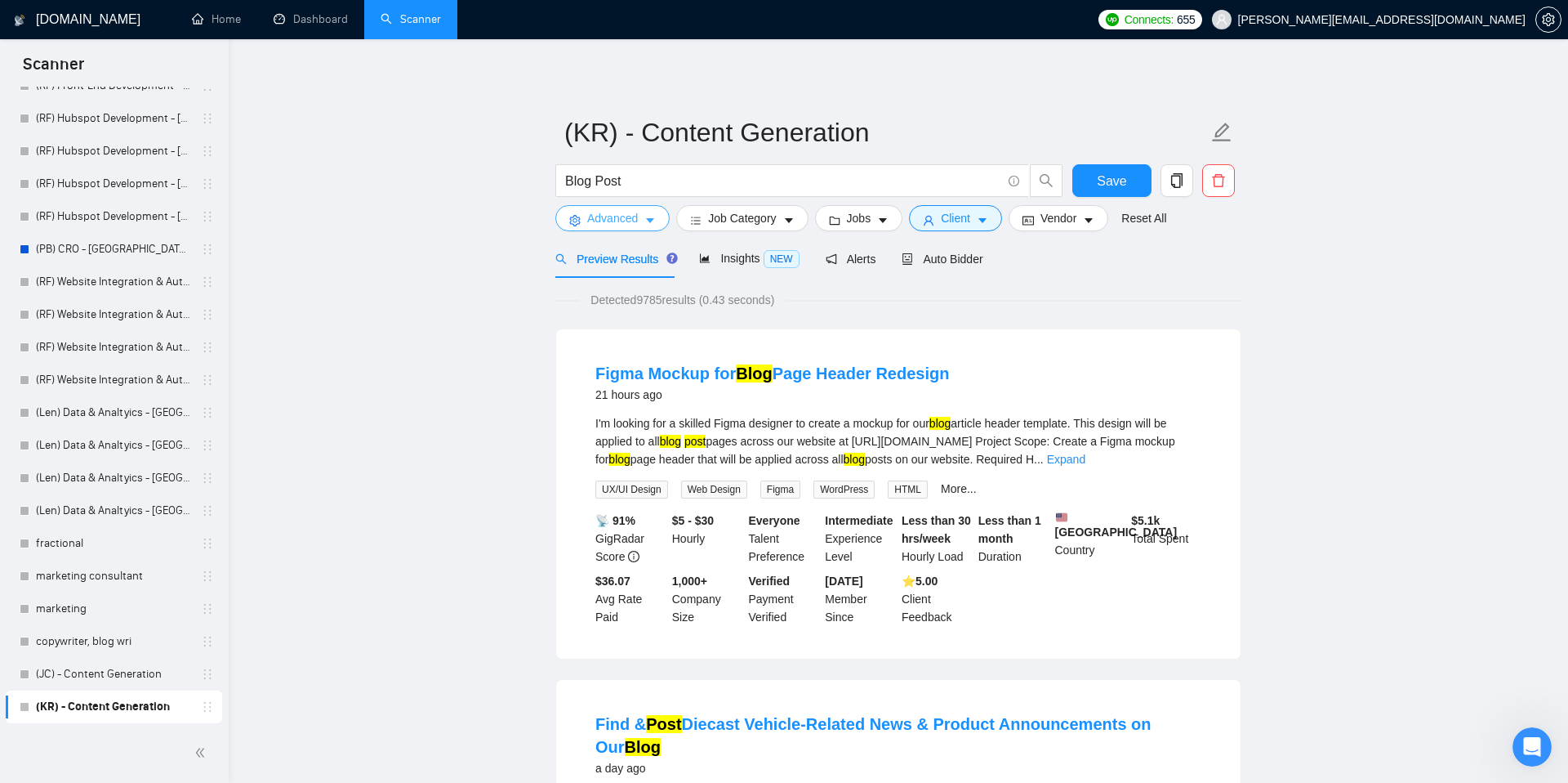
click at [645, 220] on button "Advanced" at bounding box center [612, 217] width 114 height 26
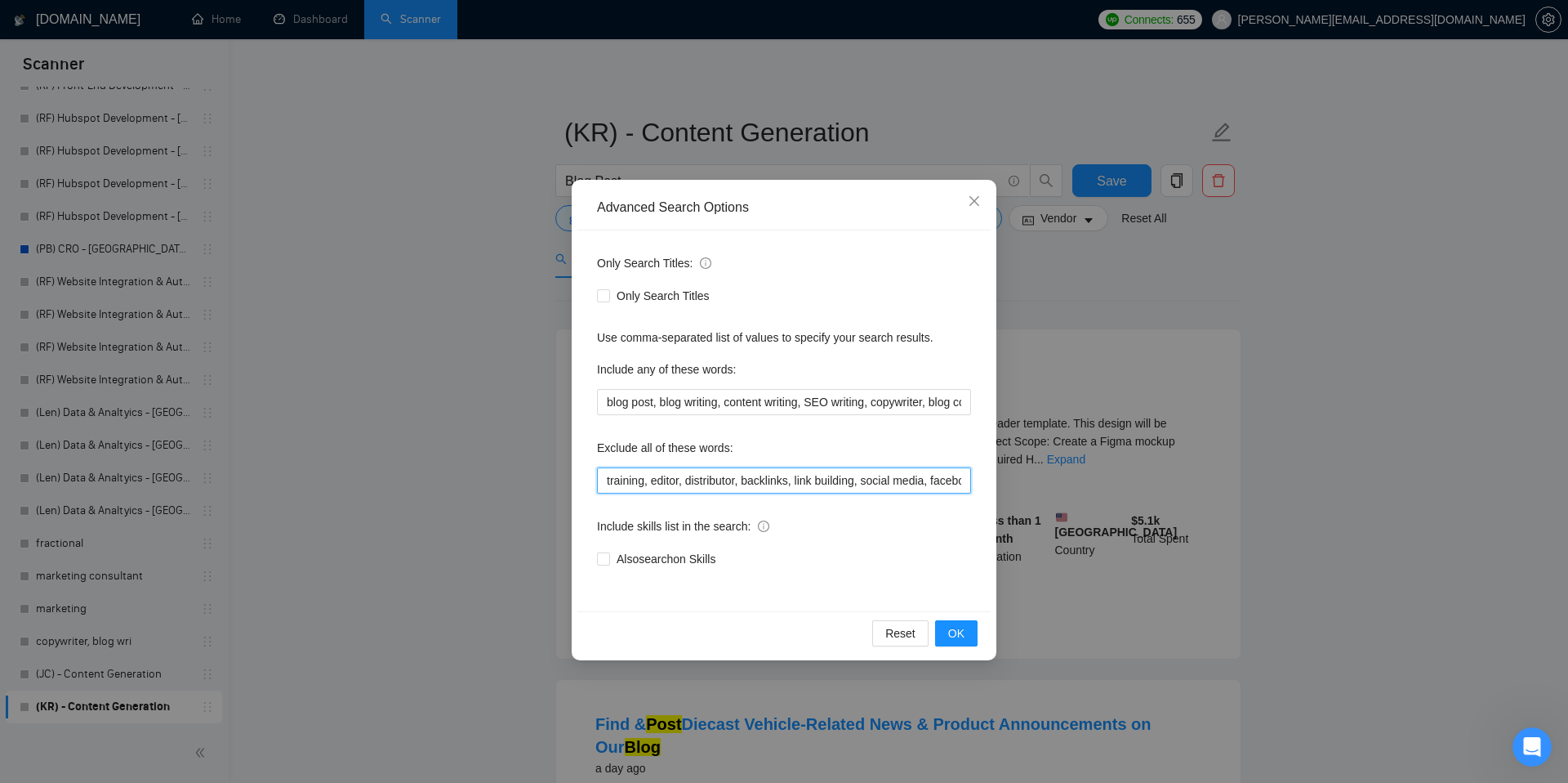
scroll to position [0, 81]
drag, startPoint x: 853, startPoint y: 486, endPoint x: 1039, endPoint y: 484, distance: 186.0
click at [1039, 484] on div "Advanced Search Options Only Search Titles: Only Search Titles Use comma-separa…" at bounding box center [784, 392] width 1568 height 783
click at [964, 481] on input "training, editor, distributor, backlinks, link building, social media, facebook…" at bounding box center [784, 480] width 374 height 26
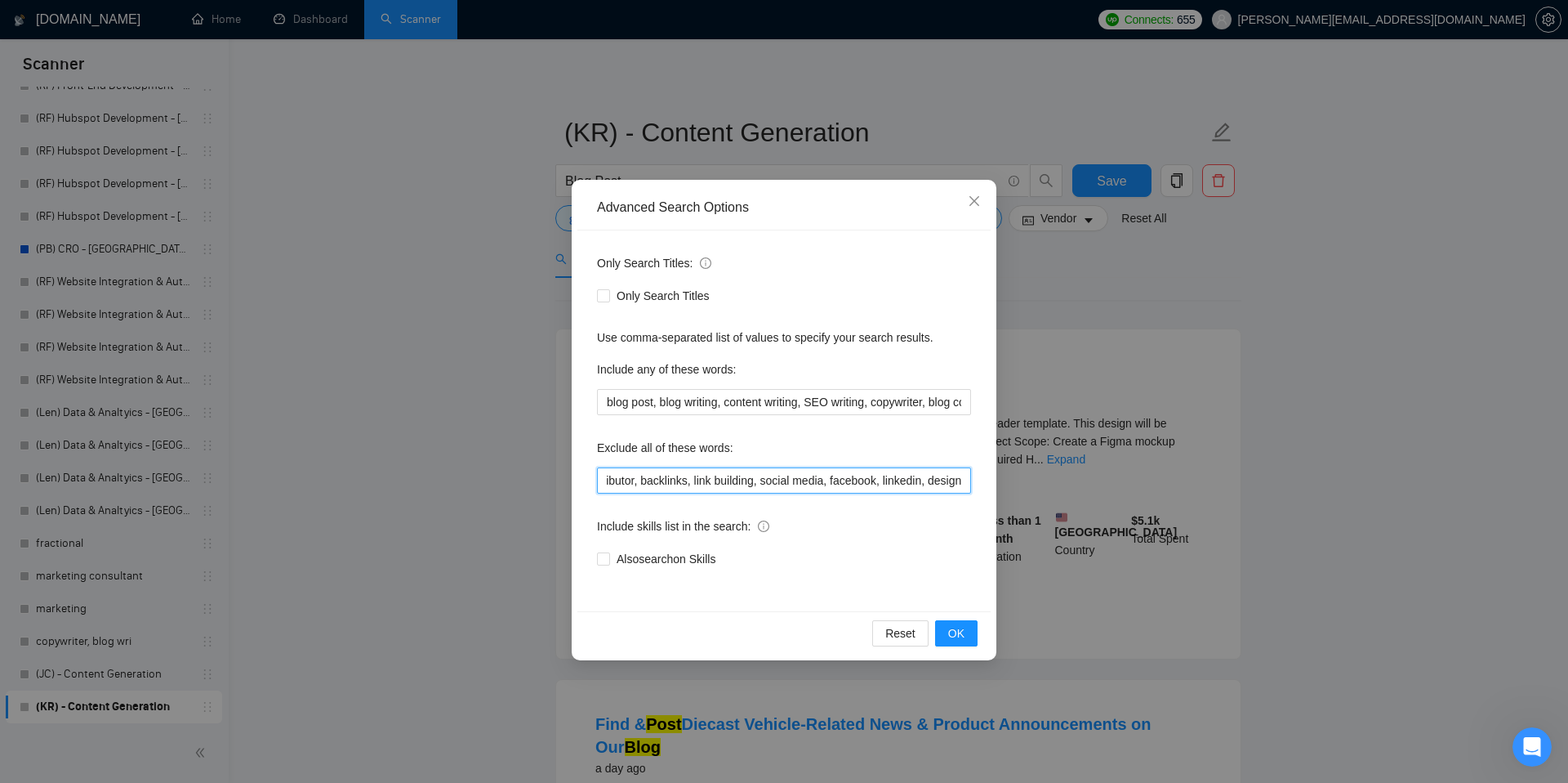
type input "training, editor, distributor, backlinks, link building, social media, facebook…"
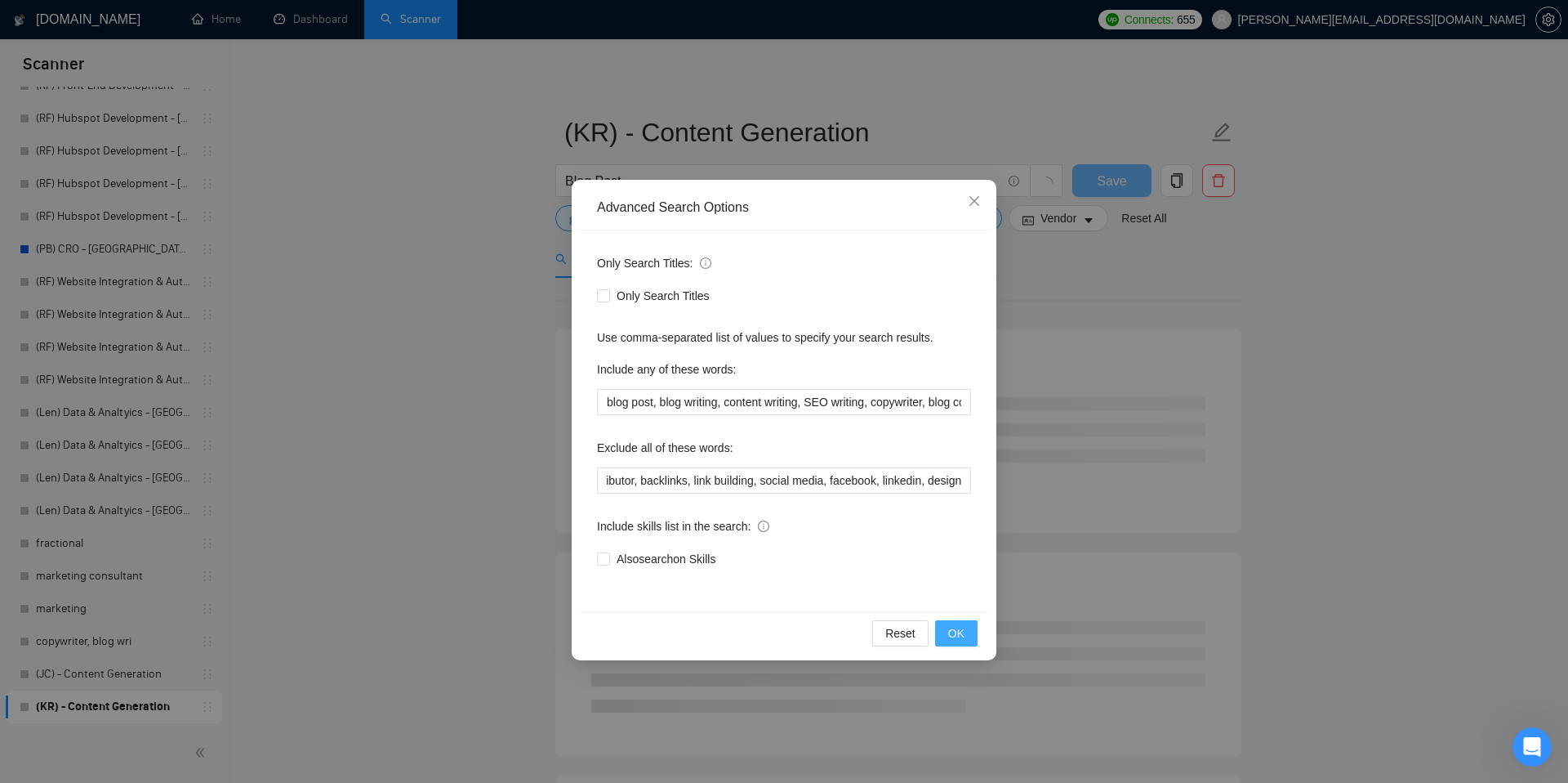
click at [960, 633] on span "OK" at bounding box center [956, 633] width 16 height 18
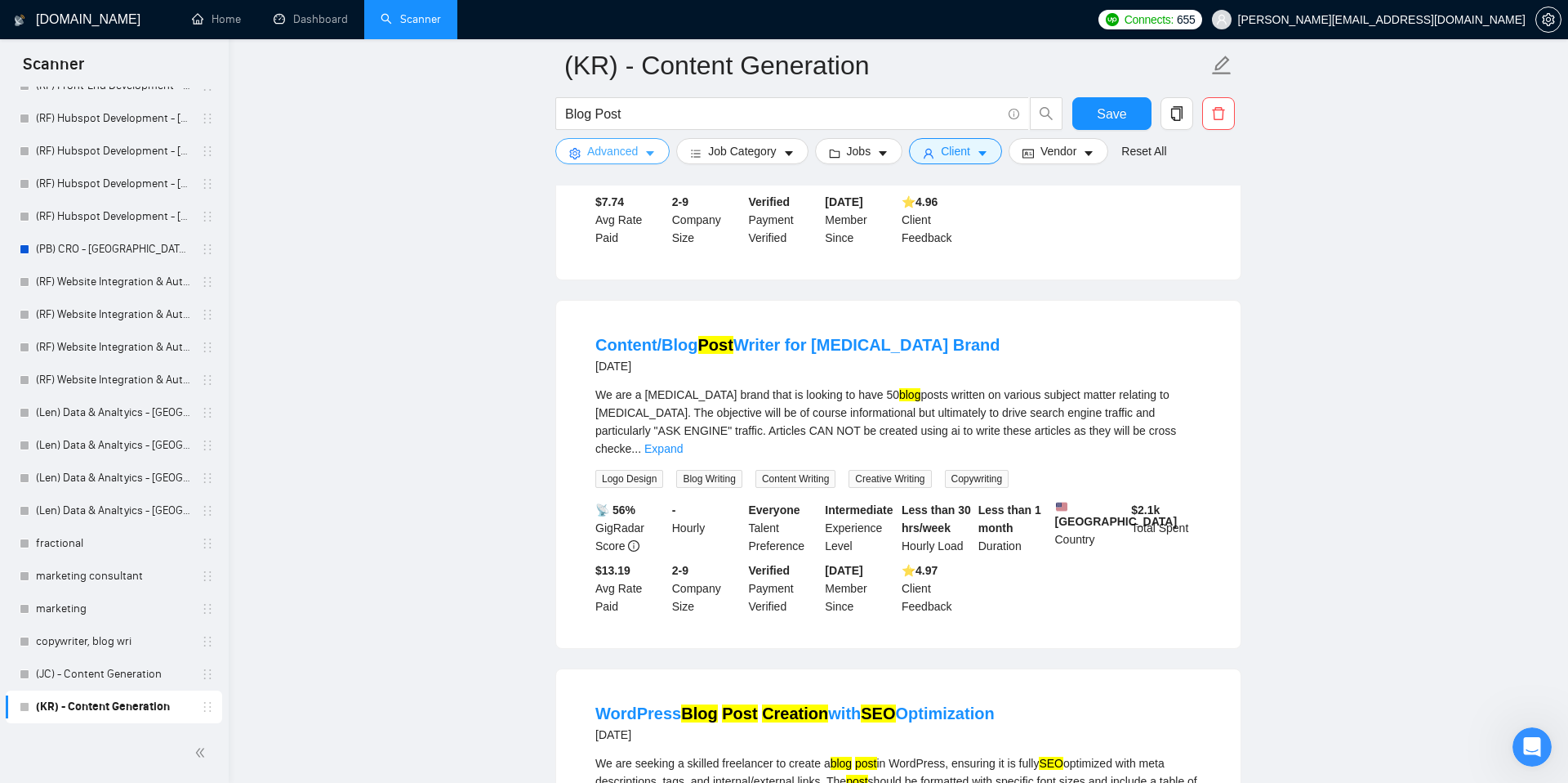
scroll to position [1477, 0]
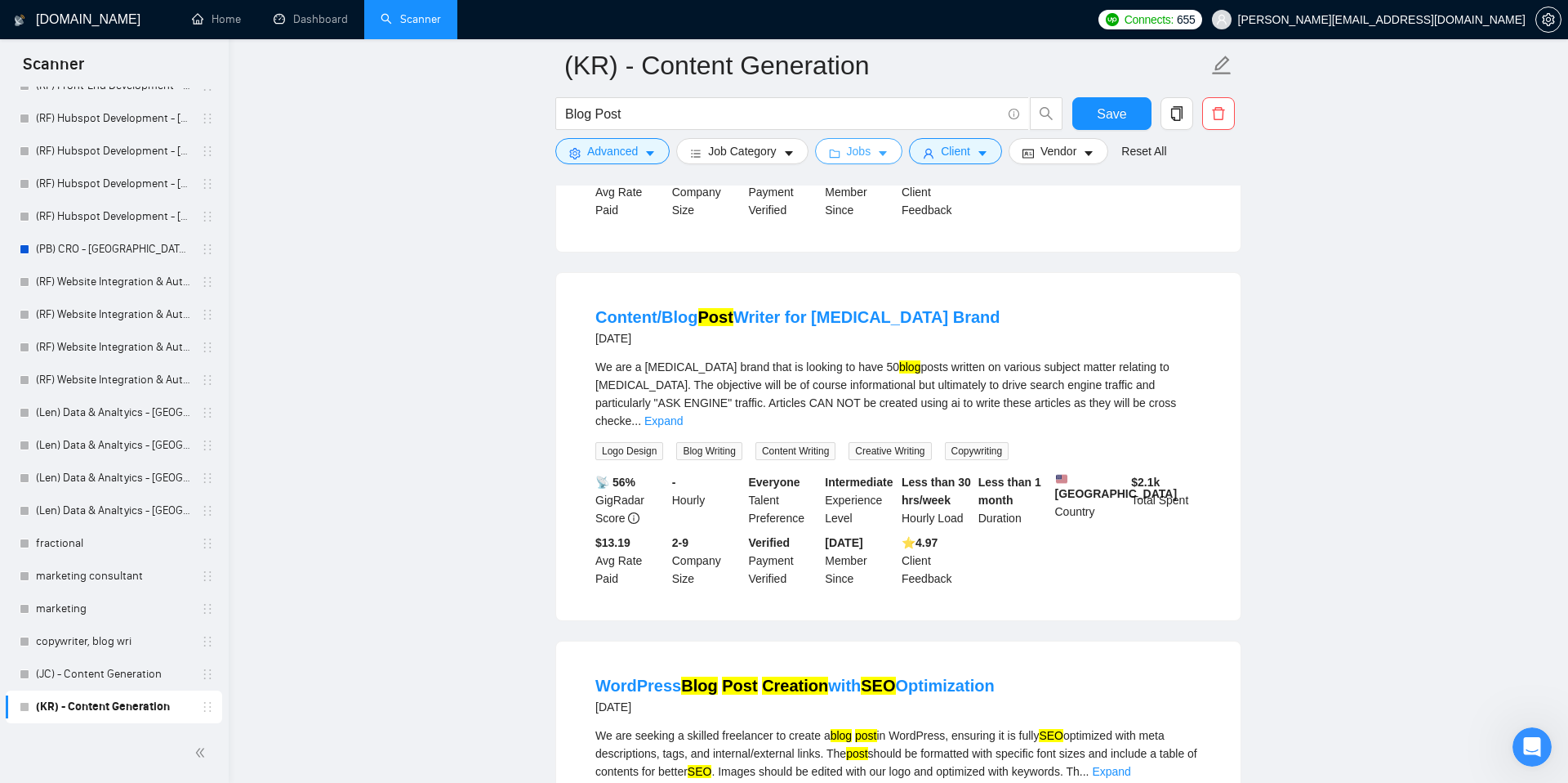
click at [862, 161] on button "Jobs" at bounding box center [859, 151] width 88 height 26
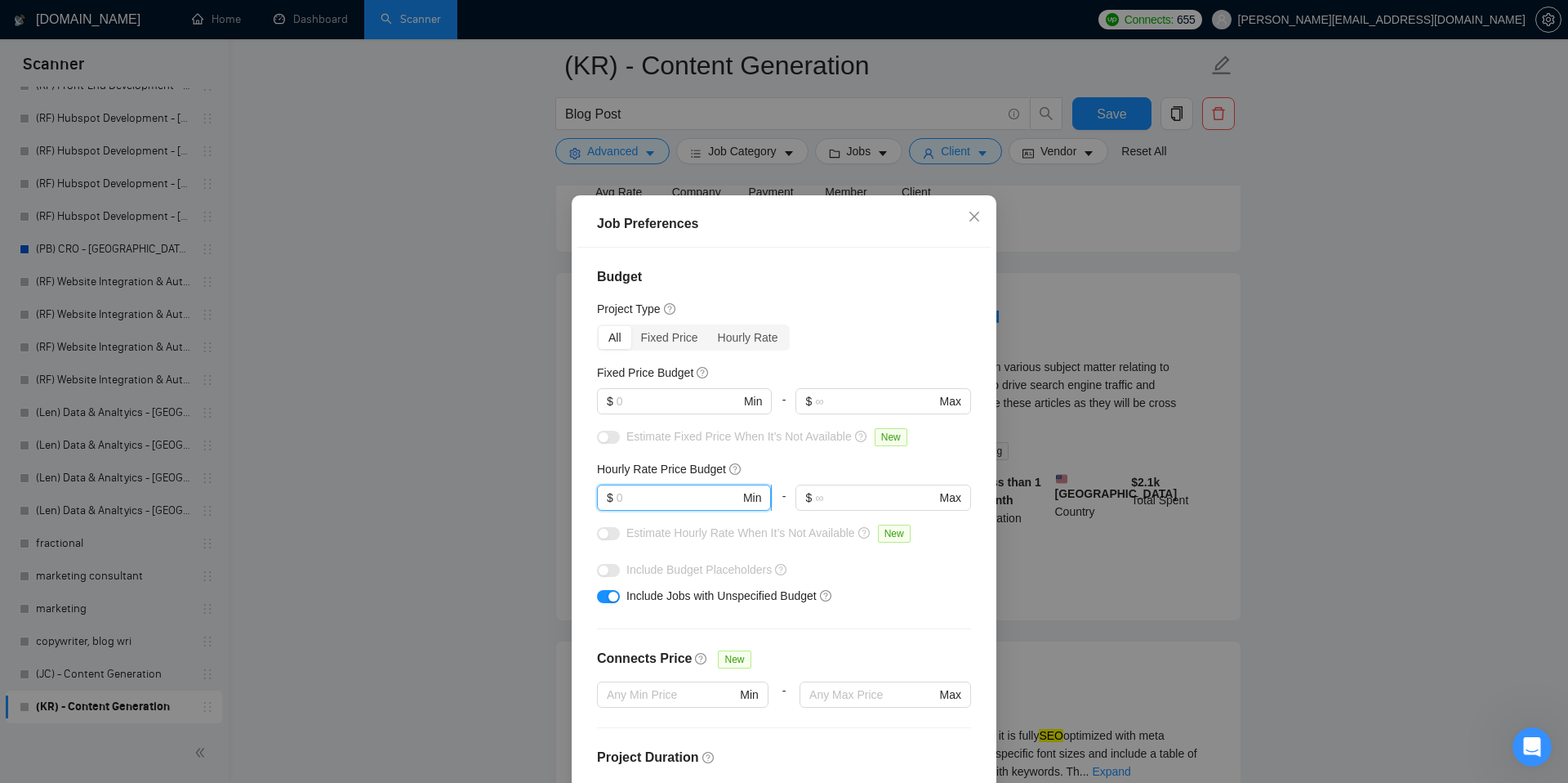
click at [635, 498] on input "text" at bounding box center [678, 497] width 123 height 18
type input "10"
click at [791, 463] on div "Hourly Rate Price Budget" at bounding box center [784, 468] width 374 height 18
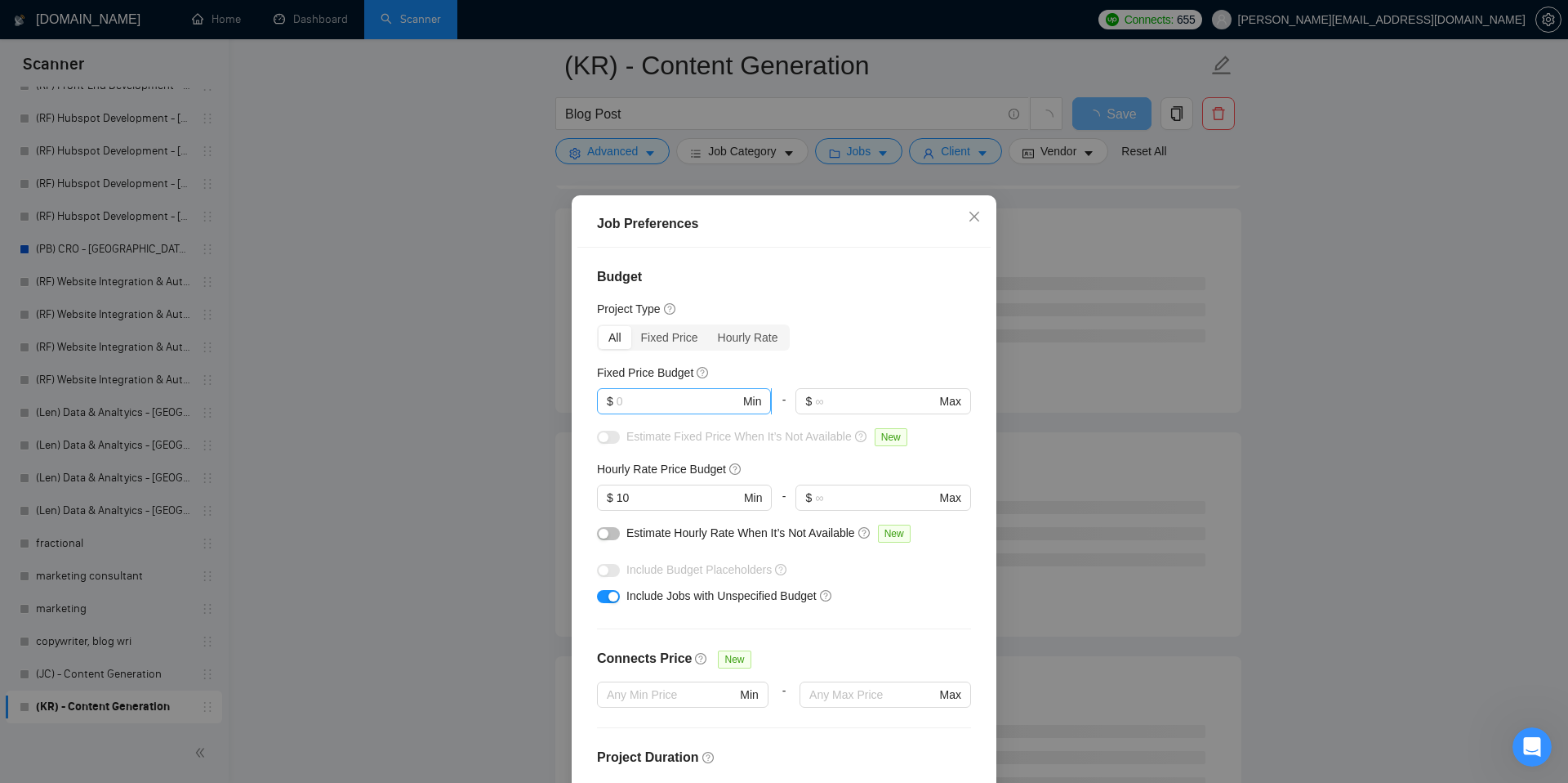
click at [676, 406] on input "text" at bounding box center [678, 401] width 123 height 18
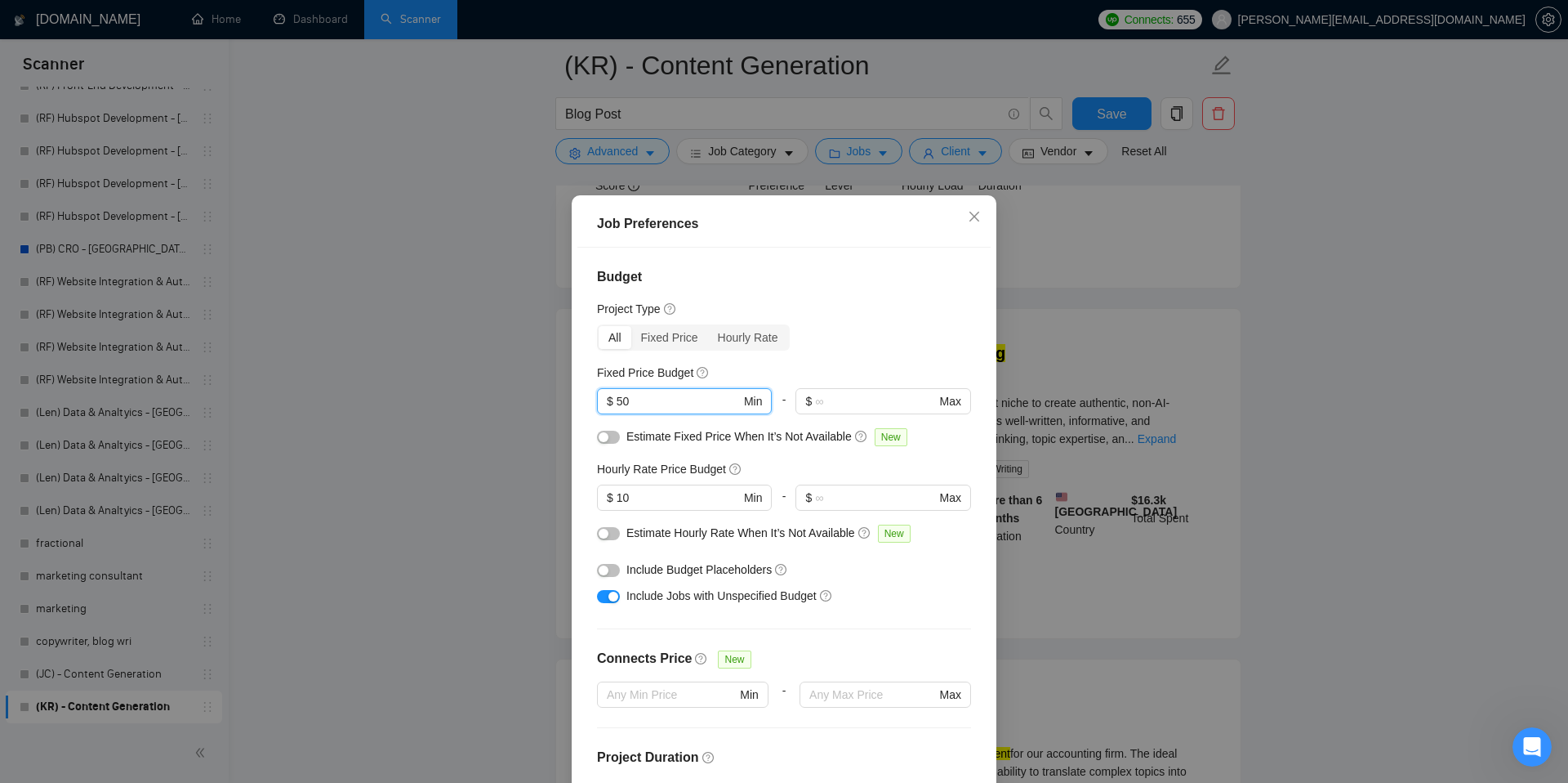
type input "50"
click at [873, 327] on div "All Fixed Price Hourly Rate" at bounding box center [784, 337] width 374 height 26
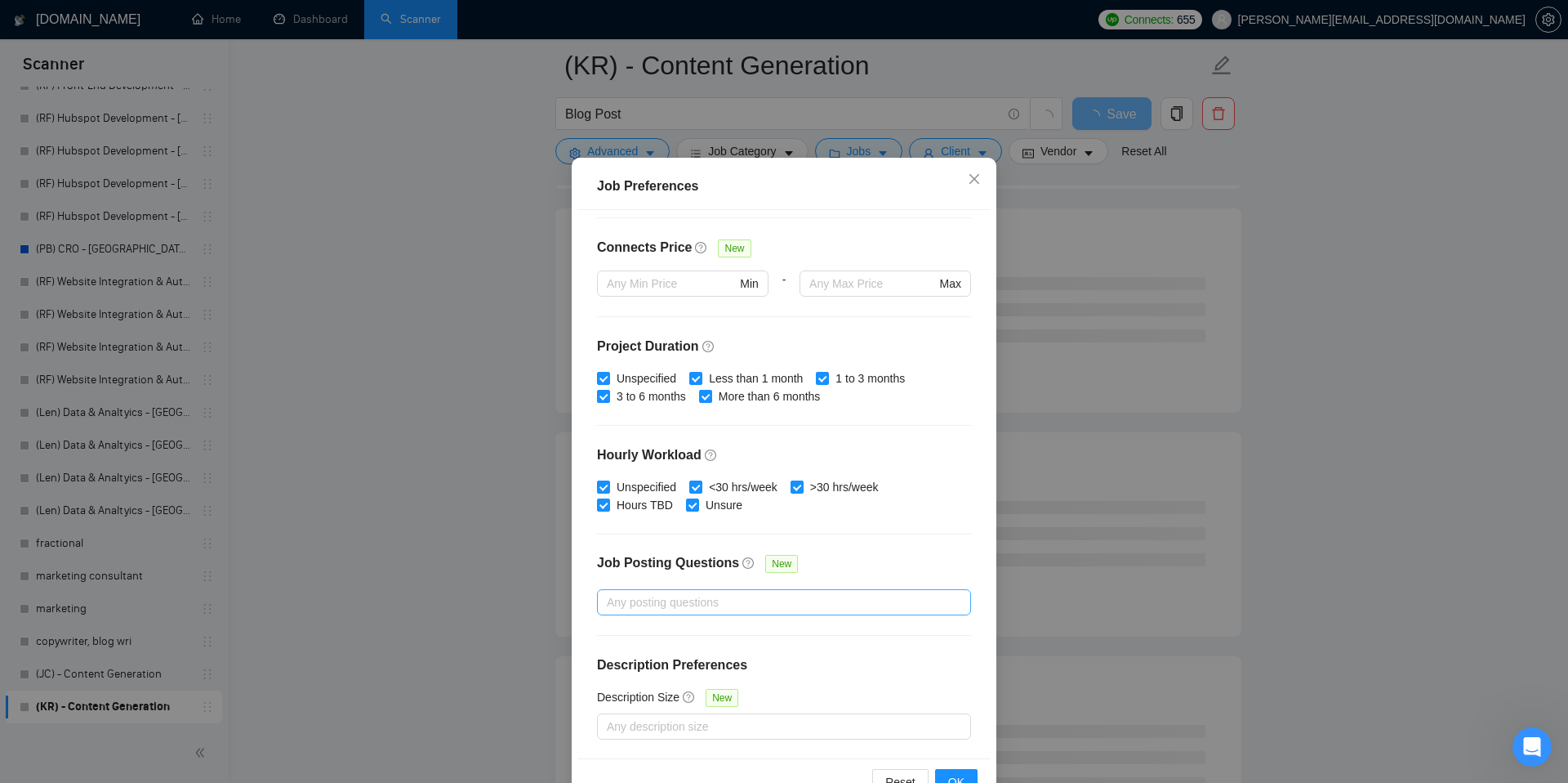
scroll to position [85, 0]
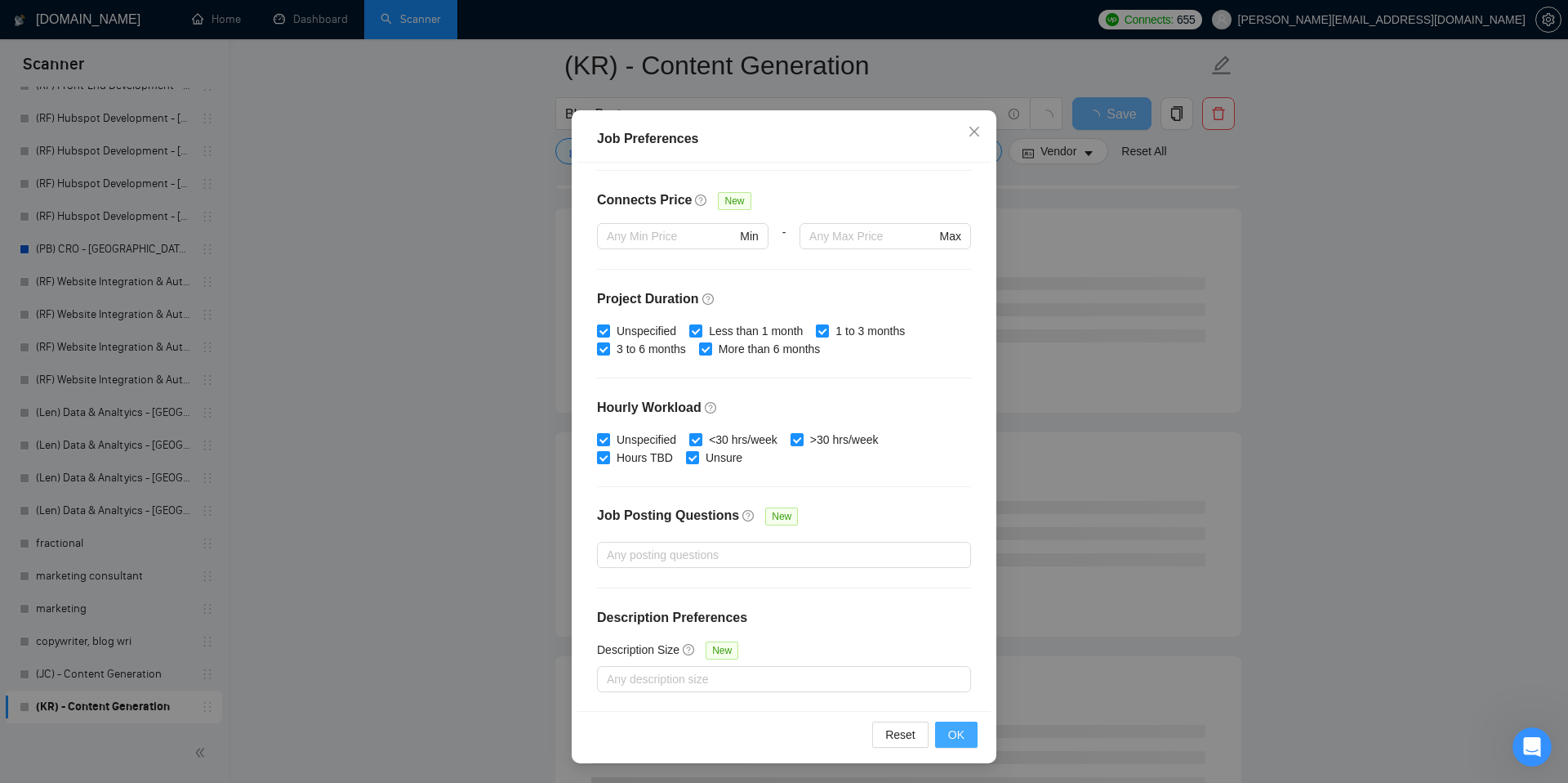
click at [966, 739] on button "OK" at bounding box center [957, 734] width 42 height 26
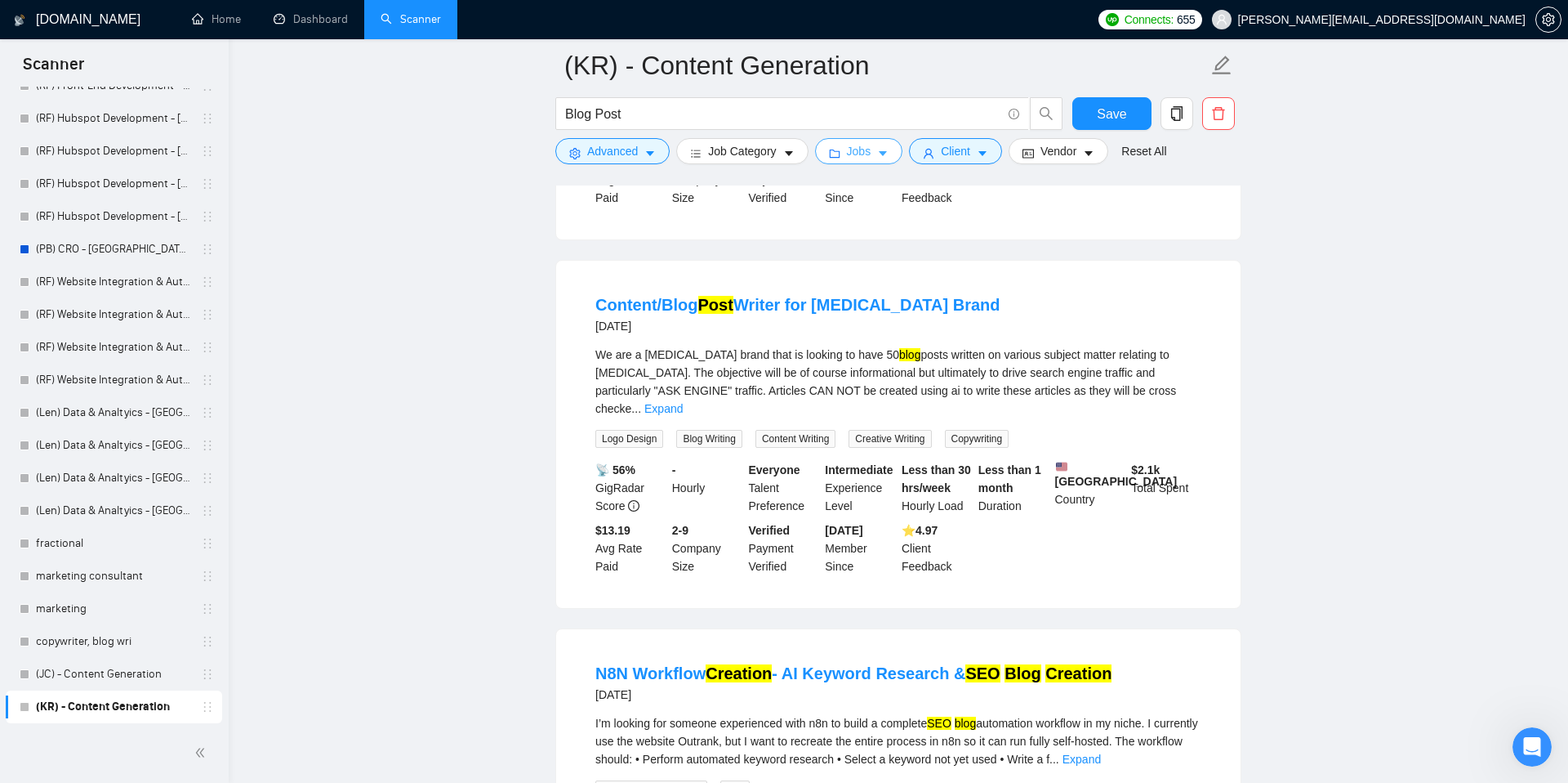
scroll to position [0, 0]
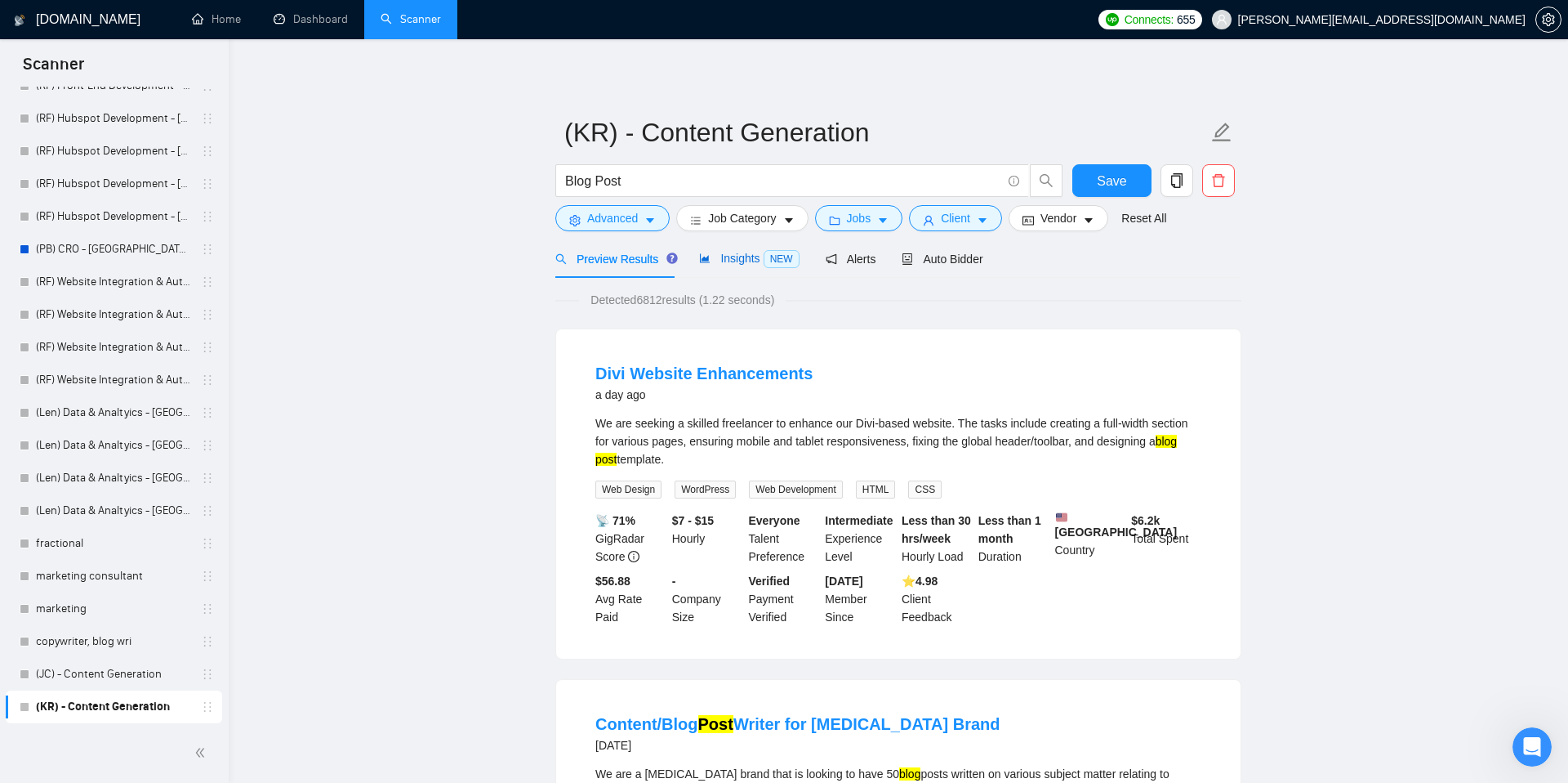
click at [713, 260] on span "Insights NEW" at bounding box center [749, 259] width 100 height 13
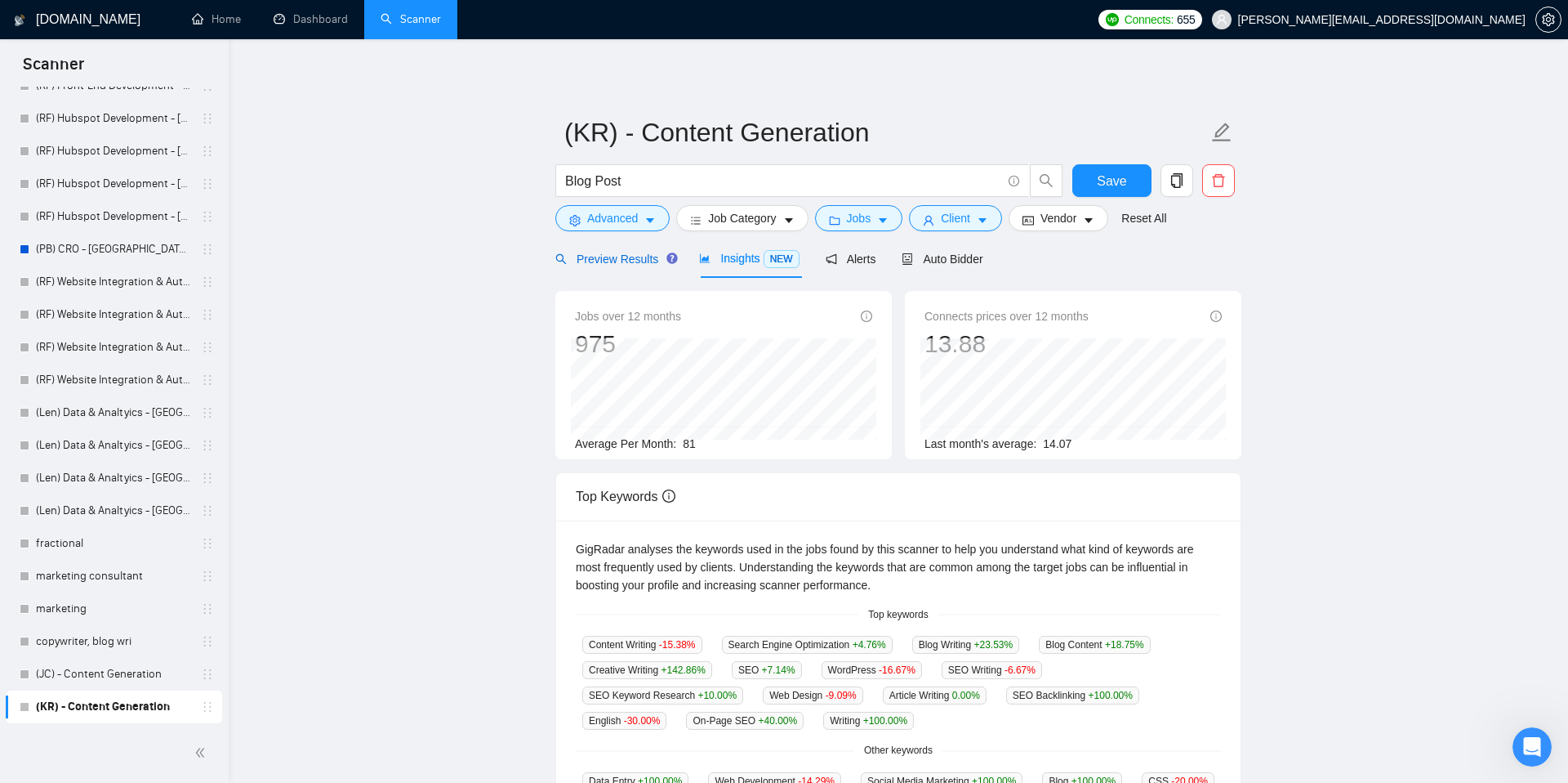
click at [628, 264] on span "Preview Results" at bounding box center [614, 259] width 117 height 13
